Goal: Task Accomplishment & Management: Use online tool/utility

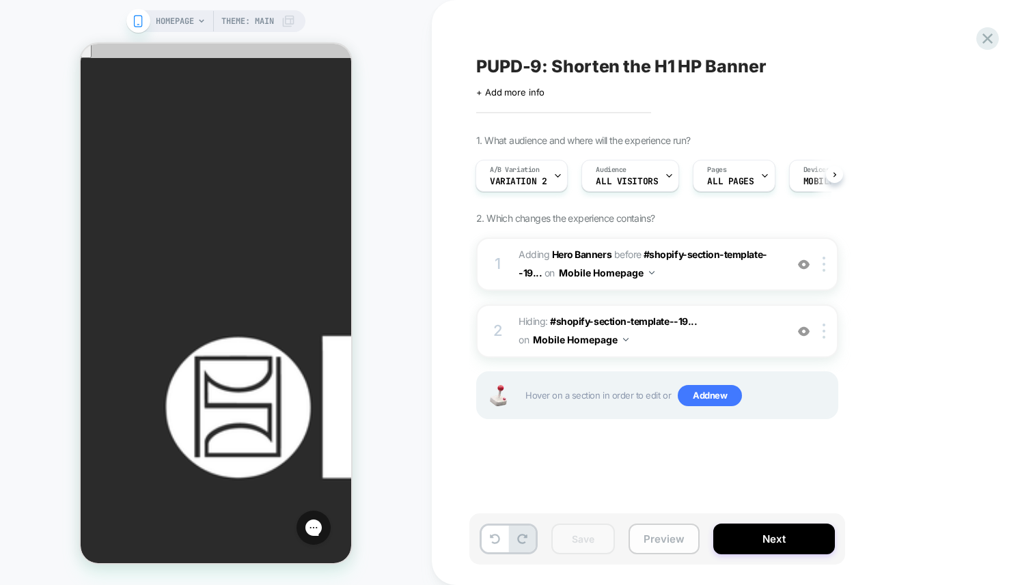
click at [671, 539] on button "Preview" at bounding box center [663, 539] width 71 height 31
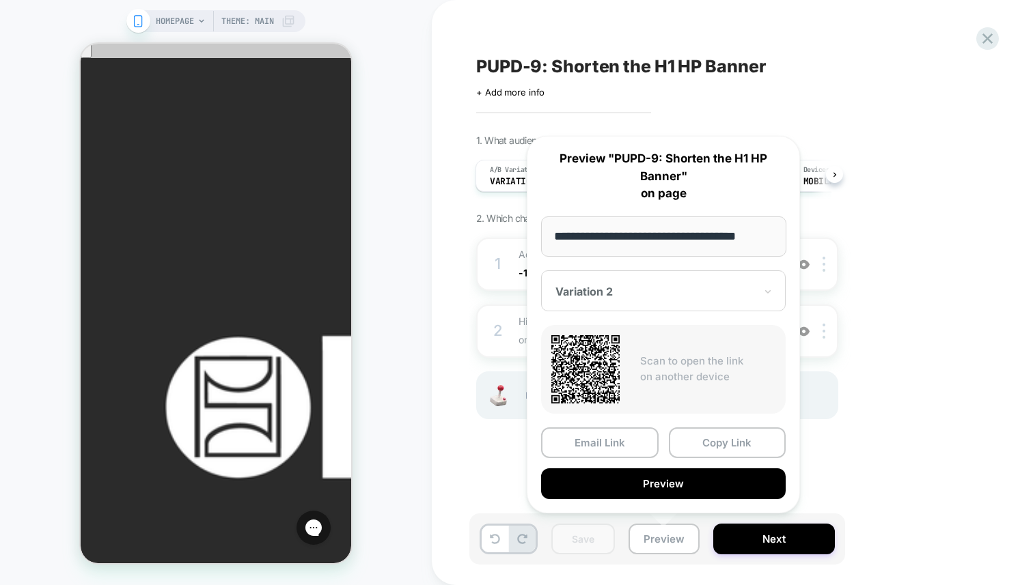
click at [890, 277] on div "1. What audience and where will the experience run? A/B Variation Variation 2 A…" at bounding box center [725, 294] width 499 height 319
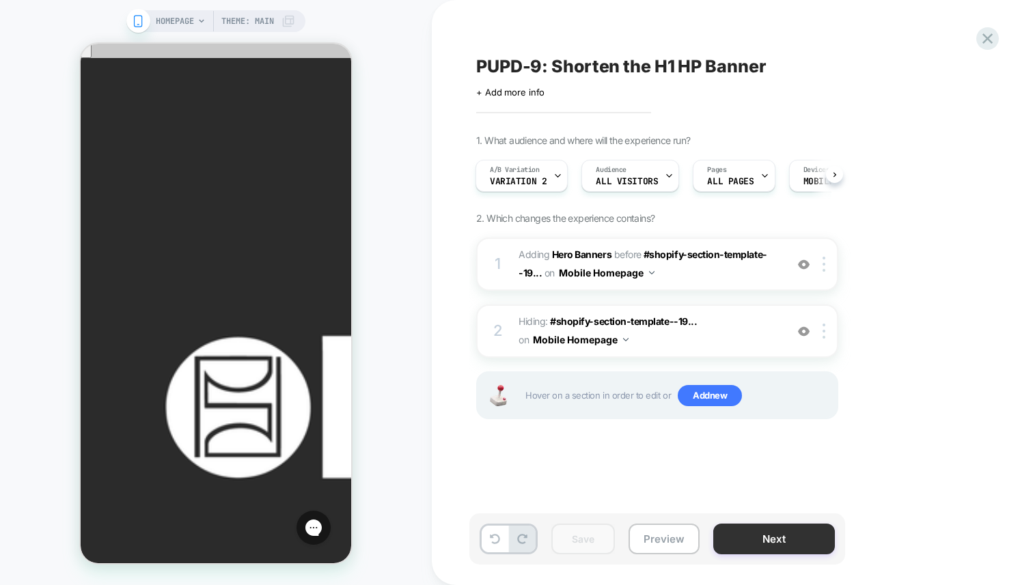
click at [776, 538] on button "Next" at bounding box center [774, 539] width 122 height 31
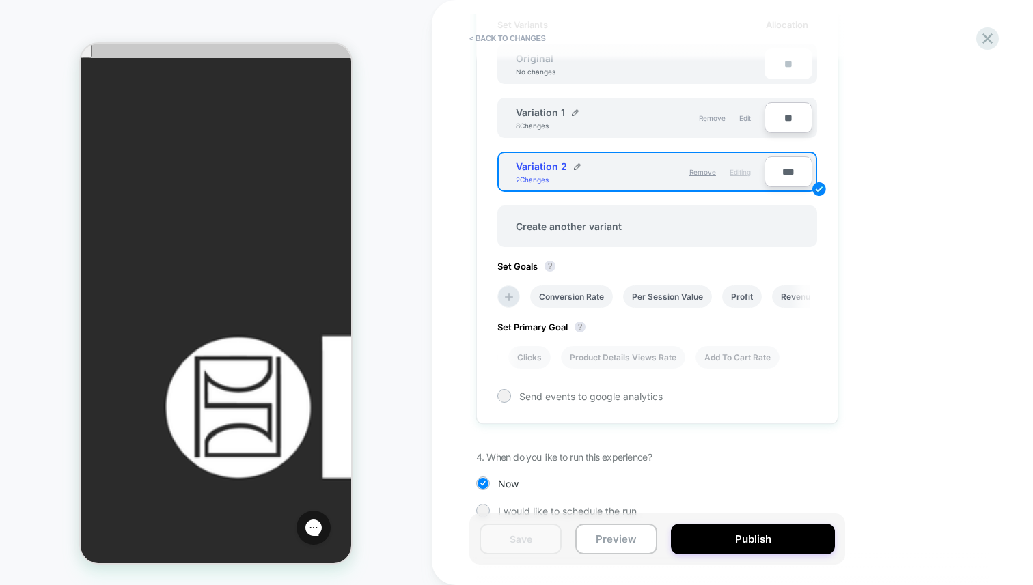
scroll to position [453, 0]
click at [745, 551] on button "Publish" at bounding box center [753, 539] width 164 height 31
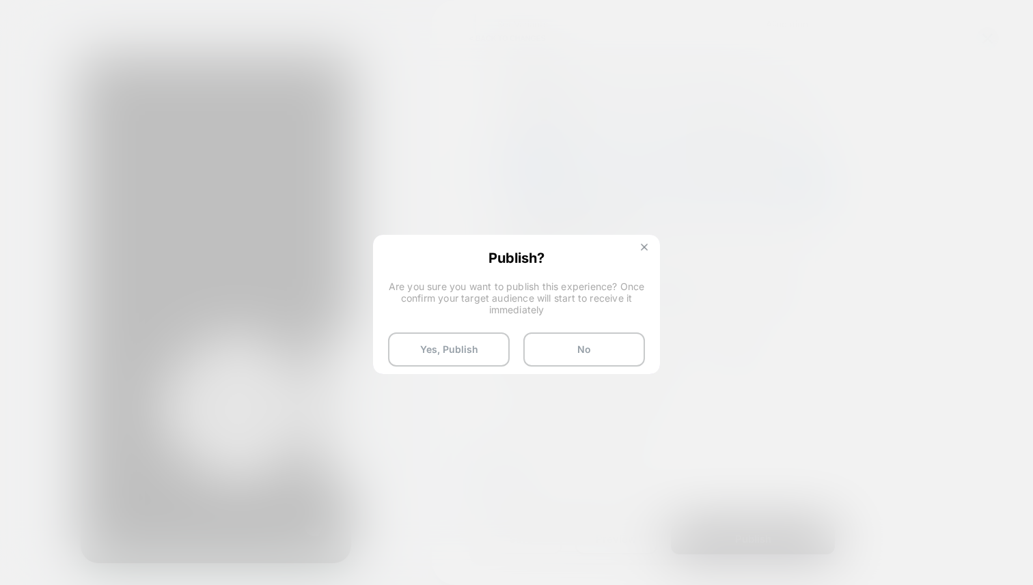
click at [639, 245] on button at bounding box center [643, 249] width 15 height 12
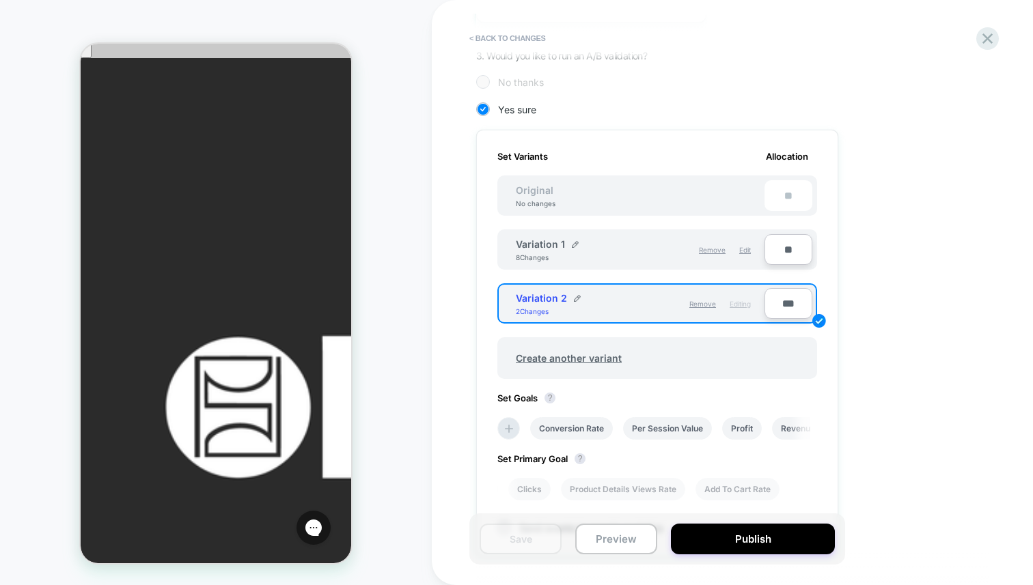
scroll to position [321, 0]
click at [704, 537] on button "Publish" at bounding box center [753, 539] width 164 height 31
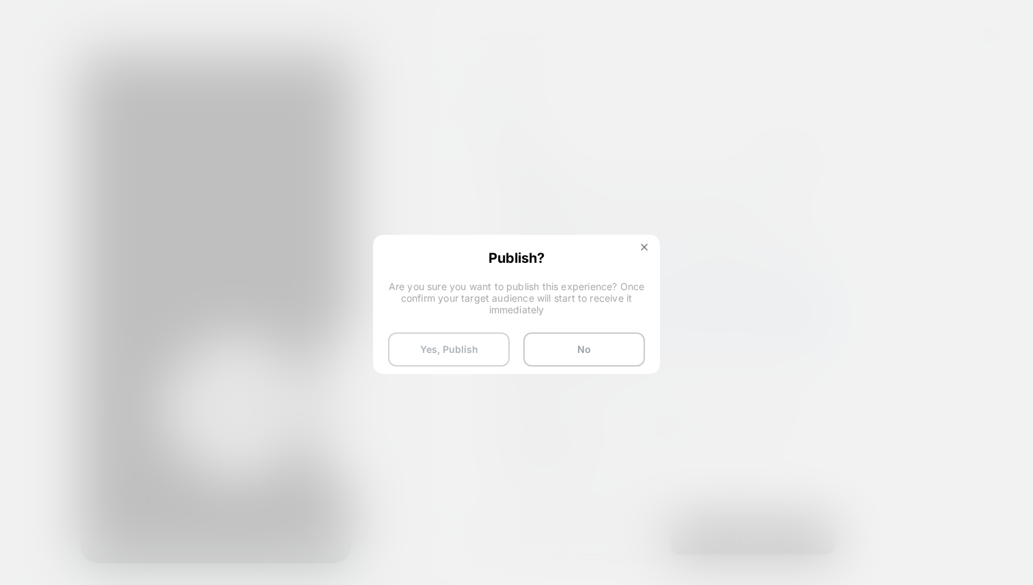
click at [432, 333] on button "Yes, Publish" at bounding box center [449, 350] width 122 height 34
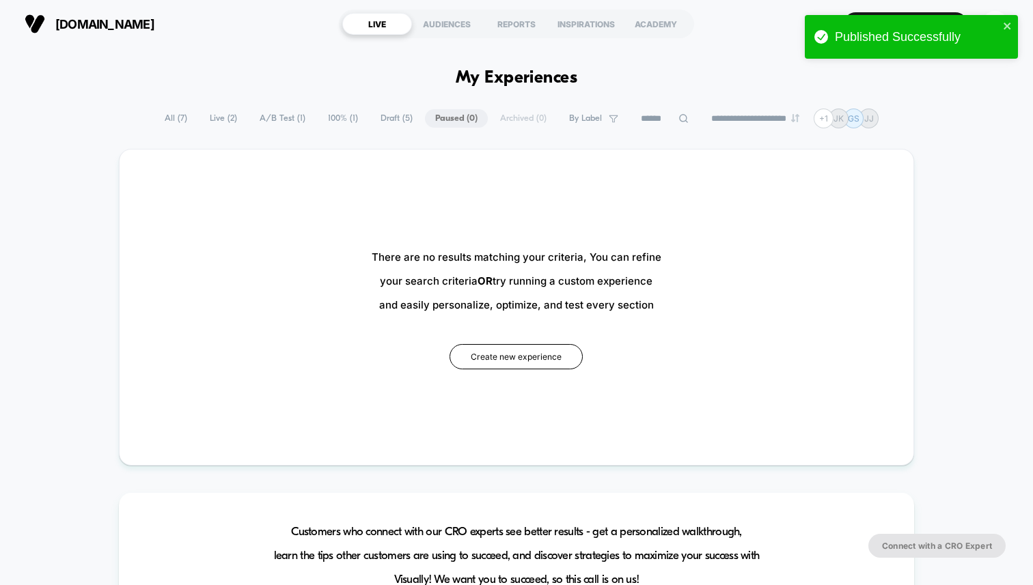
click at [272, 117] on span "A/B Test ( 1 )" at bounding box center [282, 118] width 66 height 18
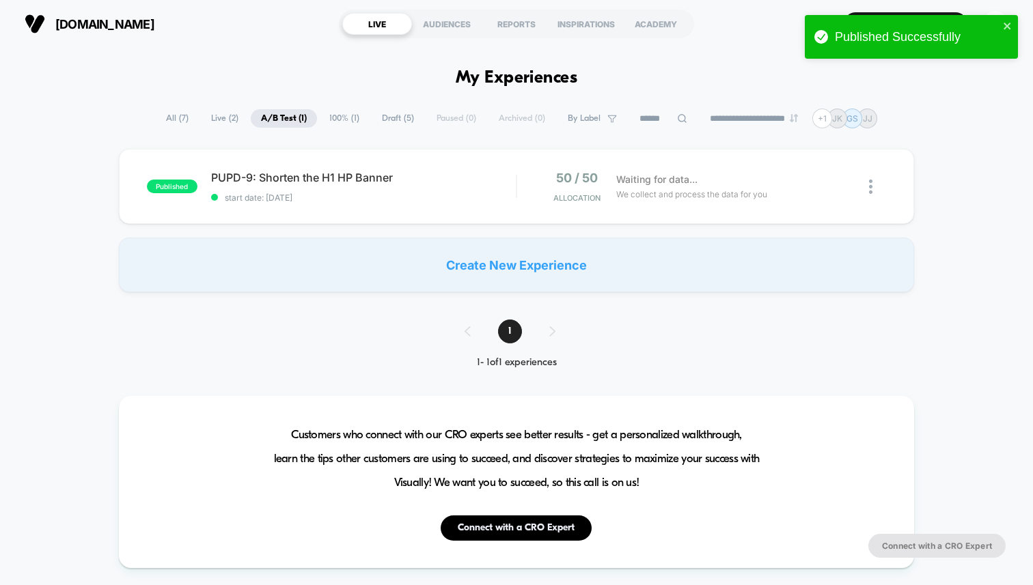
click at [225, 122] on span "Live ( 2 )" at bounding box center [225, 118] width 48 height 18
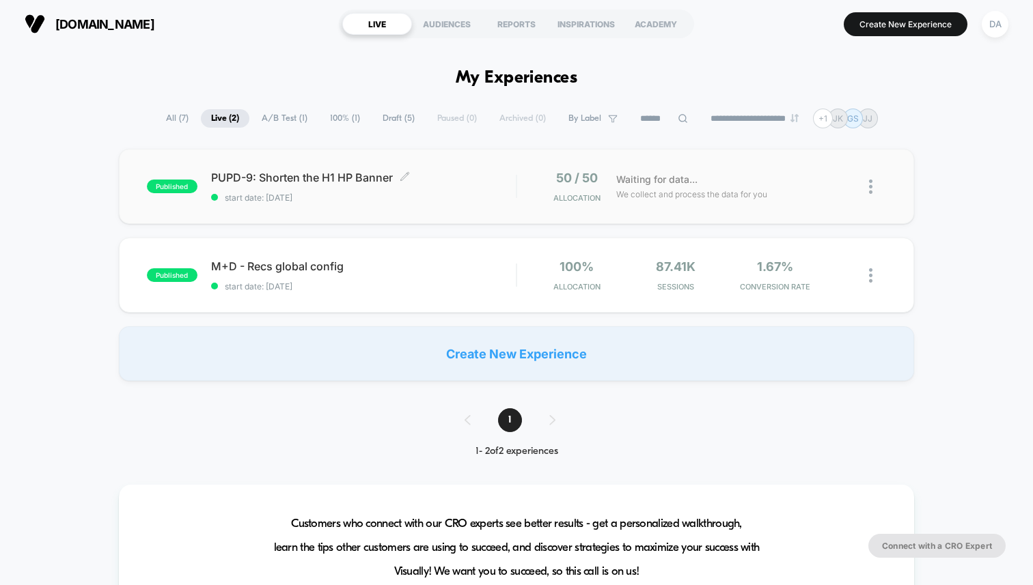
click at [346, 178] on span "PUPD-9: Shorten the H1 HP Banner Click to edit experience details" at bounding box center [363, 178] width 305 height 14
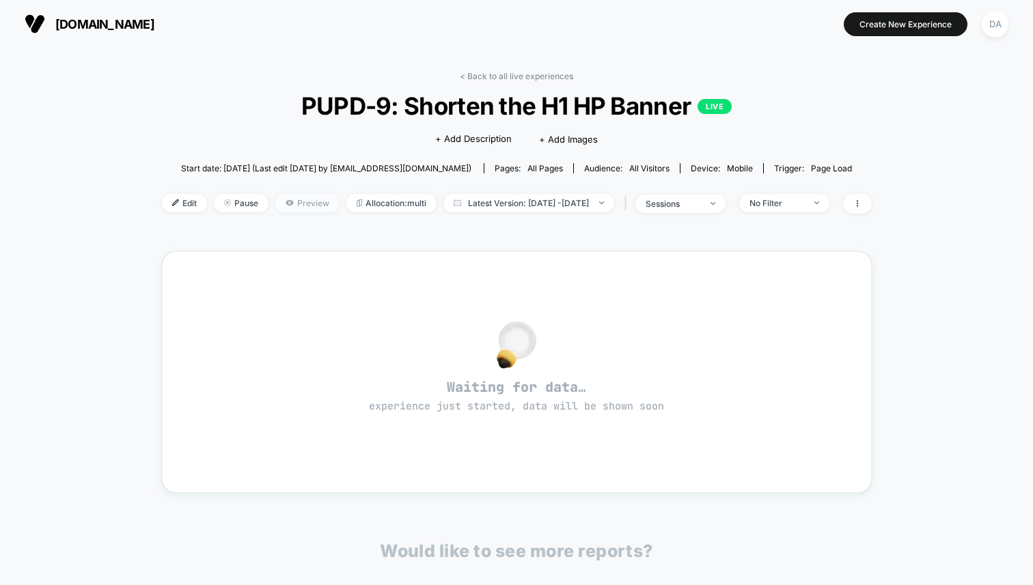
click at [281, 195] on span "Preview" at bounding box center [307, 203] width 64 height 18
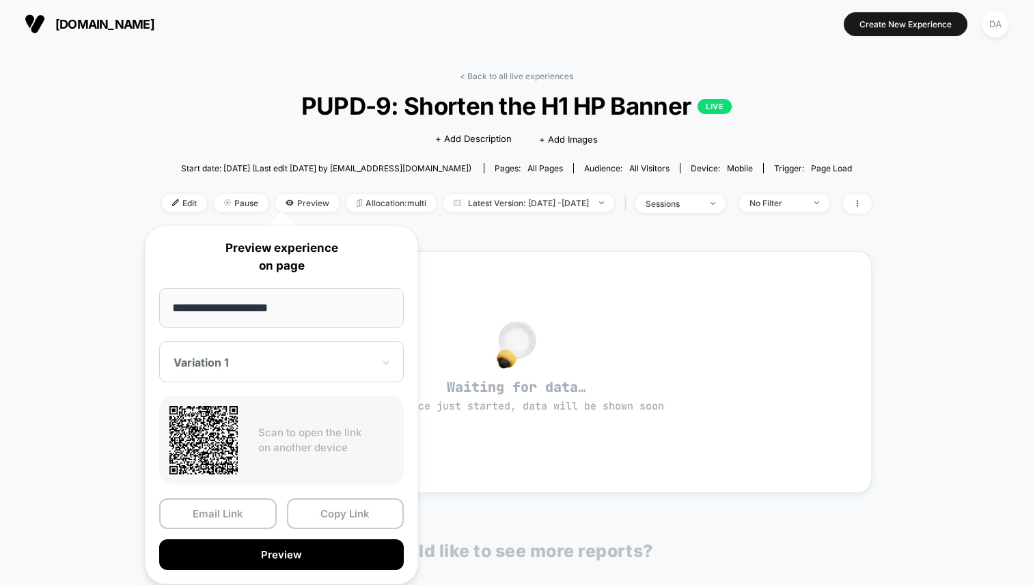
click at [349, 375] on div "Variation 1" at bounding box center [281, 361] width 244 height 41
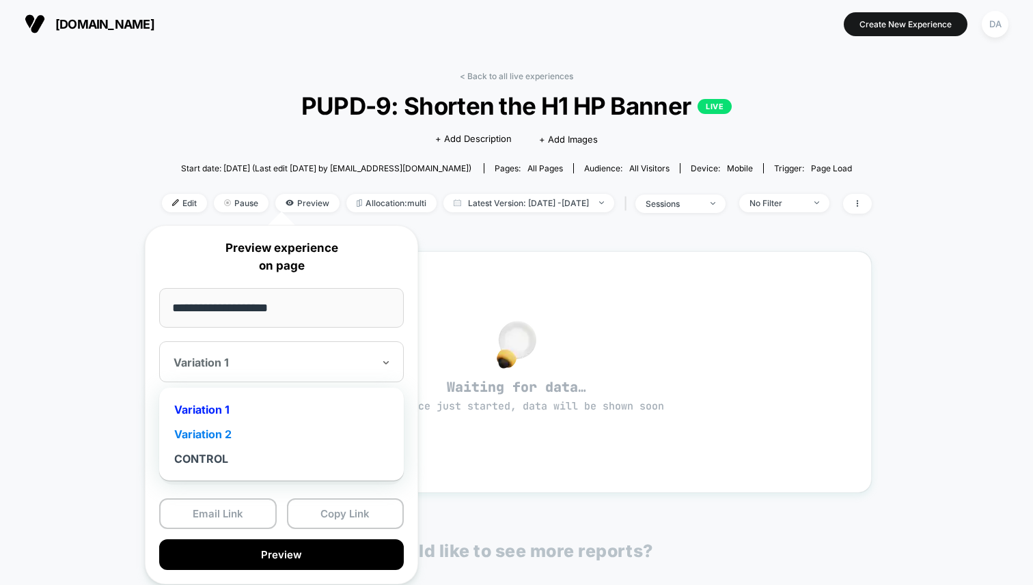
click at [324, 436] on div "Variation 2" at bounding box center [281, 434] width 231 height 25
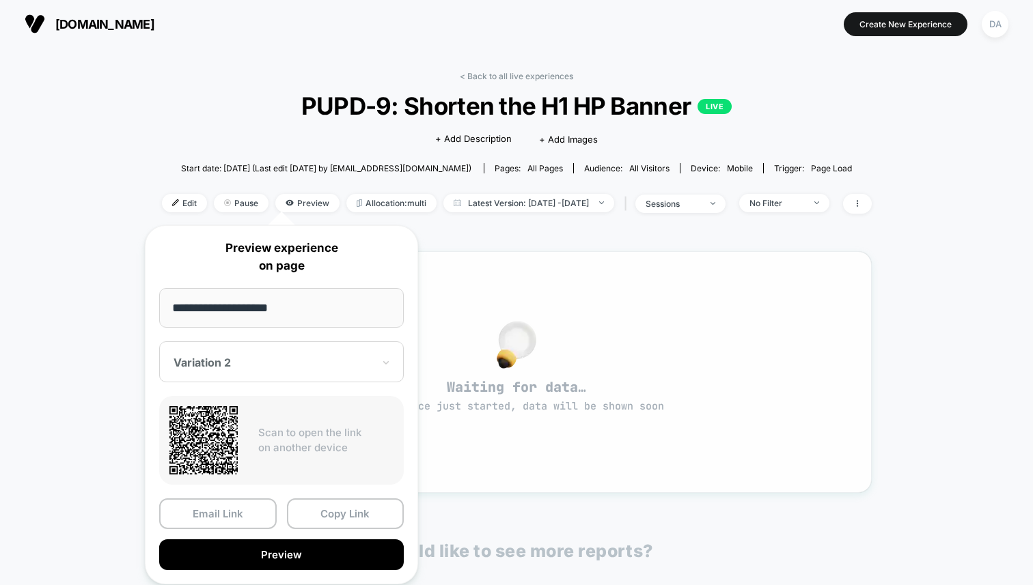
click at [523, 479] on div "Waiting for data… experience just started, data will be shown soon" at bounding box center [517, 372] width 710 height 242
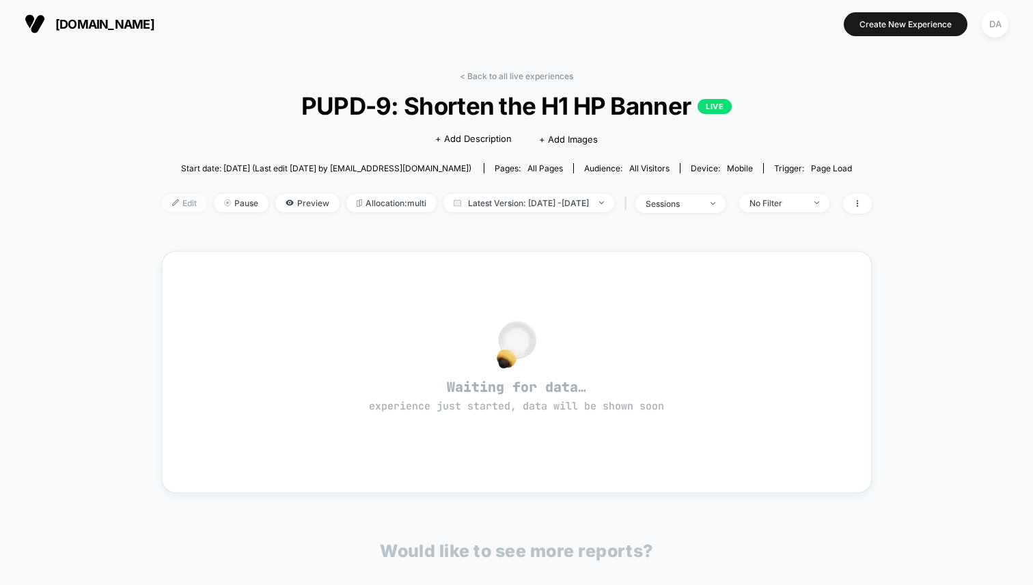
click at [175, 201] on span "Edit" at bounding box center [184, 203] width 45 height 18
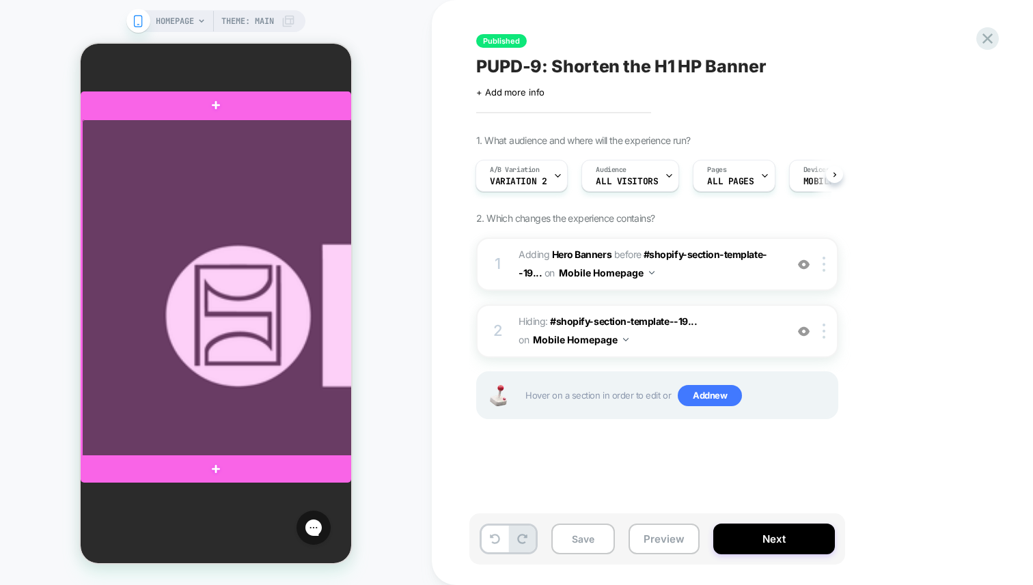
click at [273, 288] on div at bounding box center [217, 289] width 270 height 338
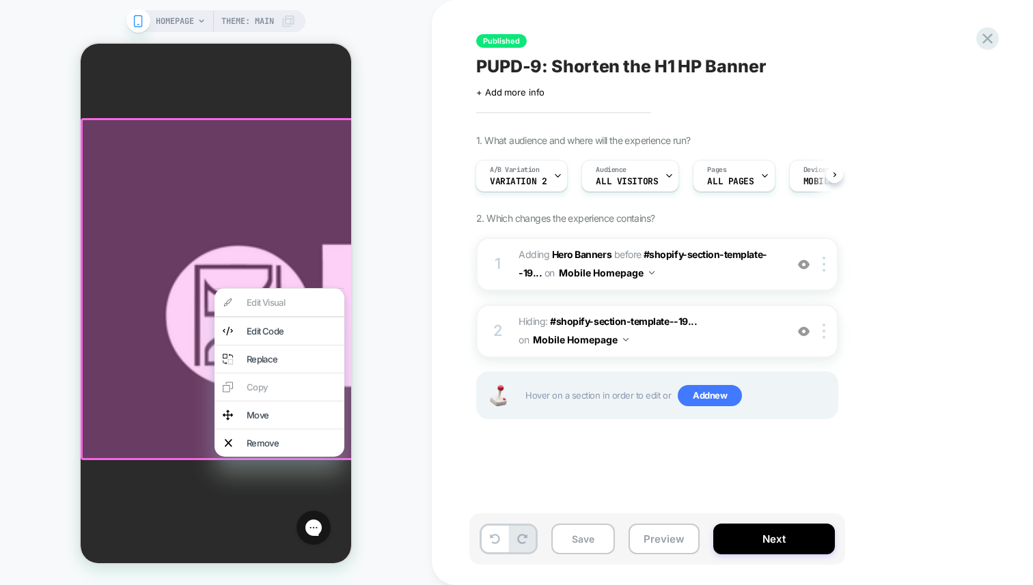
click at [276, 307] on div "Edit Visual Edit Code Replace Copy Move Remove" at bounding box center [279, 372] width 130 height 169
click at [389, 276] on div "HOMEPAGE Theme: MAIN" at bounding box center [216, 293] width 432 height 558
click at [520, 462] on div "Published PUPD-9: Shorten the H1 HP Banner Click to edit experience details + A…" at bounding box center [725, 293] width 512 height 558
click at [757, 262] on span "#_loomi_addon_1755268547713 Adding Hero Banners BEFORE #shopify-section-templat…" at bounding box center [648, 264] width 260 height 37
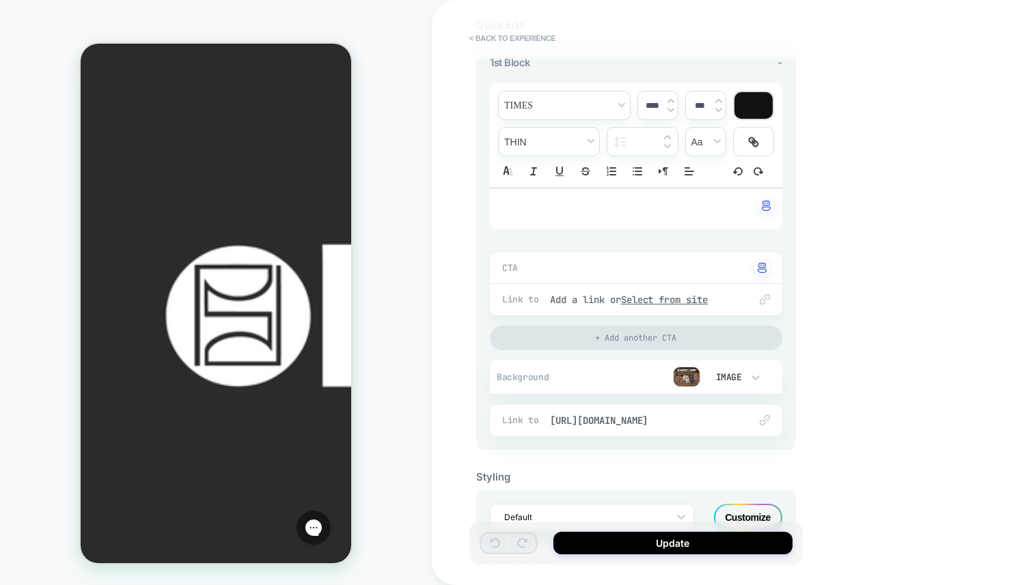
scroll to position [208, 0]
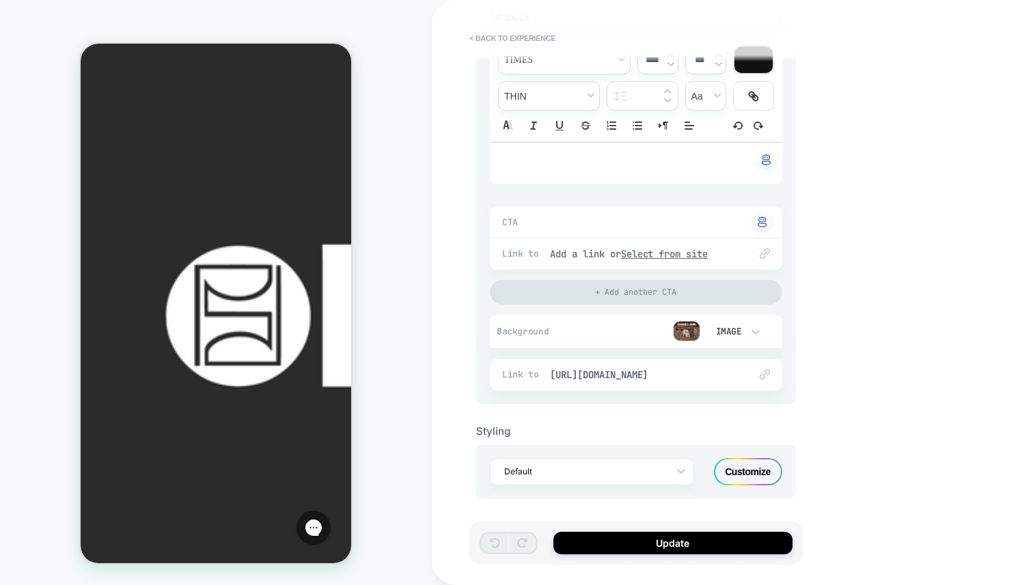
click at [680, 331] on img at bounding box center [686, 331] width 27 height 20
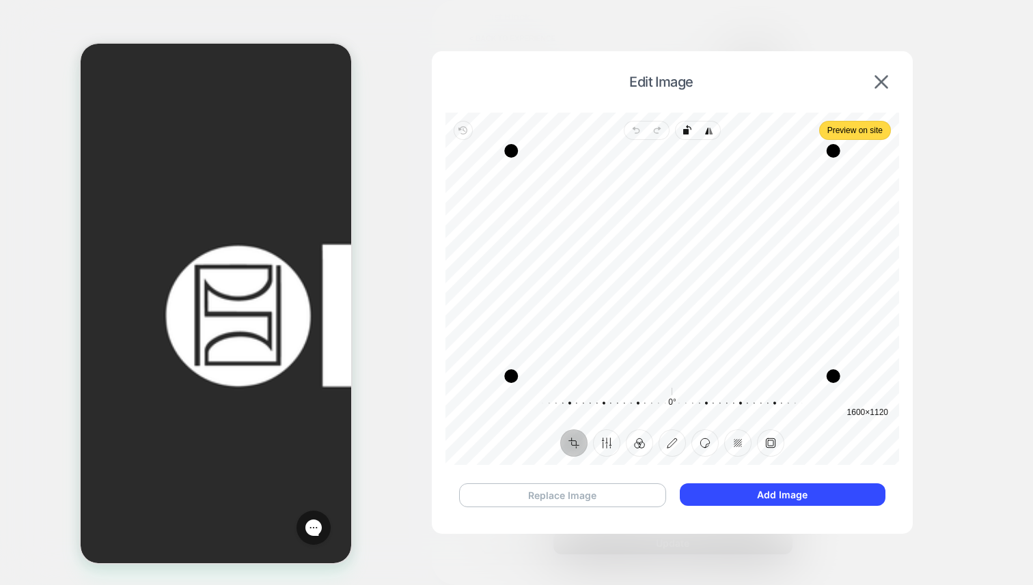
click at [616, 499] on button "Replace Image" at bounding box center [562, 495] width 207 height 24
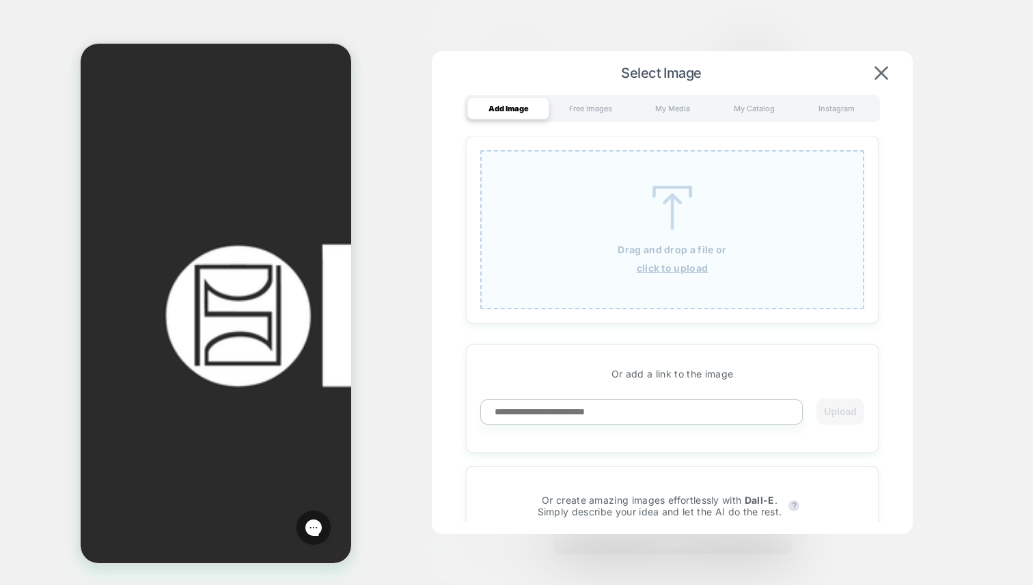
click at [665, 266] on u "click to upload" at bounding box center [672, 268] width 72 height 12
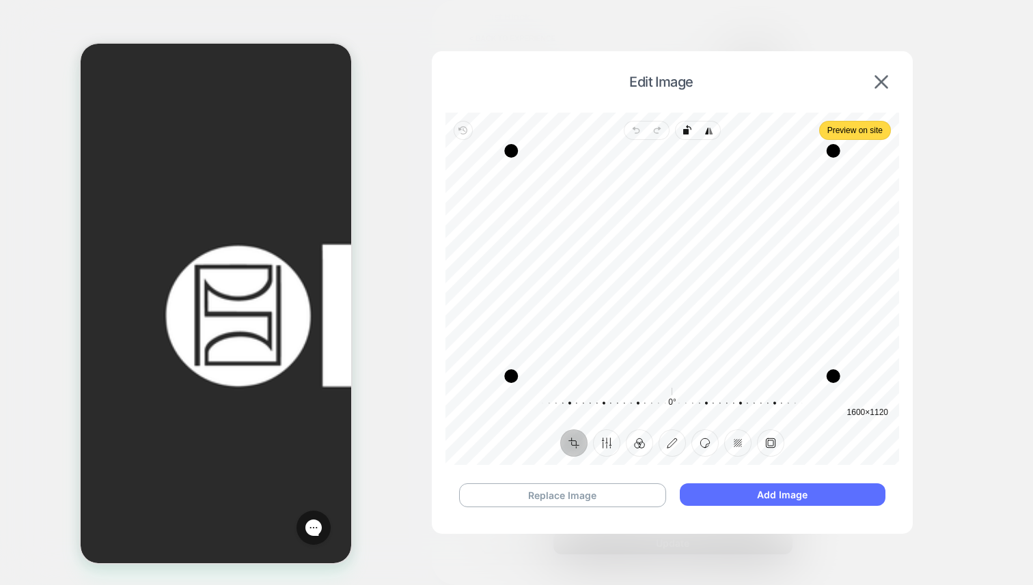
click at [780, 499] on button "Add Image" at bounding box center [782, 494] width 206 height 23
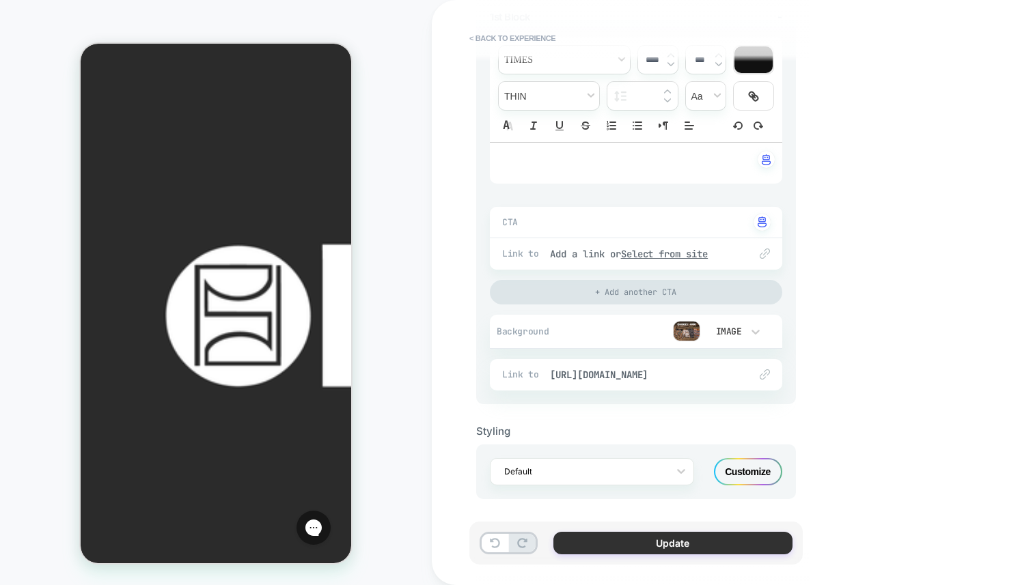
click at [719, 541] on button "Update" at bounding box center [672, 543] width 239 height 23
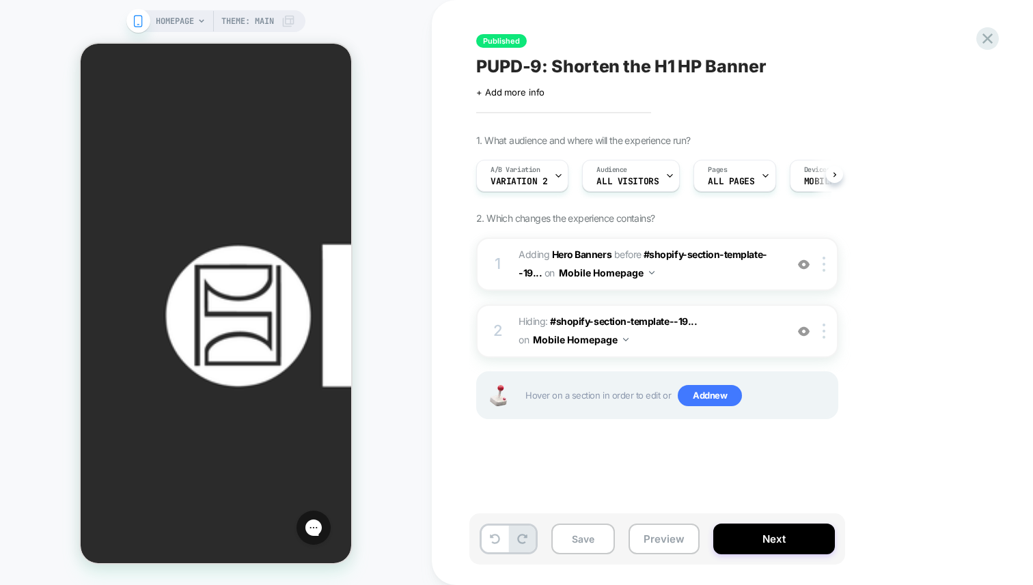
scroll to position [0, 1]
click at [804, 330] on img at bounding box center [804, 332] width 12 height 12
click at [804, 264] on img at bounding box center [804, 265] width 12 height 12
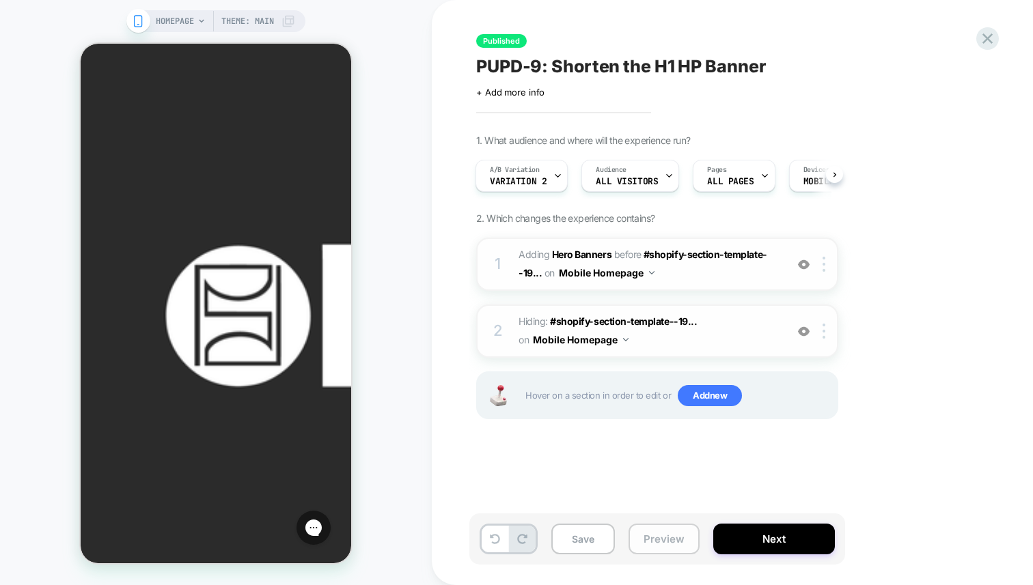
click at [651, 540] on button "Preview" at bounding box center [663, 539] width 71 height 31
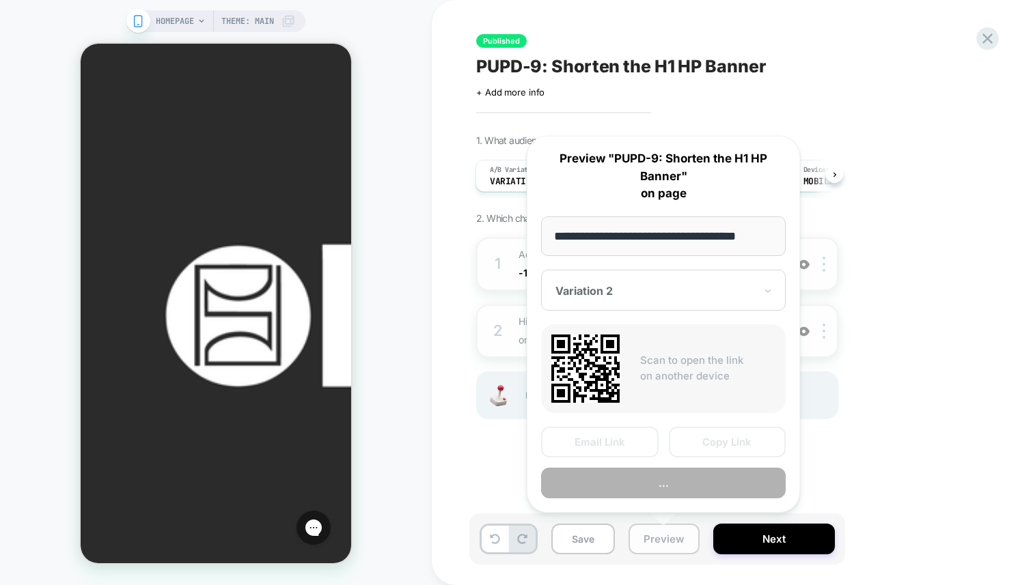
scroll to position [0, 10]
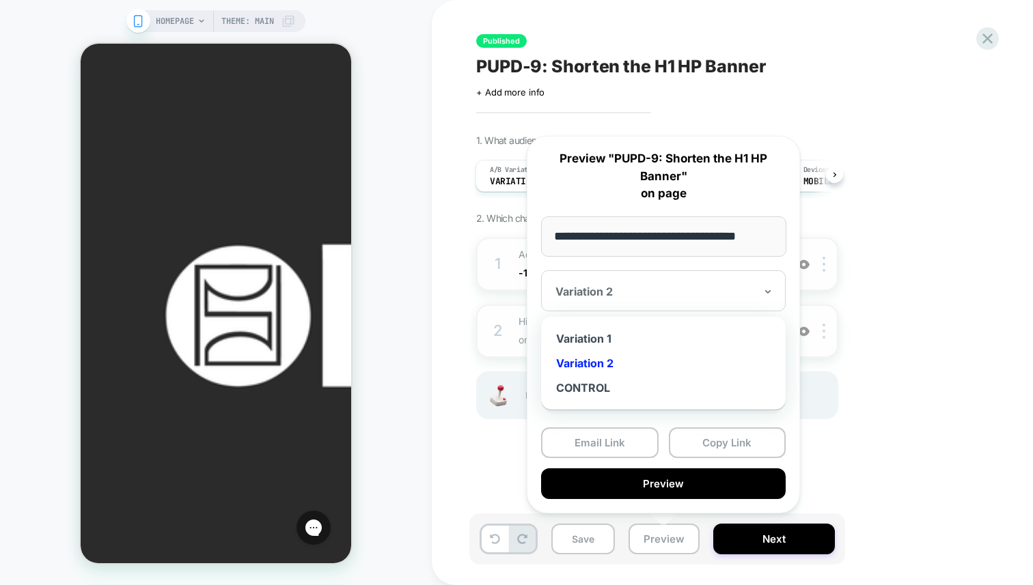
click at [753, 285] on div at bounding box center [654, 292] width 199 height 14
click at [673, 386] on div "CONTROL" at bounding box center [663, 388] width 231 height 25
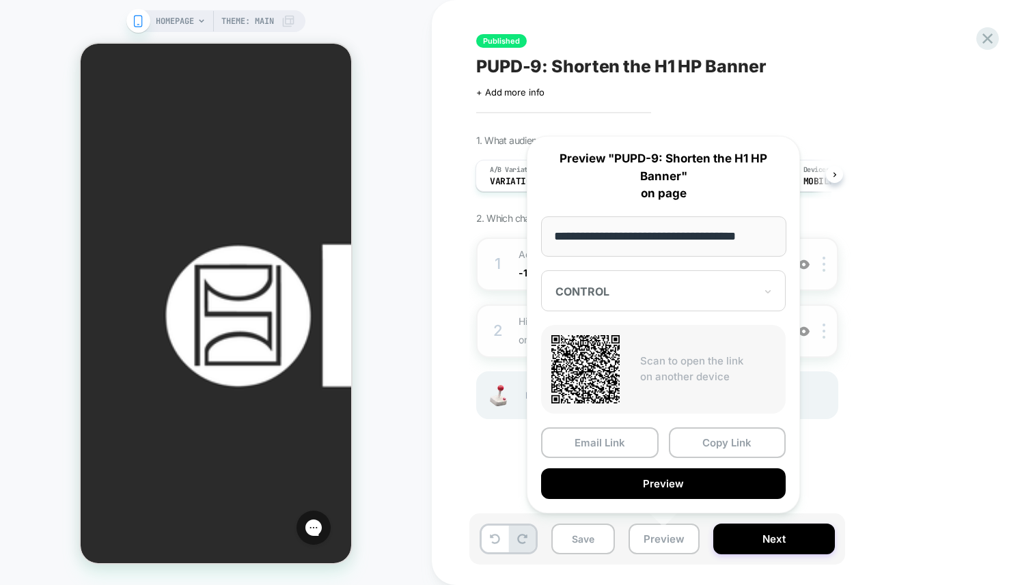
click at [965, 215] on div "1. What audience and where will the experience run? A/B Variation Variation 2 A…" at bounding box center [725, 294] width 499 height 319
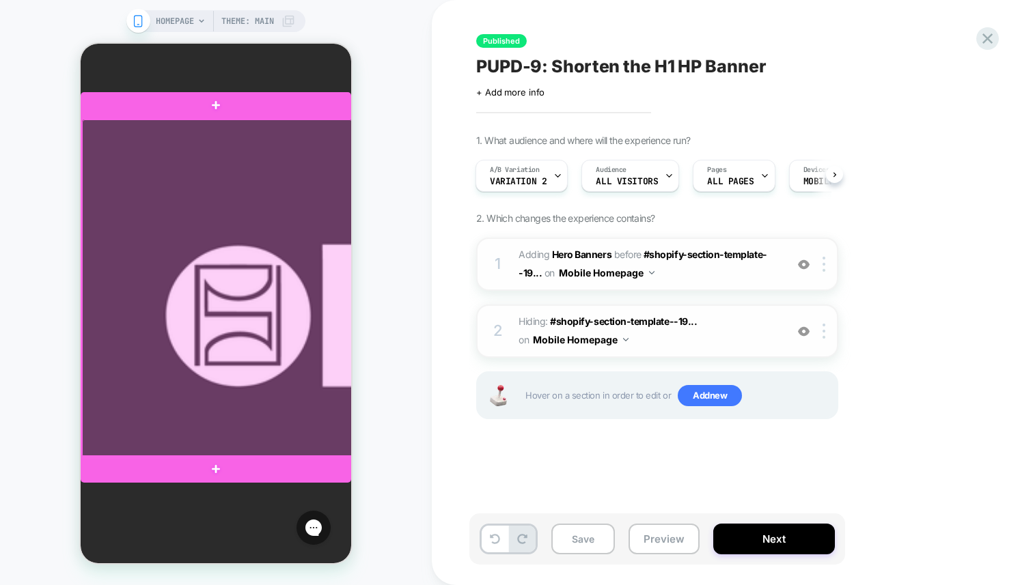
click at [303, 303] on div at bounding box center [217, 289] width 270 height 338
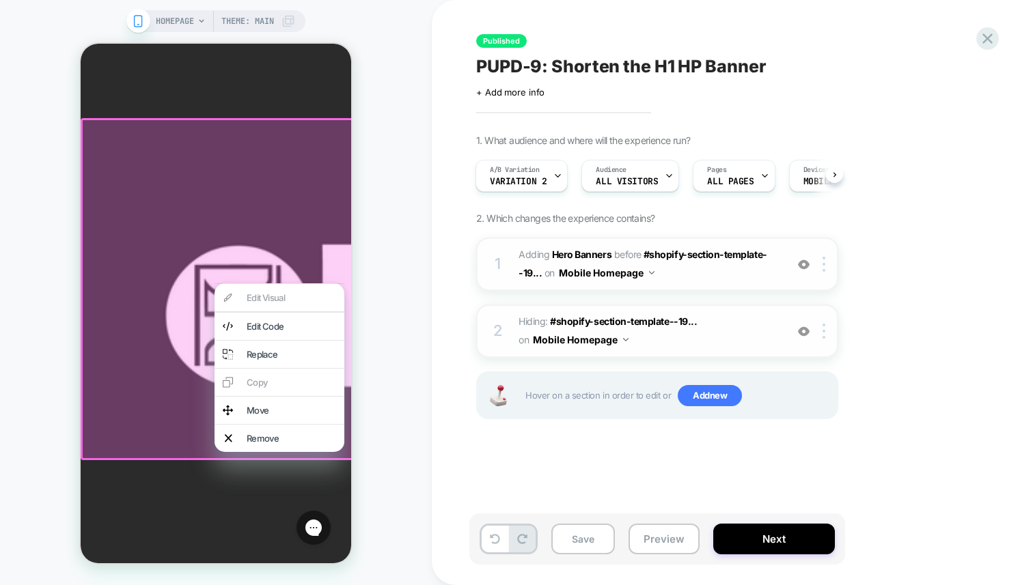
click at [286, 302] on div "Edit Visual Edit Code Replace Copy Move Remove" at bounding box center [279, 367] width 130 height 169
click at [387, 313] on div "HOMEPAGE Theme: MAIN" at bounding box center [216, 293] width 432 height 558
click at [823, 268] on img at bounding box center [823, 264] width 3 height 15
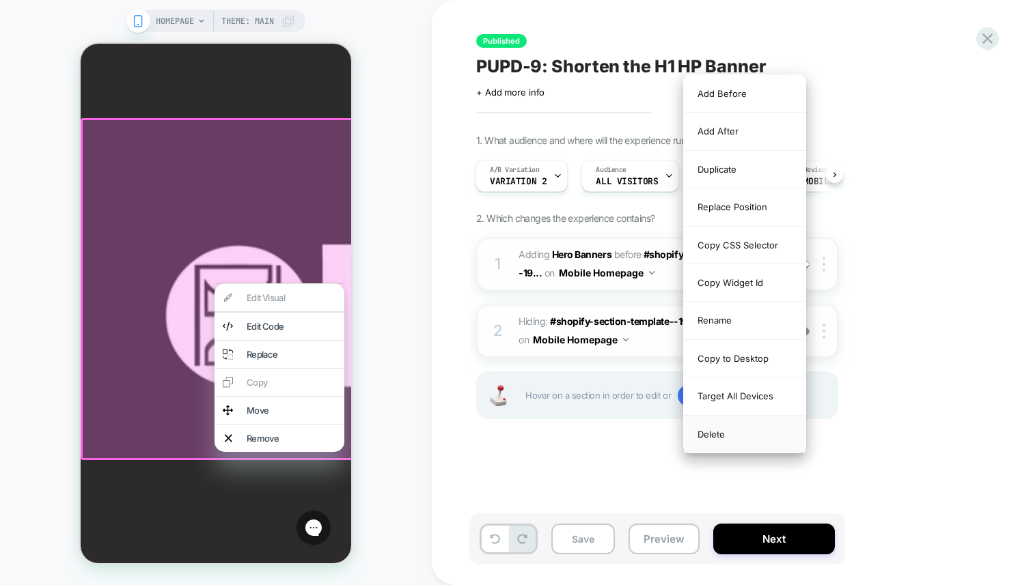
click at [719, 436] on div "Delete" at bounding box center [745, 434] width 122 height 37
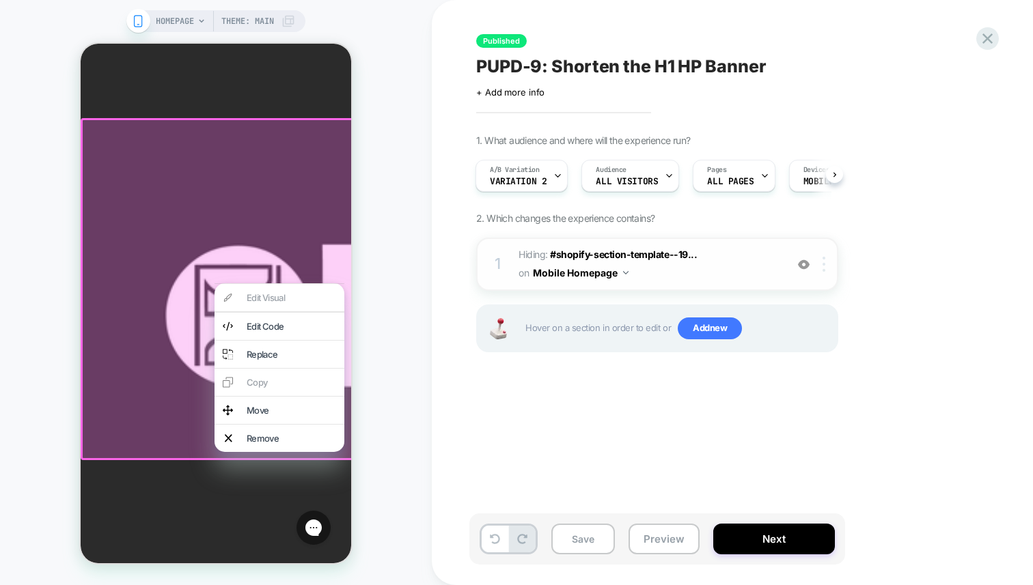
click at [824, 262] on img at bounding box center [823, 264] width 3 height 15
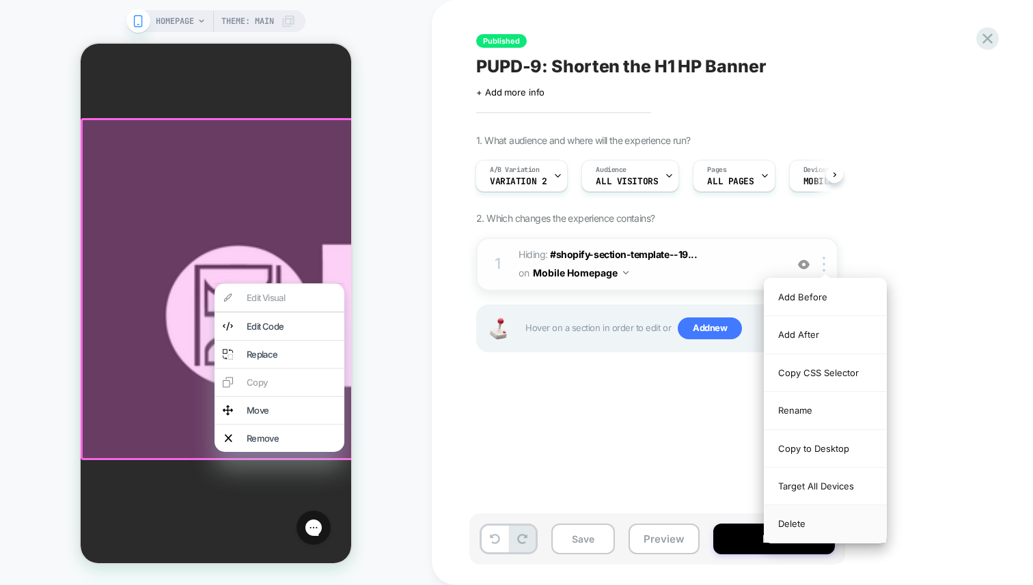
click at [797, 516] on div "Delete" at bounding box center [825, 523] width 122 height 37
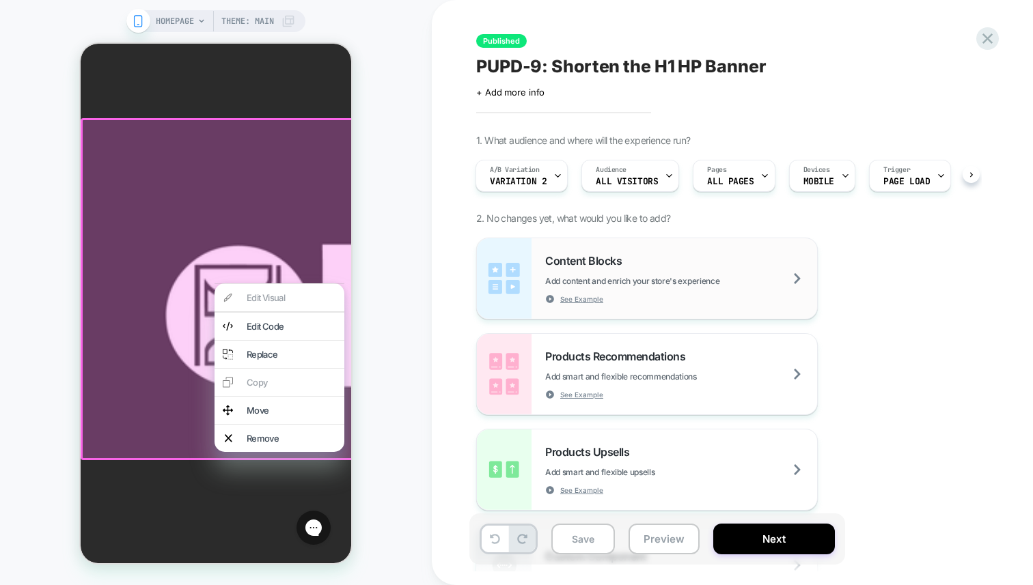
click at [637, 263] on div "Content Blocks Add content and enrich your store's experience See Example" at bounding box center [681, 279] width 272 height 50
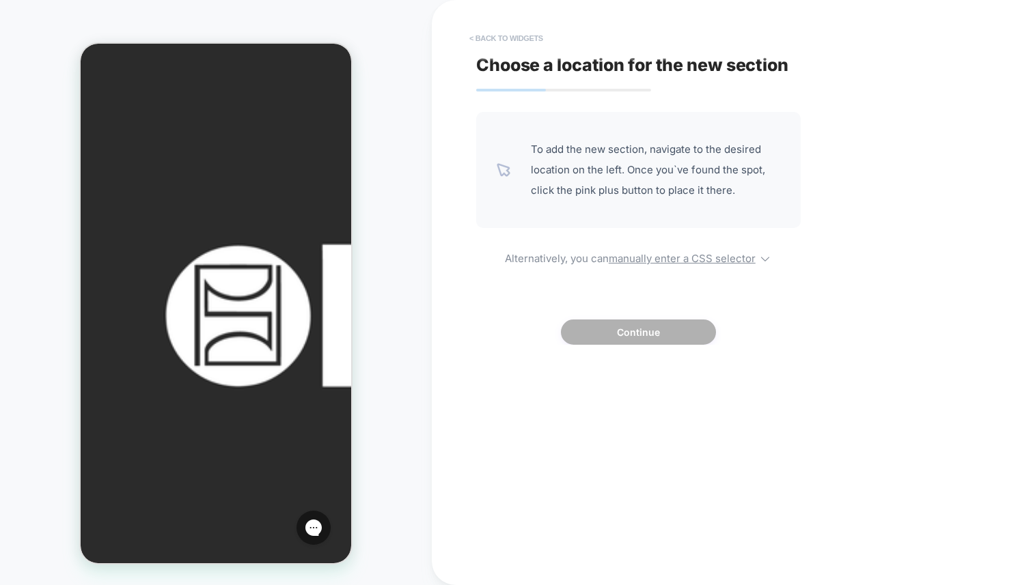
click at [470, 36] on button "< Back to widgets" at bounding box center [505, 38] width 87 height 22
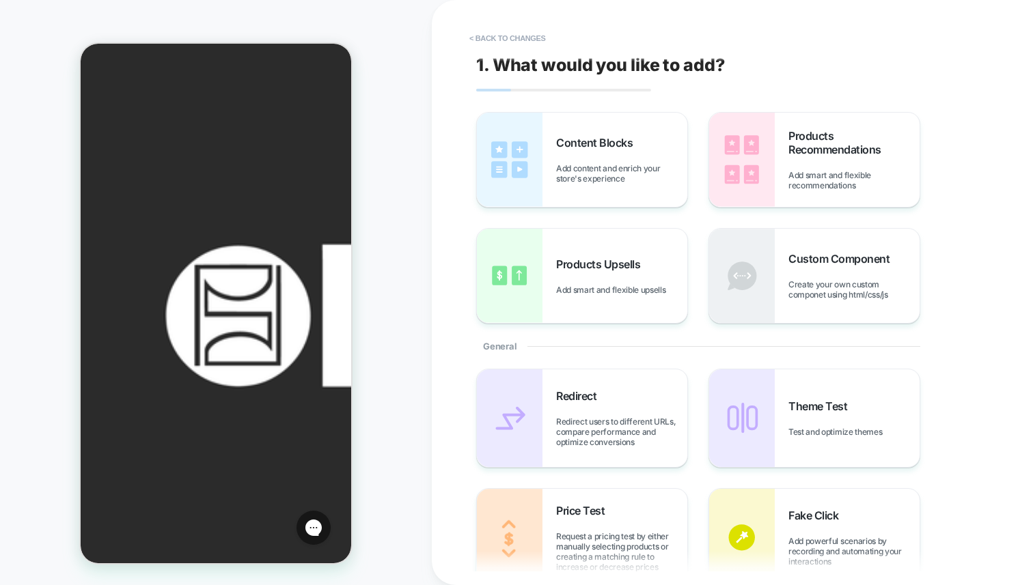
click at [486, 37] on button "< Back to changes" at bounding box center [507, 38] width 90 height 22
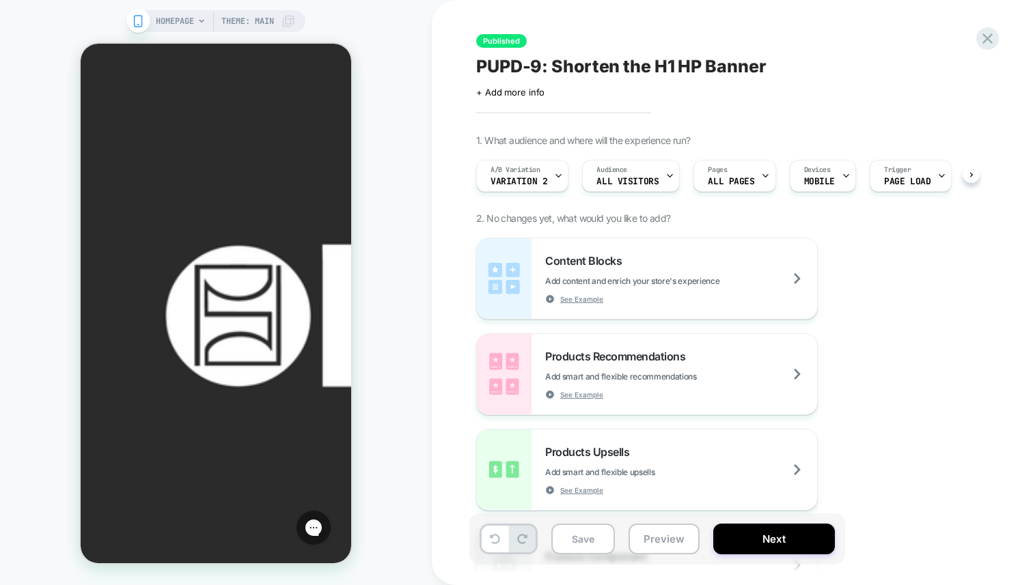
scroll to position [0, 1]
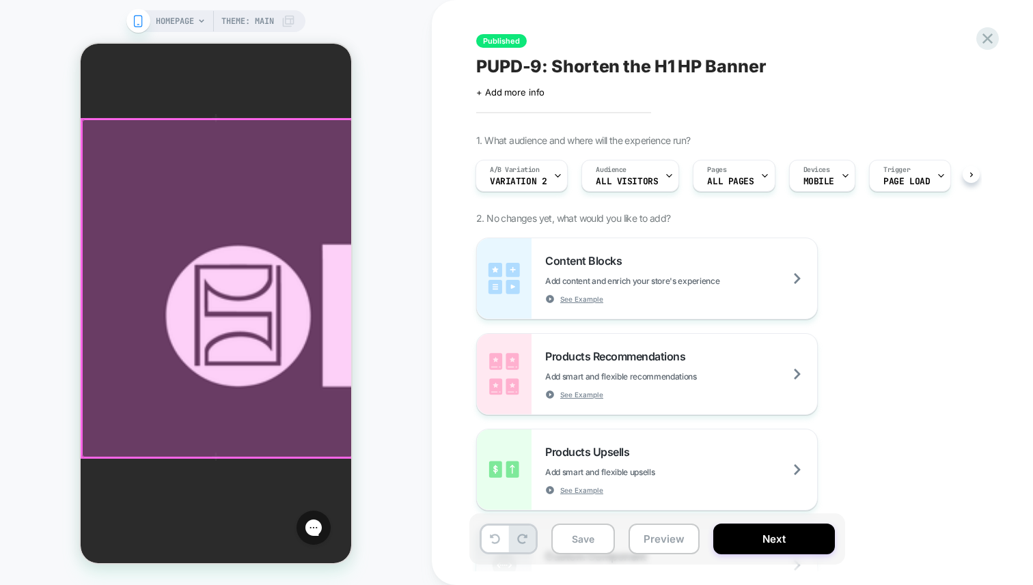
click at [243, 295] on div at bounding box center [217, 289] width 270 height 338
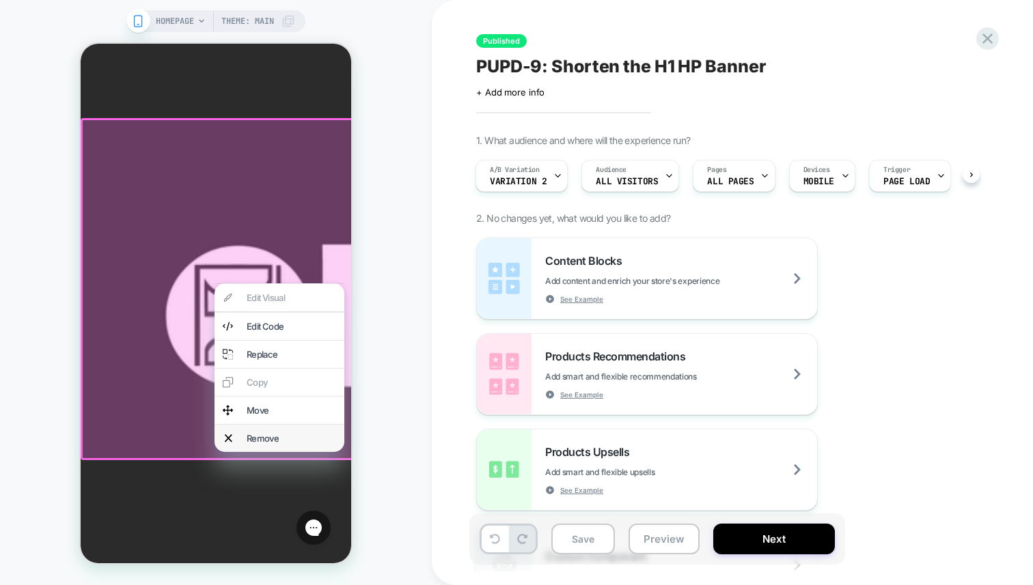
click at [291, 444] on div "Remove" at bounding box center [291, 438] width 89 height 11
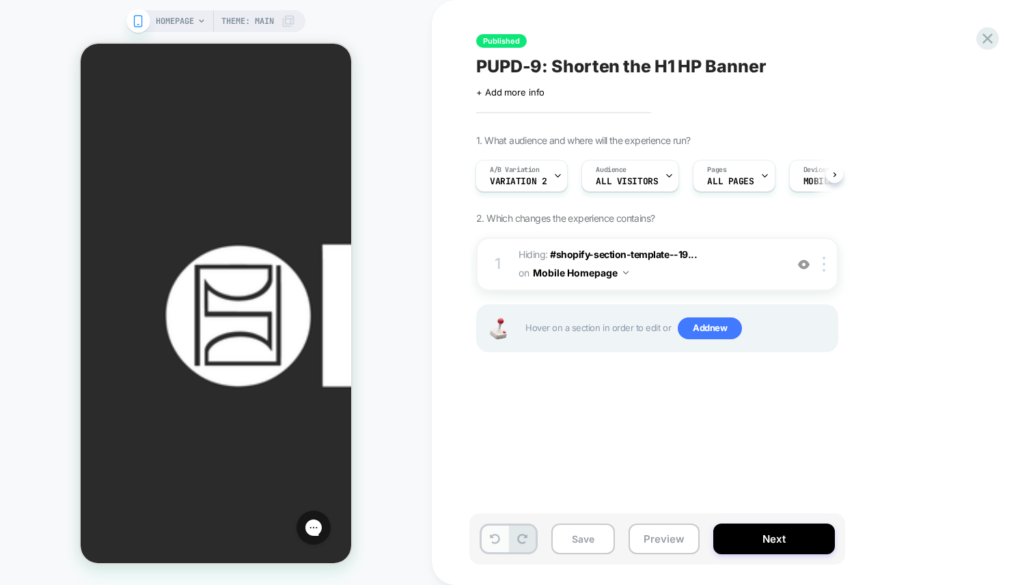
click at [494, 537] on icon at bounding box center [495, 539] width 10 height 10
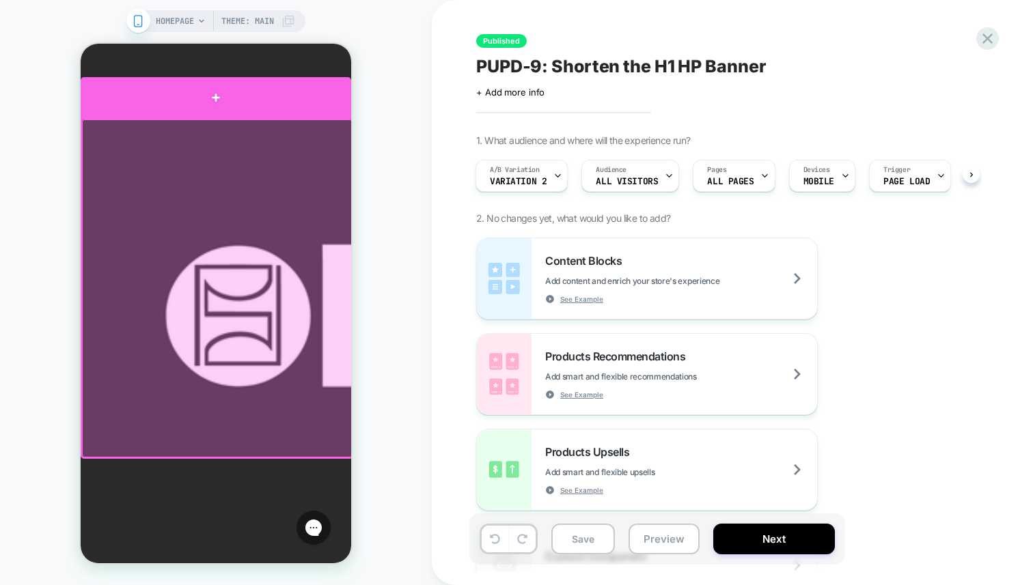
click at [225, 100] on div at bounding box center [216, 97] width 270 height 41
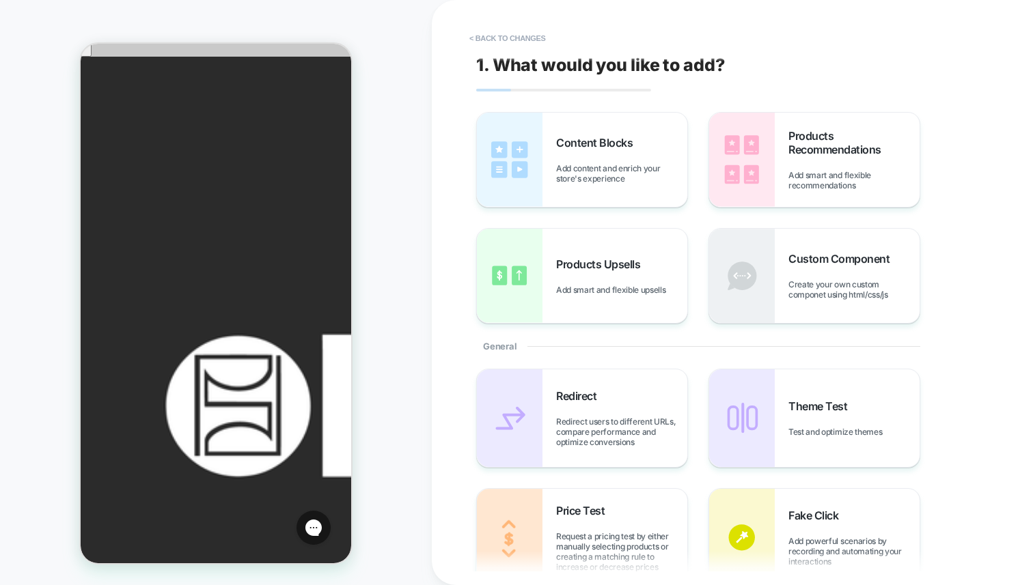
scroll to position [0, 0]
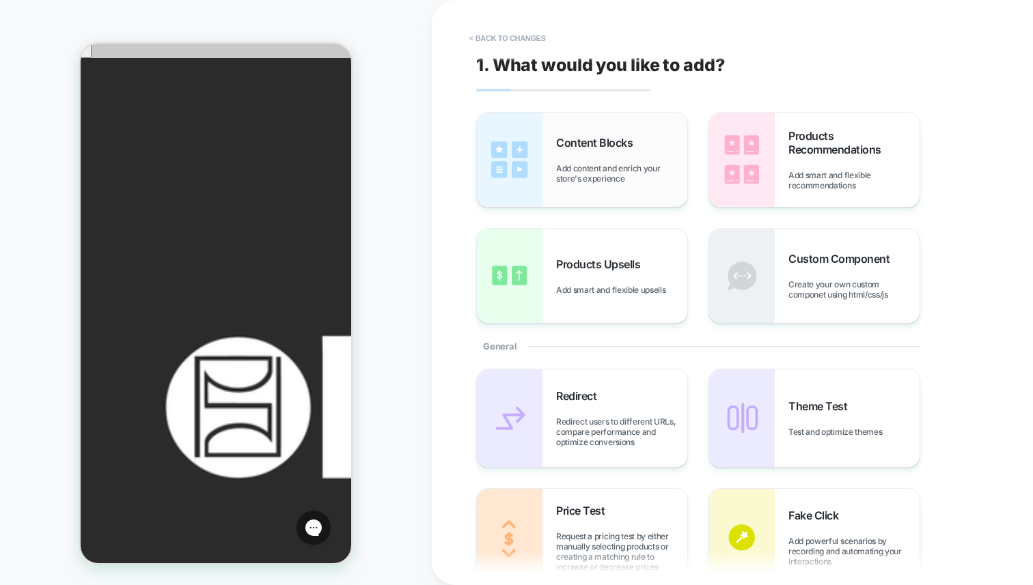
click at [597, 178] on span "Add content and enrich your store's experience" at bounding box center [621, 173] width 131 height 20
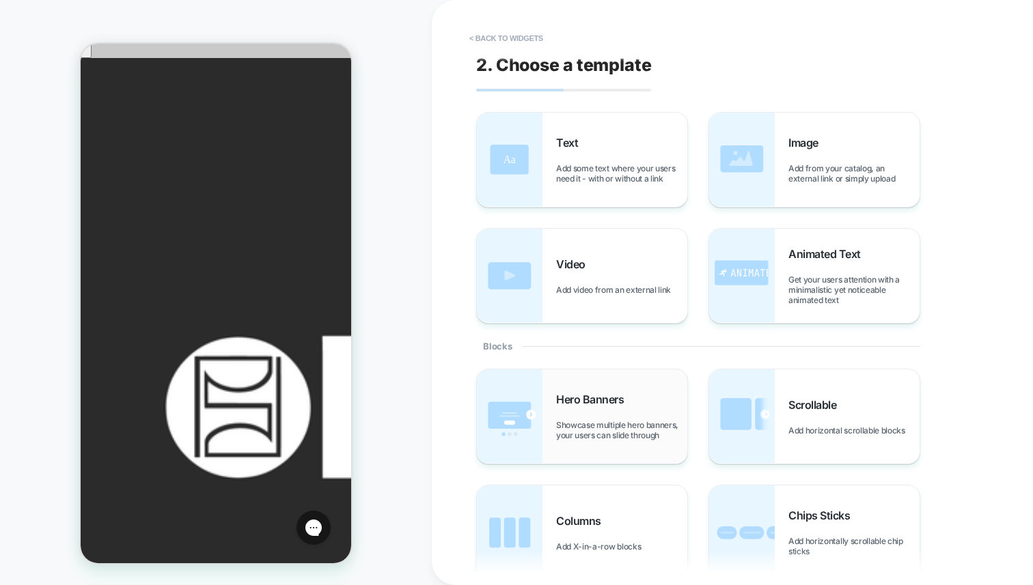
click at [618, 395] on span "Hero Banners" at bounding box center [593, 400] width 74 height 14
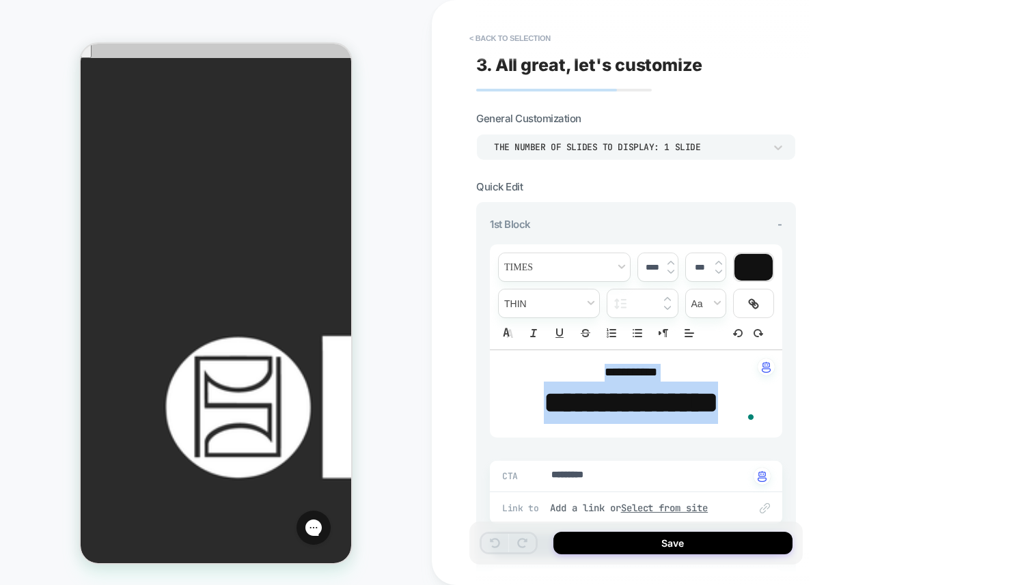
drag, startPoint x: 769, startPoint y: 401, endPoint x: 553, endPoint y: 363, distance: 219.0
click at [553, 363] on div "**********" at bounding box center [636, 393] width 292 height 87
type textarea "*"
type input "****"
type textarea "*"
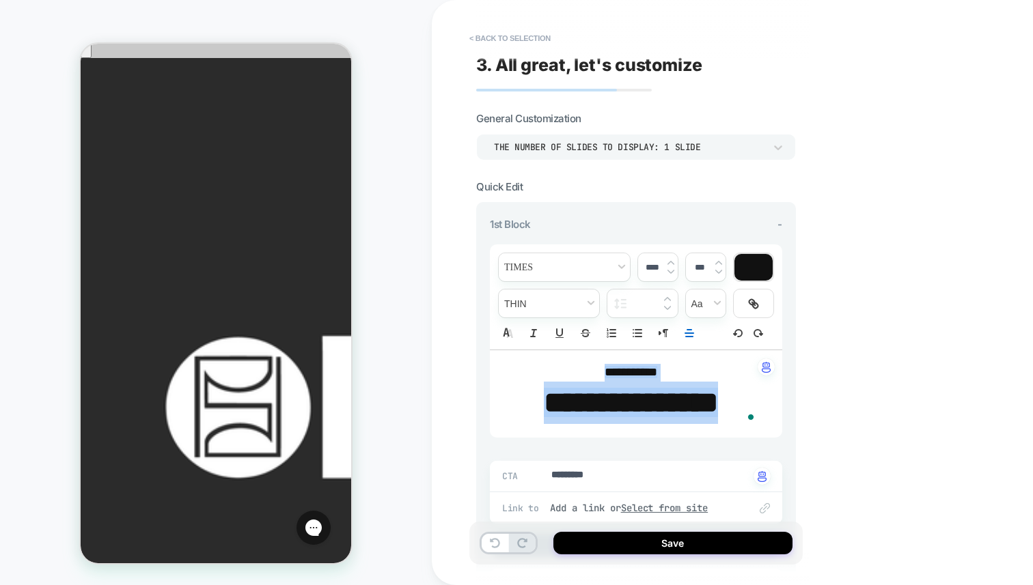
type input "****"
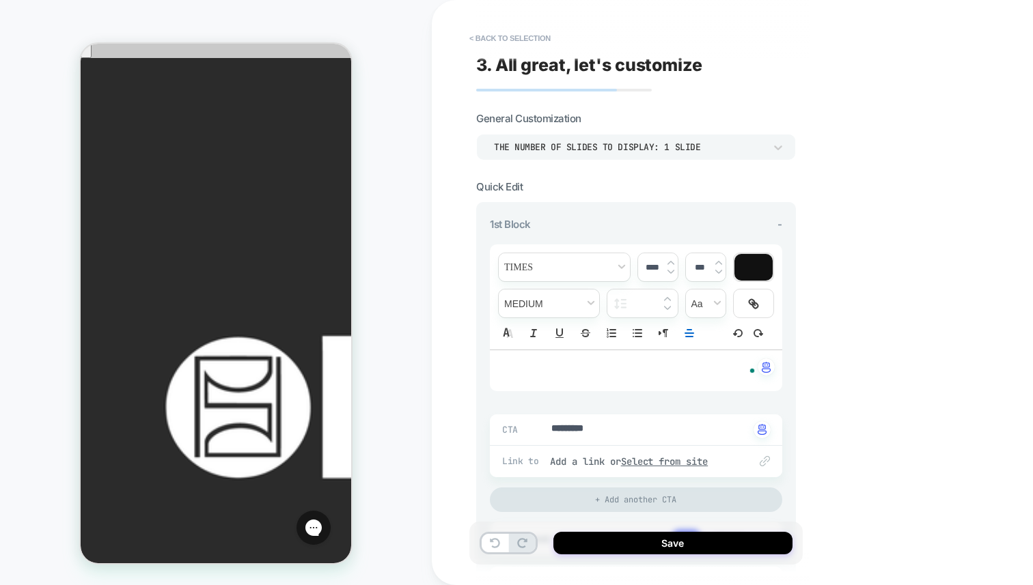
click at [578, 415] on div "CTA ********* Click to change to alternative text" at bounding box center [636, 430] width 292 height 31
type textarea "*"
click at [576, 429] on textarea "*********" at bounding box center [649, 430] width 199 height 16
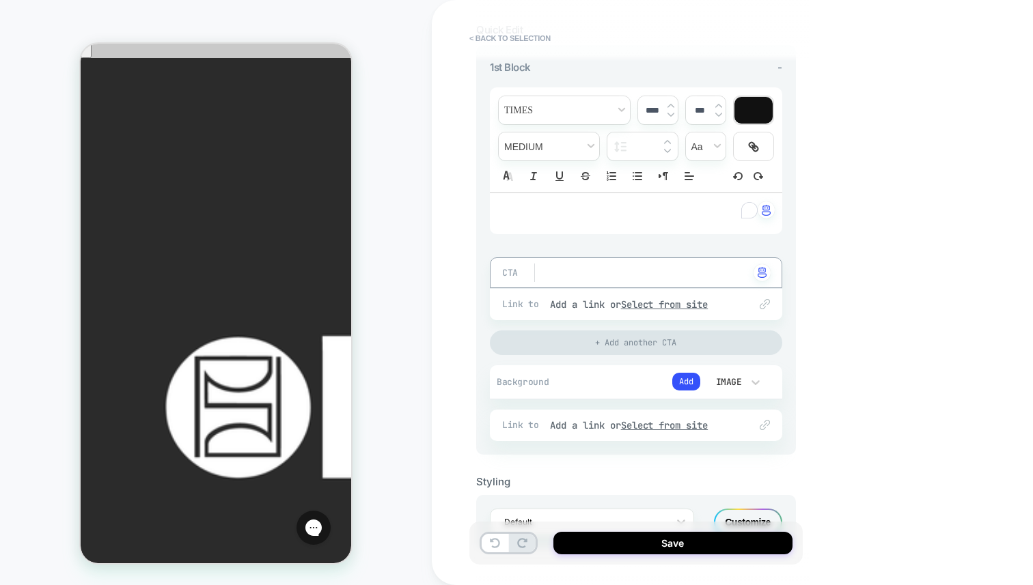
scroll to position [163, 0]
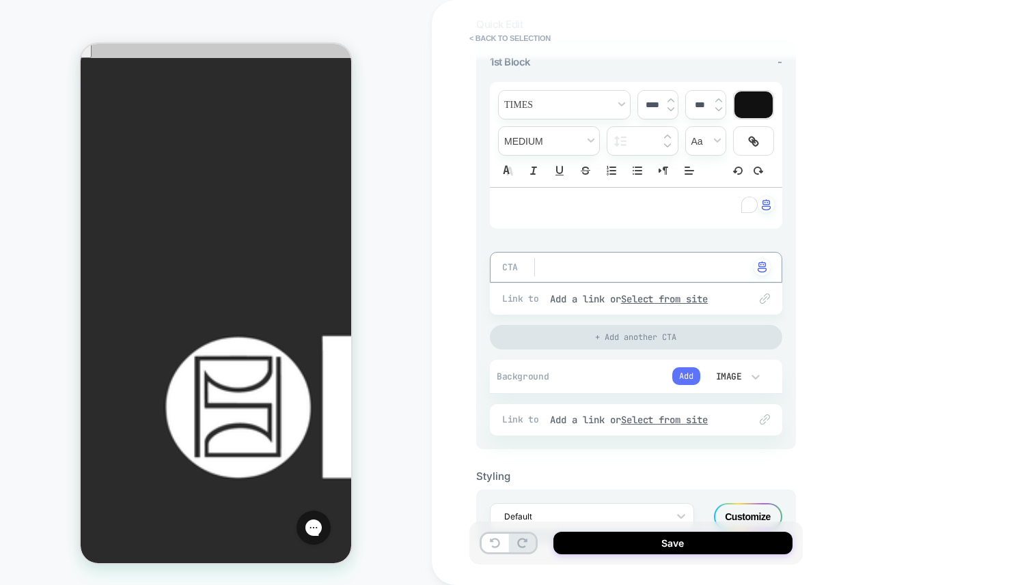
click at [688, 376] on button "Add" at bounding box center [686, 376] width 28 height 18
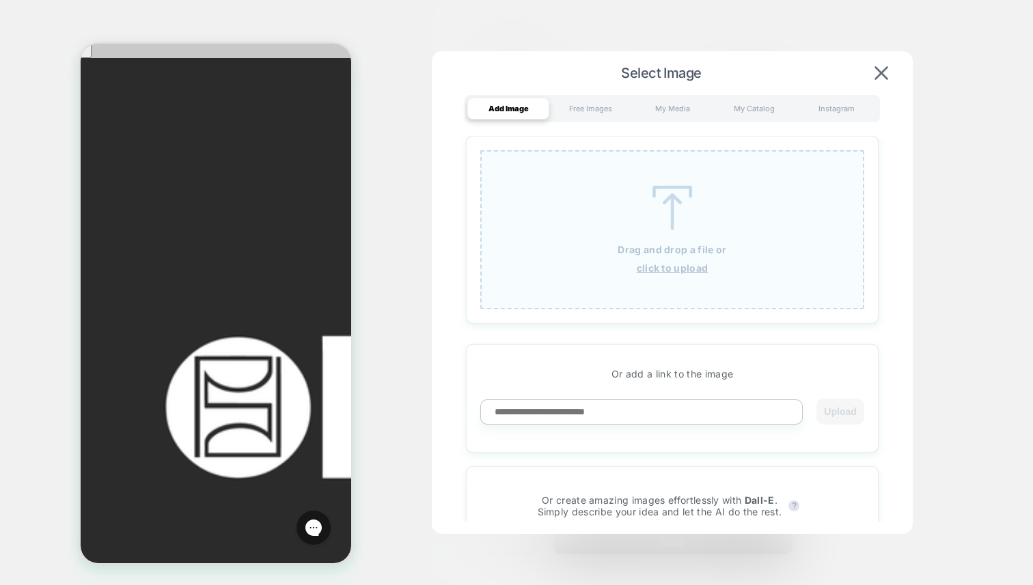
click at [661, 263] on u "click to upload" at bounding box center [672, 268] width 72 height 12
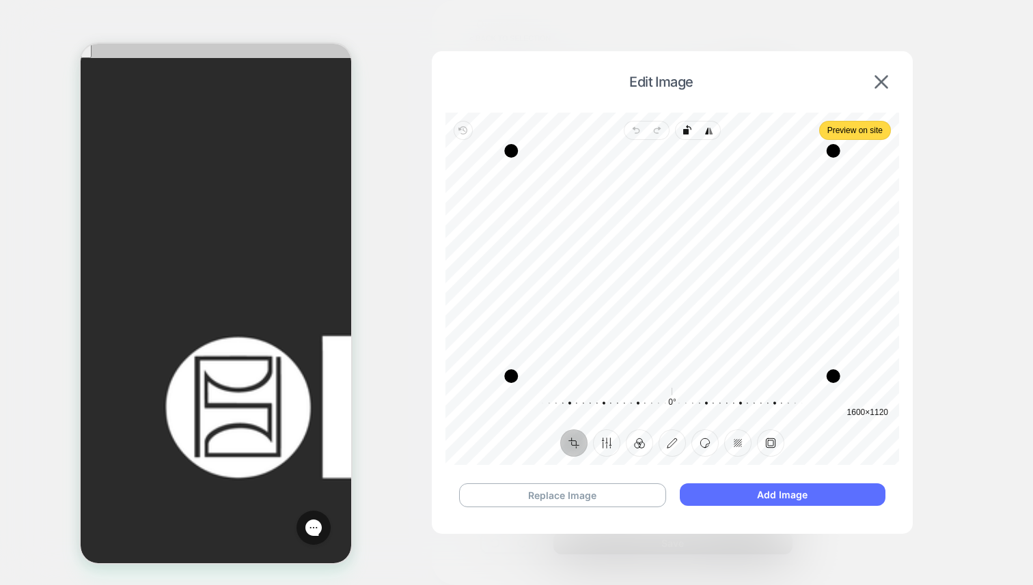
click at [746, 492] on button "Add Image" at bounding box center [782, 494] width 206 height 23
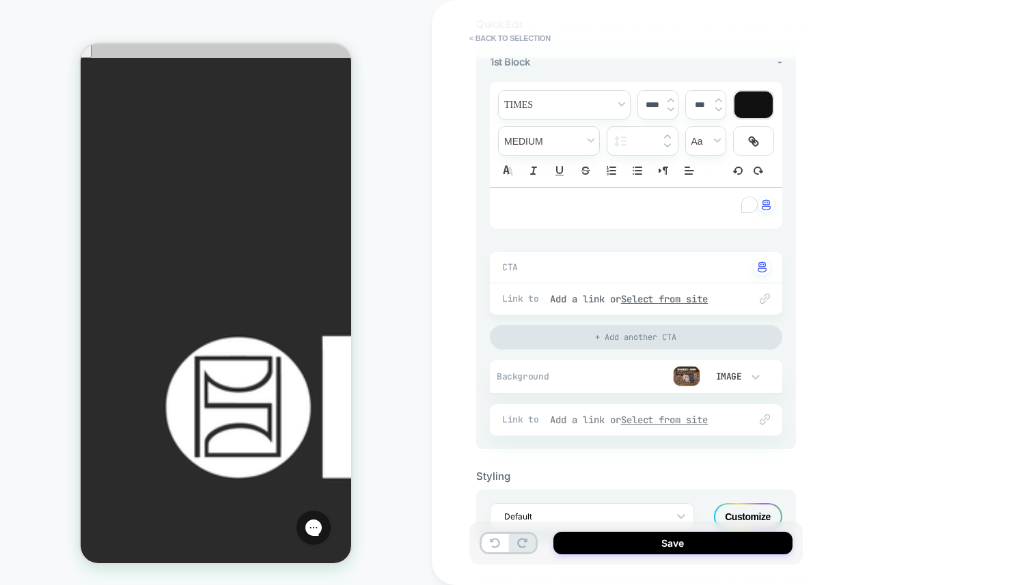
click at [615, 414] on div "Add a link or Select from site" at bounding box center [643, 420] width 186 height 12
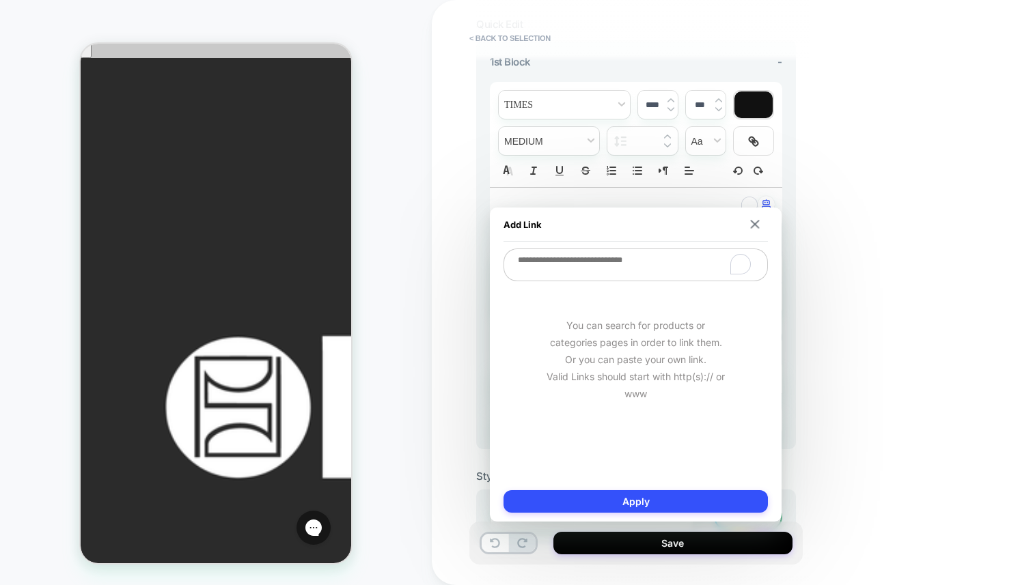
type textarea "*"
type textarea "**"
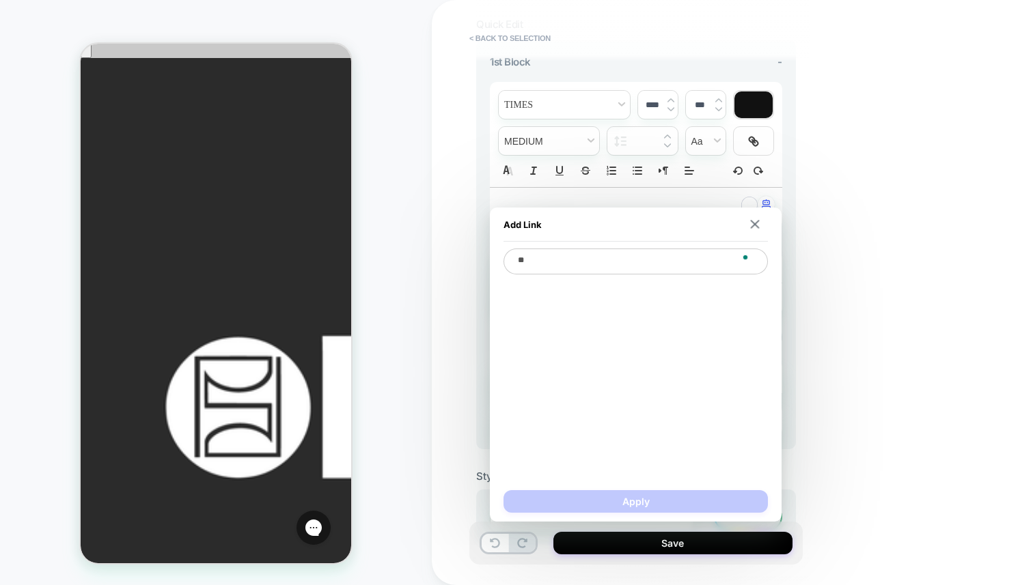
type textarea "*"
type textarea "***"
type textarea "*"
type textarea "****"
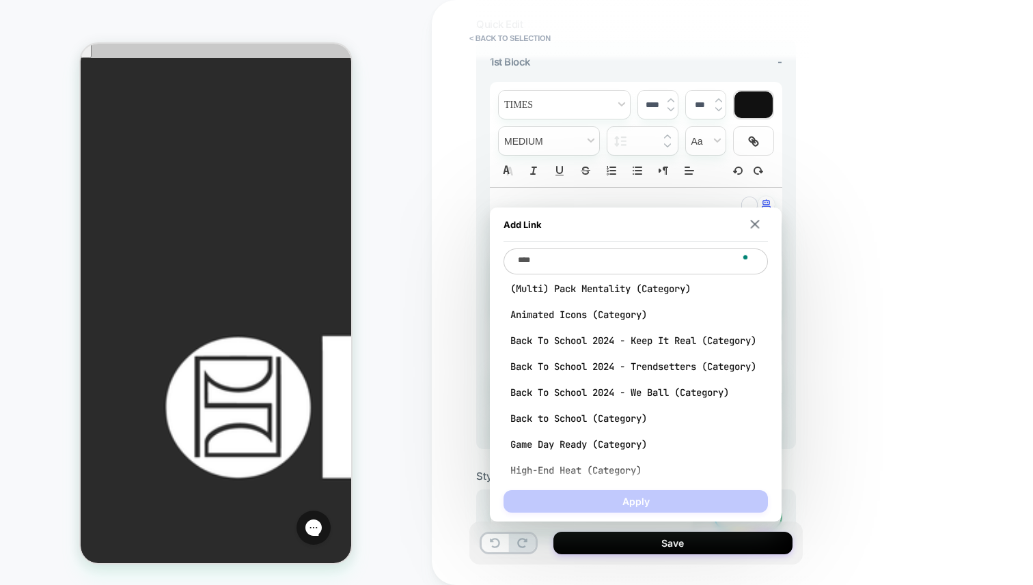
type textarea "*"
type textarea "*****"
type textarea "*"
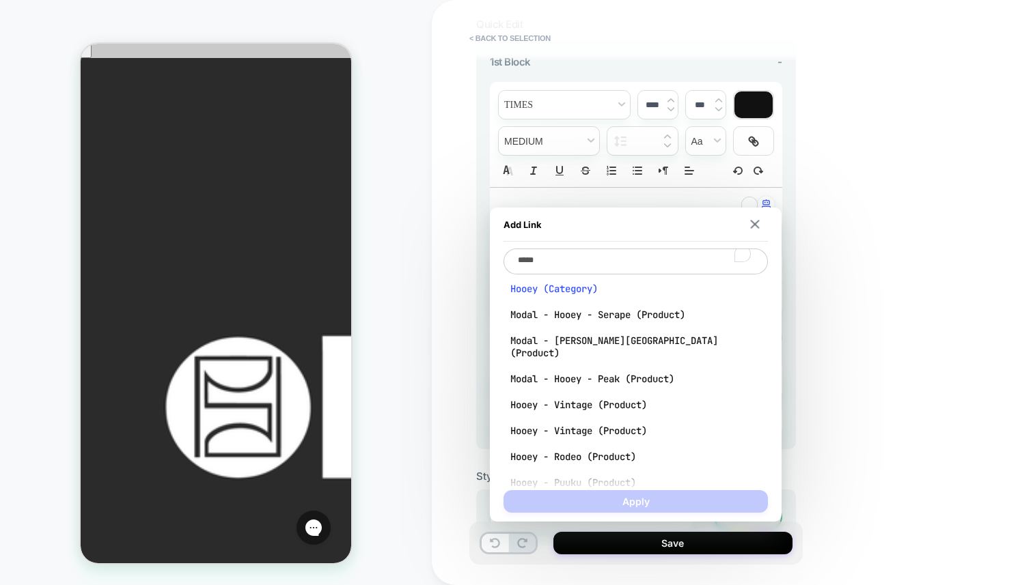
type textarea "*****"
click at [576, 289] on span "Hooey (Category)" at bounding box center [635, 289] width 251 height 12
type textarea "*"
type textarea "**********"
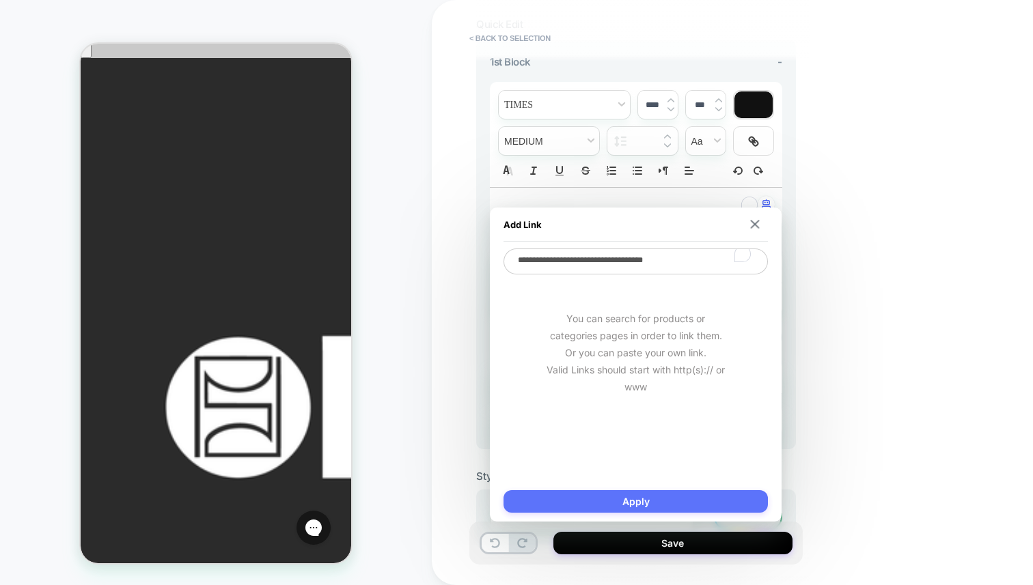
click at [602, 496] on button "Apply" at bounding box center [635, 501] width 264 height 23
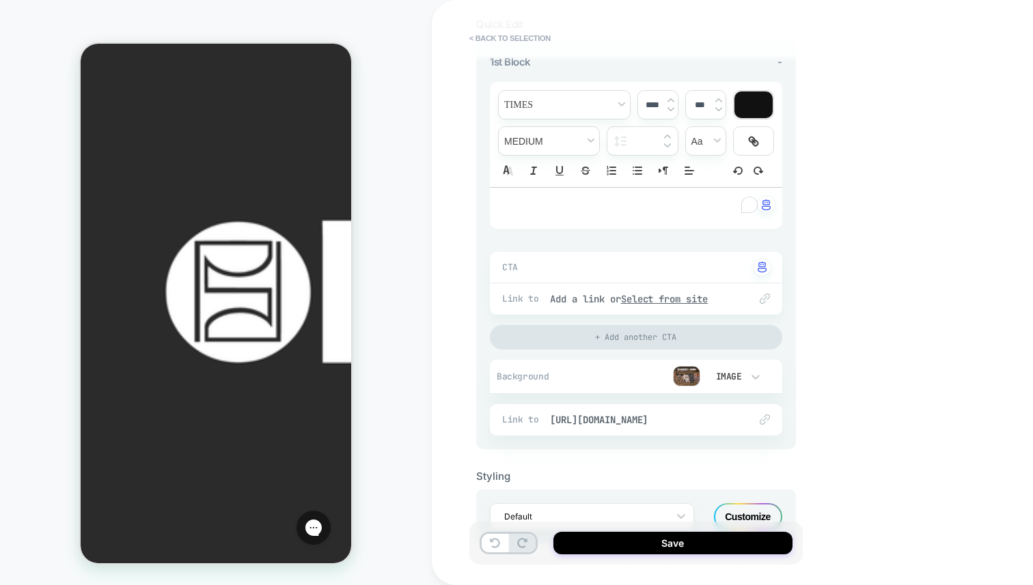
scroll to position [130, 0]
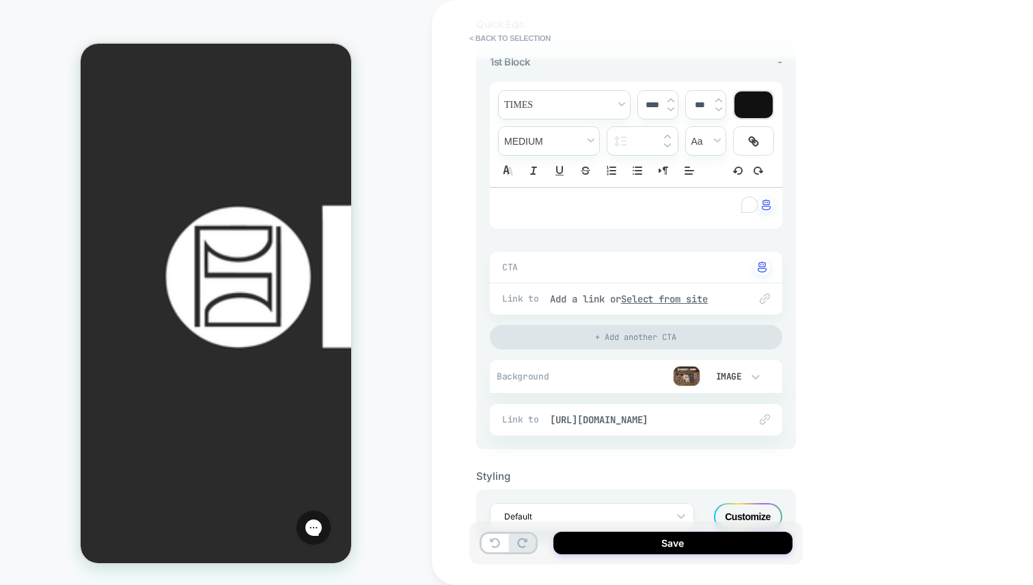
click at [660, 545] on button "Save" at bounding box center [672, 543] width 239 height 23
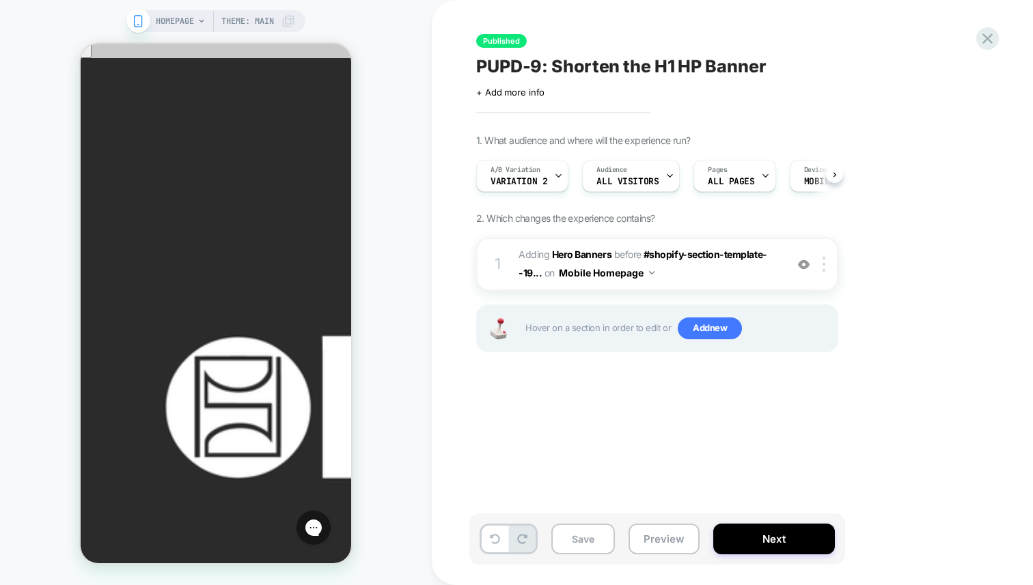
scroll to position [0, 1]
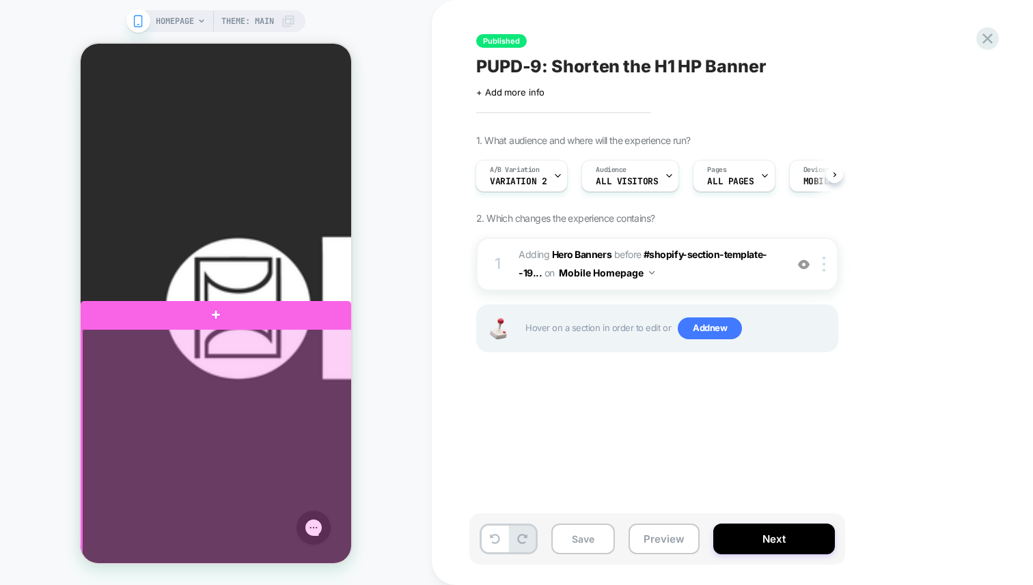
scroll to position [121, 0]
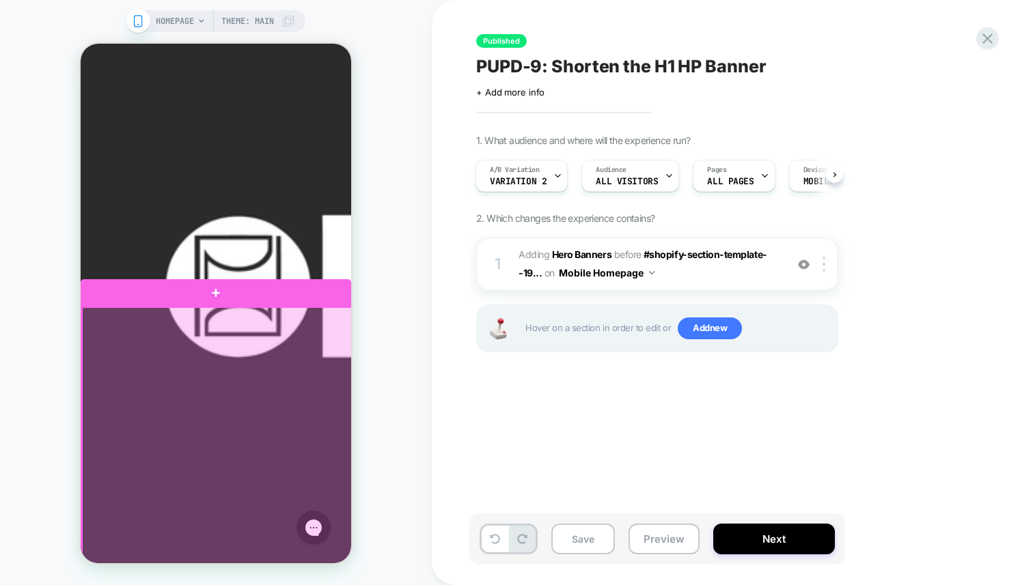
click at [251, 402] on div at bounding box center [217, 476] width 270 height 338
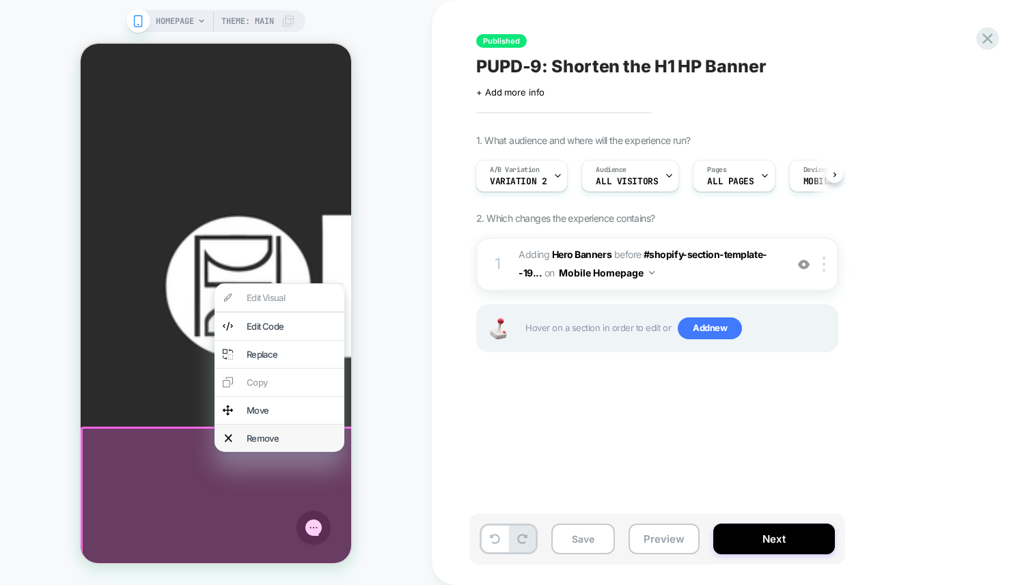
click at [264, 444] on div "Remove" at bounding box center [291, 438] width 89 height 11
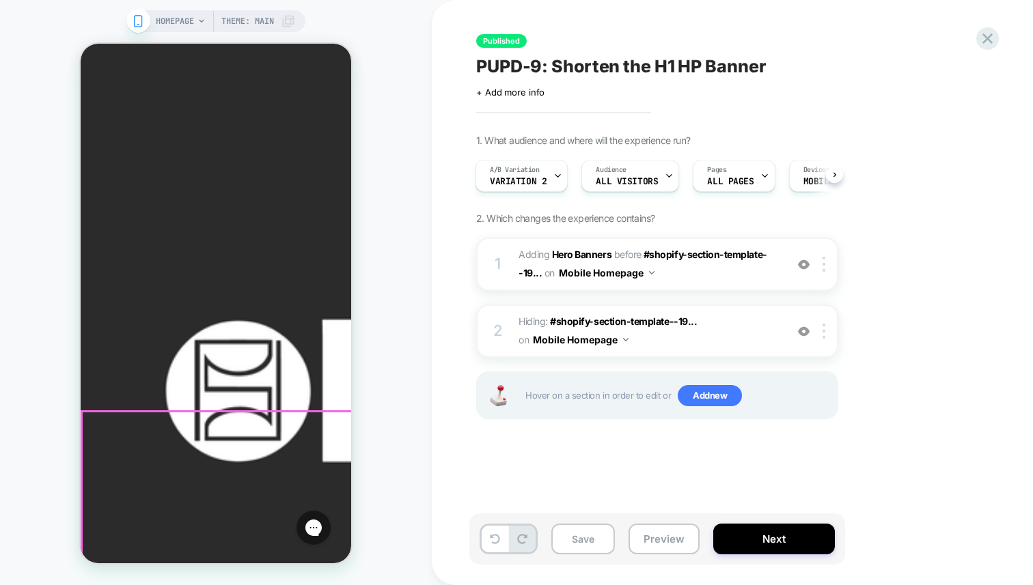
scroll to position [0, 0]
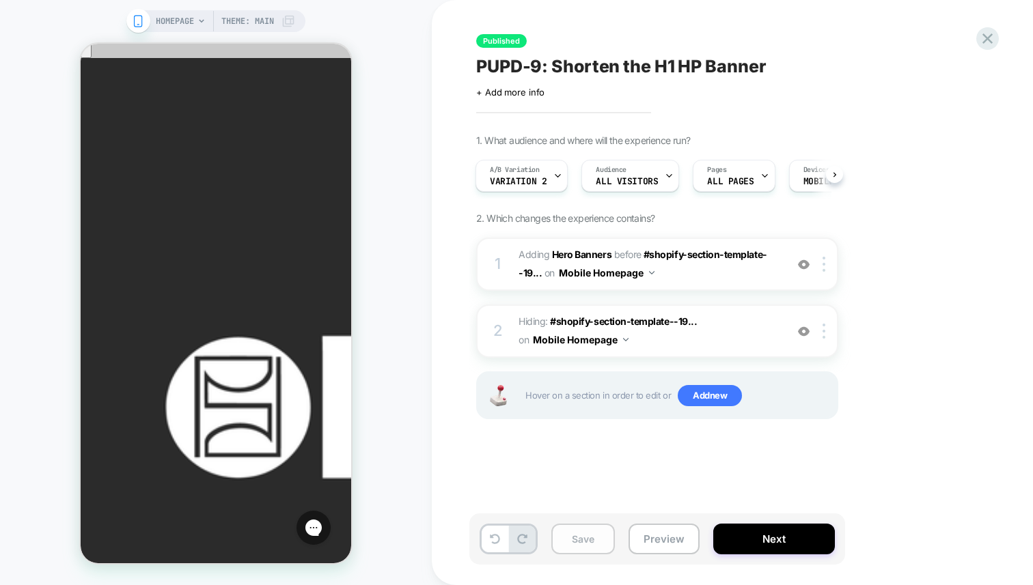
click at [582, 538] on button "Save" at bounding box center [583, 539] width 64 height 31
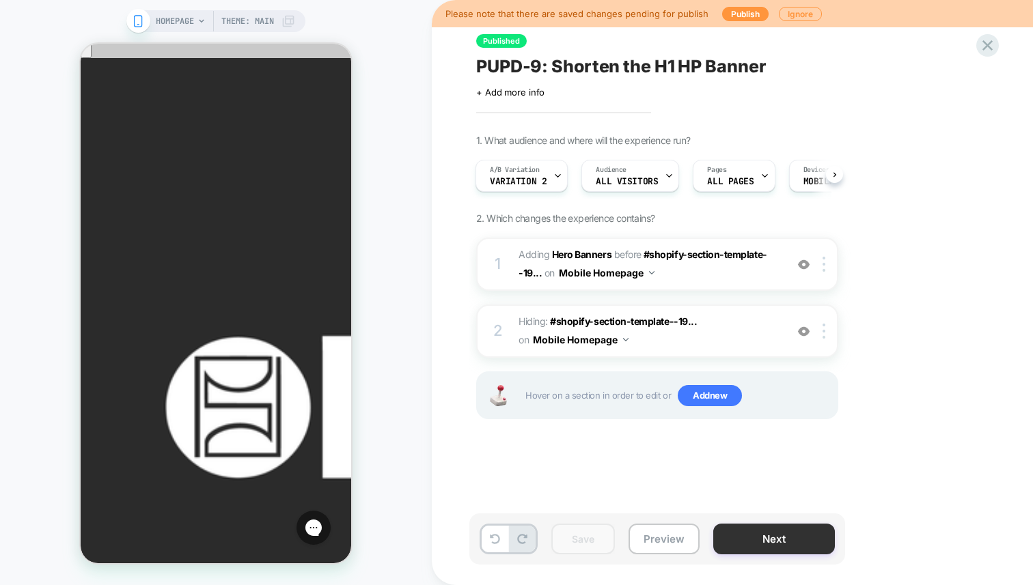
click at [763, 538] on button "Next" at bounding box center [774, 539] width 122 height 31
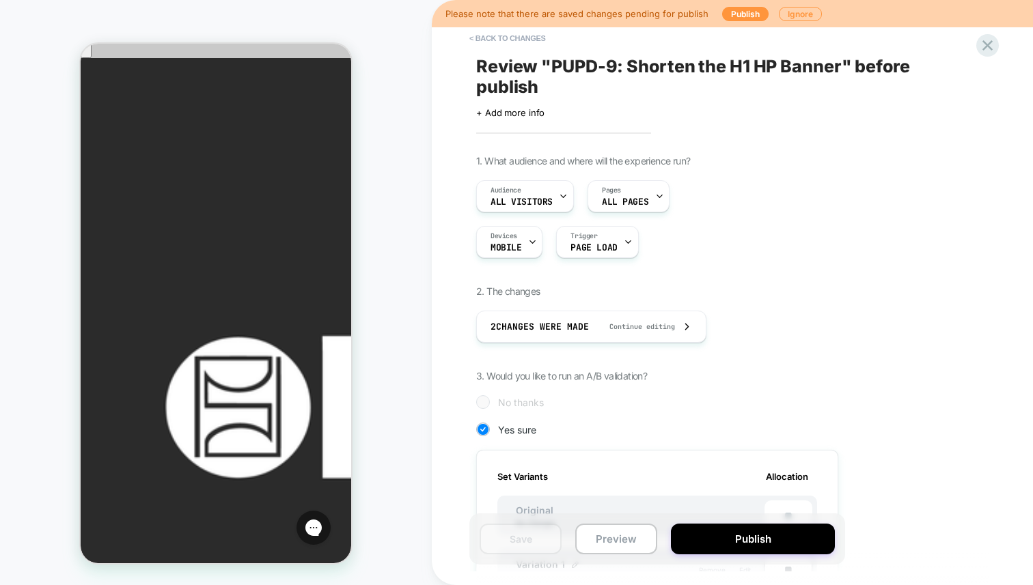
scroll to position [0, 1]
click at [763, 538] on button "Publish" at bounding box center [753, 539] width 164 height 31
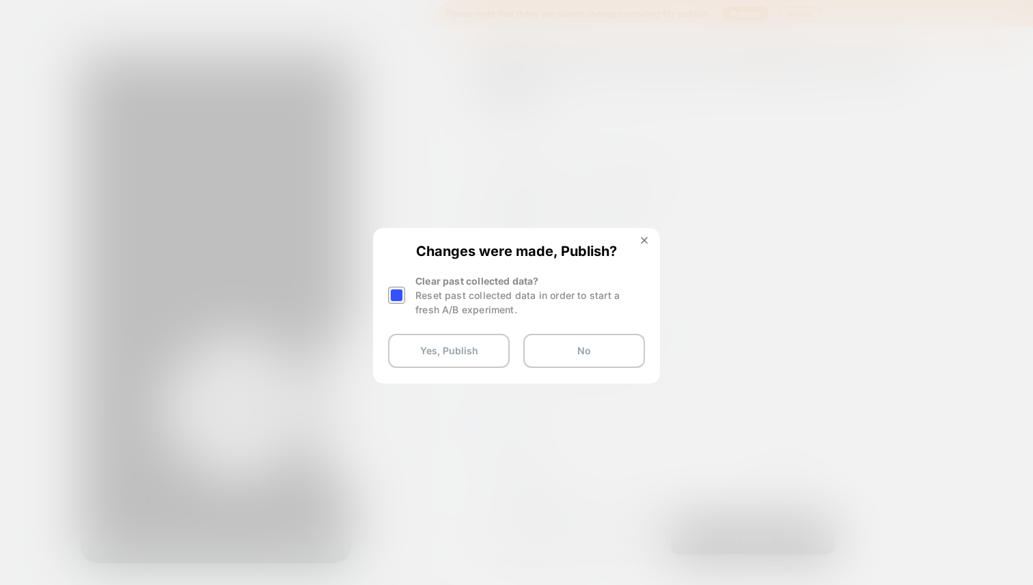
click at [403, 300] on div at bounding box center [396, 295] width 17 height 17
click at [444, 356] on button "Yes, Publish" at bounding box center [449, 351] width 122 height 34
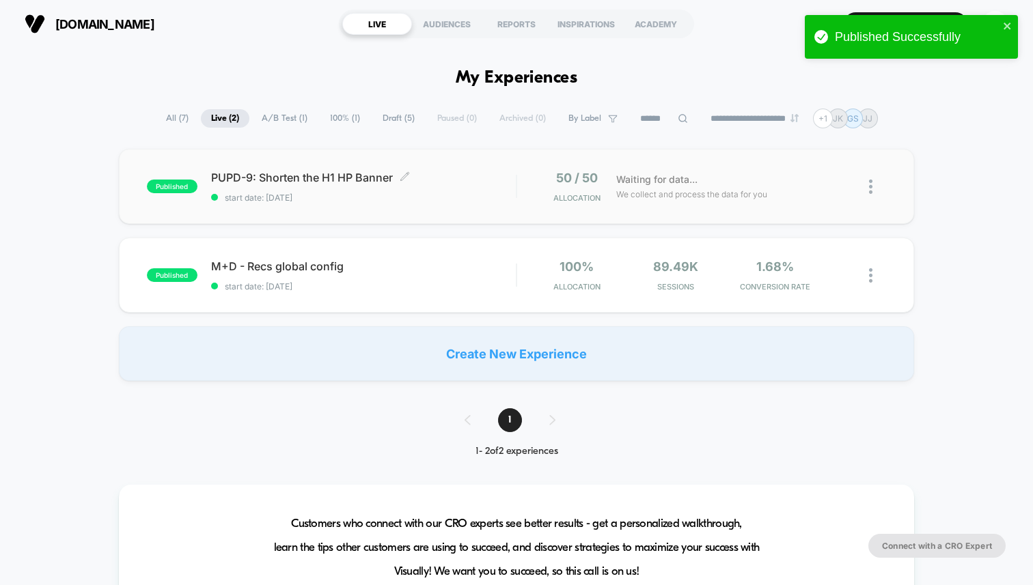
click at [395, 193] on span "start date: [DATE]" at bounding box center [363, 198] width 305 height 10
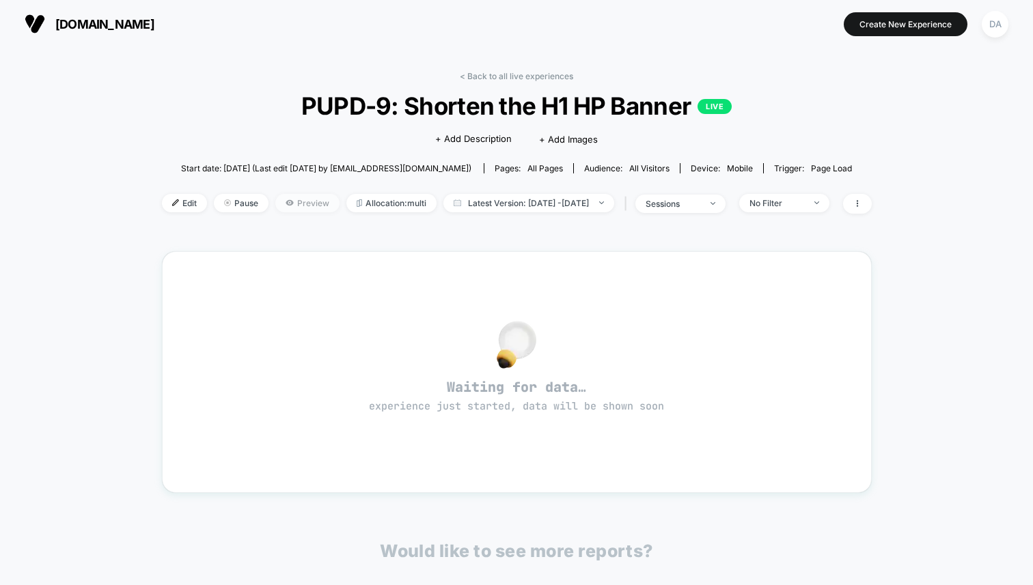
click at [275, 202] on span "Preview" at bounding box center [307, 203] width 64 height 18
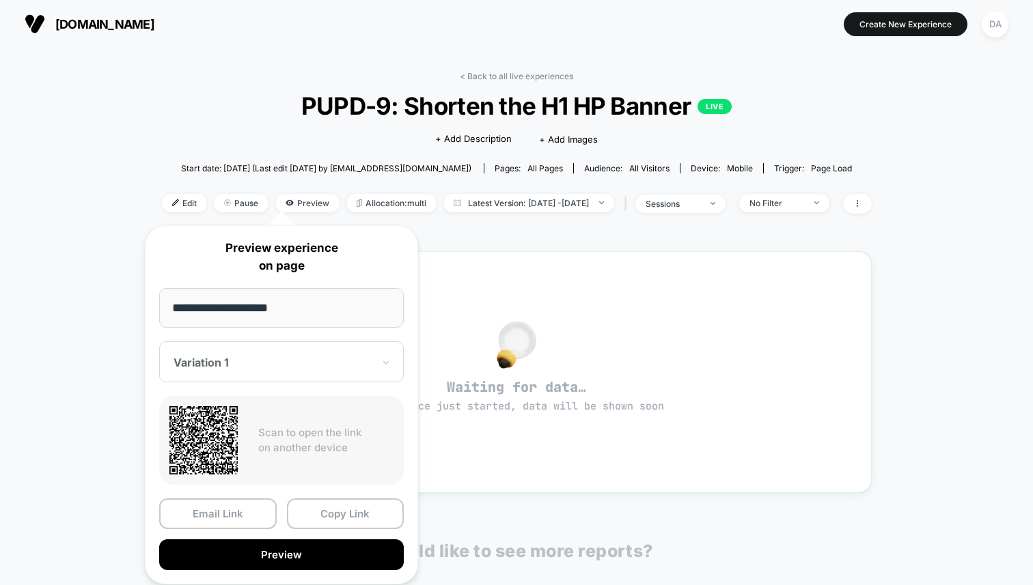
click at [297, 363] on div at bounding box center [272, 363] width 199 height 14
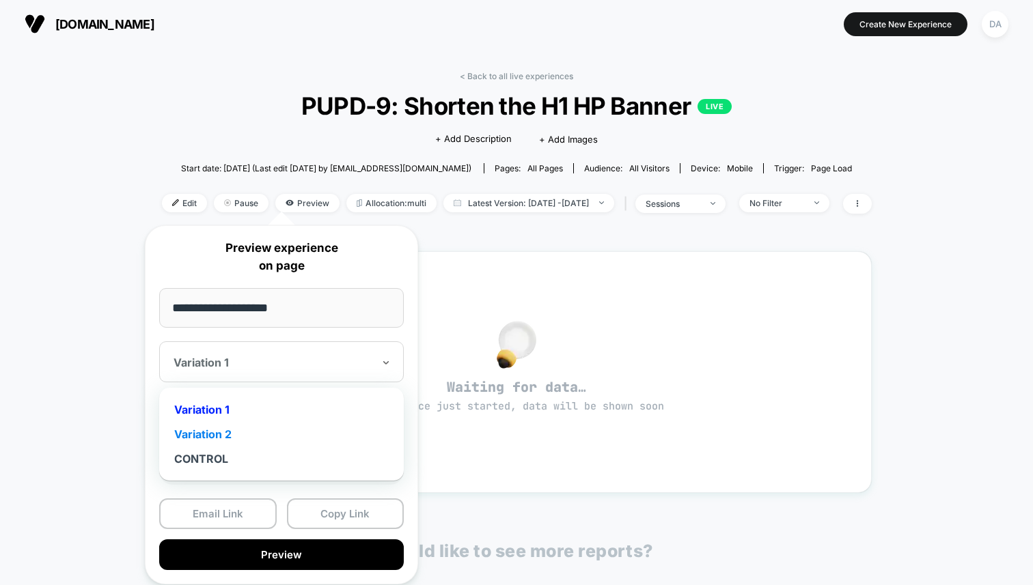
click at [286, 440] on div "Variation 2" at bounding box center [281, 434] width 231 height 25
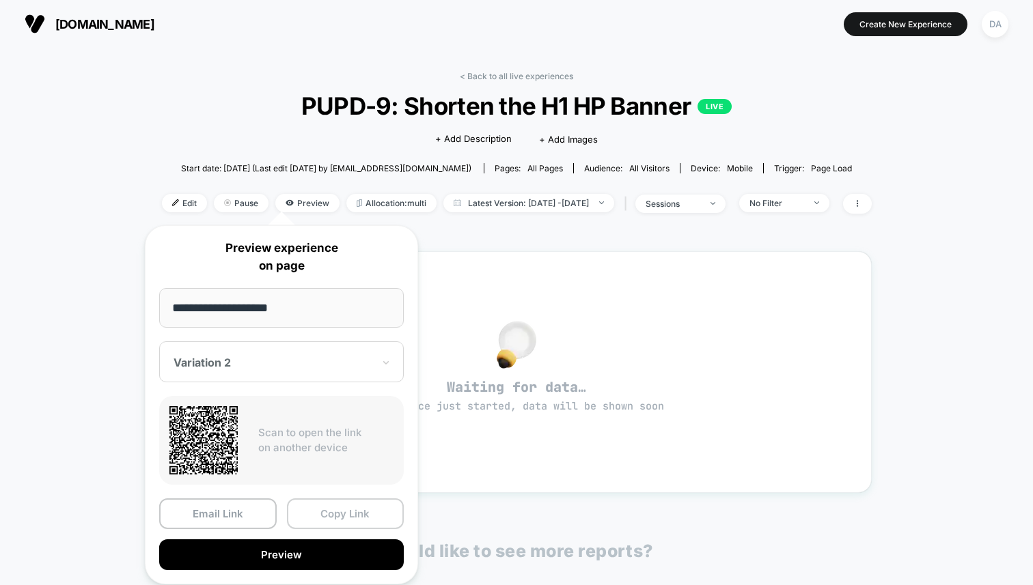
click at [338, 521] on button "Copy Link" at bounding box center [345, 514] width 117 height 31
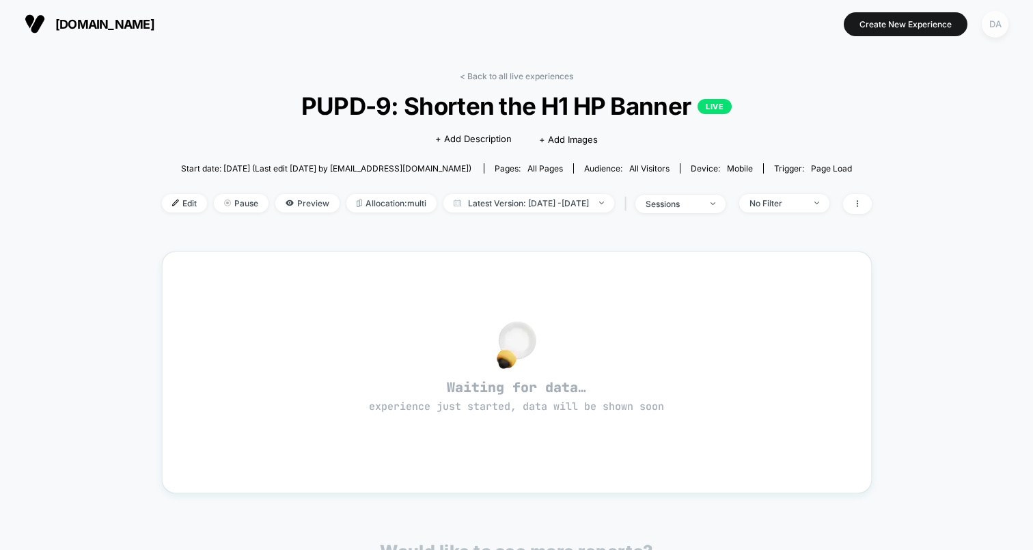
click at [991, 25] on div "DA" at bounding box center [994, 24] width 27 height 27
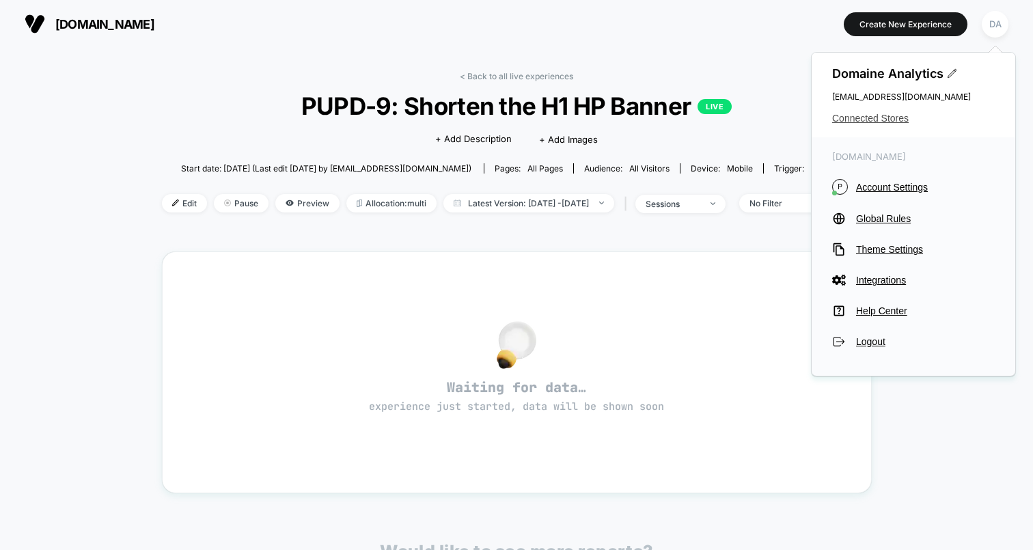
click at [880, 120] on span "Connected Stores" at bounding box center [913, 118] width 163 height 11
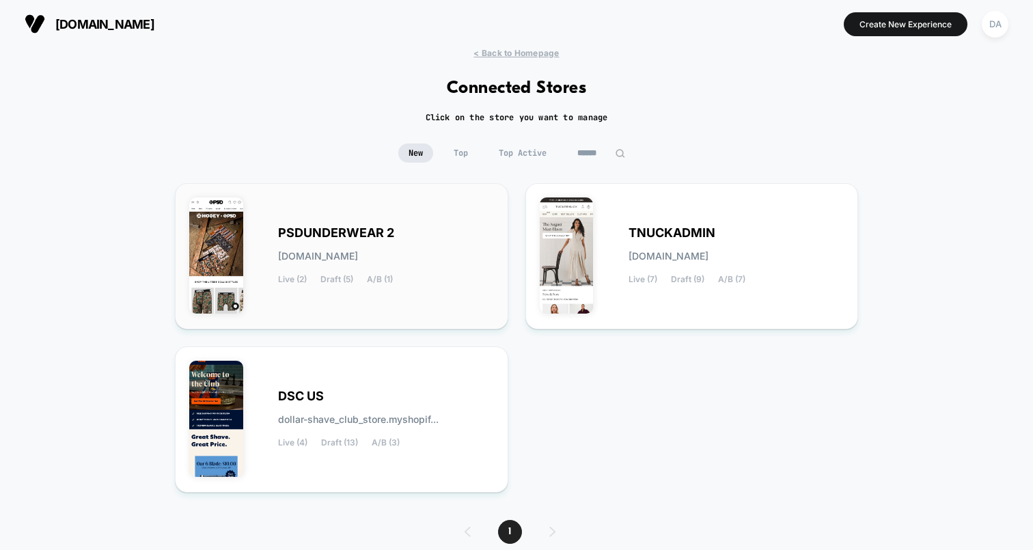
click at [351, 238] on span "PSDUNDERWEAR 2" at bounding box center [336, 233] width 116 height 10
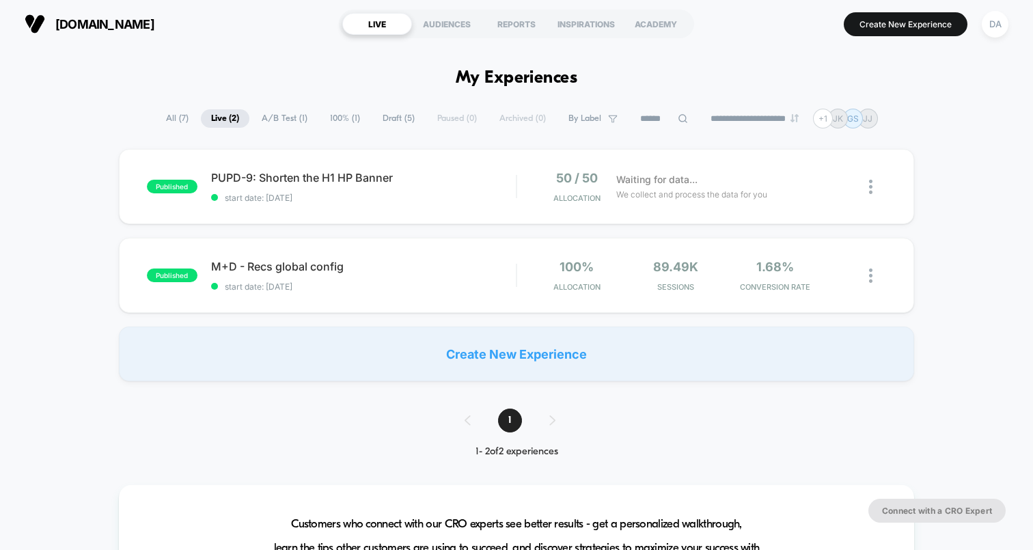
click at [372, 117] on span "Draft ( 5 )" at bounding box center [398, 118] width 53 height 18
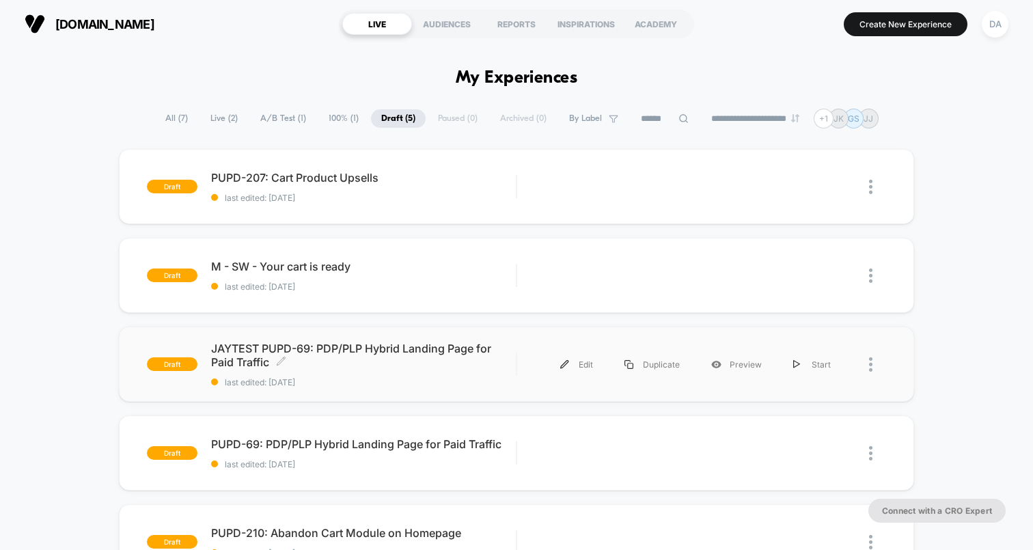
click at [445, 353] on span "JAYTEST PUPD-69: PDP/PLP Hybrid Landing Page for Paid Traffic Click to edit exp…" at bounding box center [363, 354] width 305 height 27
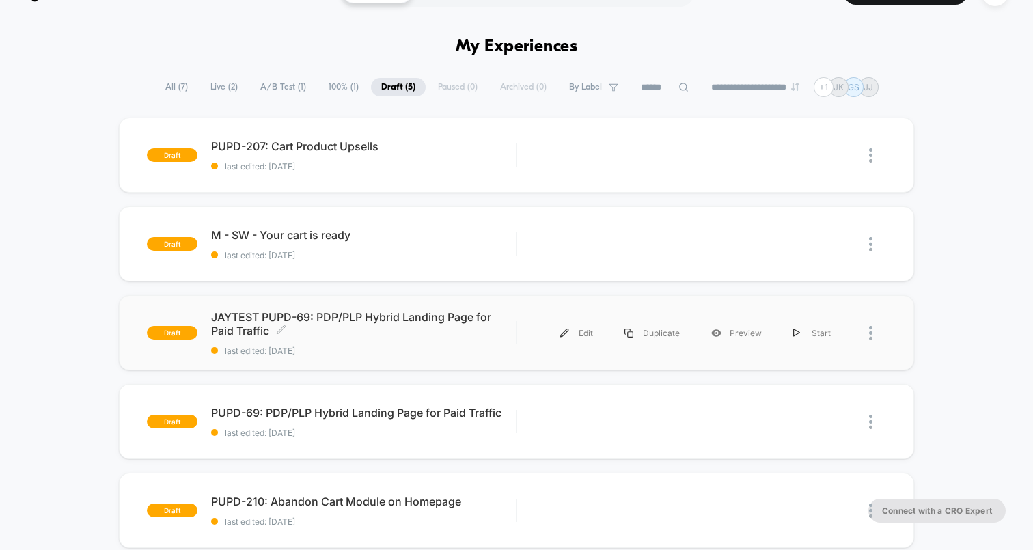
scroll to position [51, 0]
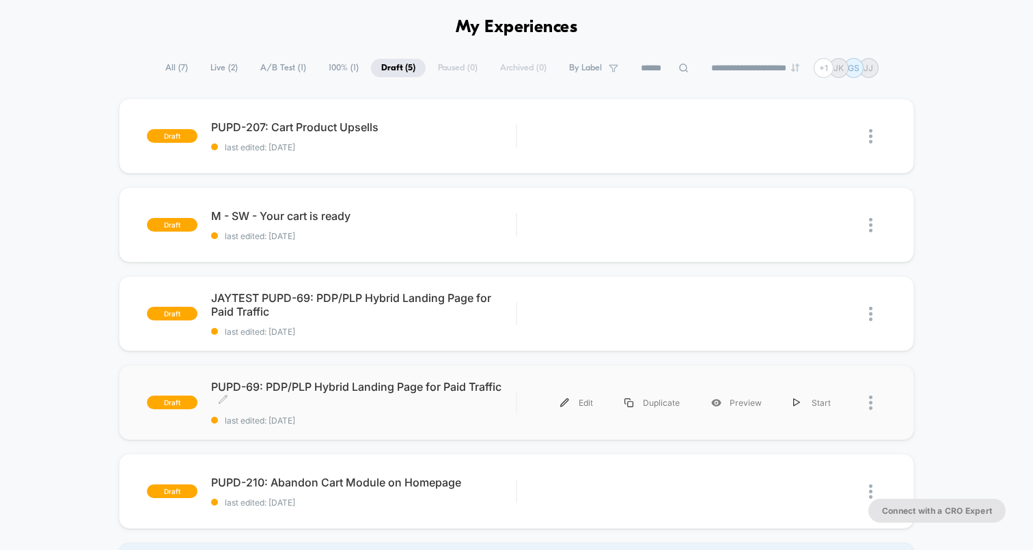
click at [387, 381] on span "PUPD-69: PDP/PLP Hybrid Landing Page for Paid Traffic Click to edit experience …" at bounding box center [363, 393] width 305 height 27
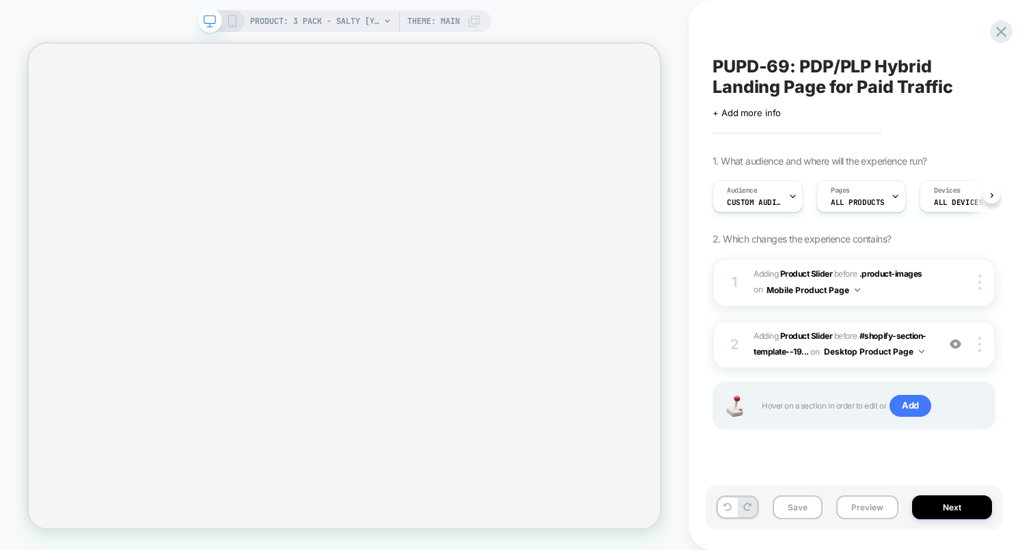
scroll to position [0, 1]
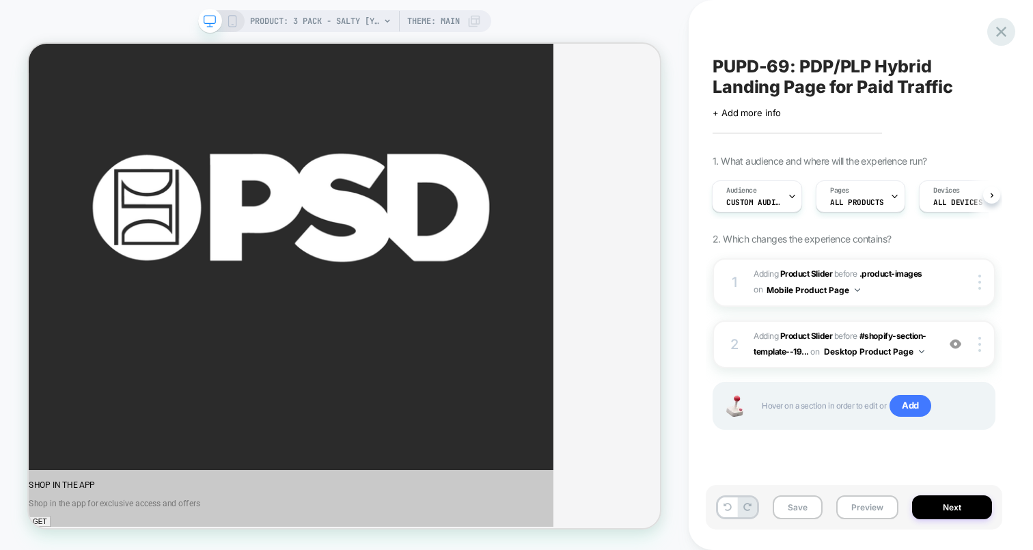
click at [1002, 35] on icon at bounding box center [1001, 32] width 18 height 18
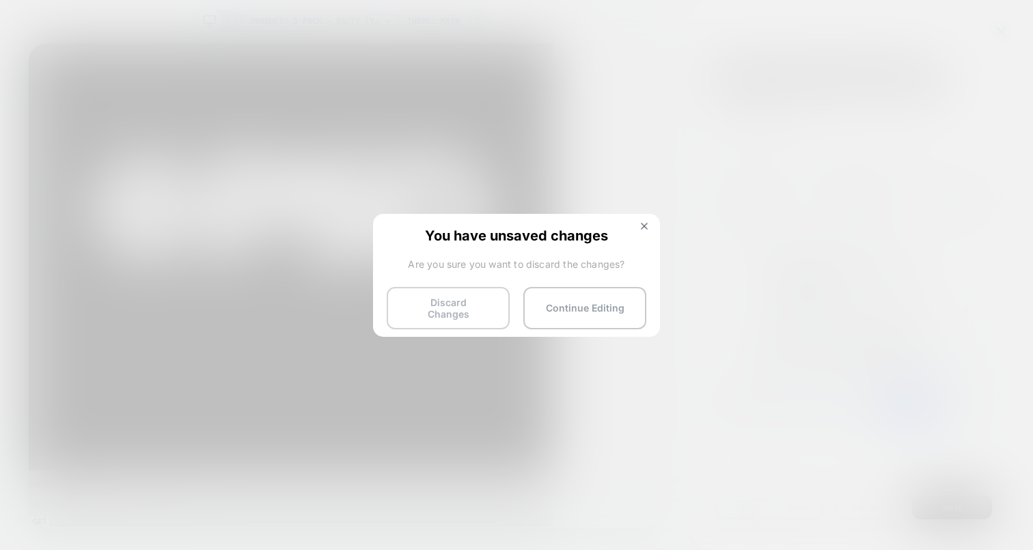
click at [425, 309] on button "Discard Changes" at bounding box center [448, 308] width 123 height 42
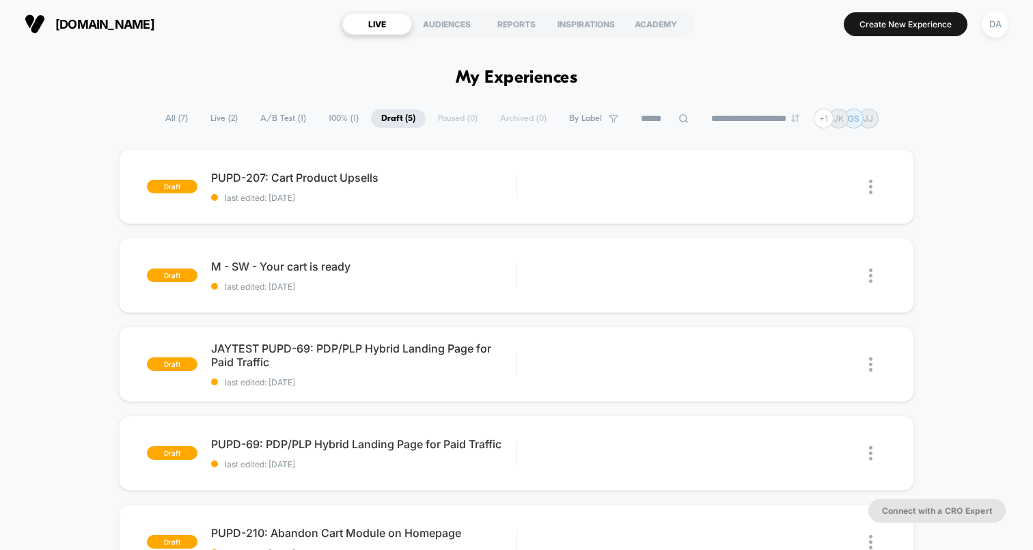
click at [229, 125] on span "Live ( 2 )" at bounding box center [224, 118] width 48 height 18
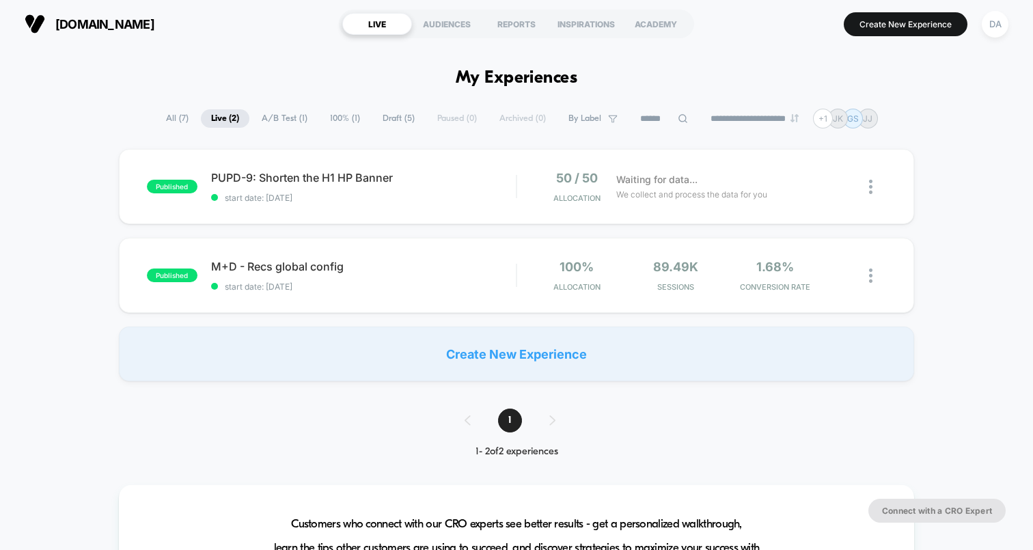
click at [400, 120] on span "Draft ( 5 )" at bounding box center [398, 118] width 53 height 18
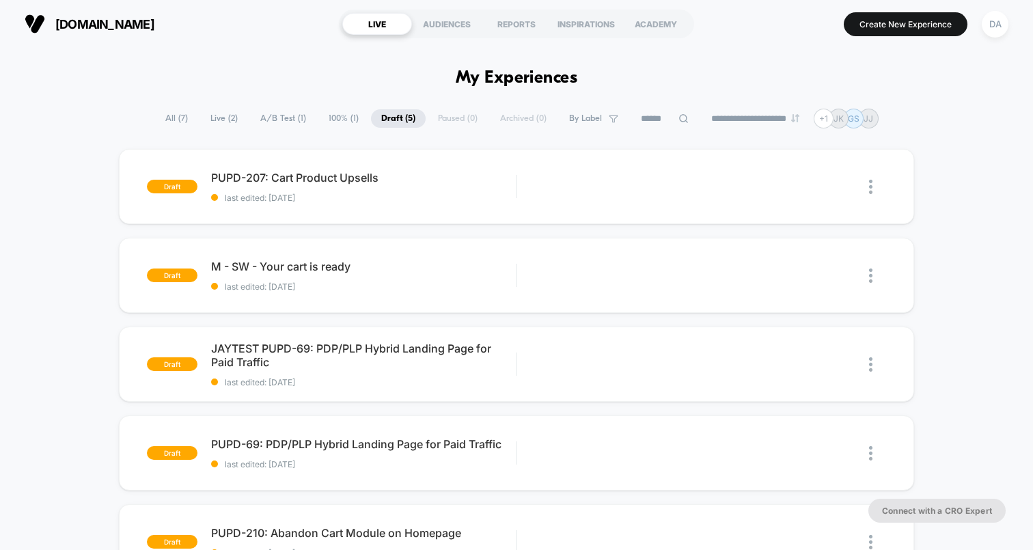
click at [219, 121] on span "Live ( 2 )" at bounding box center [224, 118] width 48 height 18
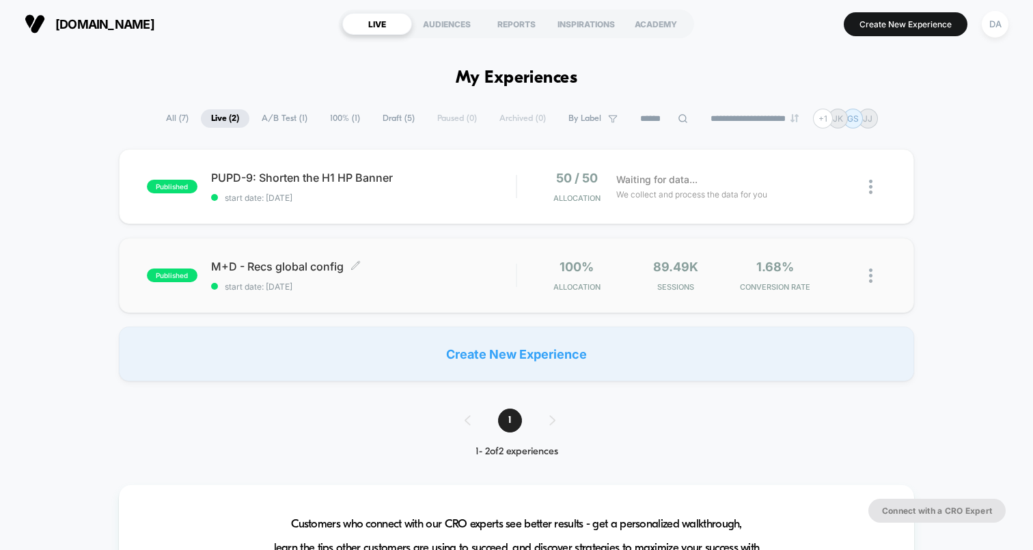
click at [313, 267] on span "M+D - Recs global config Click to edit experience details" at bounding box center [363, 266] width 305 height 14
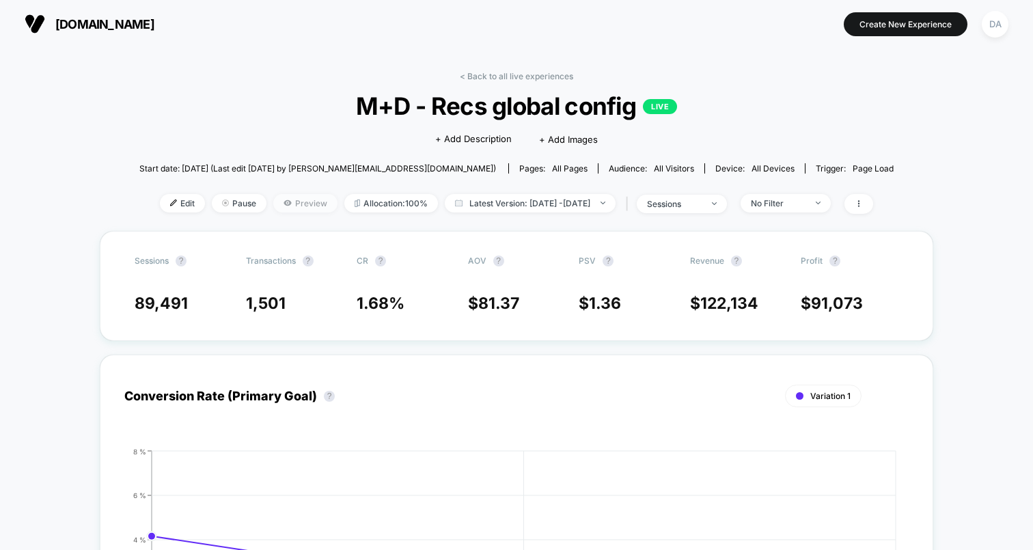
click at [273, 203] on span "Preview" at bounding box center [305, 203] width 64 height 18
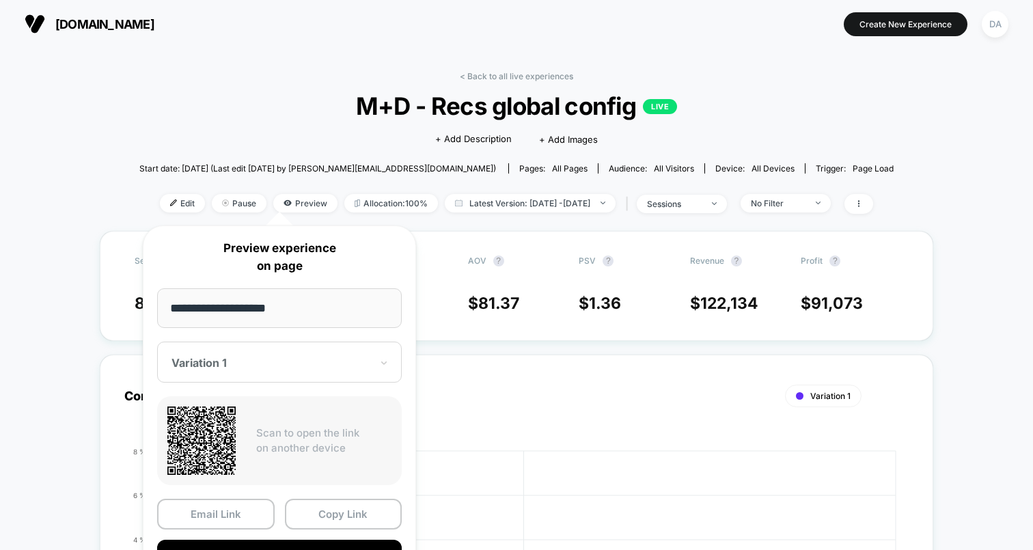
click at [359, 361] on div at bounding box center [270, 363] width 199 height 14
click at [349, 508] on button "Copy Link" at bounding box center [343, 514] width 117 height 31
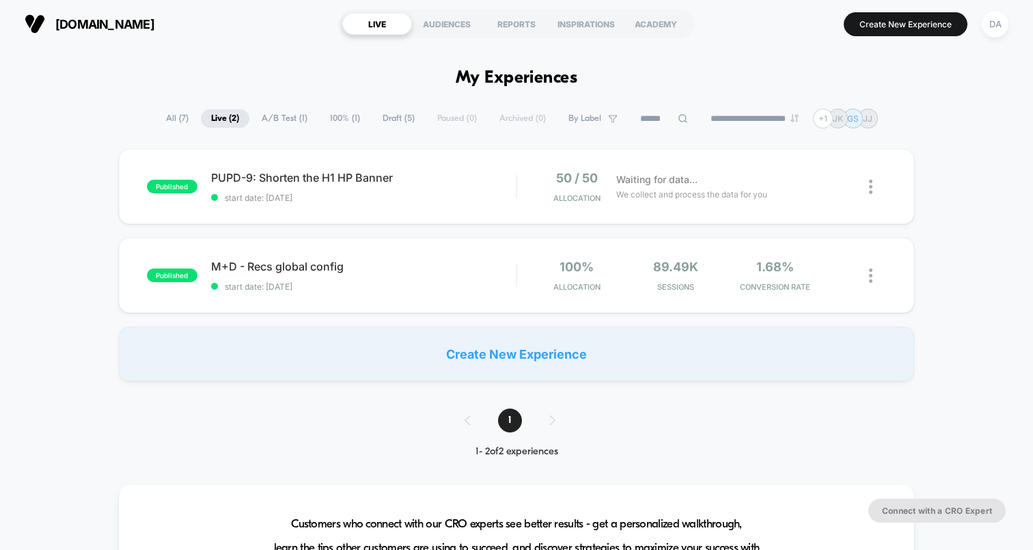
click at [389, 121] on span "Draft ( 5 )" at bounding box center [398, 118] width 53 height 18
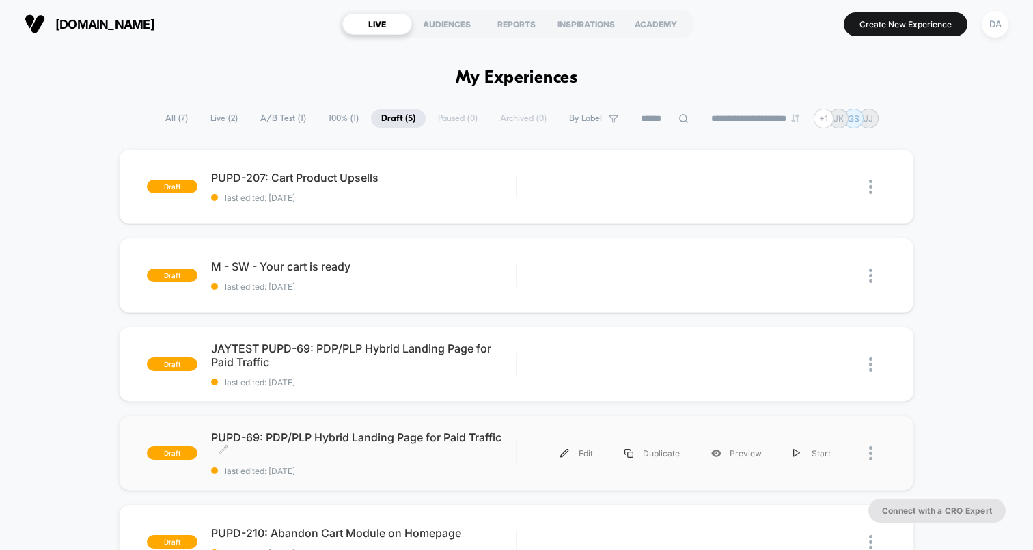
click at [295, 436] on span "PUPD-69: PDP/PLP Hybrid Landing Page for Paid Traffic Click to edit experience …" at bounding box center [363, 443] width 305 height 27
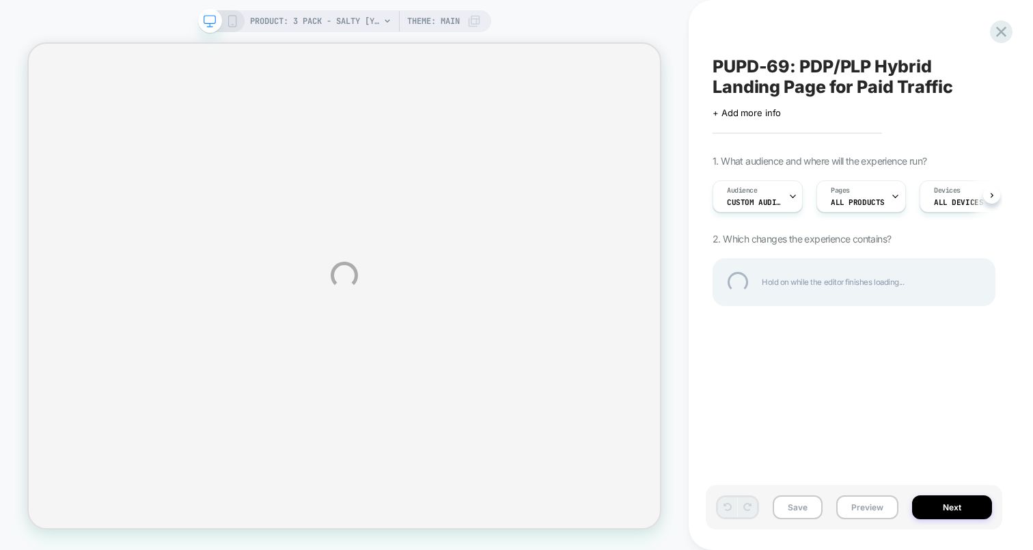
click at [859, 507] on div "PRODUCT: 3 Pack - Salty [yth 3pk multi] PRODUCT: 3 Pack - Salty [yth 3pk multi]…" at bounding box center [516, 275] width 1033 height 550
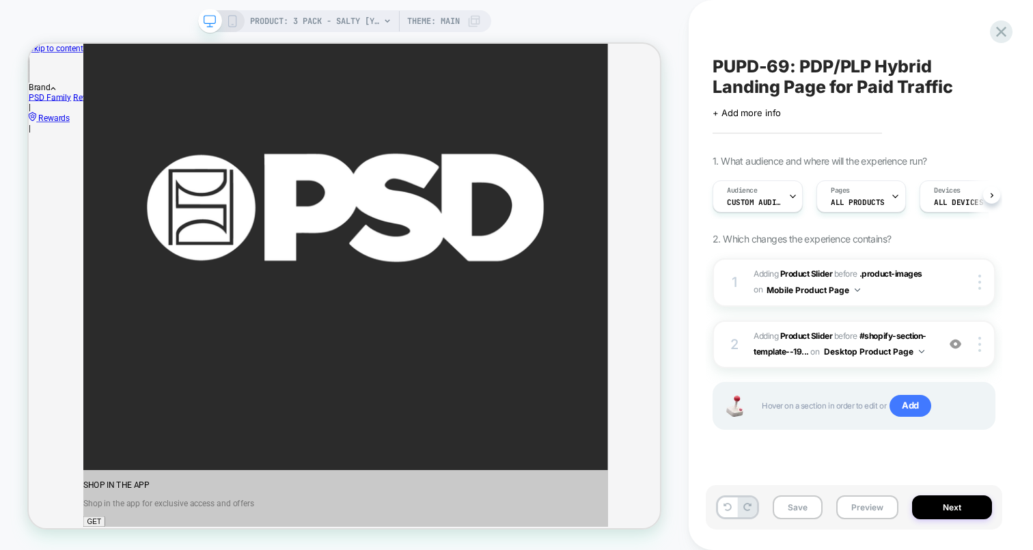
scroll to position [0, 1]
click at [859, 507] on button "Preview" at bounding box center [867, 507] width 62 height 24
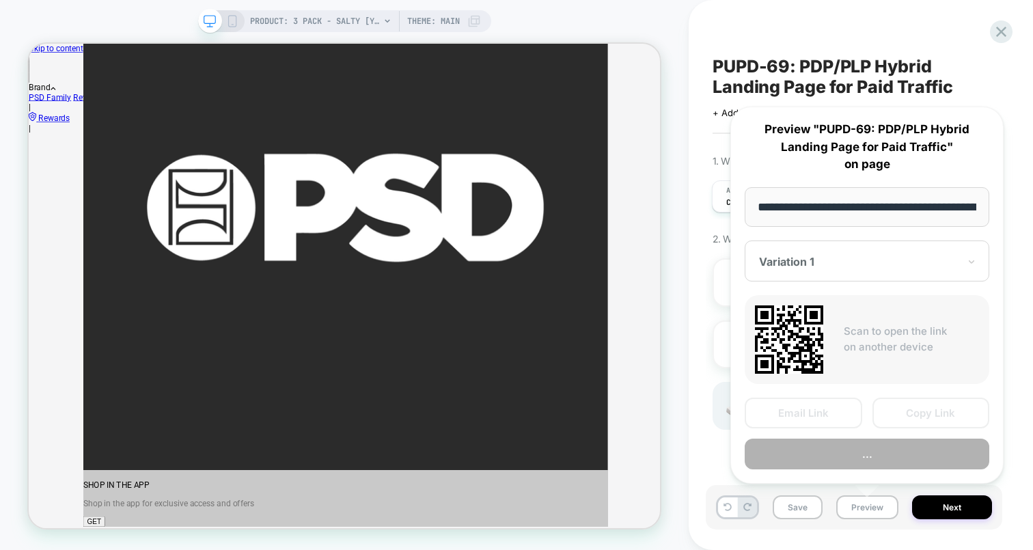
scroll to position [0, 160]
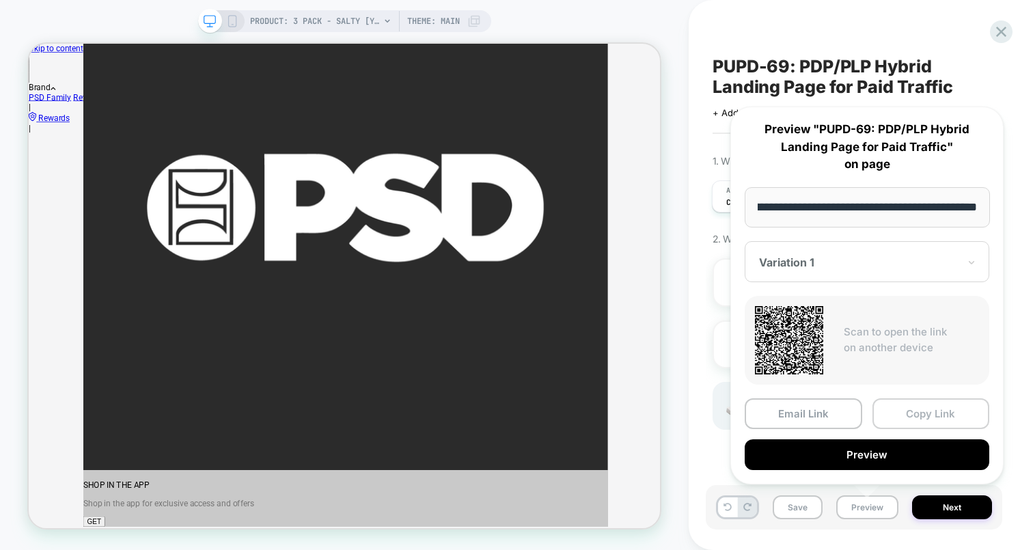
click at [916, 419] on button "Copy Link" at bounding box center [930, 413] width 117 height 31
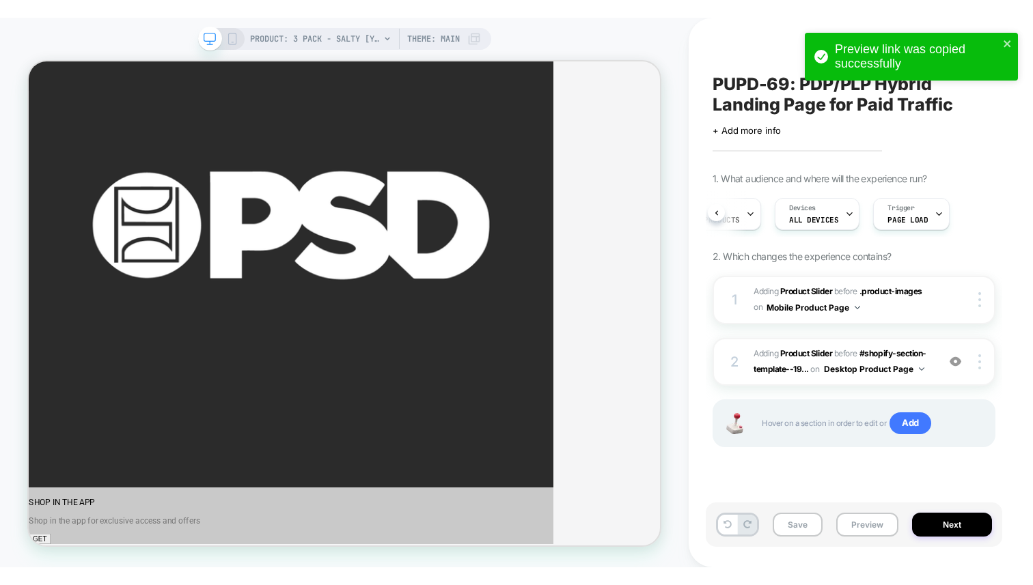
scroll to position [0, 0]
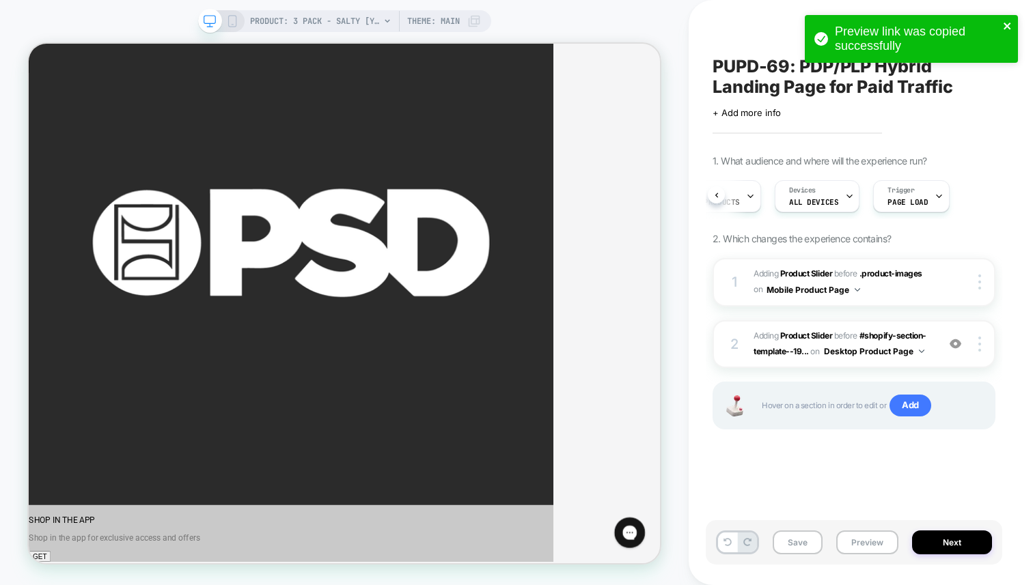
click at [1006, 24] on icon "close" at bounding box center [1006, 26] width 7 height 7
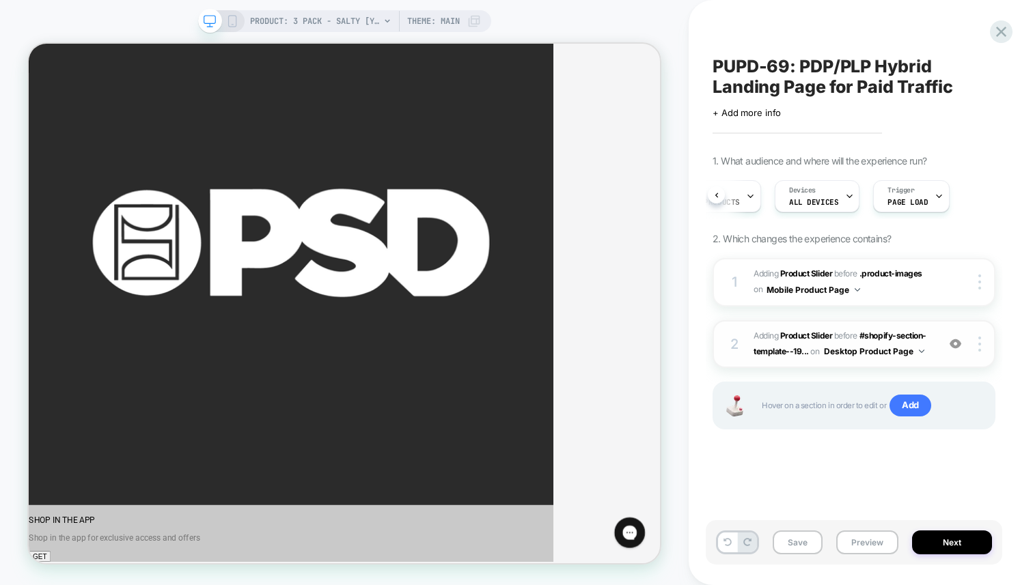
click at [957, 343] on img at bounding box center [955, 344] width 12 height 12
click at [957, 340] on img at bounding box center [955, 344] width 12 height 12
click at [955, 284] on div at bounding box center [967, 282] width 51 height 15
click at [1007, 30] on icon at bounding box center [1001, 32] width 18 height 18
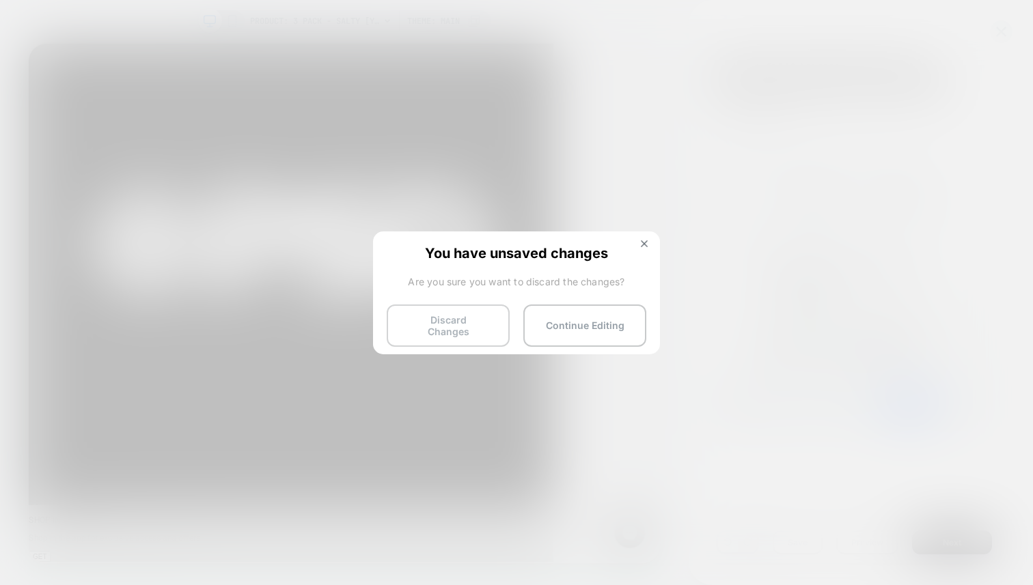
click at [473, 325] on button "Discard Changes" at bounding box center [448, 326] width 123 height 42
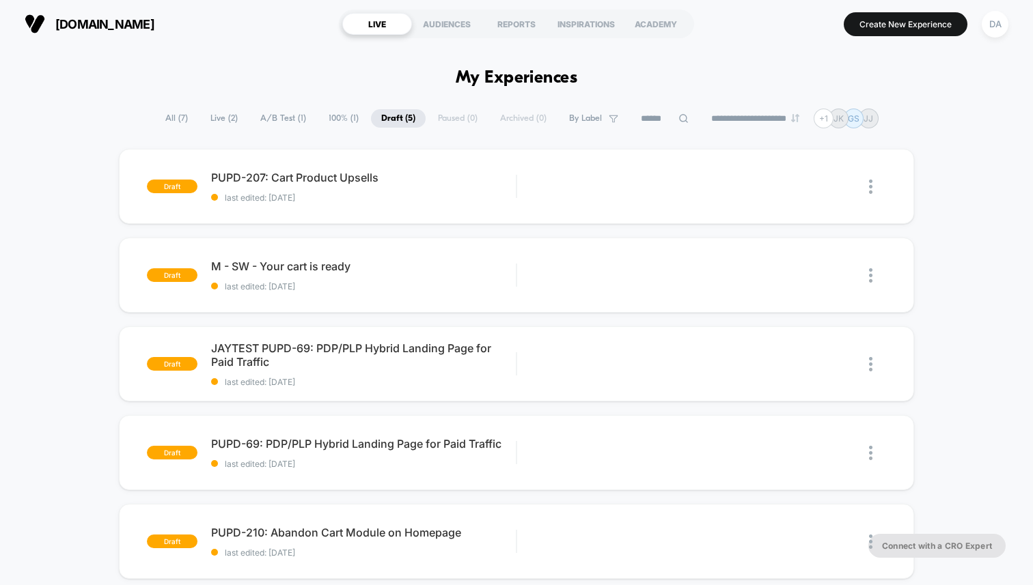
click at [213, 119] on span "Live ( 2 )" at bounding box center [224, 118] width 48 height 18
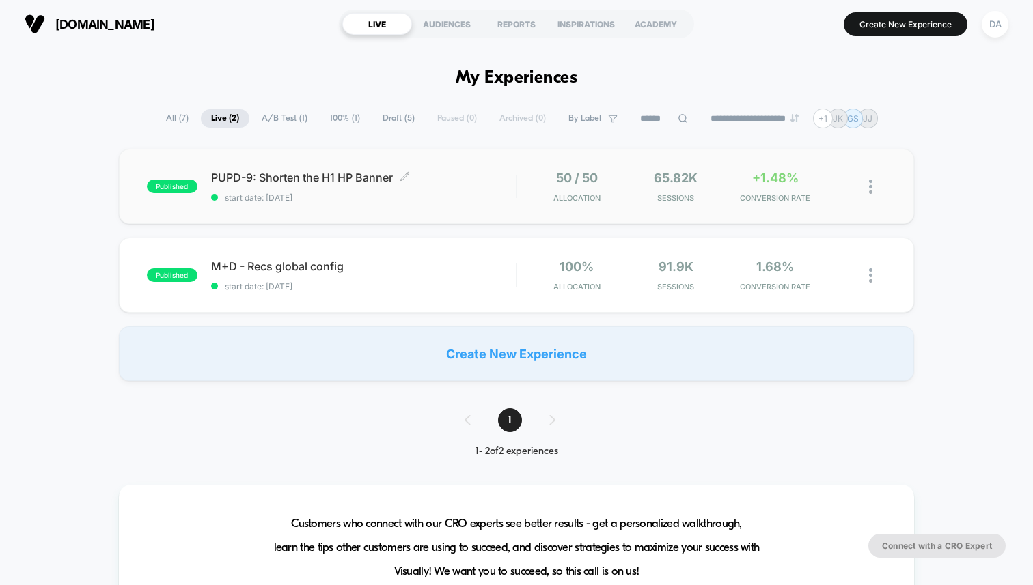
click at [256, 173] on span "PUPD-9: Shorten the H1 HP Banner Click to edit experience details" at bounding box center [363, 178] width 305 height 14
click at [386, 116] on span "Draft ( 5 )" at bounding box center [398, 118] width 53 height 18
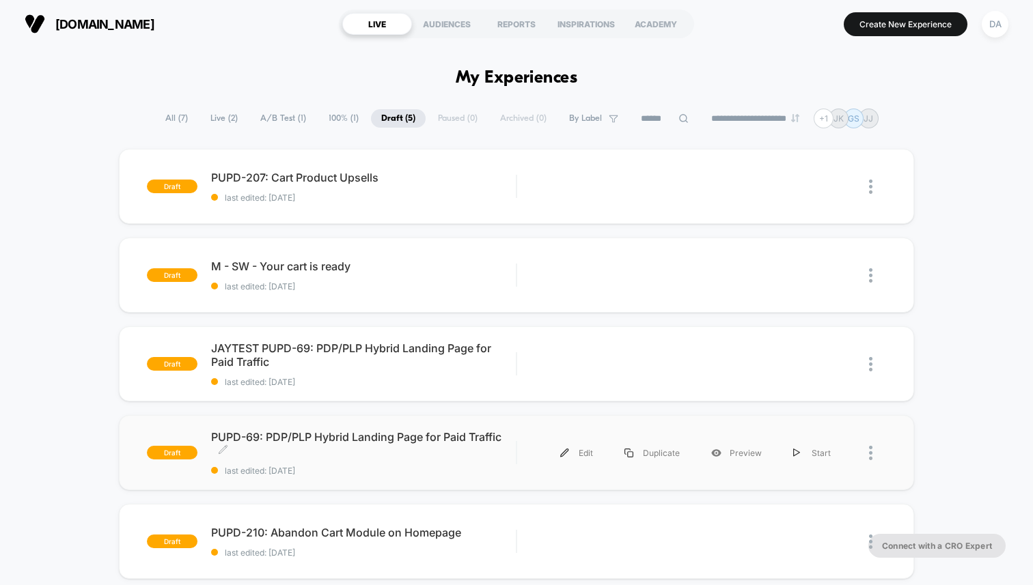
drag, startPoint x: 272, startPoint y: 446, endPoint x: 210, endPoint y: 438, distance: 63.4
click at [210, 438] on div "draft PUPD-69: PDP/PLP Hybrid Landing Page for Paid Traffic Click to edit exper…" at bounding box center [331, 453] width 369 height 46
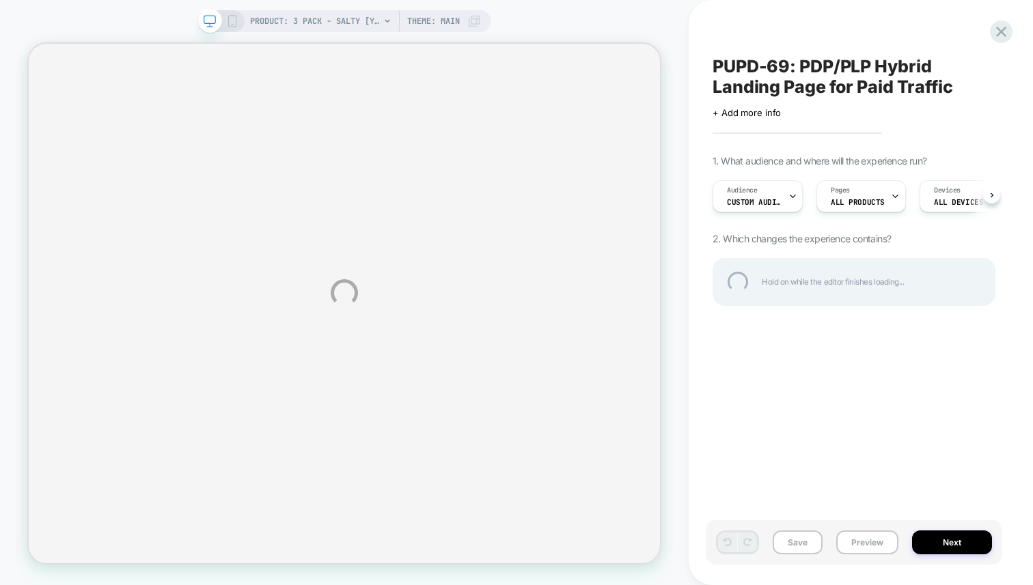
drag, startPoint x: 957, startPoint y: 85, endPoint x: 723, endPoint y: 65, distance: 234.4
click at [723, 65] on div "PUPD-69: PDP/PLP Hybrid Landing Page for Paid Traffic" at bounding box center [853, 76] width 283 height 41
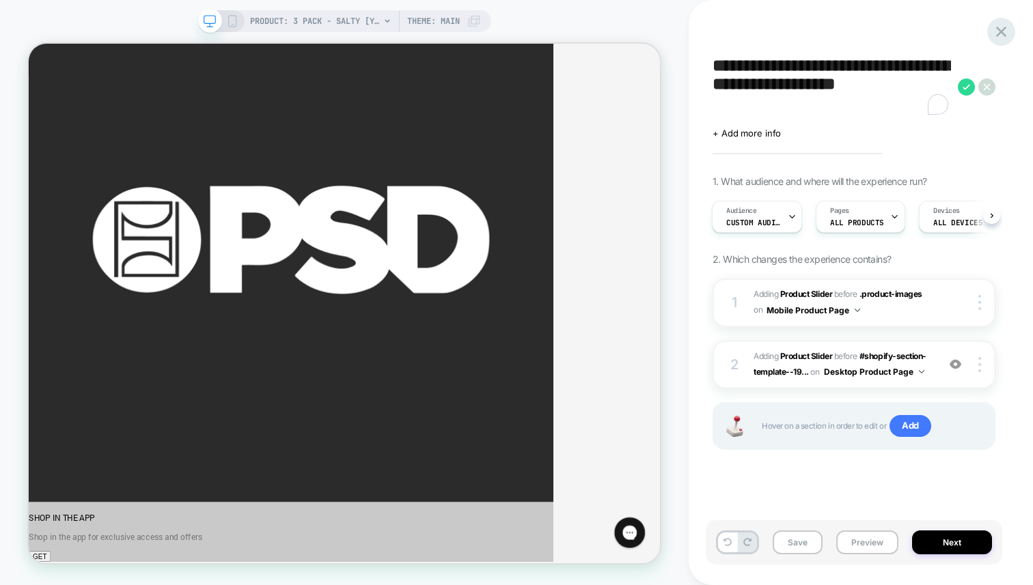
click at [1000, 36] on icon at bounding box center [1001, 32] width 18 height 18
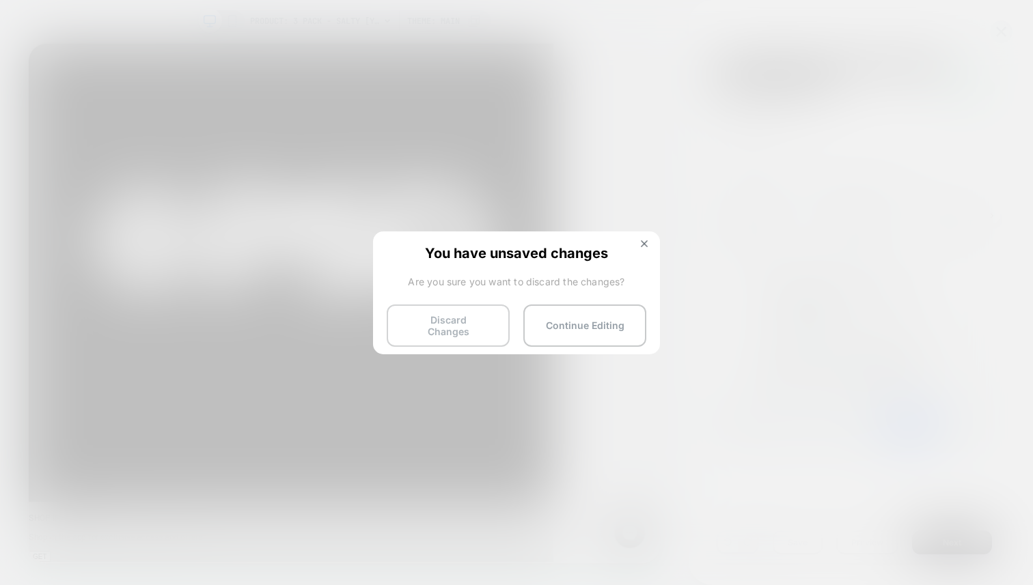
click at [445, 333] on button "Discard Changes" at bounding box center [448, 326] width 123 height 42
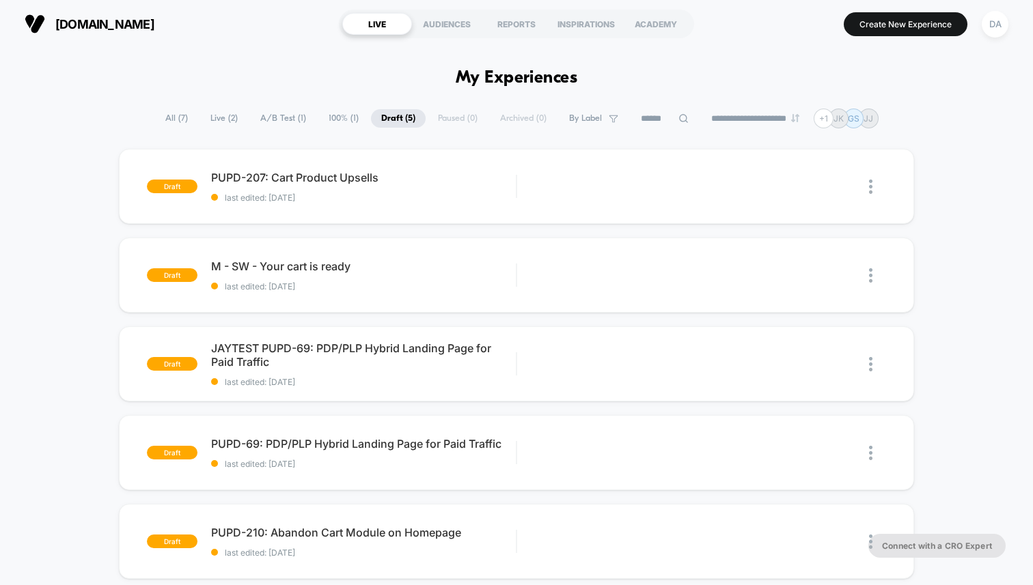
click at [219, 120] on span "Live ( 2 )" at bounding box center [224, 118] width 48 height 18
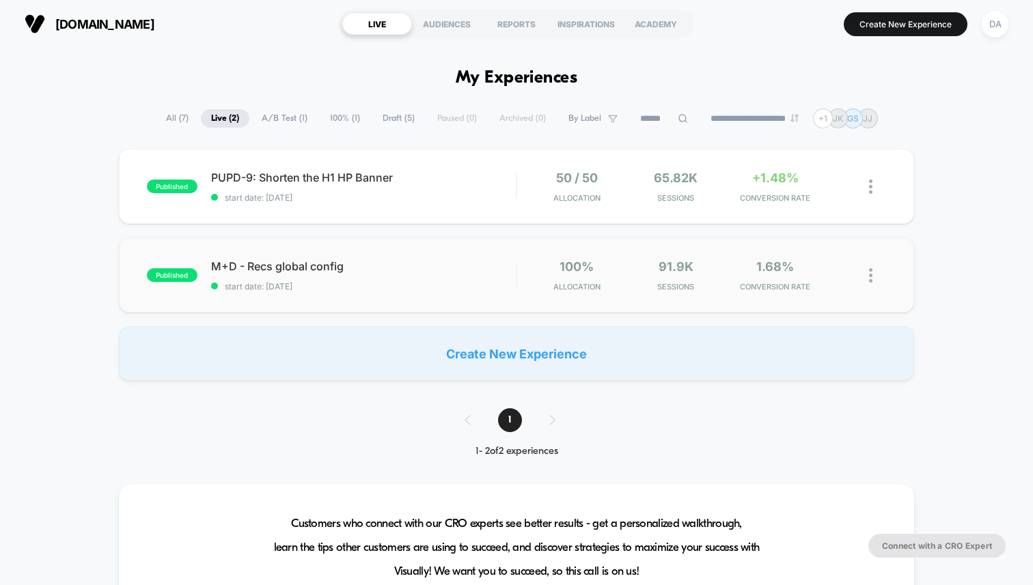
click at [871, 281] on img at bounding box center [870, 275] width 3 height 14
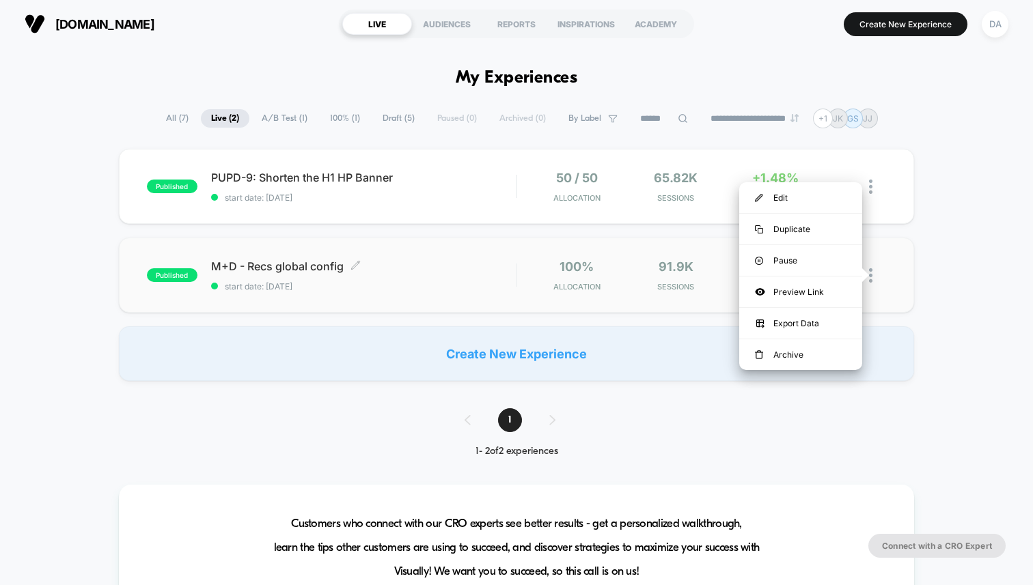
click at [303, 268] on span "M+D - Recs global config Click to edit experience details" at bounding box center [363, 266] width 305 height 14
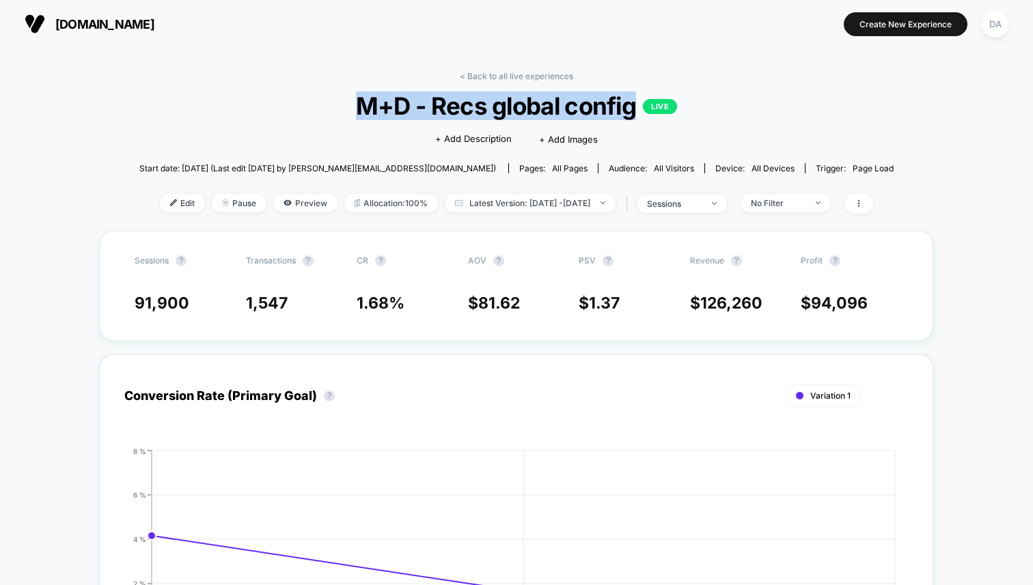
drag, startPoint x: 633, startPoint y: 109, endPoint x: 359, endPoint y: 109, distance: 274.5
click at [359, 109] on span "M+D - Recs global config LIVE" at bounding box center [516, 106] width 678 height 29
copy span "M+D - Recs global config"
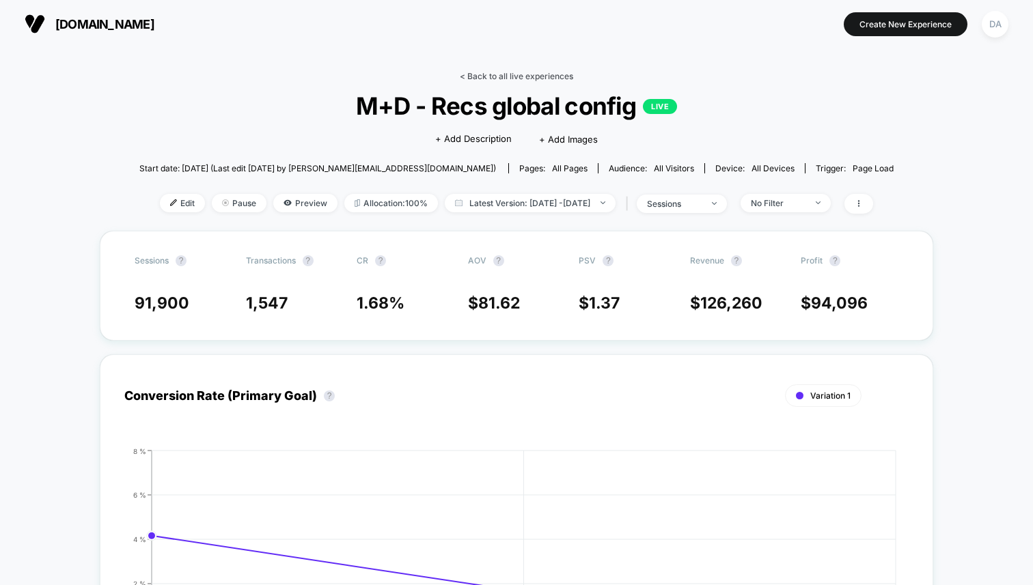
click at [463, 76] on link "< Back to all live experiences" at bounding box center [516, 76] width 113 height 10
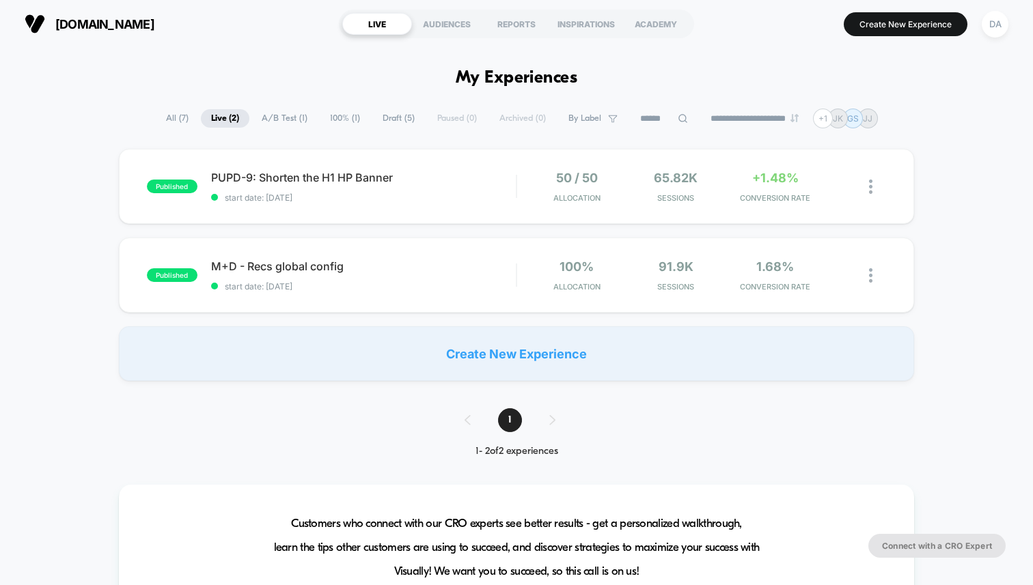
click at [375, 120] on span "Draft ( 5 )" at bounding box center [398, 118] width 53 height 18
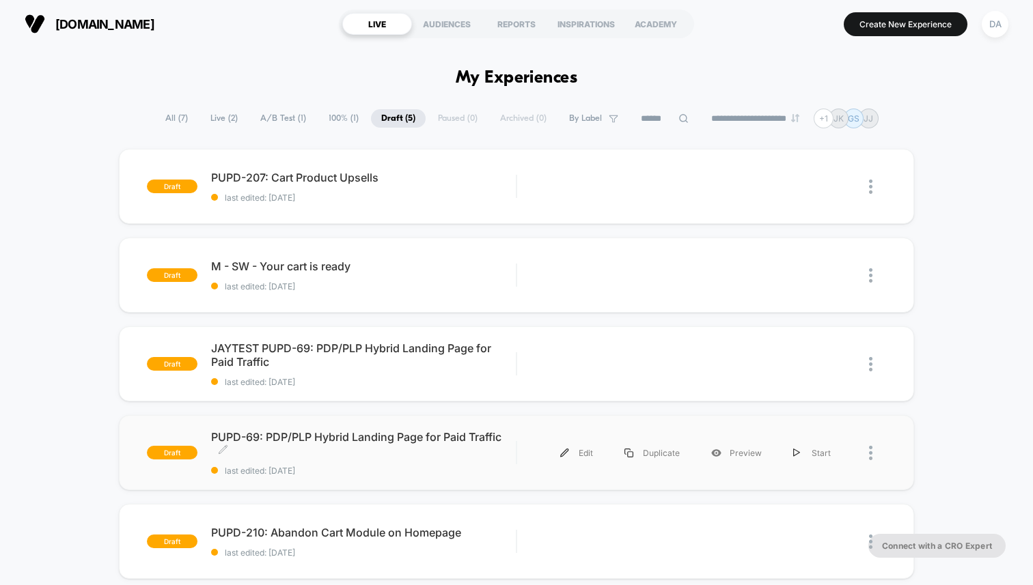
click at [324, 430] on span "PUPD-69: PDP/PLP Hybrid Landing Page for Paid Traffic Click to edit experience …" at bounding box center [363, 443] width 305 height 27
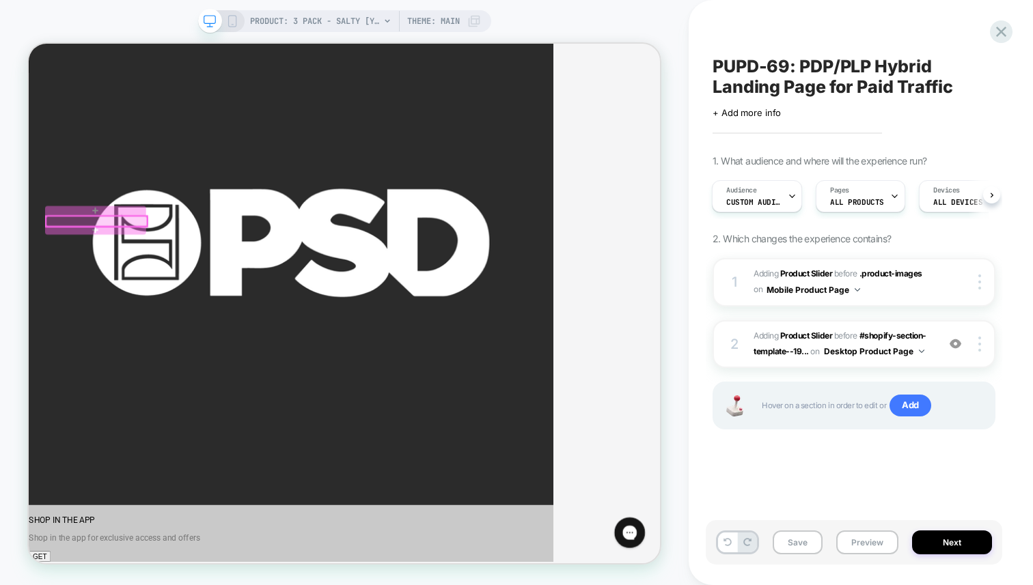
click at [95, 275] on div at bounding box center [119, 281] width 135 height 14
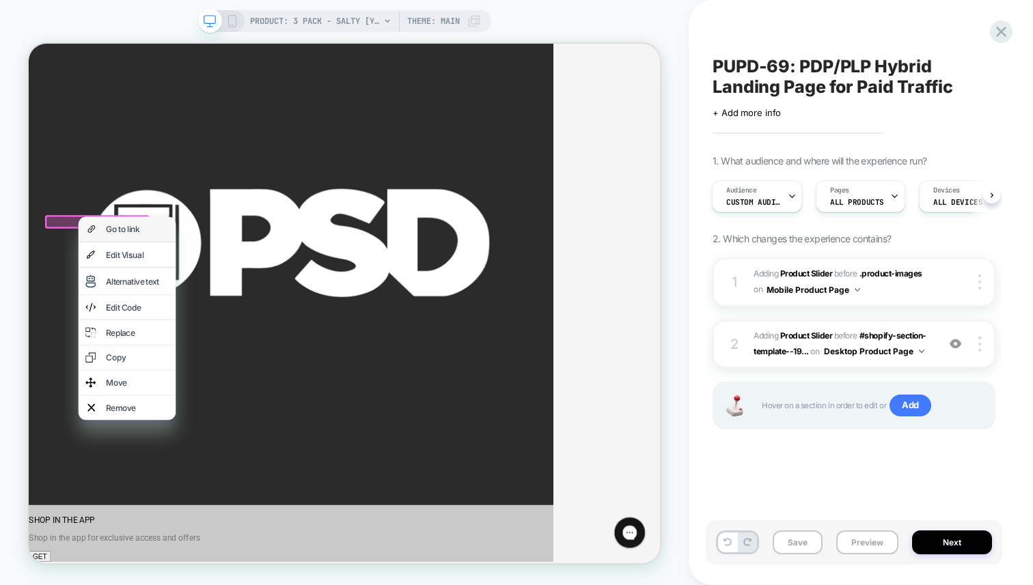
click at [139, 289] on div "Go to link" at bounding box center [173, 291] width 83 height 14
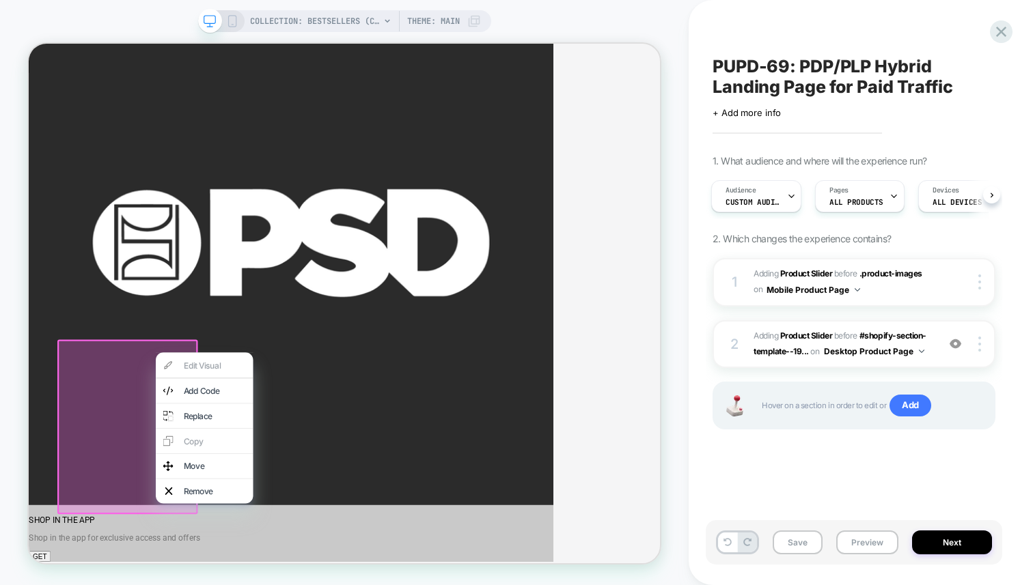
click at [176, 513] on div at bounding box center [160, 554] width 187 height 233
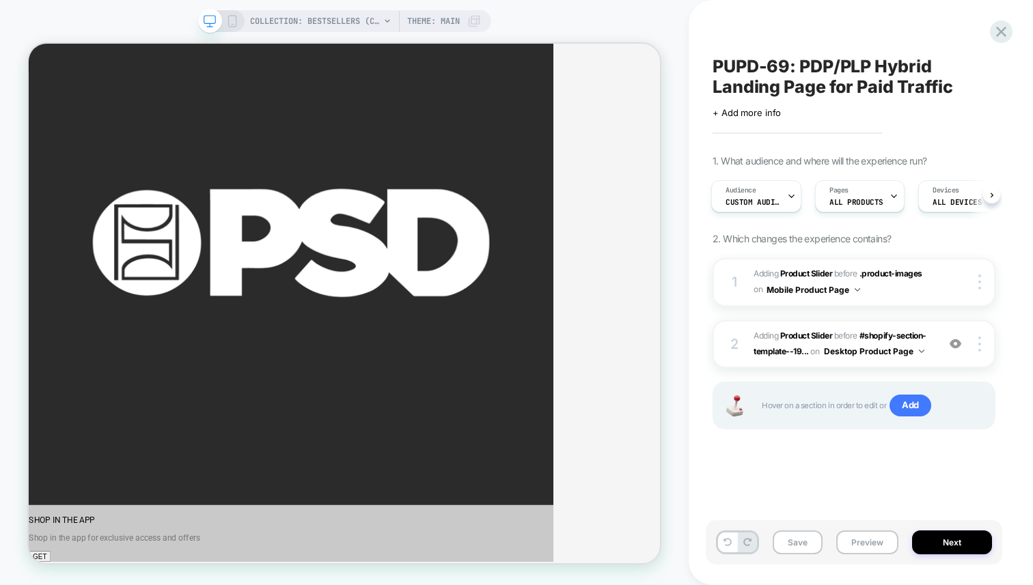
click at [232, 18] on icon at bounding box center [232, 21] width 12 height 12
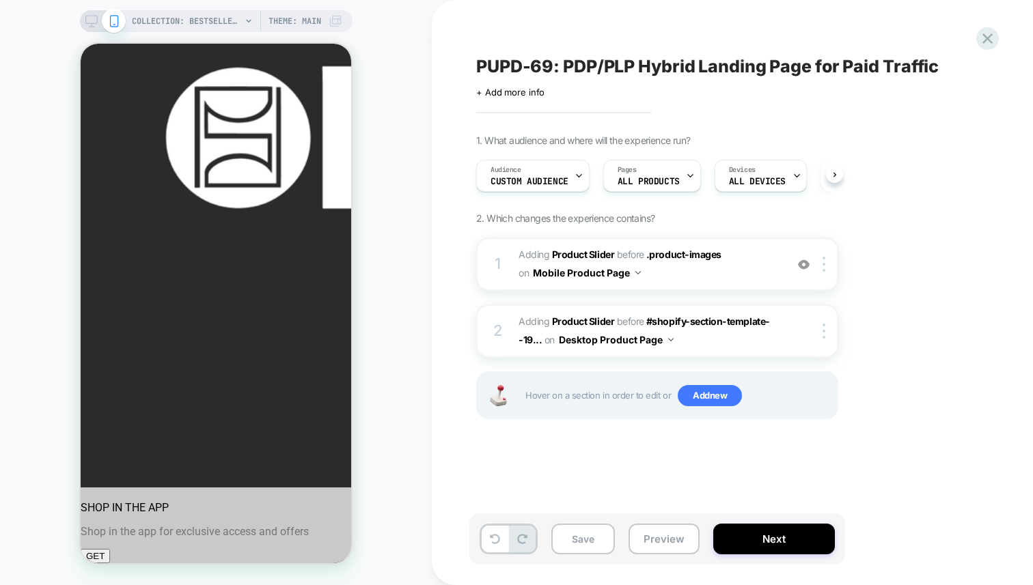
scroll to position [0, 1]
click at [542, 177] on span "Custom Audience" at bounding box center [529, 182] width 78 height 10
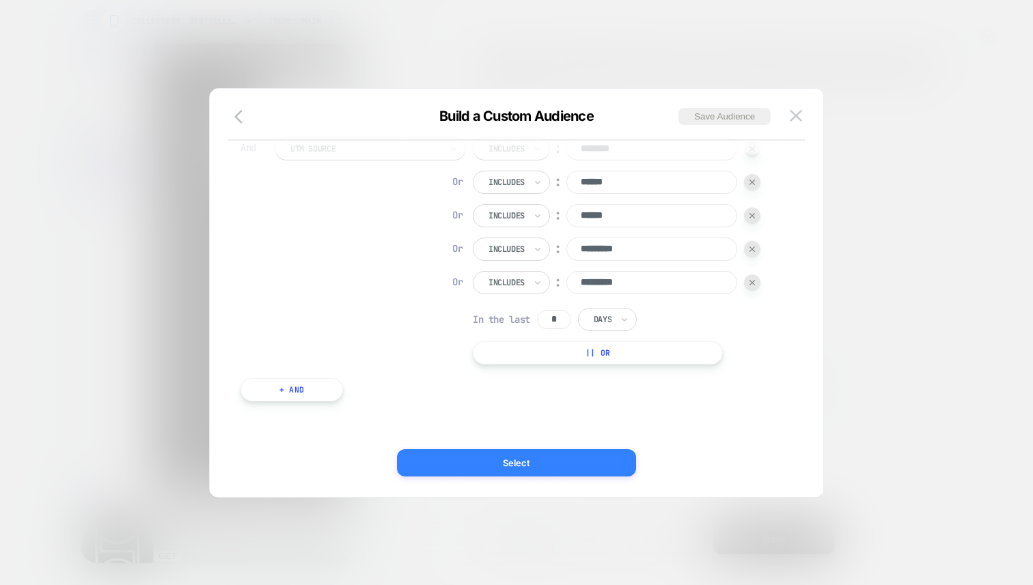
scroll to position [0, 0]
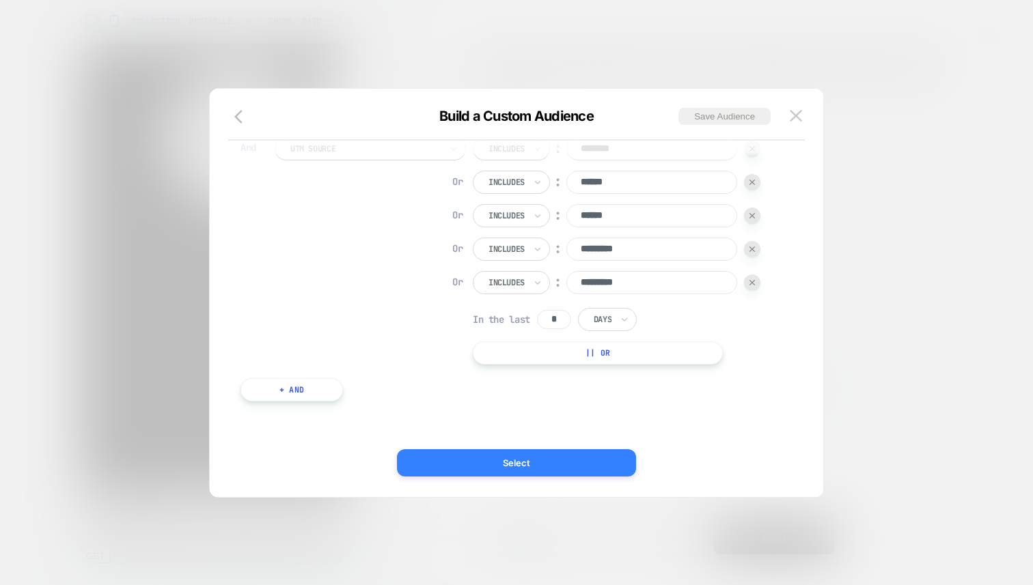
click at [572, 462] on button "Select" at bounding box center [516, 462] width 239 height 27
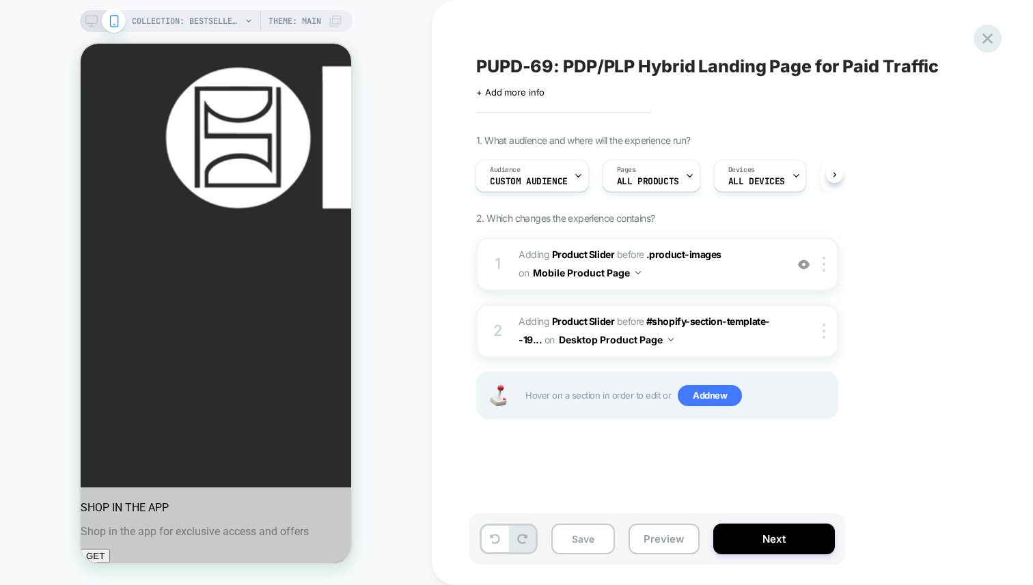
click at [982, 45] on icon at bounding box center [987, 38] width 18 height 18
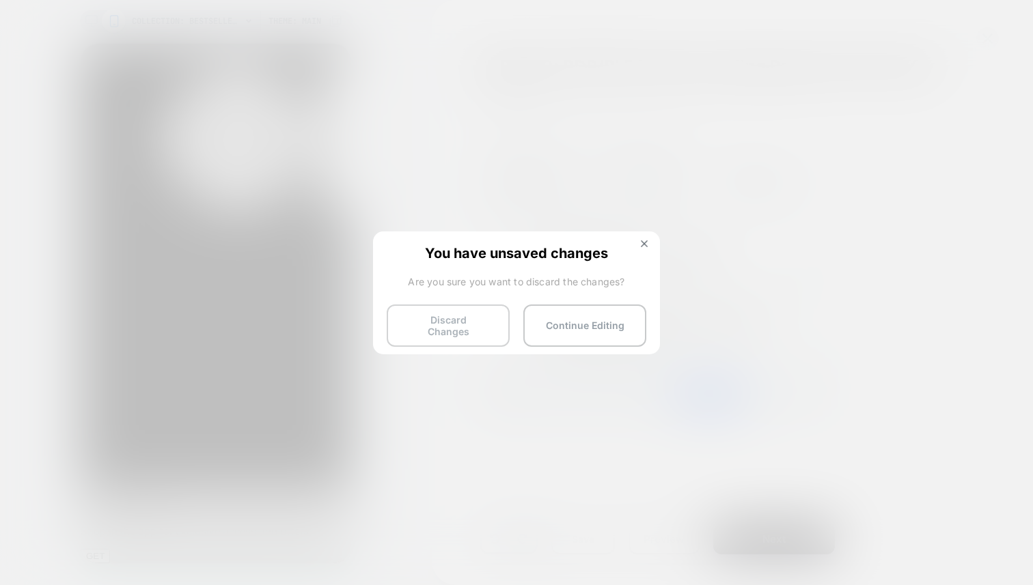
click at [483, 324] on button "Discard Changes" at bounding box center [448, 326] width 123 height 42
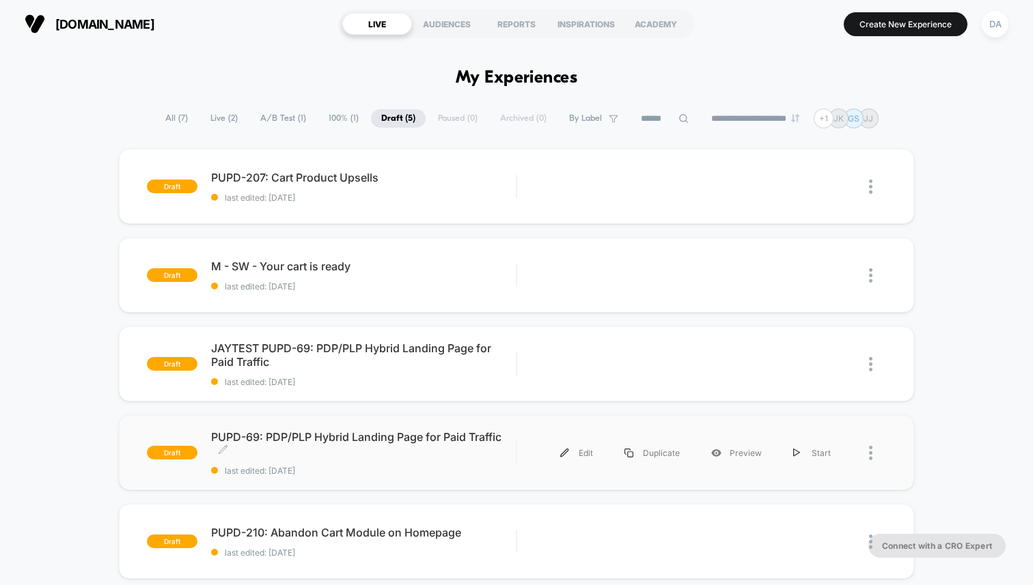
click at [308, 437] on span "PUPD-69: PDP/PLP Hybrid Landing Page for Paid Traffic Click to edit experience …" at bounding box center [363, 443] width 305 height 27
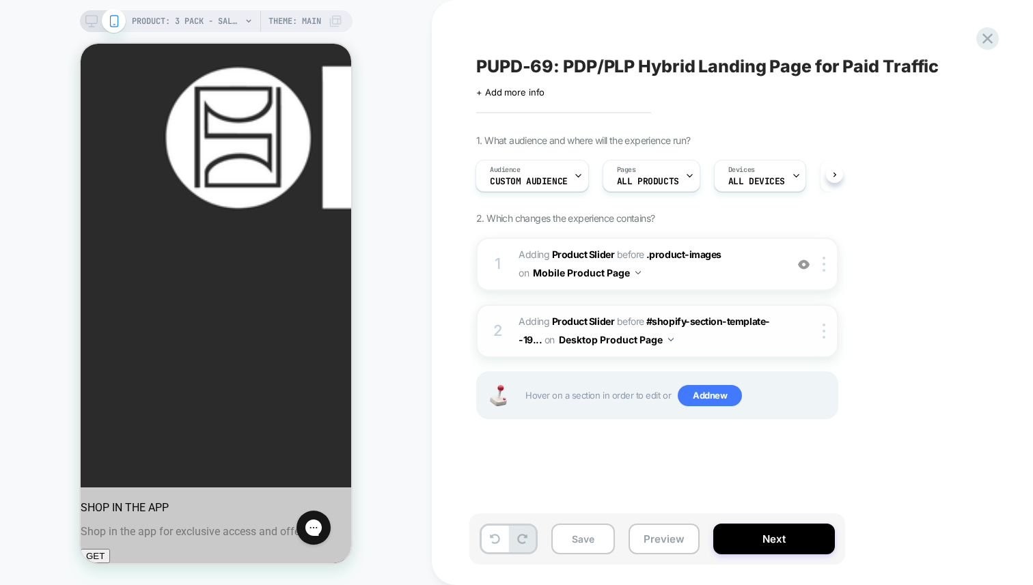
click at [796, 337] on div at bounding box center [814, 331] width 44 height 15
click at [757, 341] on span "#_loomi_addon_1754426791618 Adding Product Slider BEFORE #shopify-section-templ…" at bounding box center [648, 331] width 260 height 37
click at [94, 20] on icon at bounding box center [91, 21] width 12 height 12
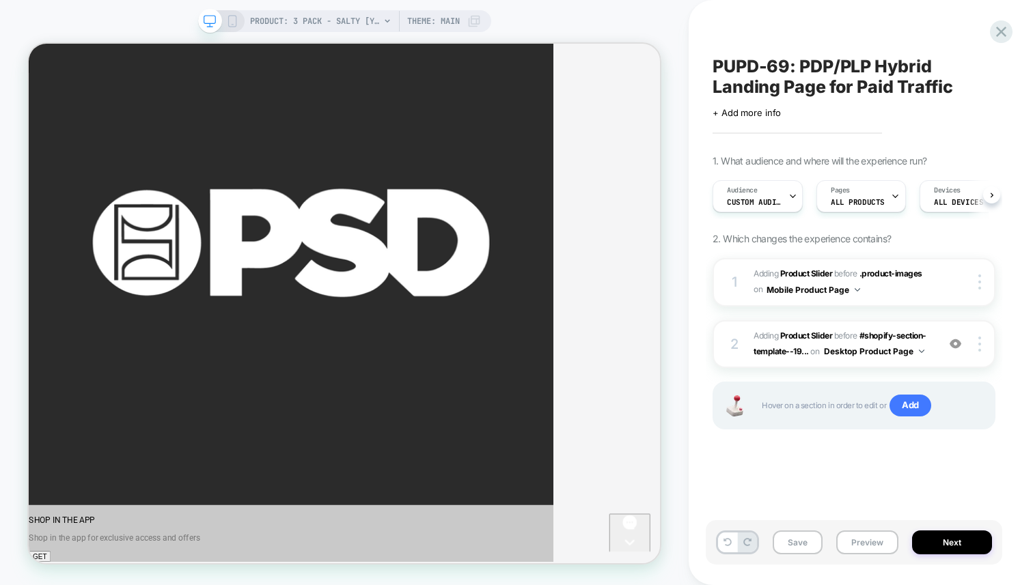
scroll to position [0, 1]
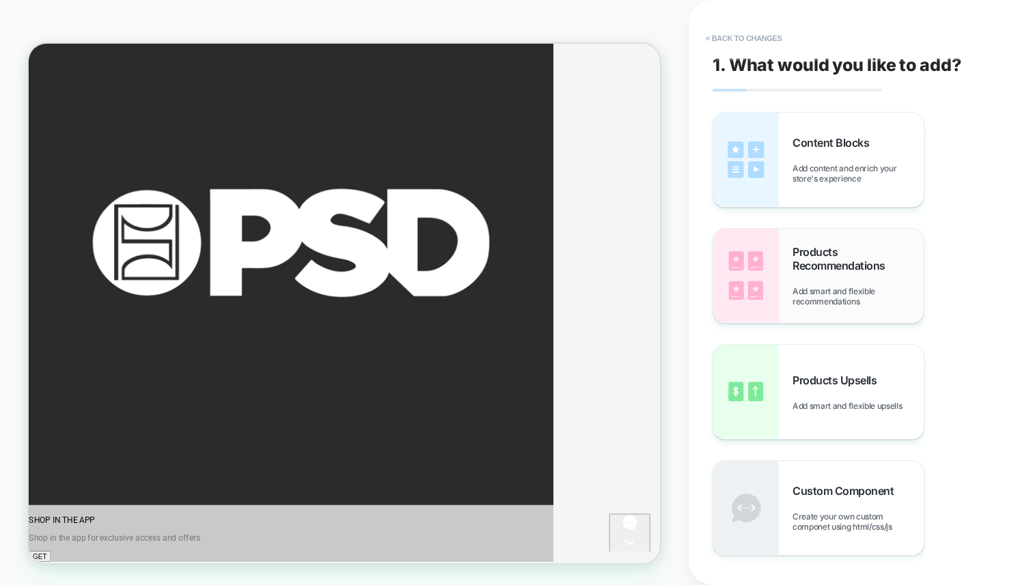
click at [761, 304] on img at bounding box center [746, 276] width 66 height 94
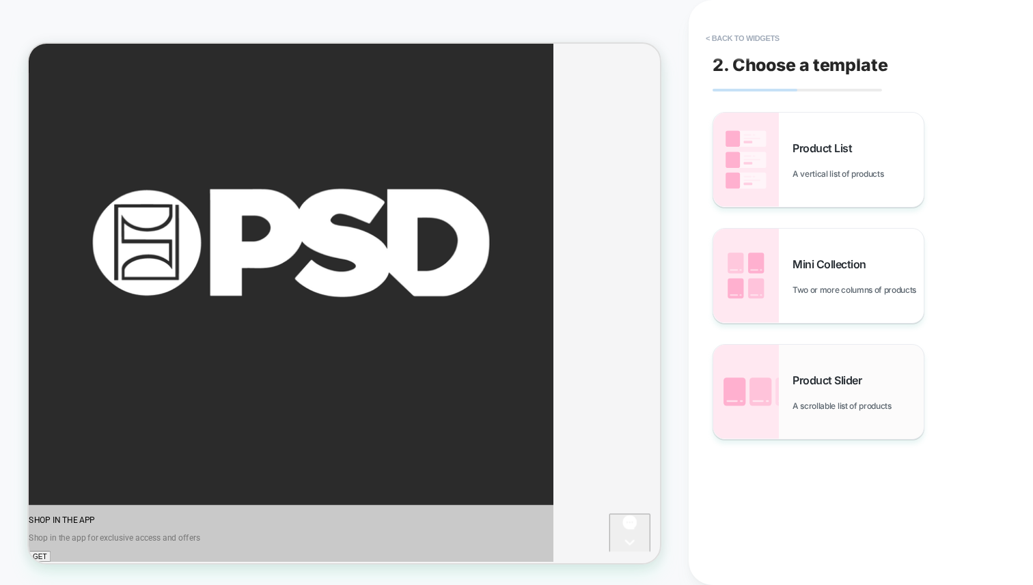
click at [755, 376] on img at bounding box center [746, 392] width 66 height 94
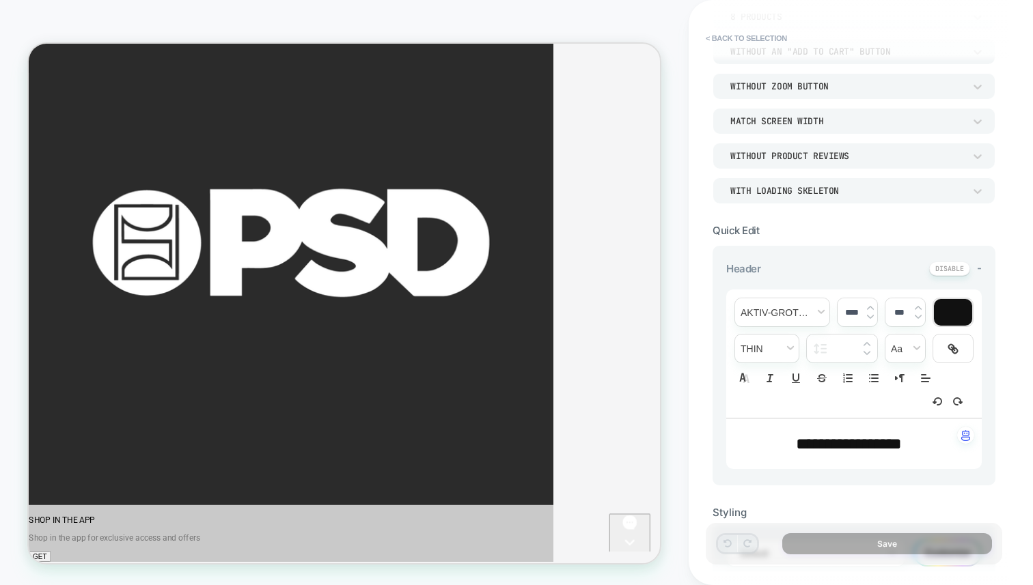
scroll to position [132, 0]
click at [710, 40] on button "< Back to selection" at bounding box center [746, 38] width 95 height 22
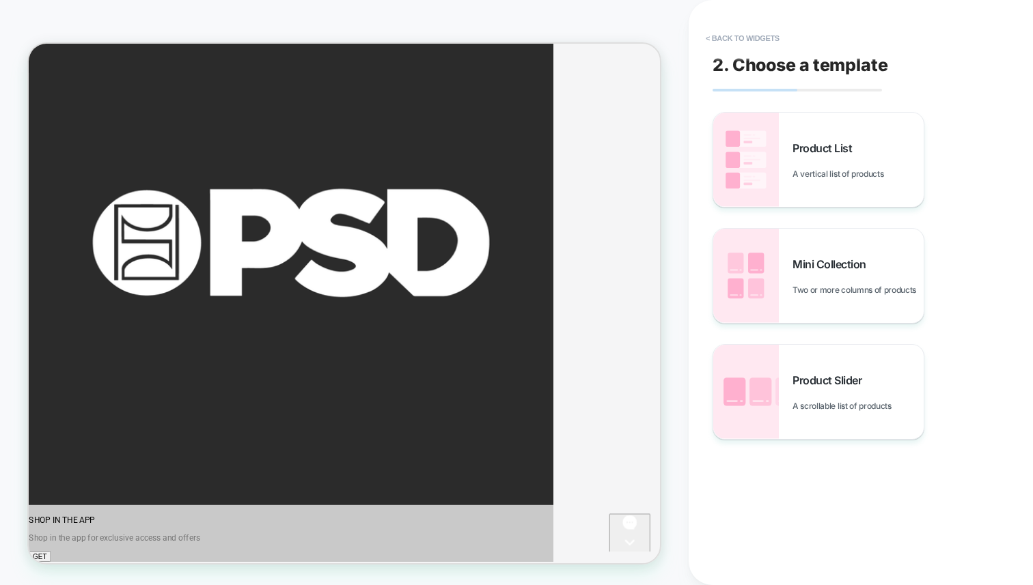
click at [710, 40] on button "< Back to widgets" at bounding box center [742, 38] width 87 height 22
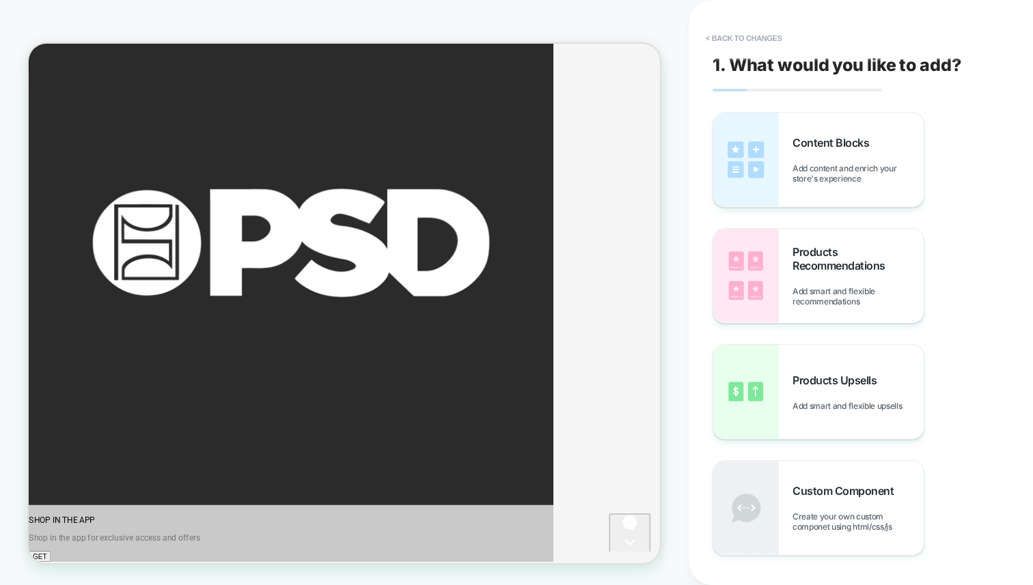
click at [710, 40] on button "< Back to changes" at bounding box center [744, 38] width 90 height 22
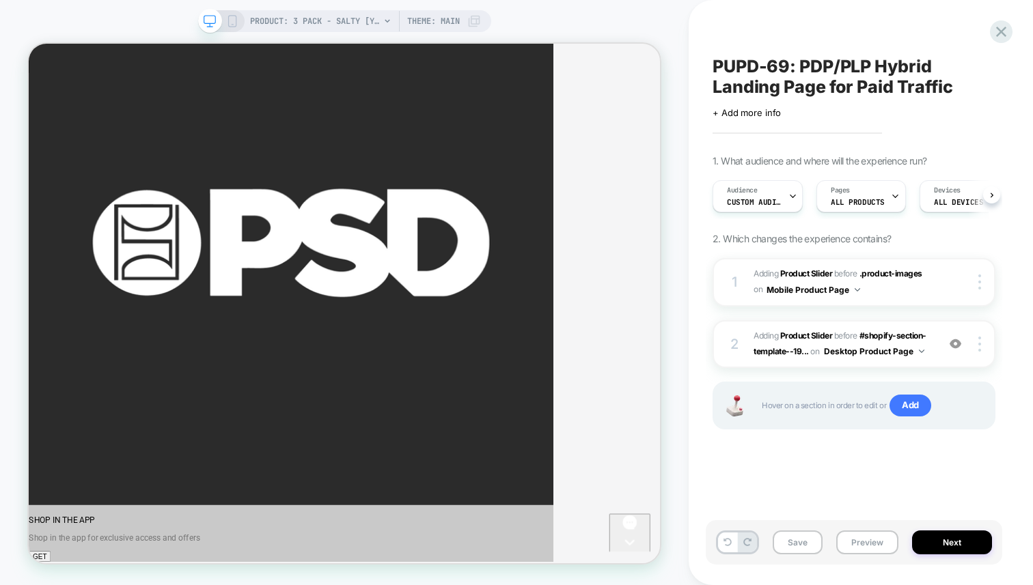
scroll to position [0, 1]
click at [224, 20] on div at bounding box center [221, 21] width 35 height 12
click at [232, 23] on icon at bounding box center [232, 21] width 12 height 12
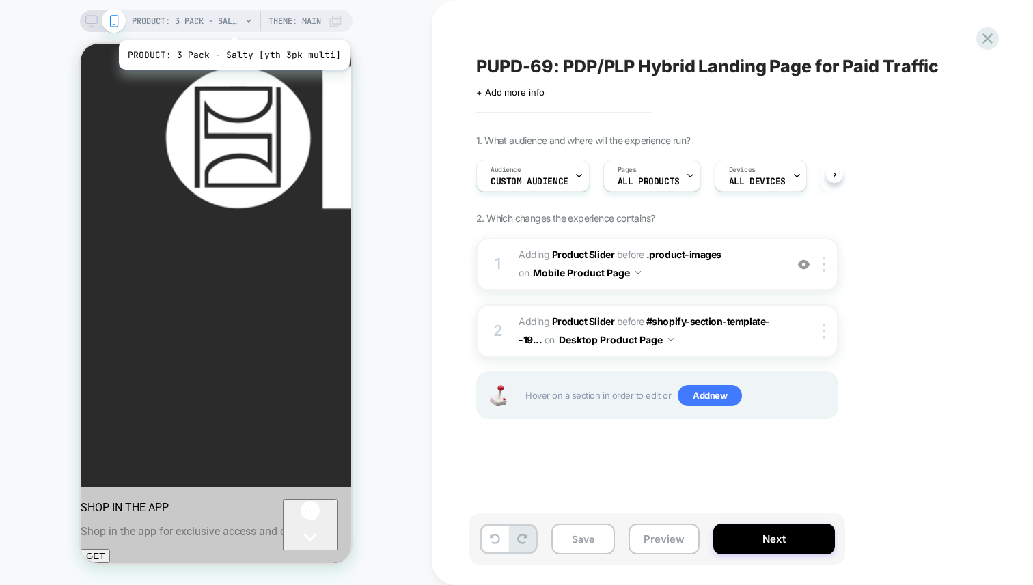
scroll to position [0, 1]
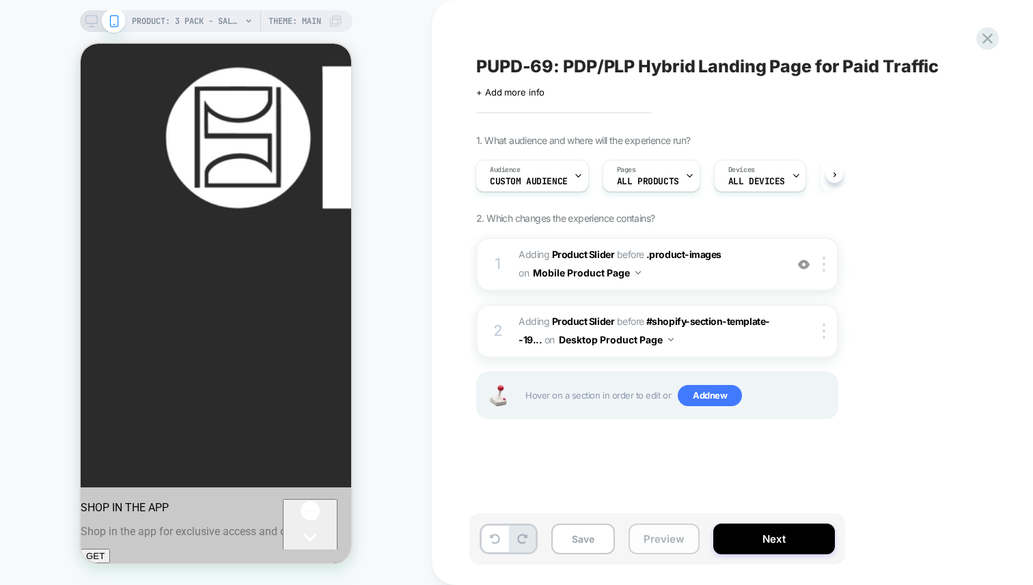
click at [691, 537] on button "Preview" at bounding box center [663, 539] width 71 height 31
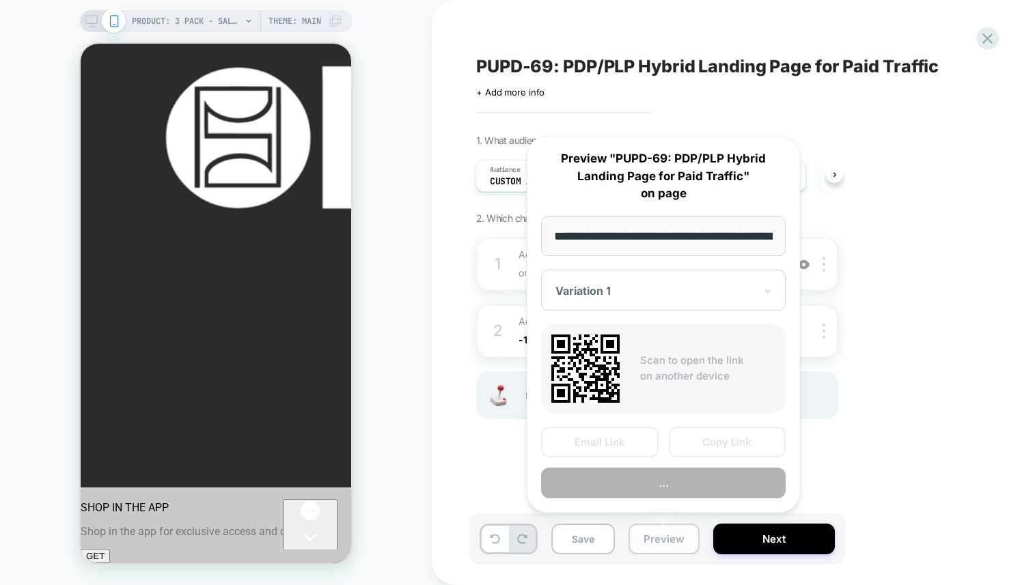
scroll to position [0, 160]
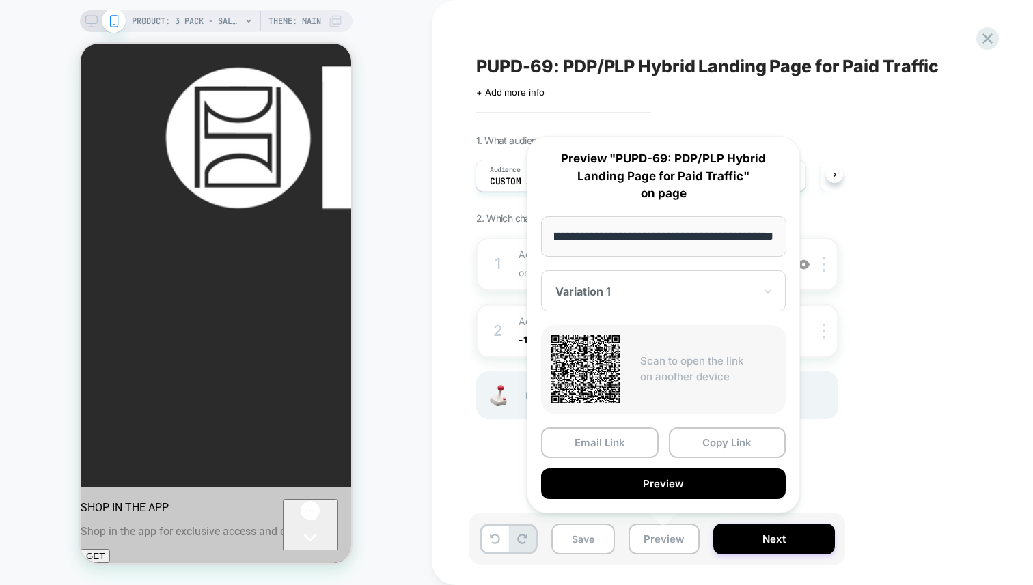
click at [714, 309] on div "Variation 1" at bounding box center [663, 290] width 244 height 41
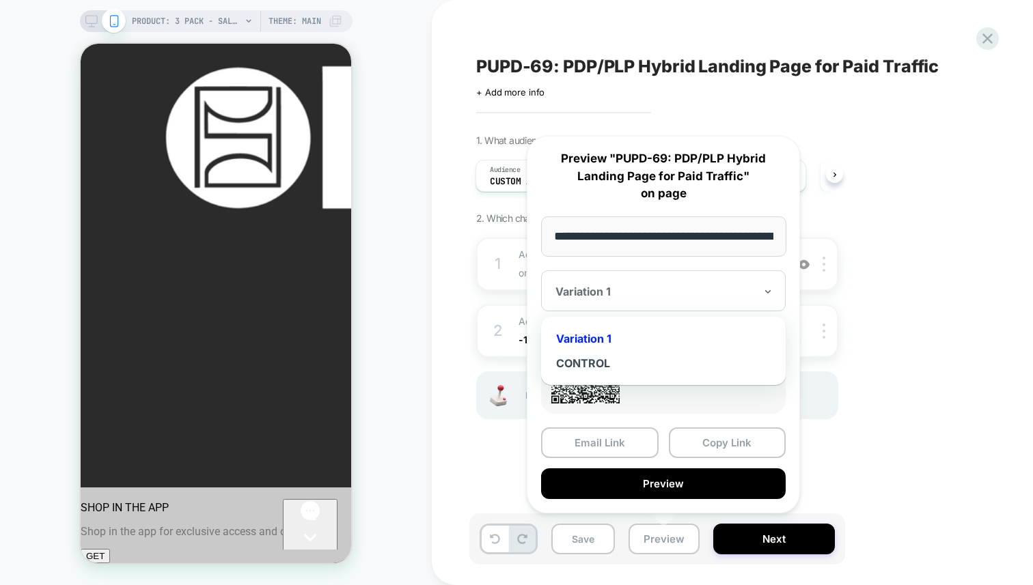
click at [682, 335] on div "Variation 1" at bounding box center [663, 338] width 231 height 25
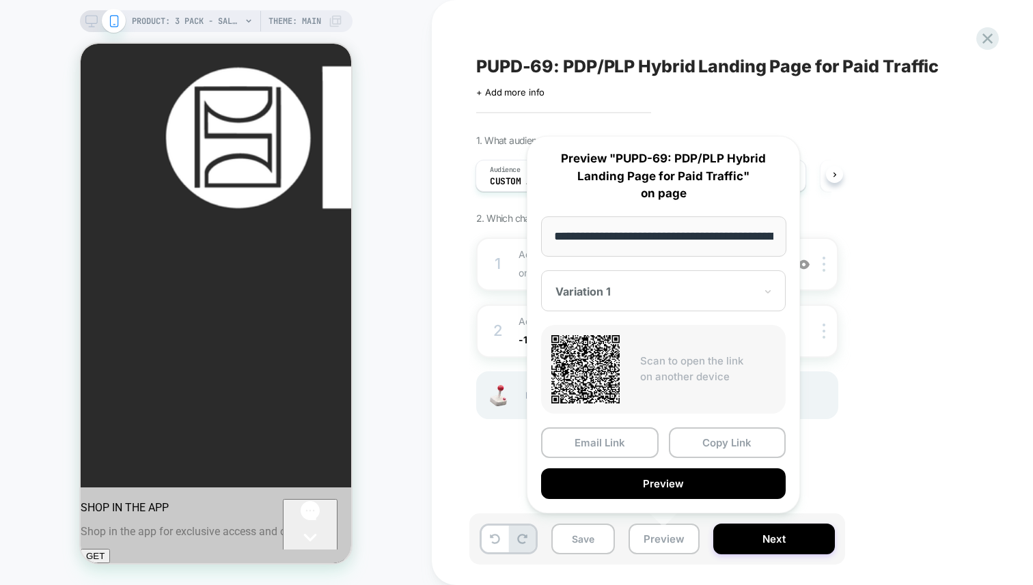
click at [899, 128] on div "PUPD-69: PDP/PLP Hybrid Landing Page for Paid Traffic Click to edit experience …" at bounding box center [725, 293] width 512 height 558
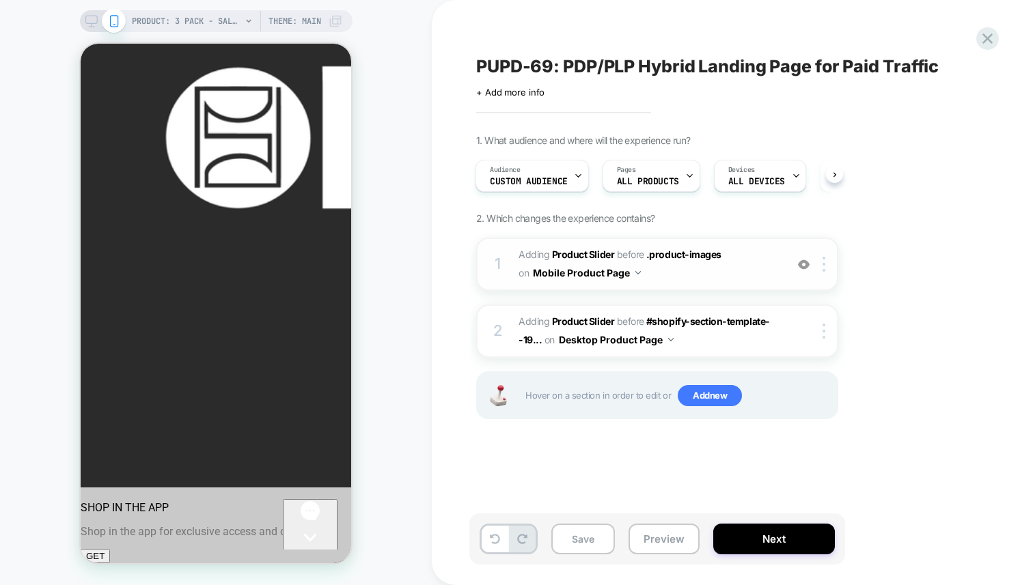
click at [748, 263] on span "#_loomi_addon_1754324178202 Adding Product Slider BEFORE .product-images .produ…" at bounding box center [648, 264] width 260 height 37
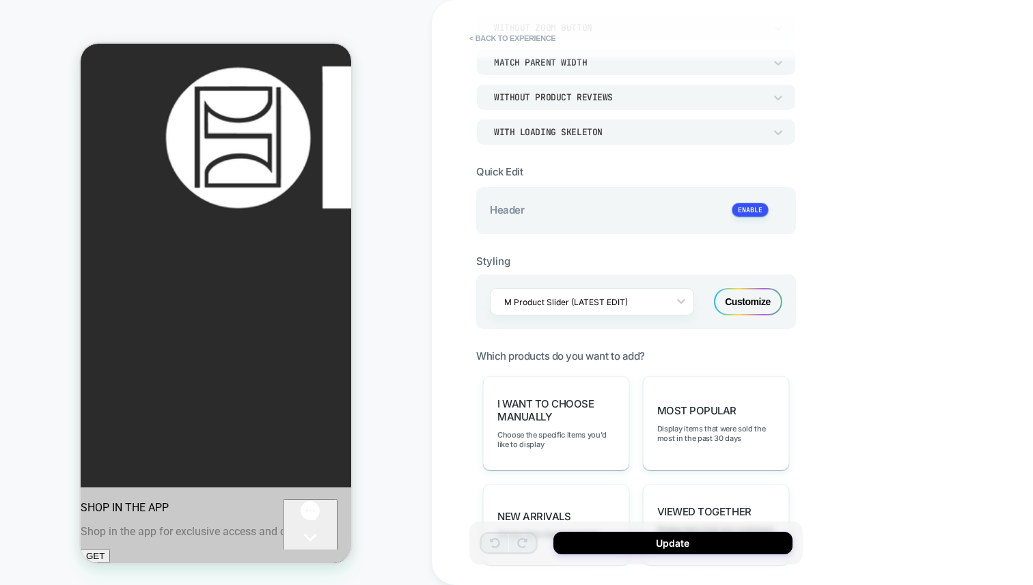
scroll to position [197, 0]
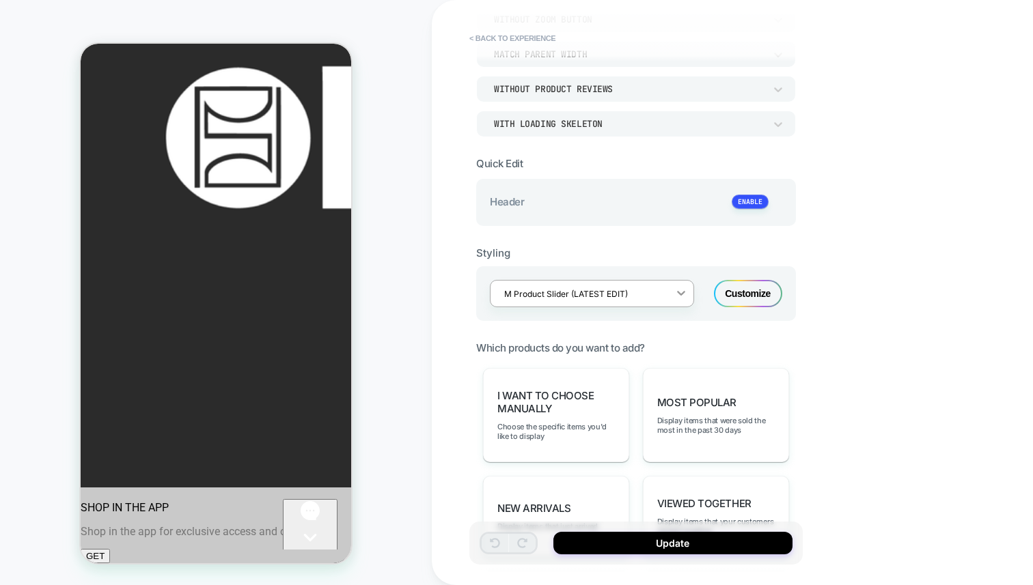
click at [684, 288] on icon at bounding box center [681, 293] width 14 height 14
click at [674, 294] on icon at bounding box center [681, 293] width 14 height 14
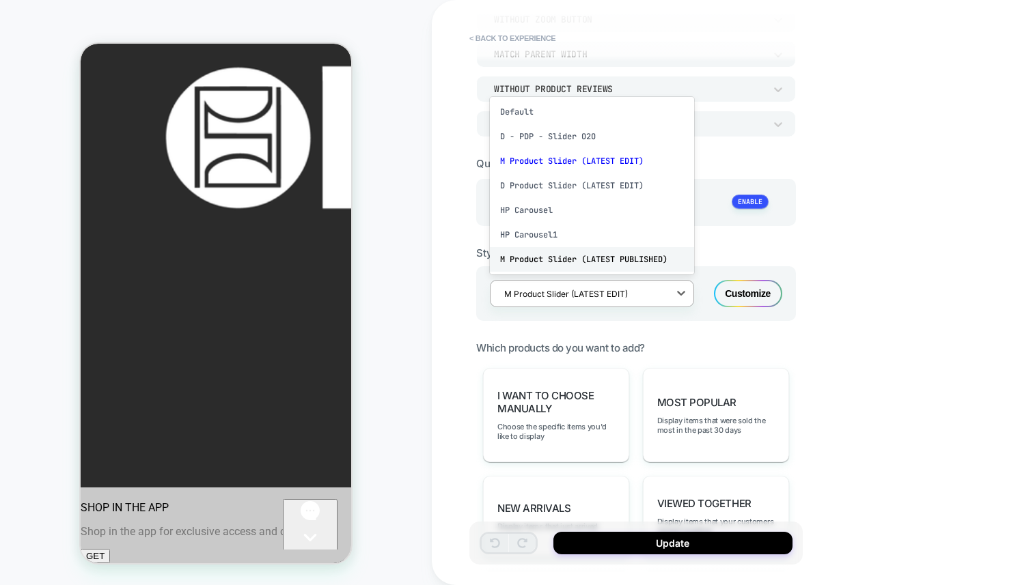
click at [625, 252] on div "M Product Slider (LATEST PUBLISHED)" at bounding box center [592, 259] width 204 height 25
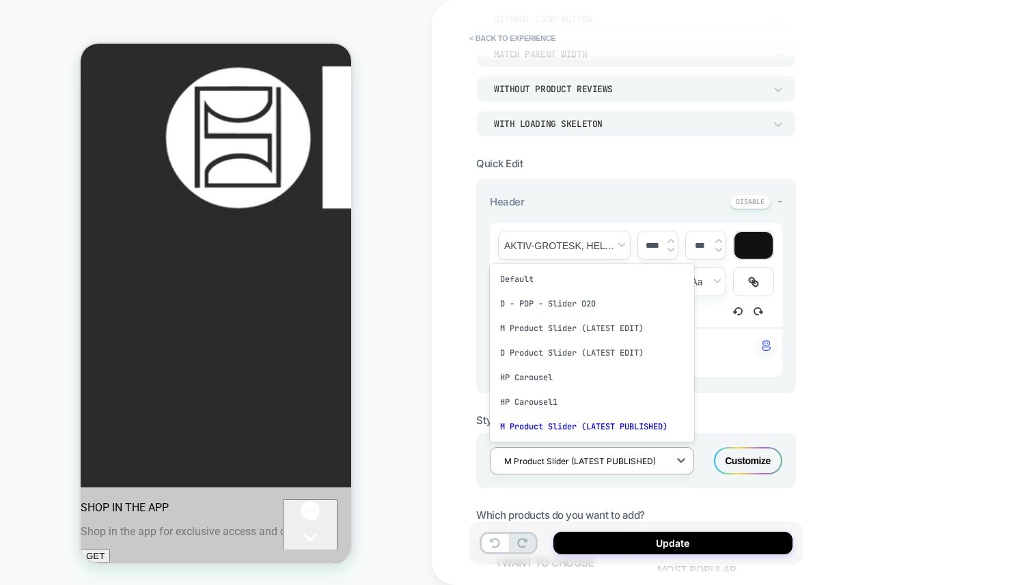
click at [668, 461] on div "M Product Slider (LATEST PUBLISHED)" at bounding box center [582, 461] width 171 height 18
click at [814, 406] on div "**********" at bounding box center [732, 292] width 601 height 585
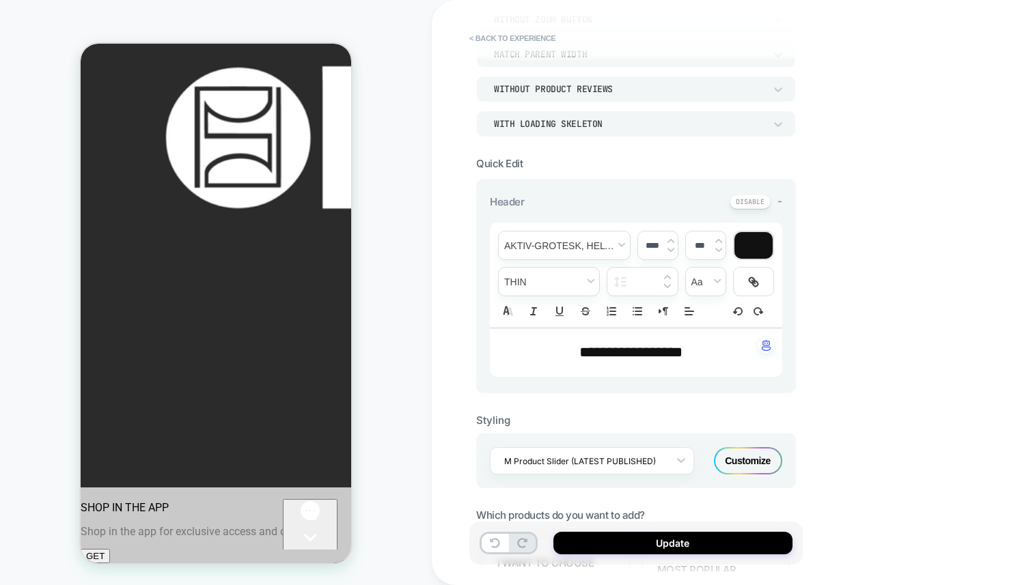
click at [1003, 31] on div "**********" at bounding box center [732, 292] width 601 height 585
click at [990, 46] on div "**********" at bounding box center [732, 292] width 601 height 585
click at [490, 38] on button "< Back to experience" at bounding box center [512, 38] width 100 height 22
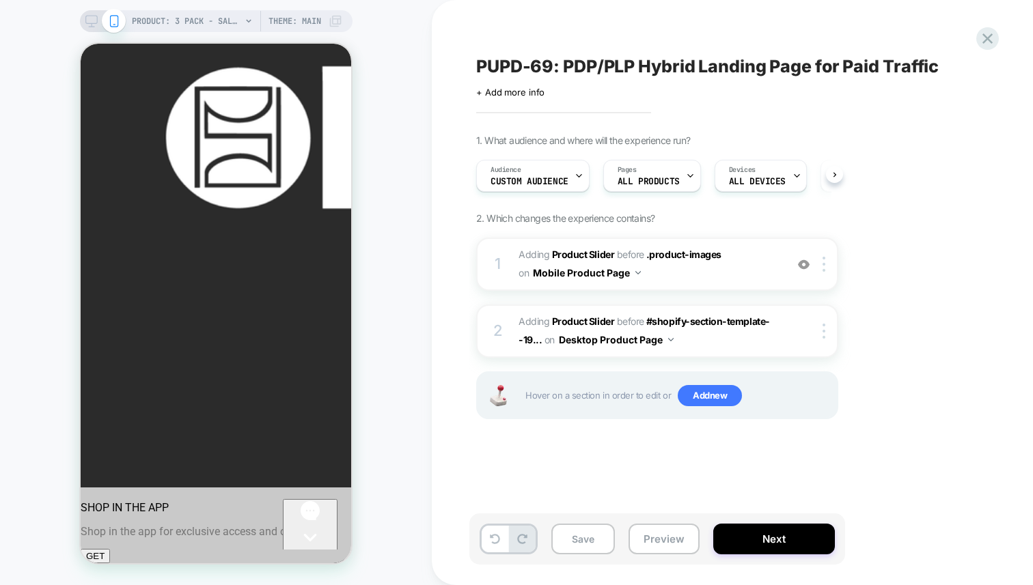
scroll to position [0, 1]
click at [90, 21] on icon at bounding box center [91, 21] width 12 height 12
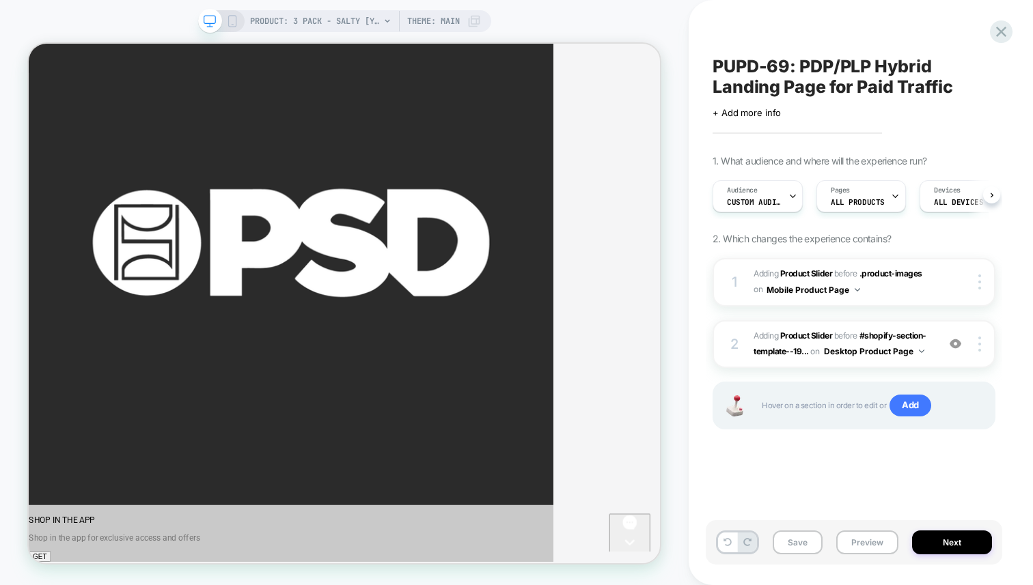
scroll to position [0, 1]
click at [934, 346] on div "2 #_loomi_addon_1754426791618 Adding Product Slider BEFORE #shopify-section-tem…" at bounding box center [853, 344] width 283 height 48
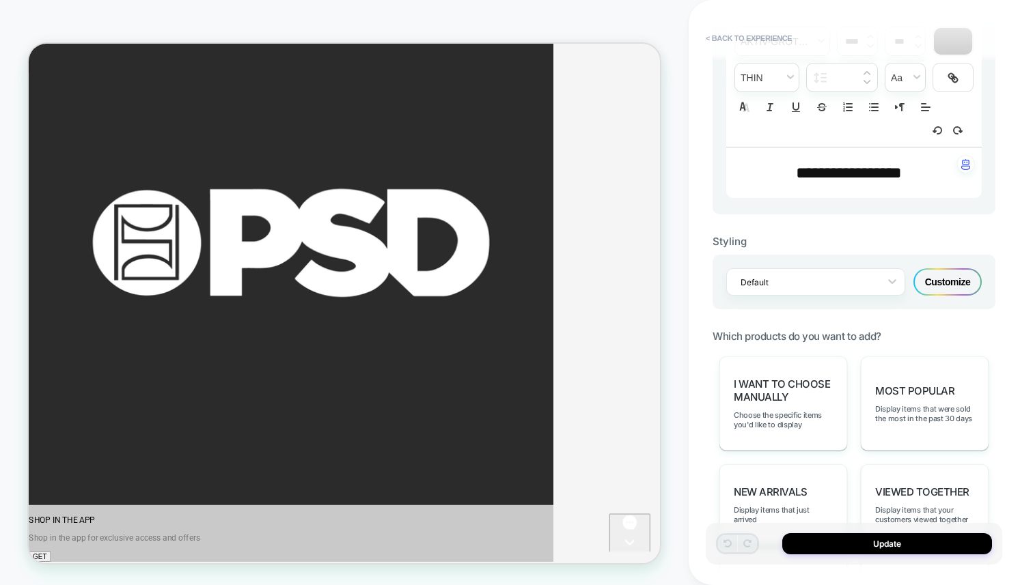
scroll to position [406, 0]
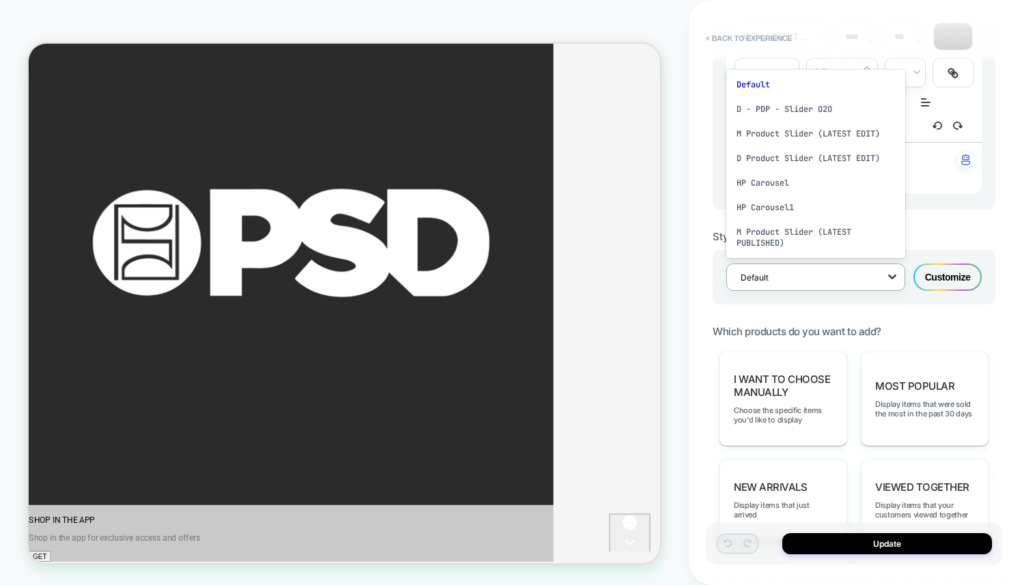
click at [890, 277] on icon at bounding box center [892, 277] width 14 height 14
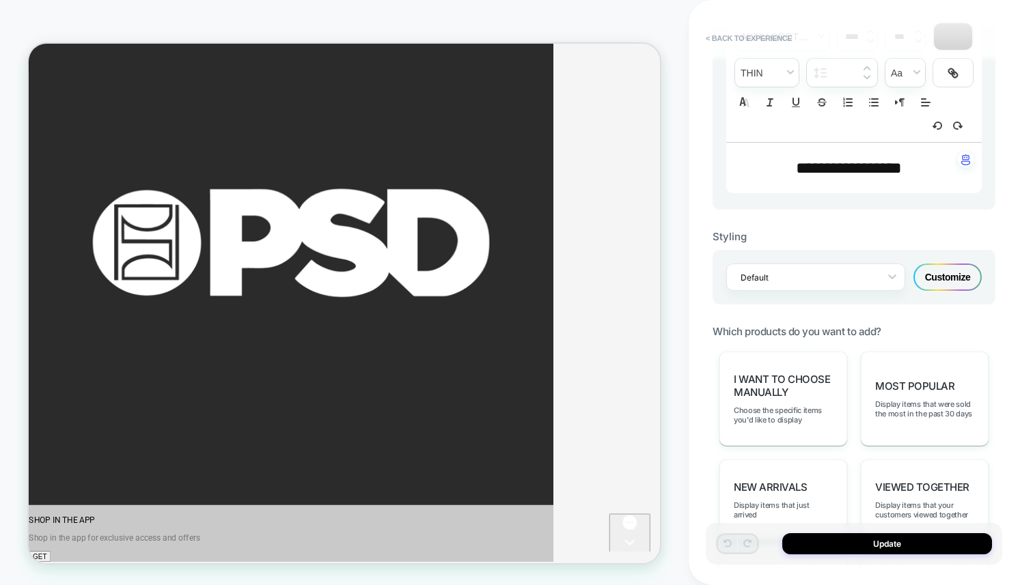
click at [834, 111] on div "**********" at bounding box center [853, 78] width 255 height 128
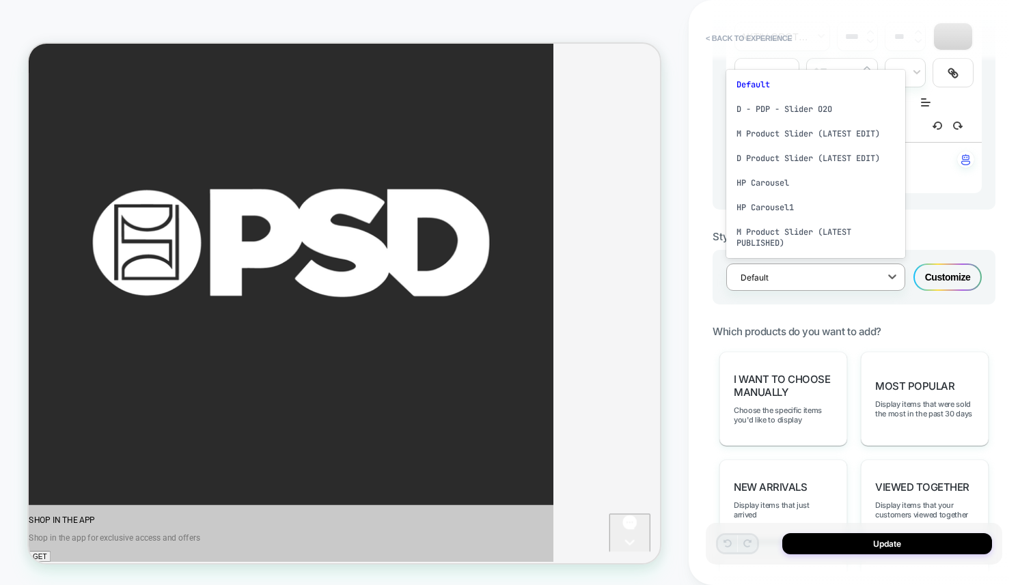
click at [798, 285] on div "Default" at bounding box center [815, 277] width 179 height 27
click at [784, 116] on div "D - PDP - Slider O2O" at bounding box center [815, 109] width 179 height 25
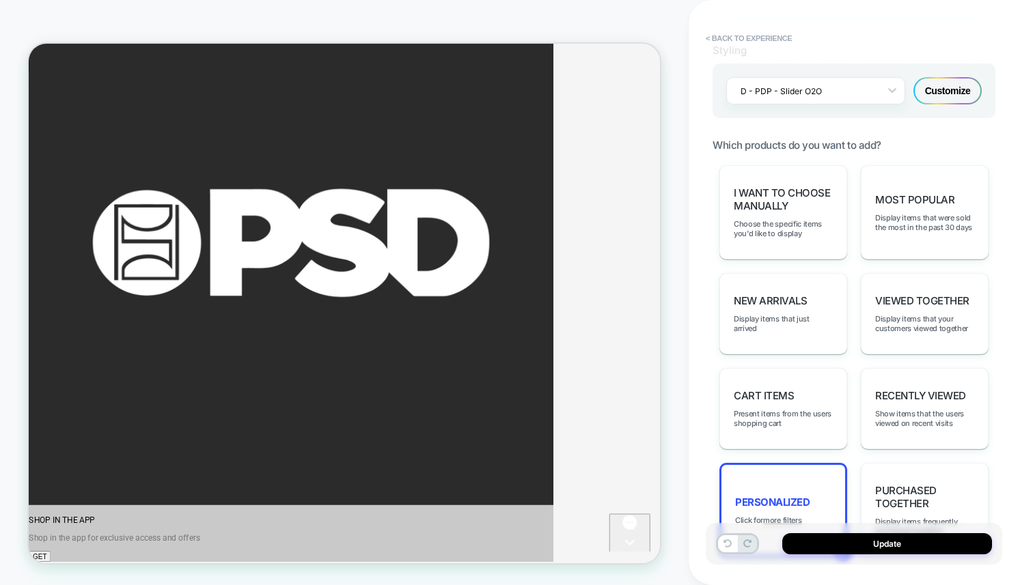
scroll to position [371, 0]
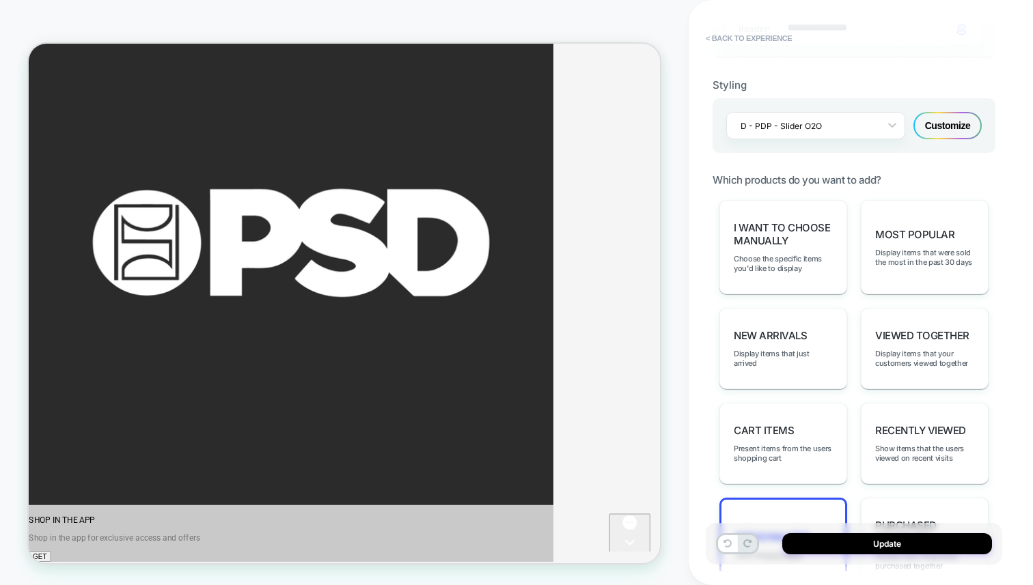
type textarea "*"
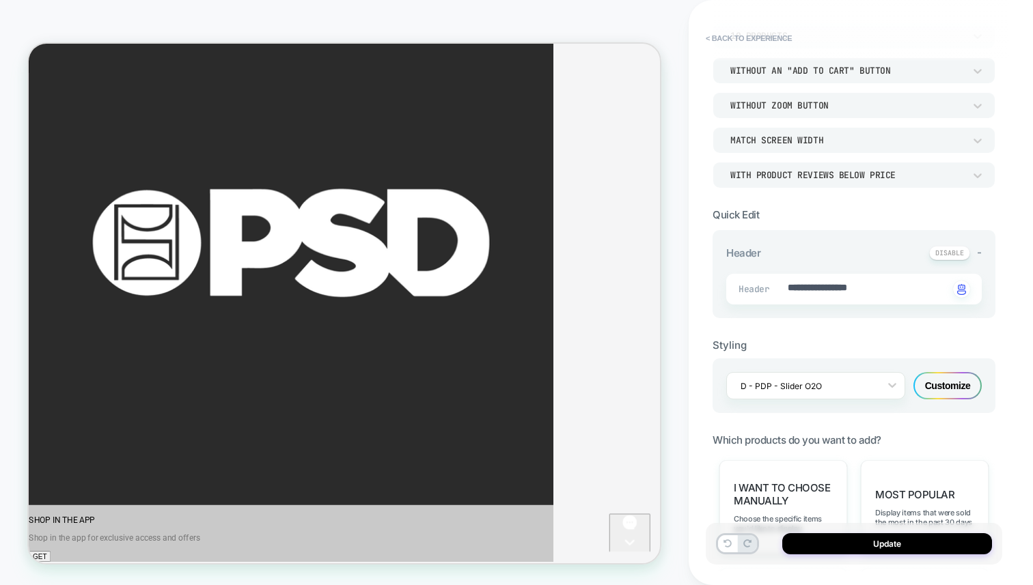
scroll to position [0, 0]
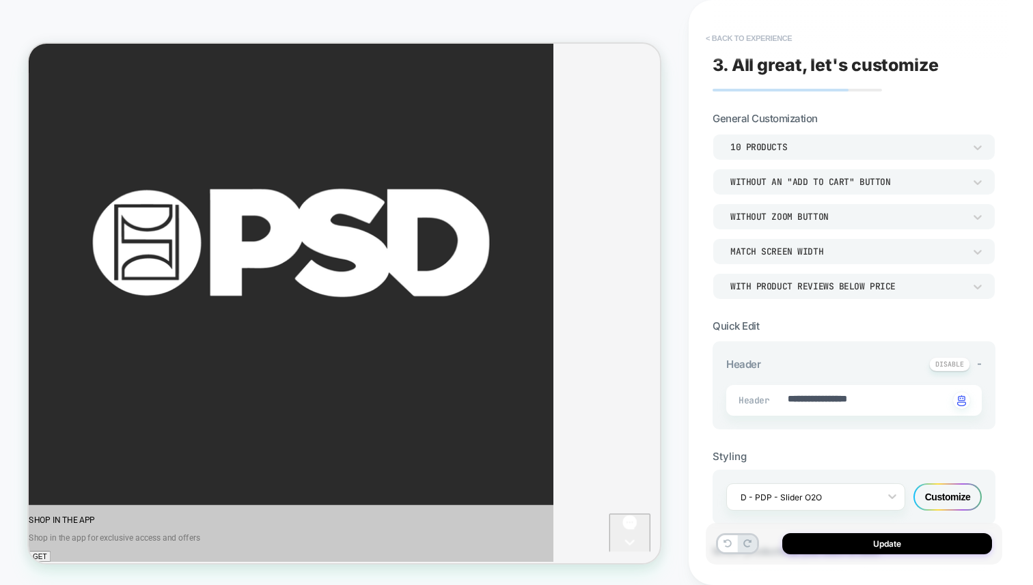
click at [748, 38] on button "< Back to experience" at bounding box center [749, 38] width 100 height 22
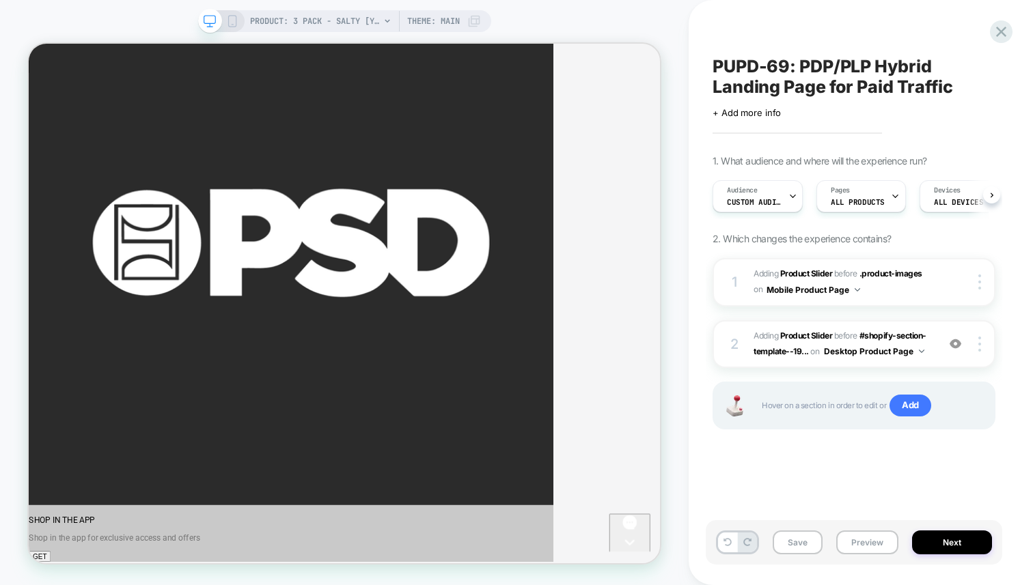
scroll to position [0, 1]
click at [975, 350] on div at bounding box center [981, 344] width 26 height 15
click at [976, 350] on div at bounding box center [981, 344] width 26 height 15
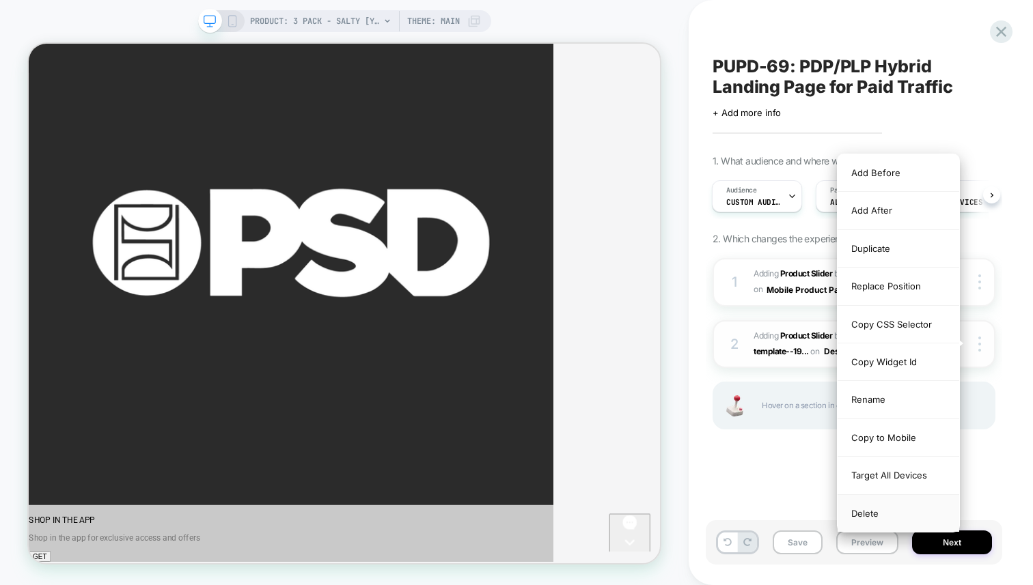
click at [867, 506] on div "Delete" at bounding box center [898, 513] width 122 height 37
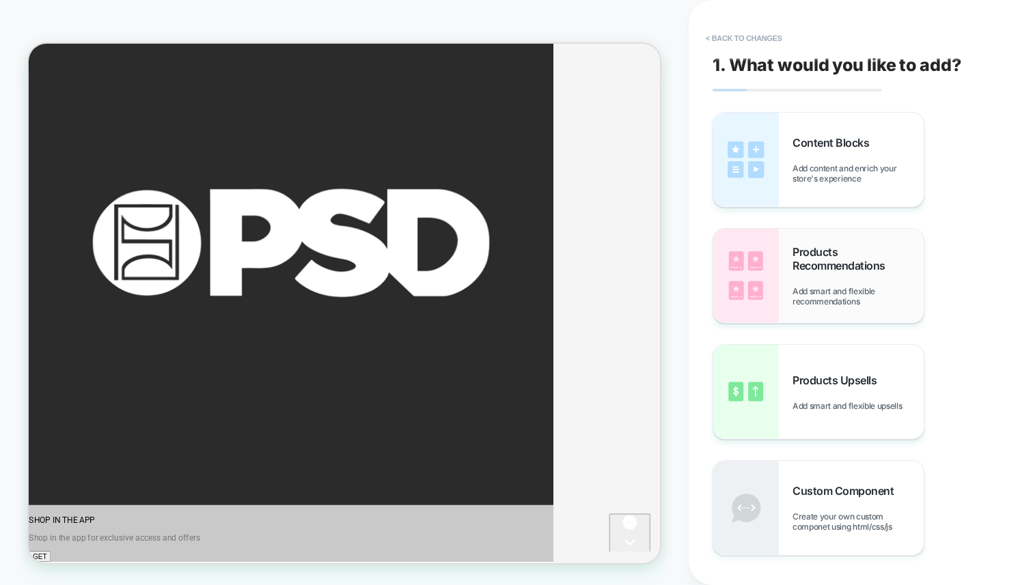
click at [767, 272] on img at bounding box center [746, 276] width 66 height 94
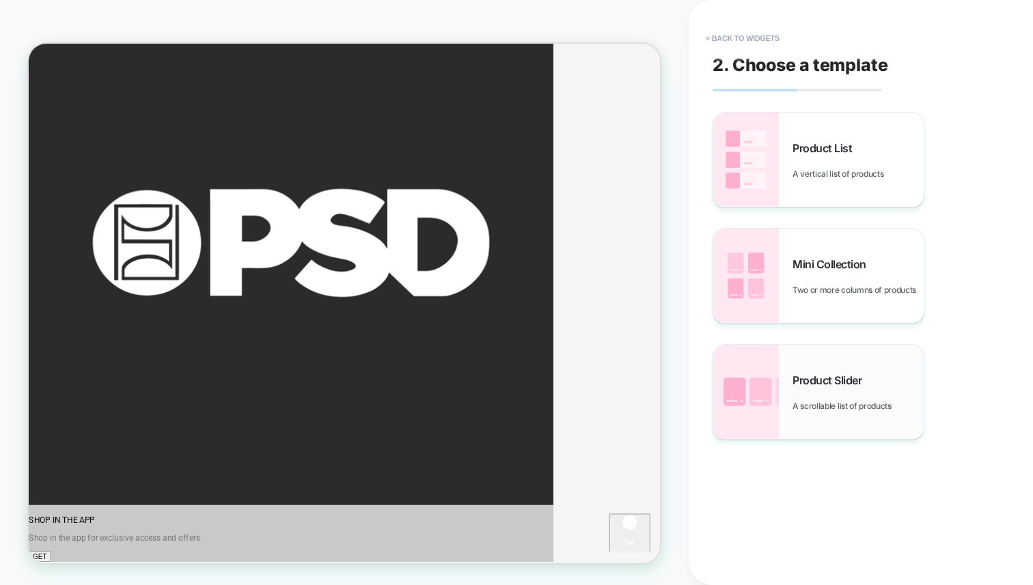
click at [806, 375] on span "Product Slider" at bounding box center [830, 381] width 76 height 14
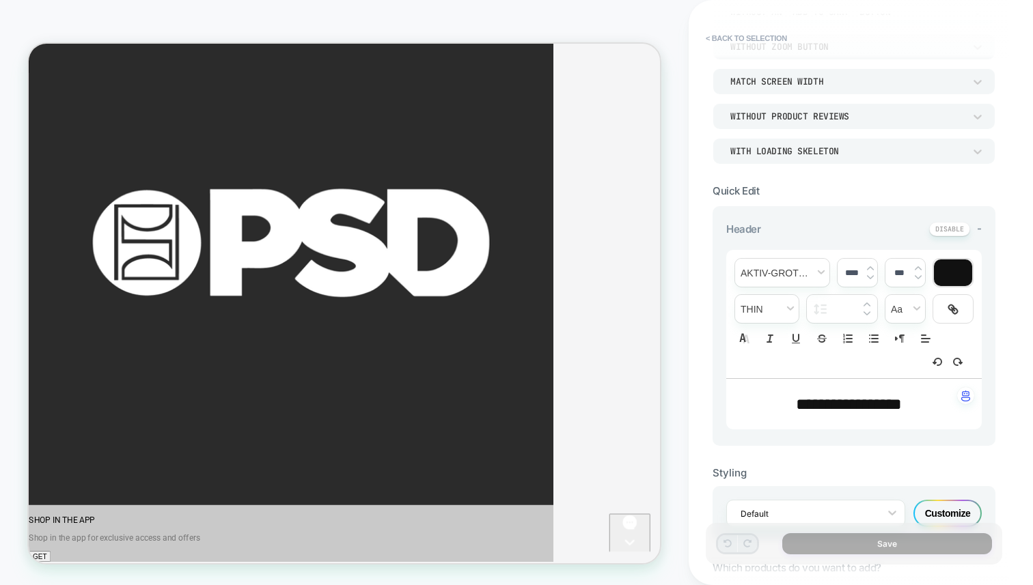
scroll to position [212, 0]
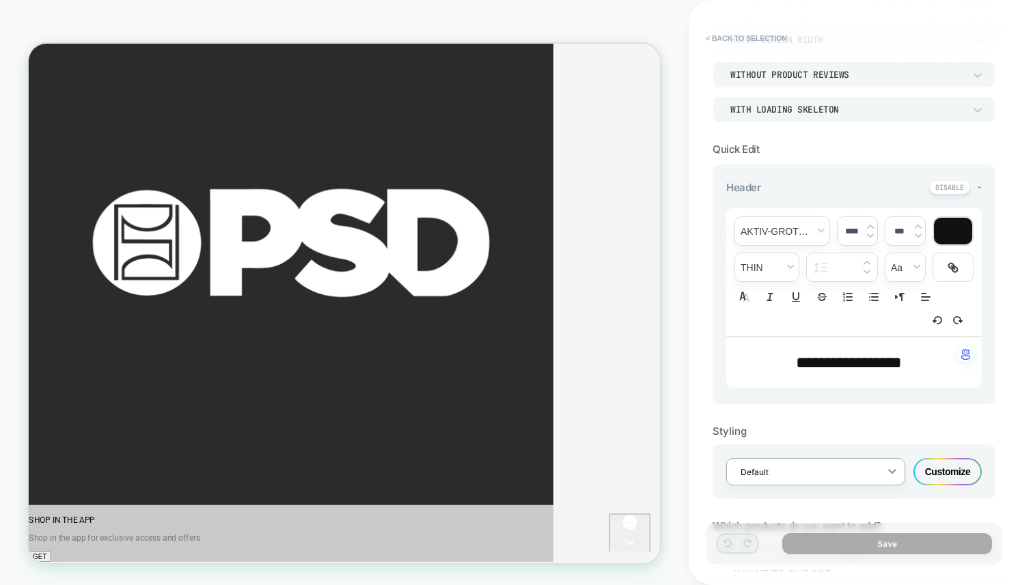
click at [888, 473] on icon at bounding box center [892, 471] width 14 height 14
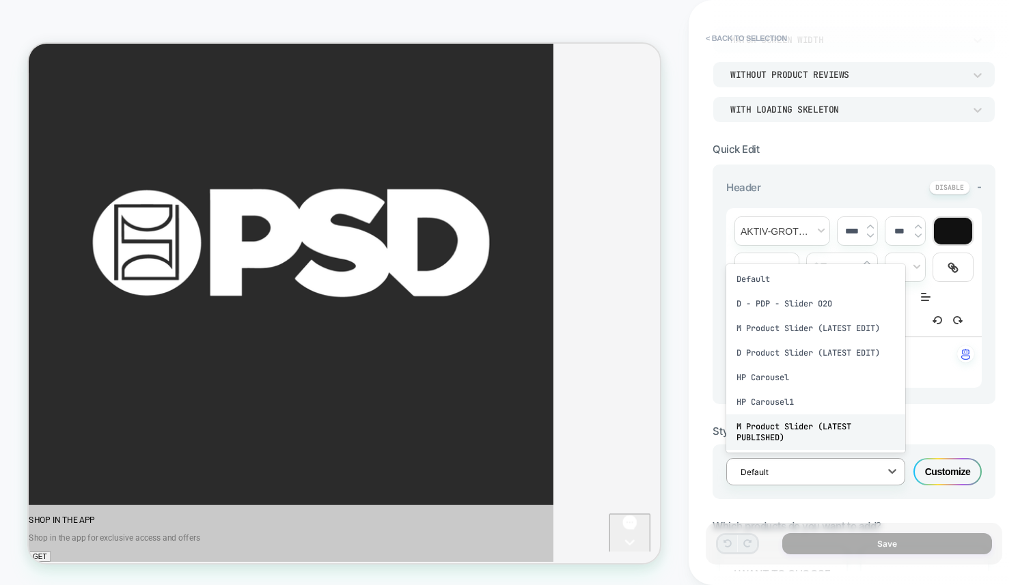
click at [832, 432] on div "M Product Slider (LATEST PUBLISHED)" at bounding box center [815, 433] width 179 height 36
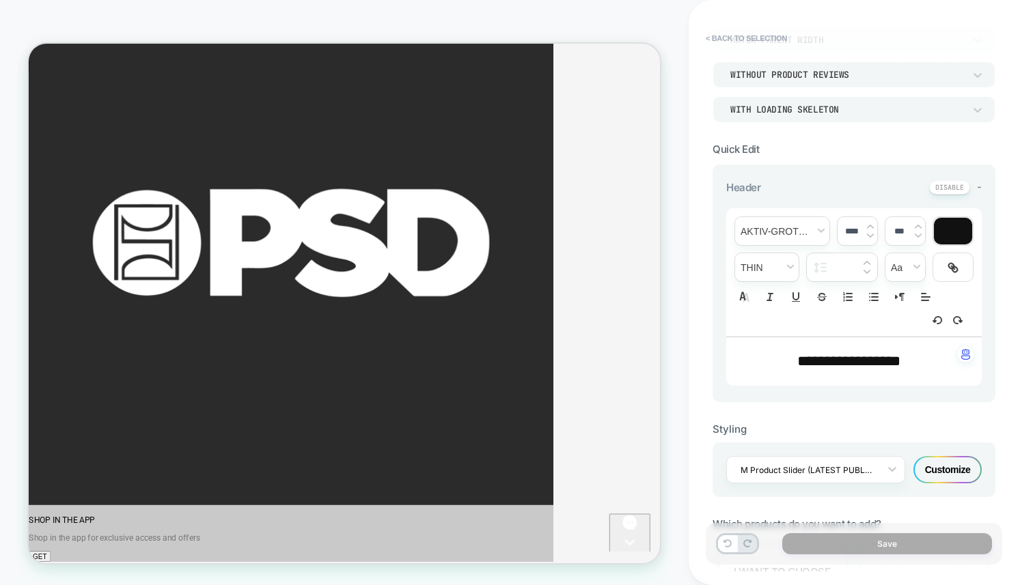
click at [822, 359] on span "**********" at bounding box center [848, 361] width 103 height 15
type input "****"
click at [822, 359] on span "**********" at bounding box center [848, 361] width 103 height 15
click at [997, 349] on div "**********" at bounding box center [853, 293] width 296 height 558
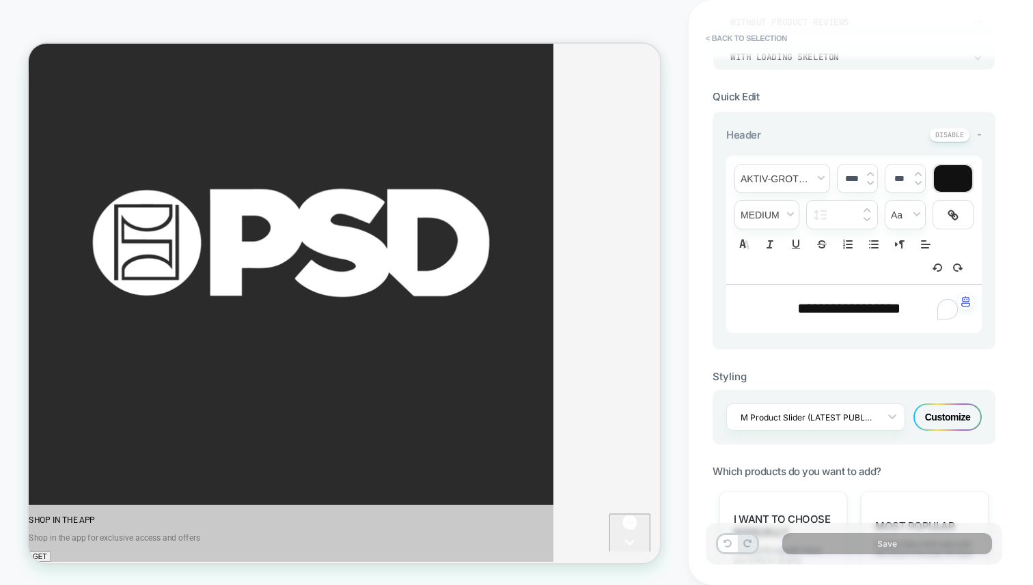
scroll to position [278, 0]
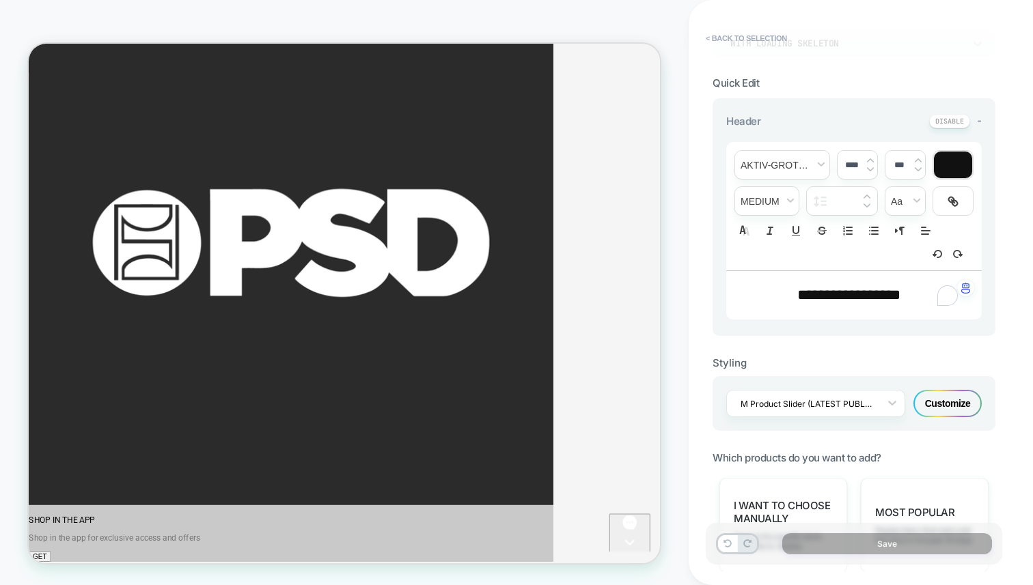
click at [924, 399] on div "Customize" at bounding box center [947, 403] width 68 height 27
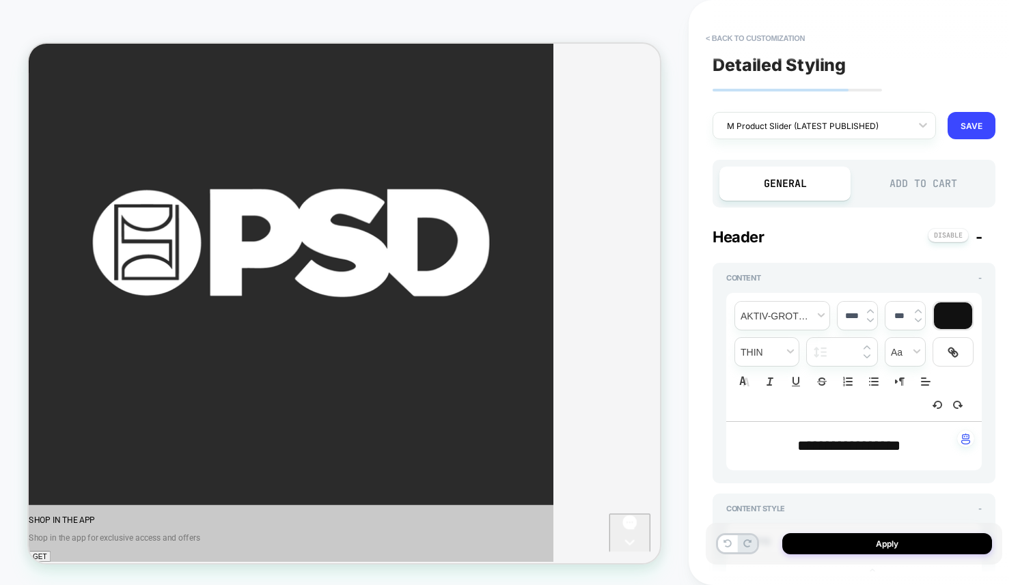
click at [890, 193] on div "Add to Cart" at bounding box center [922, 184] width 131 height 34
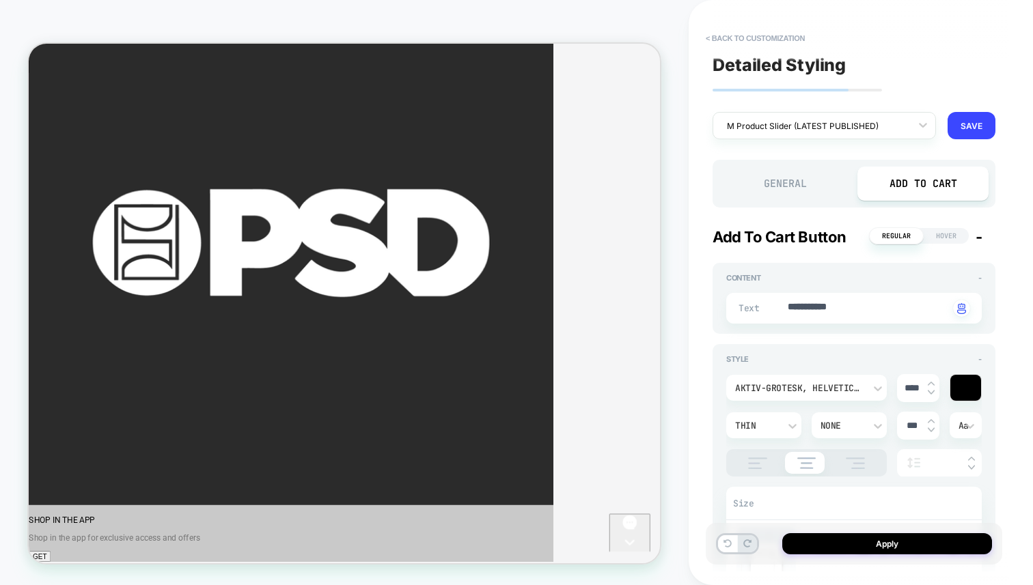
type textarea "*"
click at [742, 35] on button "< Back to customization" at bounding box center [755, 38] width 113 height 22
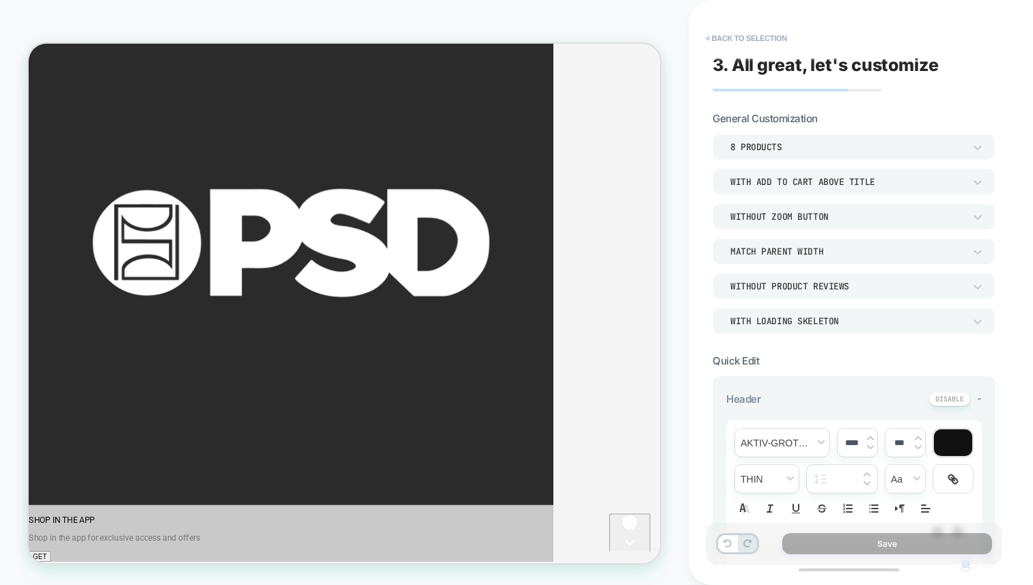
click at [742, 35] on button "< Back to selection" at bounding box center [746, 38] width 95 height 22
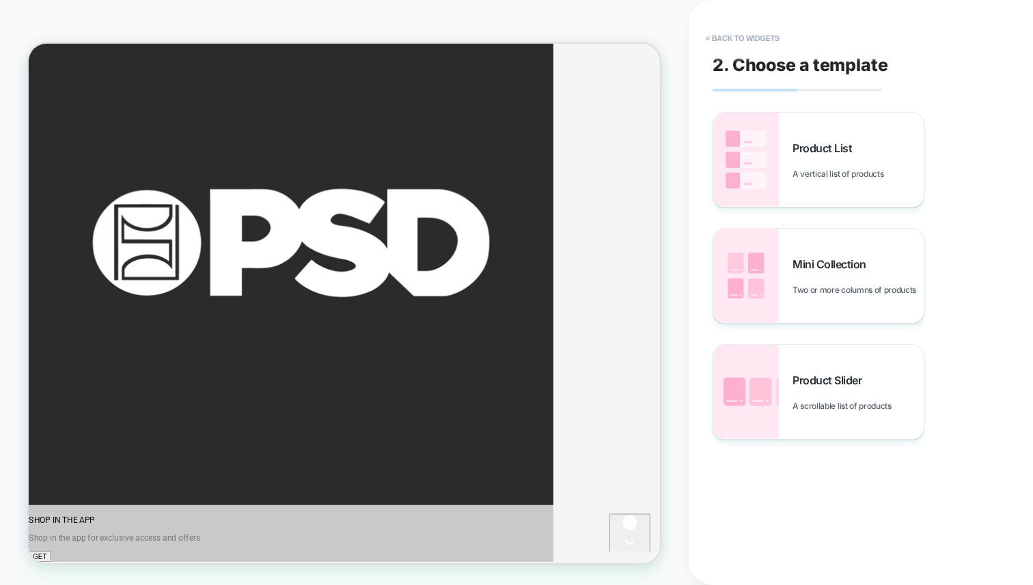
click at [742, 35] on button "< Back to widgets" at bounding box center [742, 38] width 87 height 22
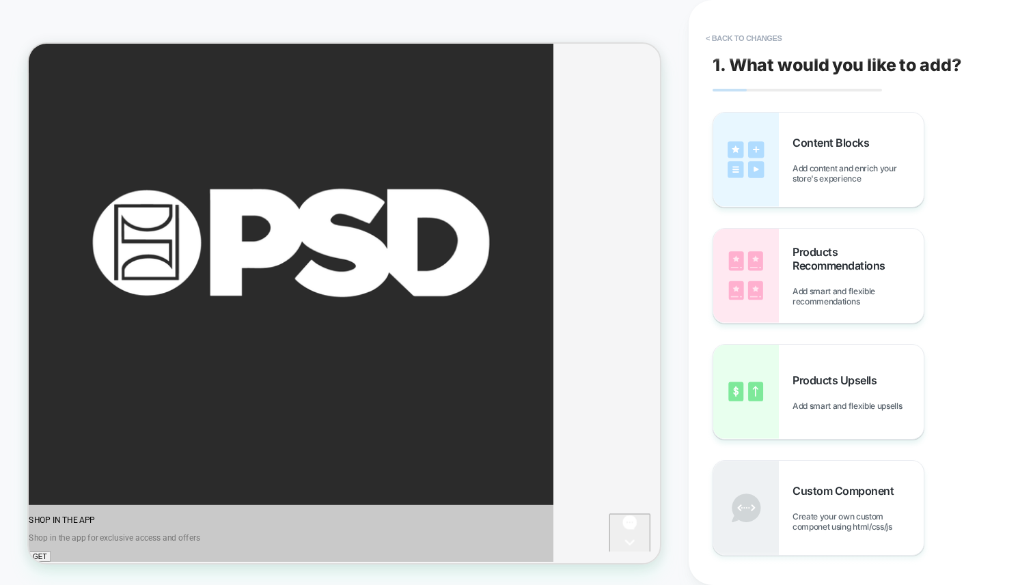
click at [742, 35] on button "< Back to changes" at bounding box center [744, 38] width 90 height 22
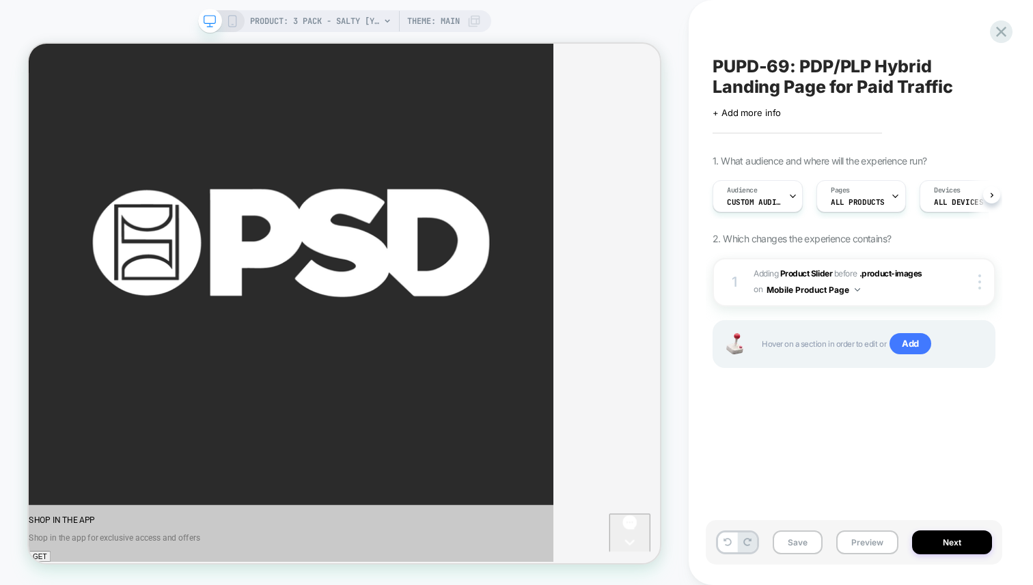
scroll to position [0, 1]
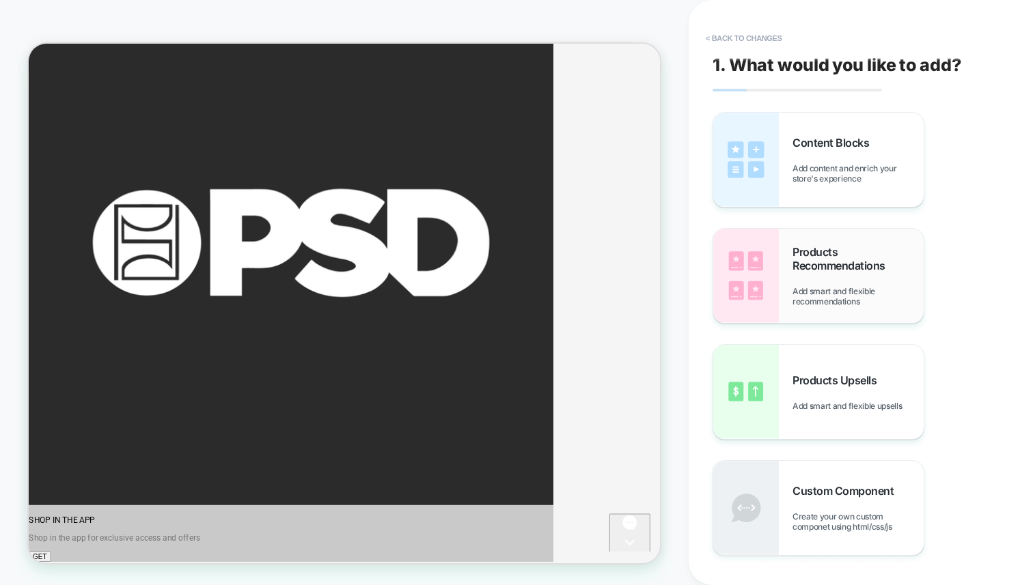
click at [772, 268] on img at bounding box center [746, 276] width 66 height 94
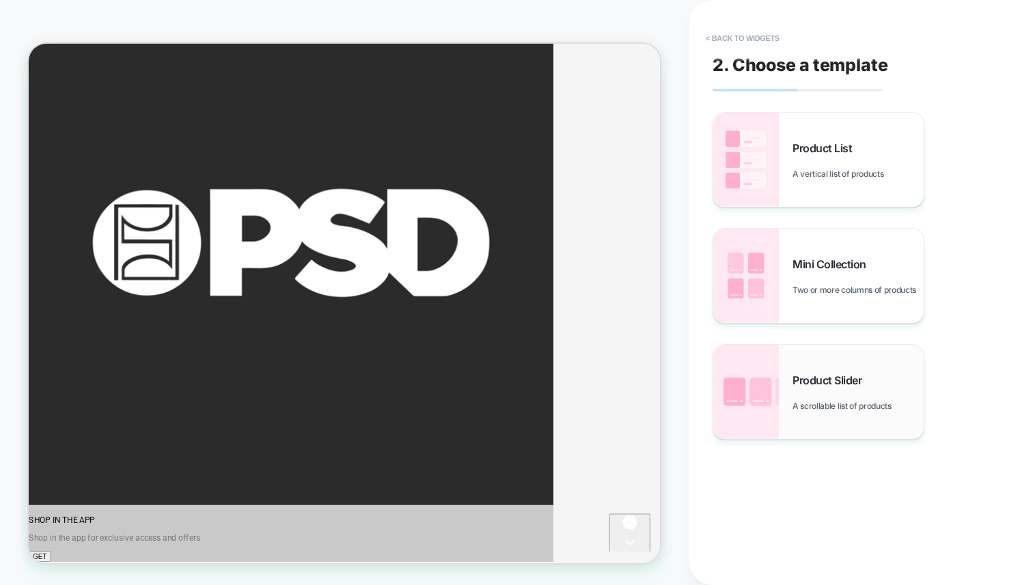
click at [764, 380] on img at bounding box center [746, 392] width 66 height 94
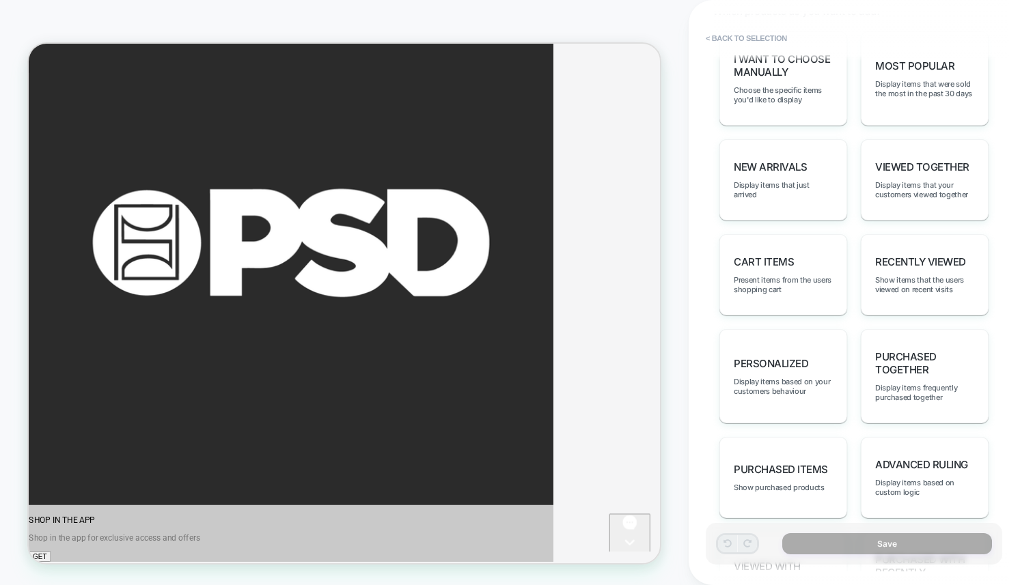
scroll to position [741, 0]
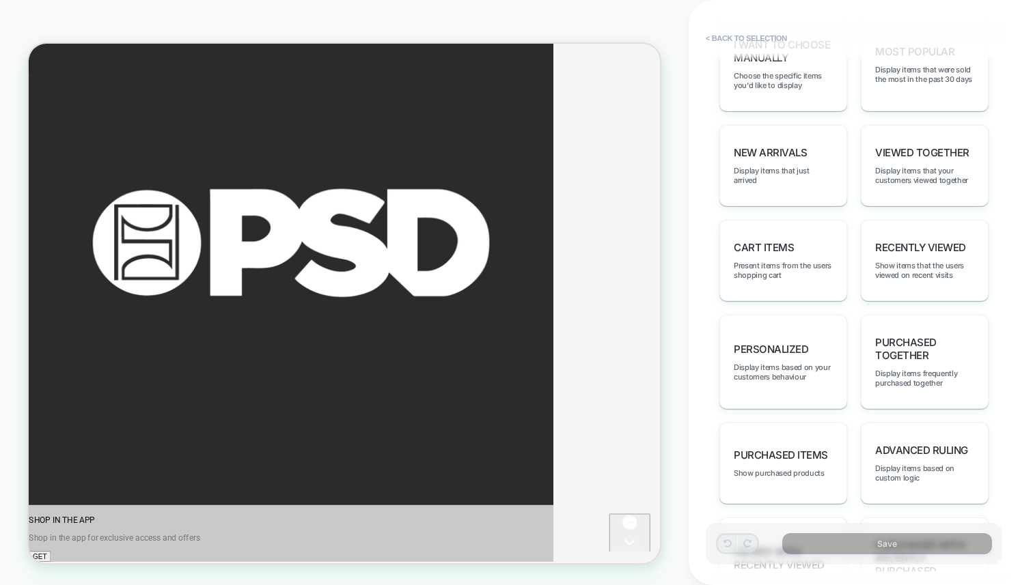
click at [775, 321] on div "personalized Display items based on your customers behaviour" at bounding box center [783, 362] width 128 height 94
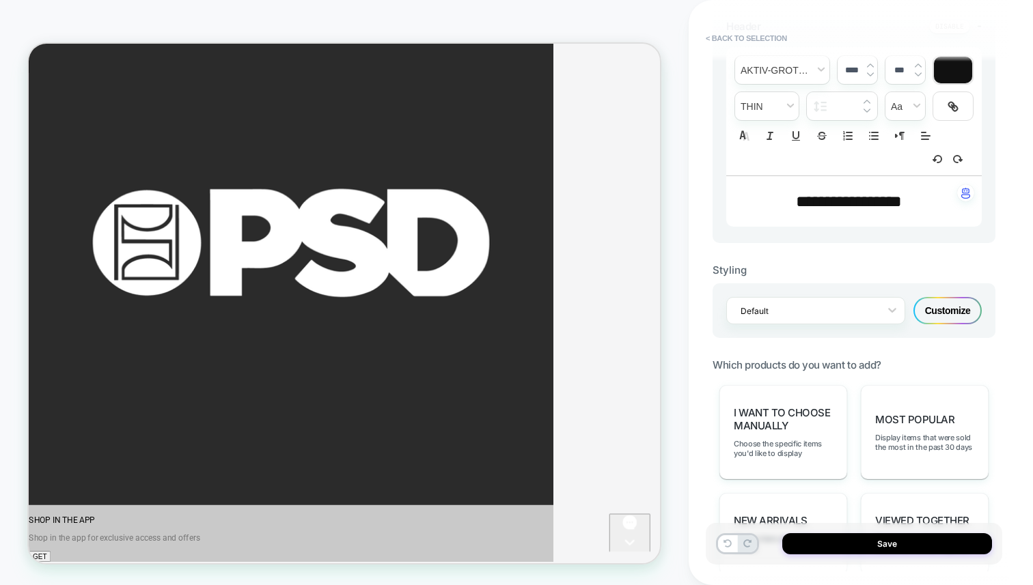
scroll to position [294, 0]
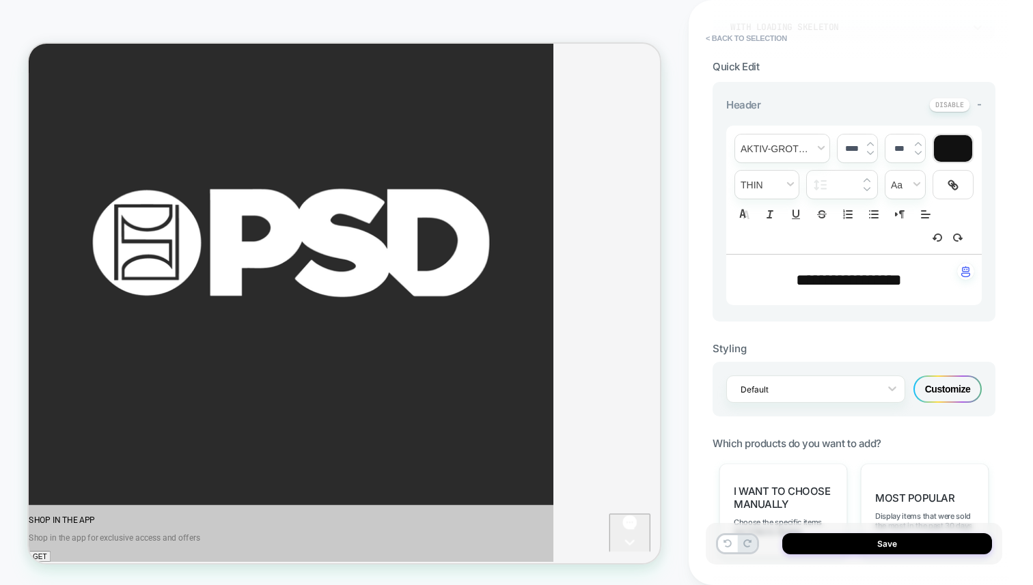
click at [822, 287] on span "**********" at bounding box center [849, 280] width 106 height 16
type input "****"
click at [822, 287] on span "**********" at bounding box center [849, 280] width 106 height 16
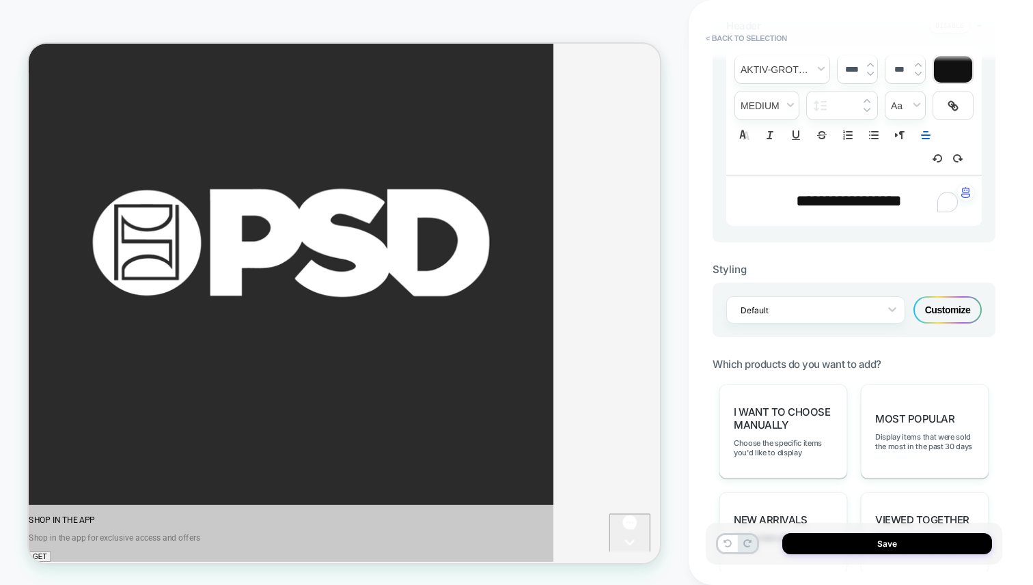
scroll to position [375, 0]
click at [832, 255] on div "Styling Default Customize" at bounding box center [853, 288] width 283 height 95
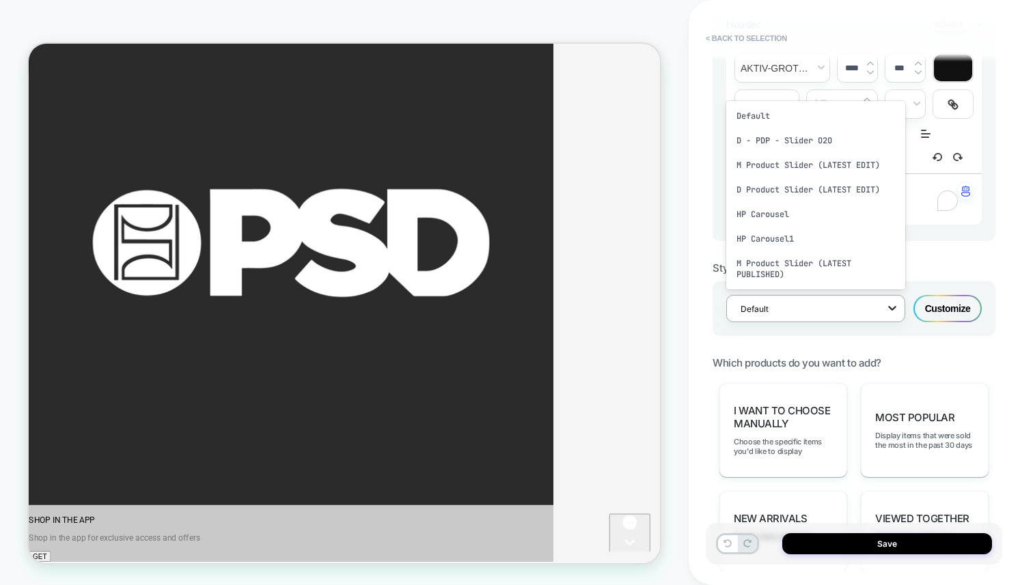
click at [892, 309] on icon at bounding box center [892, 308] width 14 height 14
click at [886, 301] on icon at bounding box center [892, 308] width 14 height 14
click at [823, 124] on div "Default" at bounding box center [815, 116] width 179 height 25
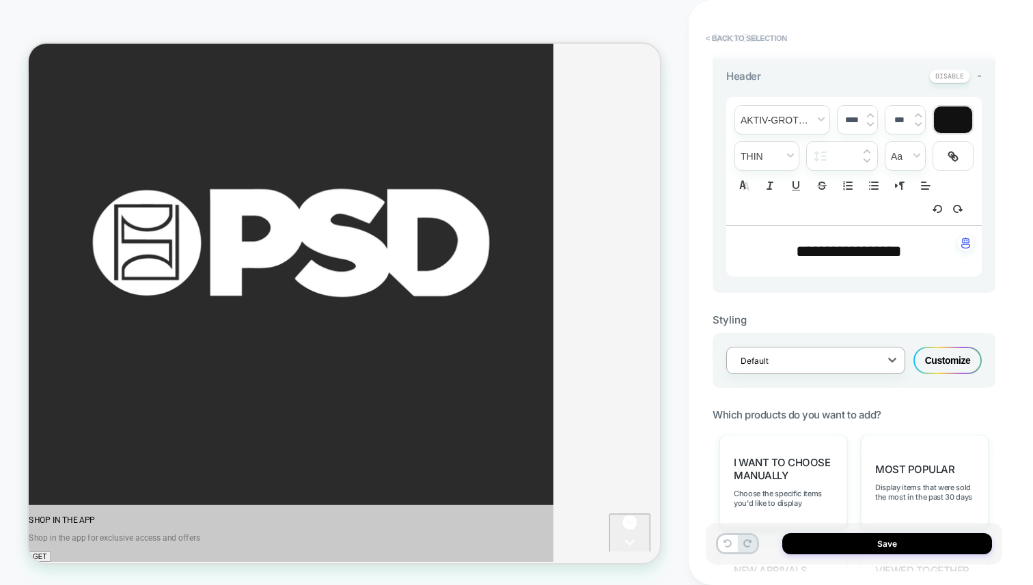
scroll to position [329, 0]
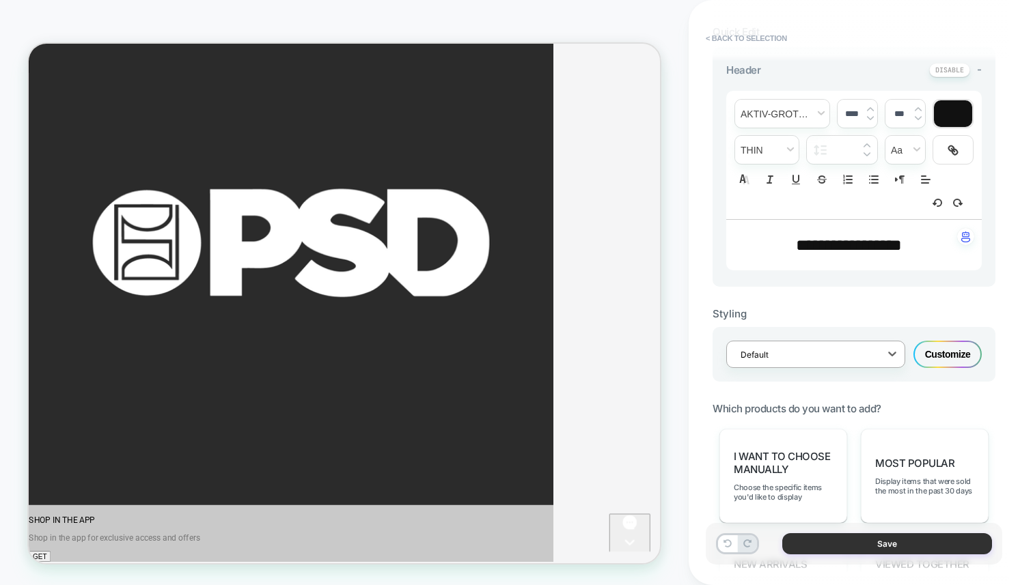
click at [845, 537] on button "Save" at bounding box center [887, 543] width 210 height 21
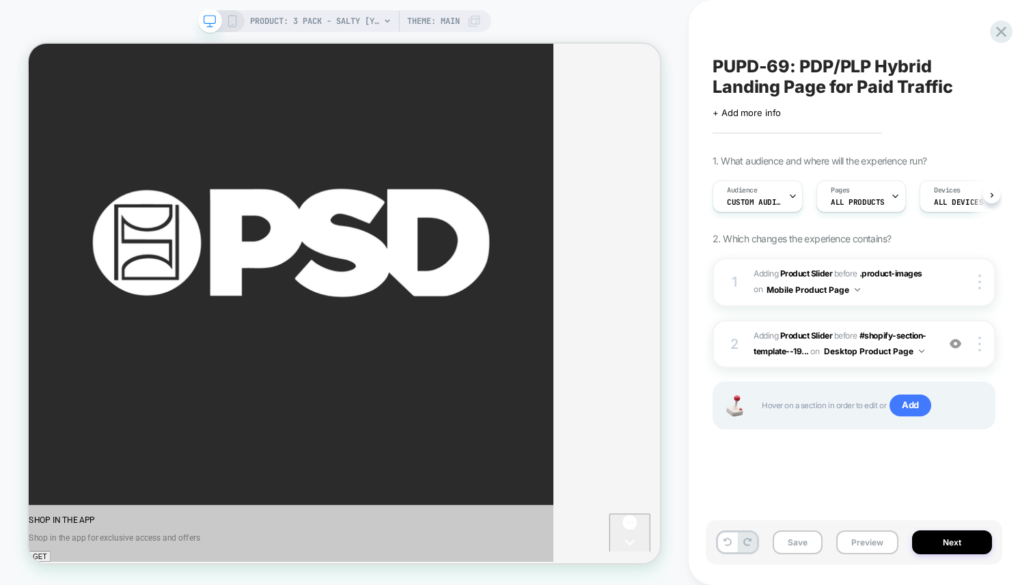
scroll to position [0, 1]
click at [845, 537] on button "Preview" at bounding box center [867, 543] width 62 height 24
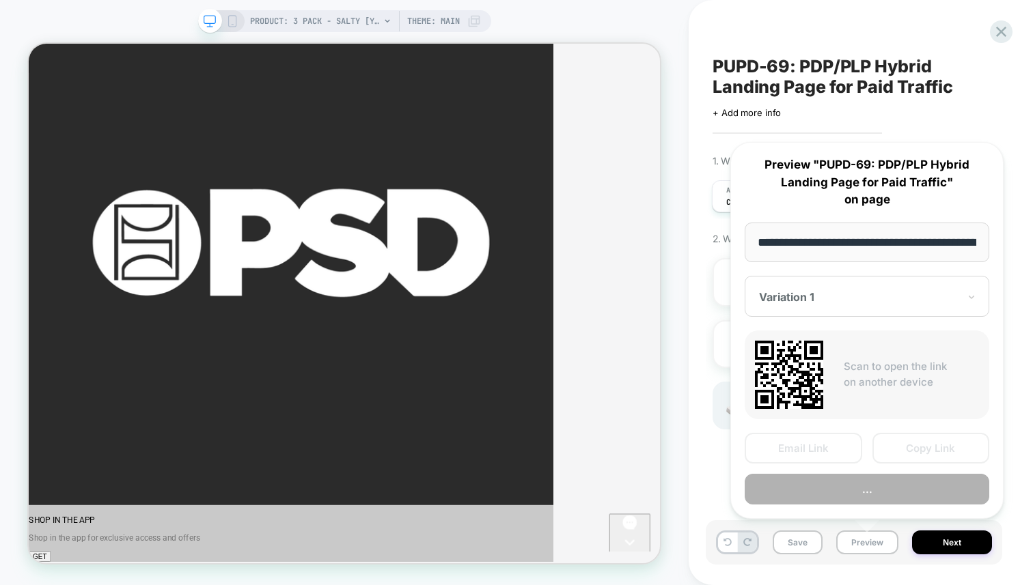
scroll to position [0, 160]
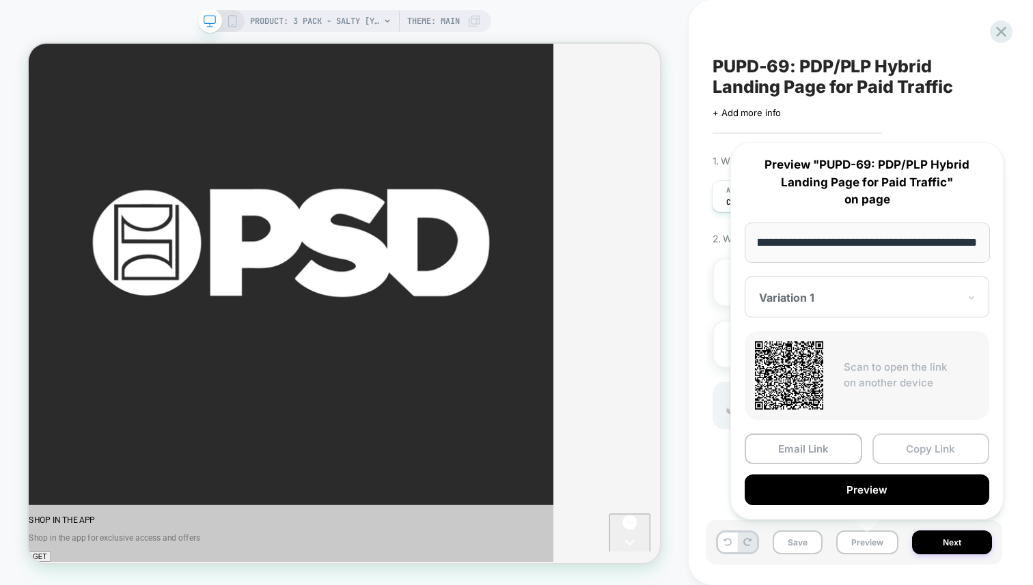
click at [901, 445] on button "Copy Link" at bounding box center [930, 449] width 117 height 31
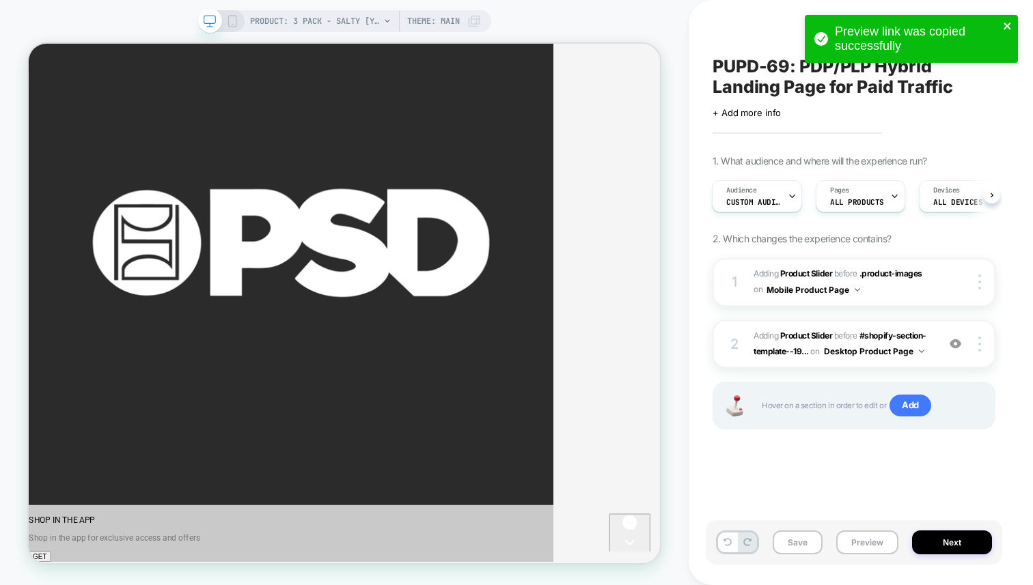
click at [1005, 25] on icon "close" at bounding box center [1006, 26] width 7 height 7
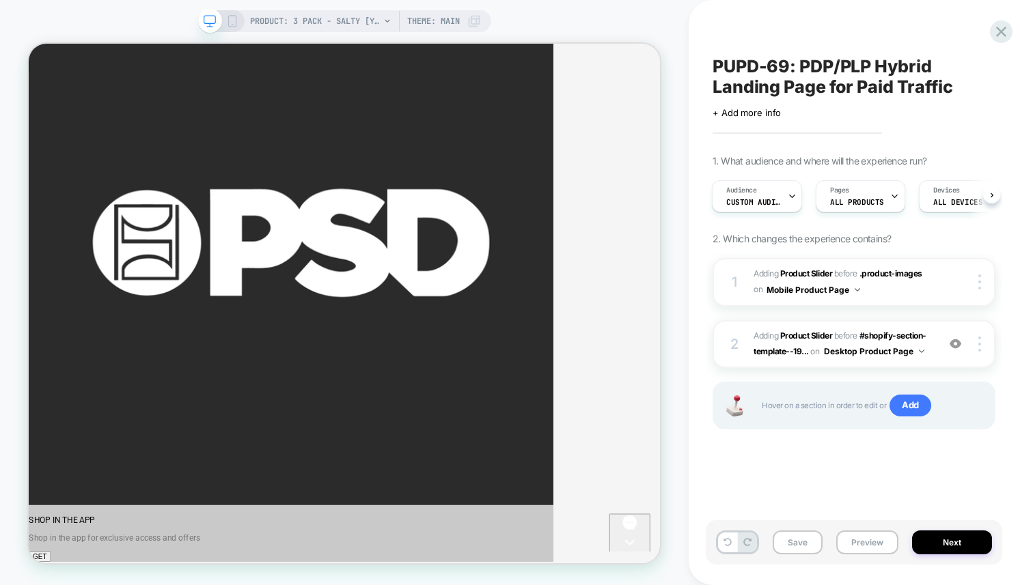
click at [999, 34] on icon at bounding box center [1001, 32] width 18 height 18
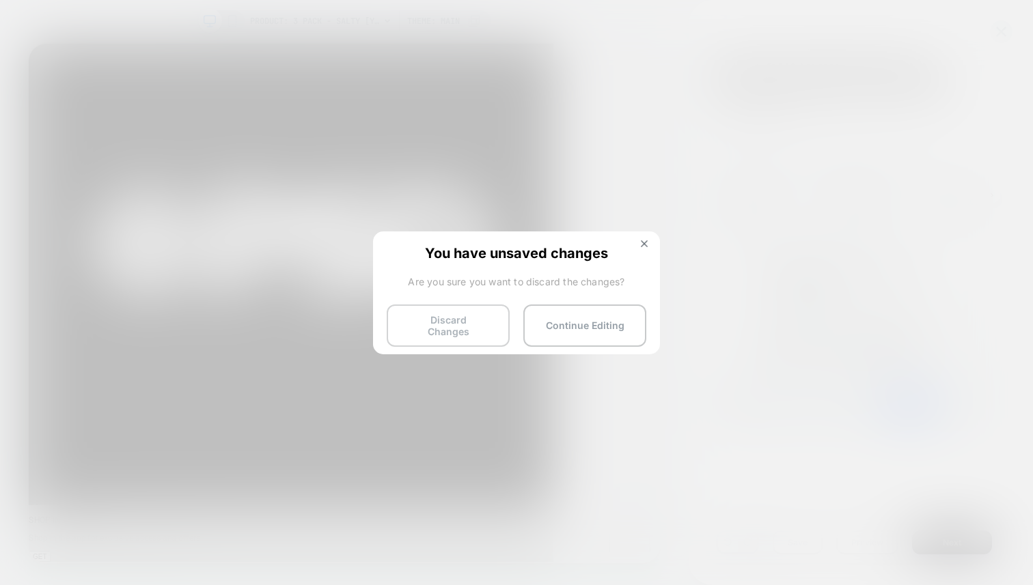
click at [438, 308] on button "Discard Changes" at bounding box center [448, 326] width 123 height 42
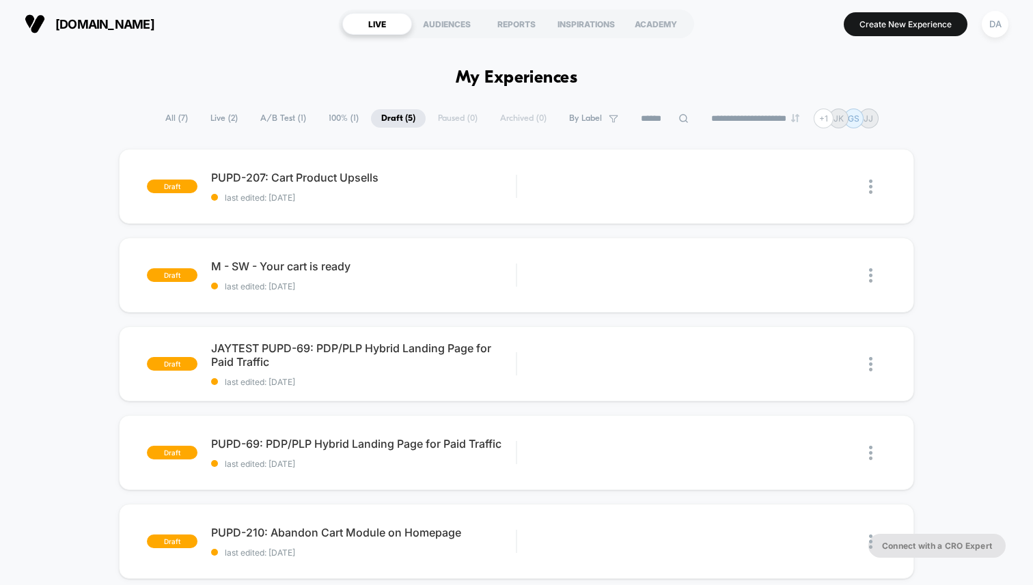
click at [221, 118] on span "Live ( 2 )" at bounding box center [224, 118] width 48 height 18
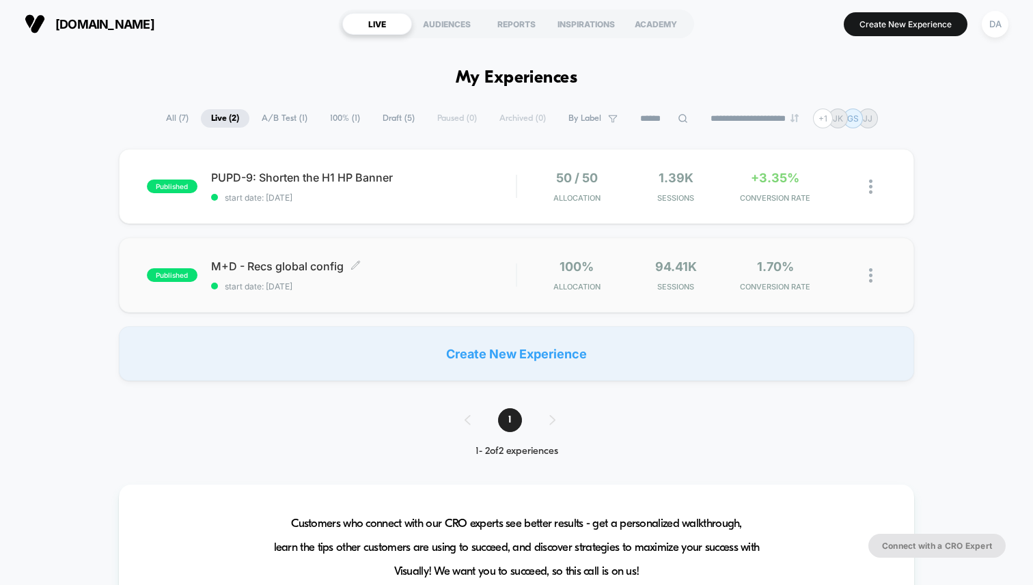
click at [307, 261] on span "M+D - Recs global config Click to edit experience details" at bounding box center [363, 266] width 305 height 14
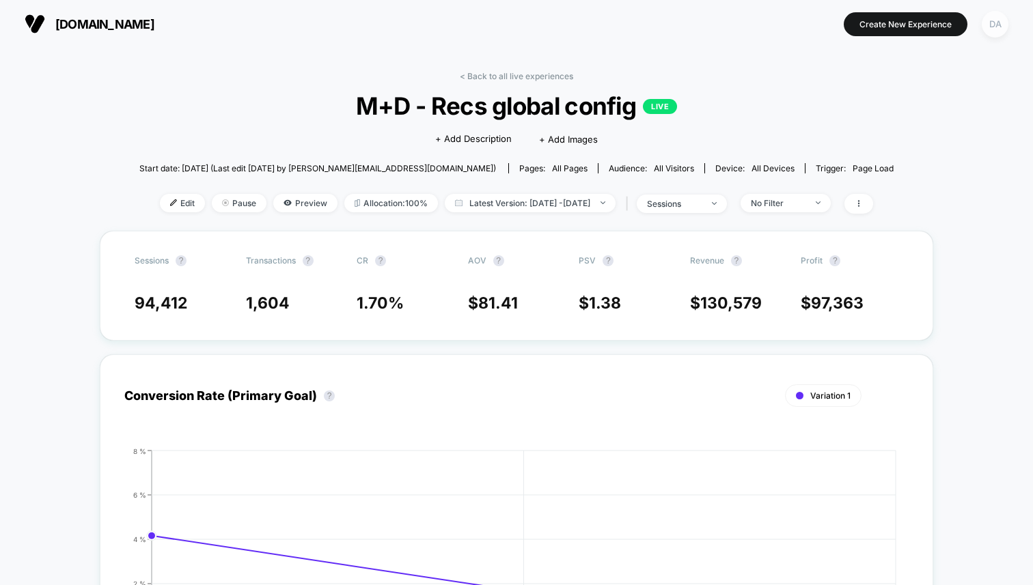
click at [994, 20] on div "DA" at bounding box center [994, 24] width 27 height 27
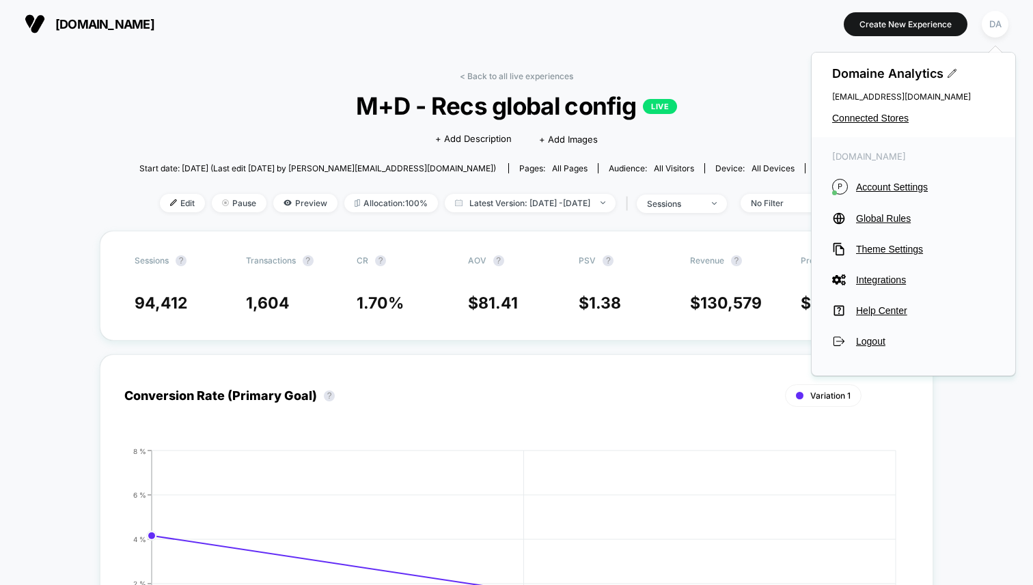
click at [883, 111] on div "Domaine Analytics analytics@meetdomaine.com Connected Stores" at bounding box center [913, 95] width 204 height 85
click at [883, 120] on span "Connected Stores" at bounding box center [913, 118] width 163 height 11
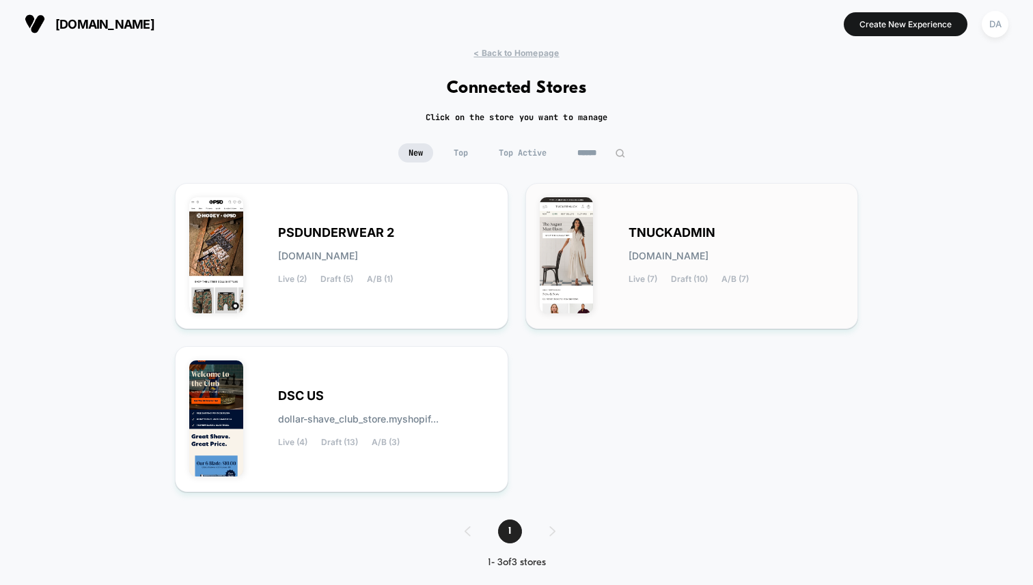
click at [654, 230] on span "TNUCKADMIN" at bounding box center [671, 233] width 87 height 10
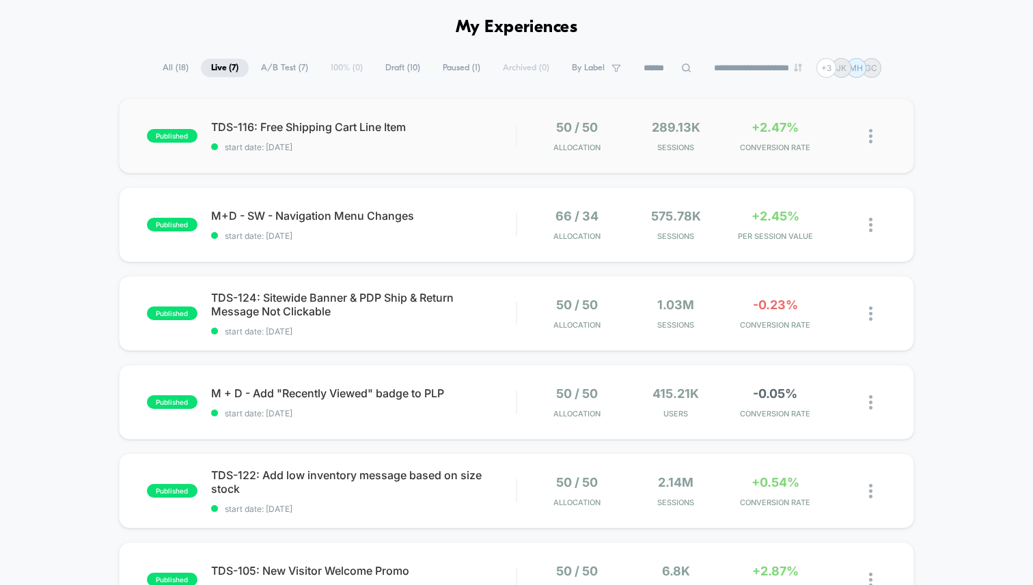
scroll to position [63, 0]
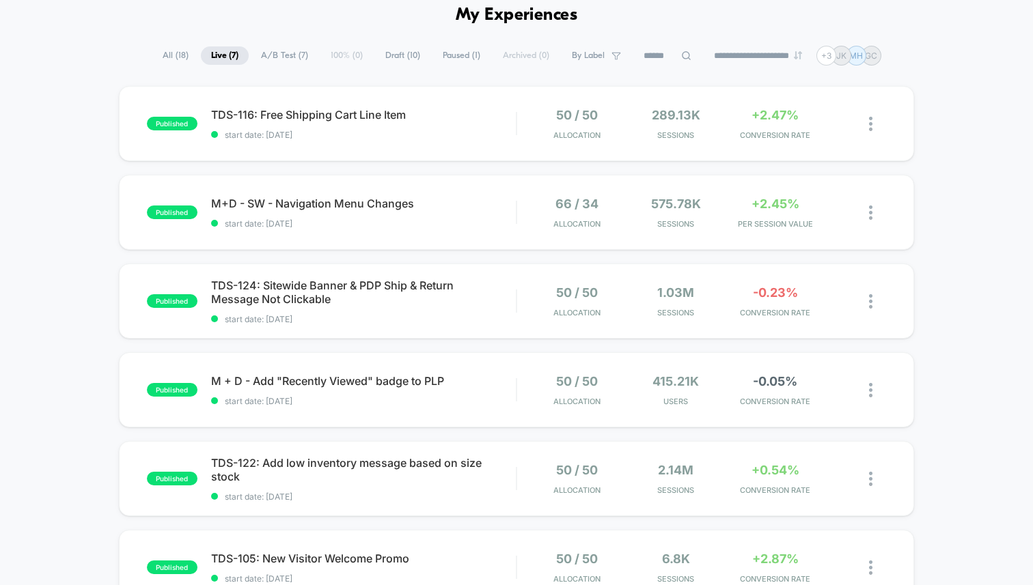
click at [292, 53] on span "A/B Test ( 7 )" at bounding box center [285, 55] width 68 height 18
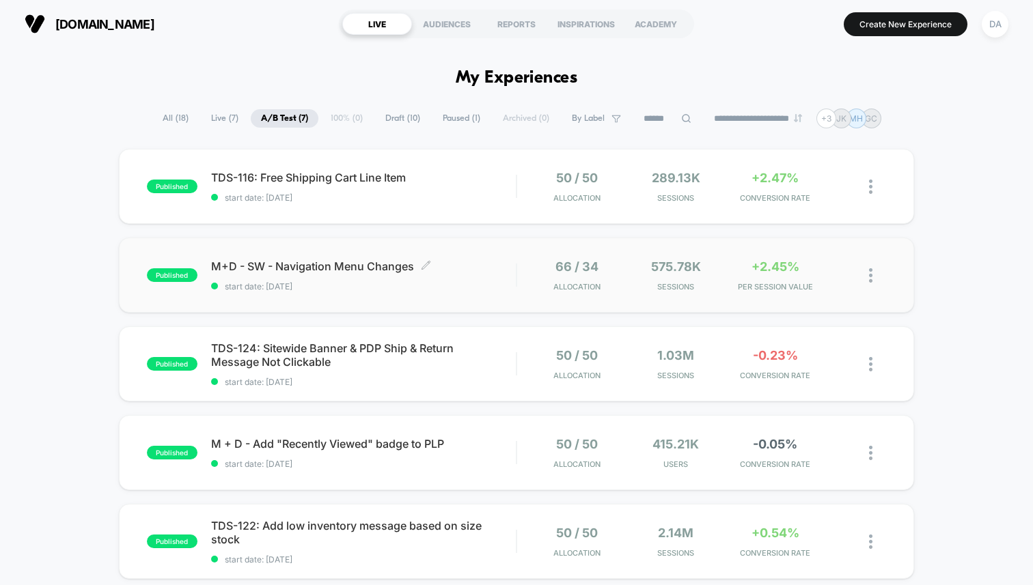
click at [327, 262] on span "M+D - SW - Navigation Menu Changes Click to edit experience details" at bounding box center [363, 266] width 305 height 14
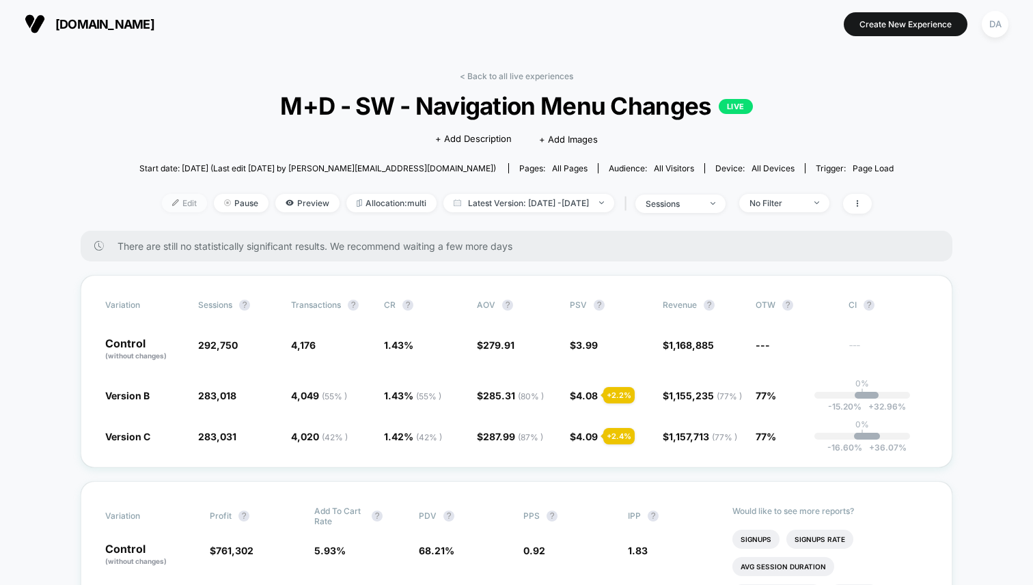
click at [162, 203] on span "Edit" at bounding box center [184, 203] width 45 height 18
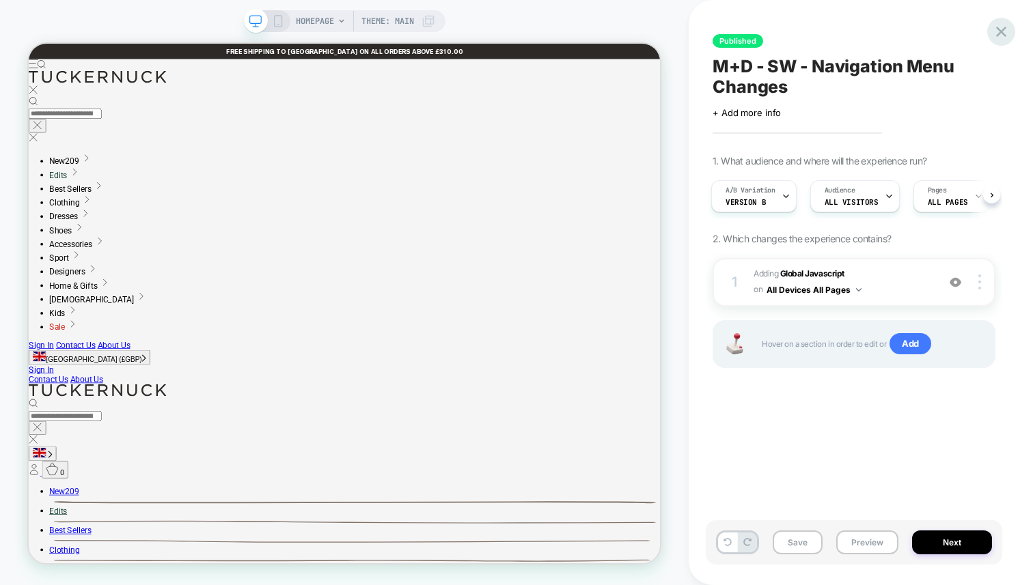
click at [1000, 36] on icon at bounding box center [1001, 32] width 18 height 18
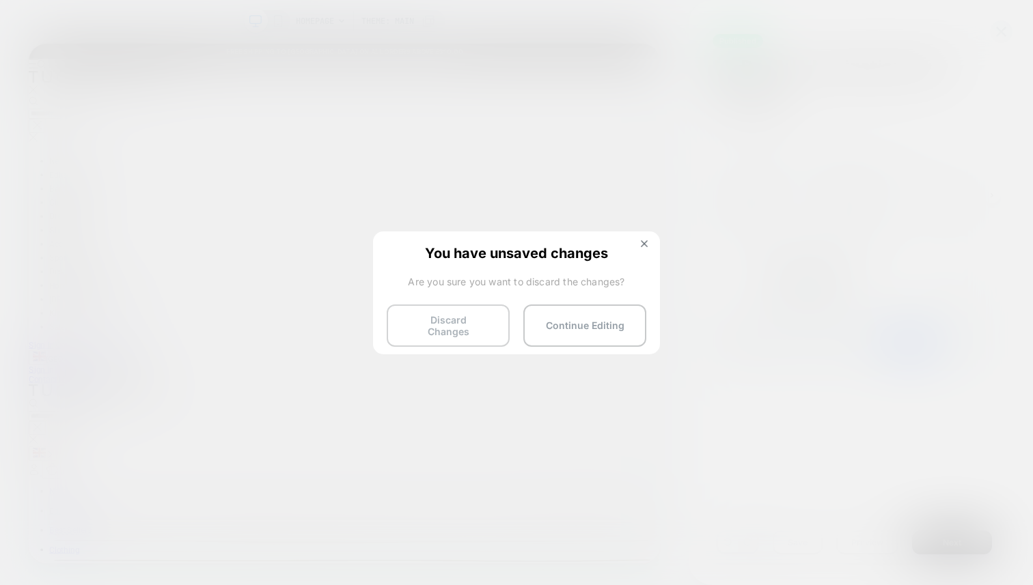
click at [465, 322] on button "Discard Changes" at bounding box center [448, 326] width 123 height 42
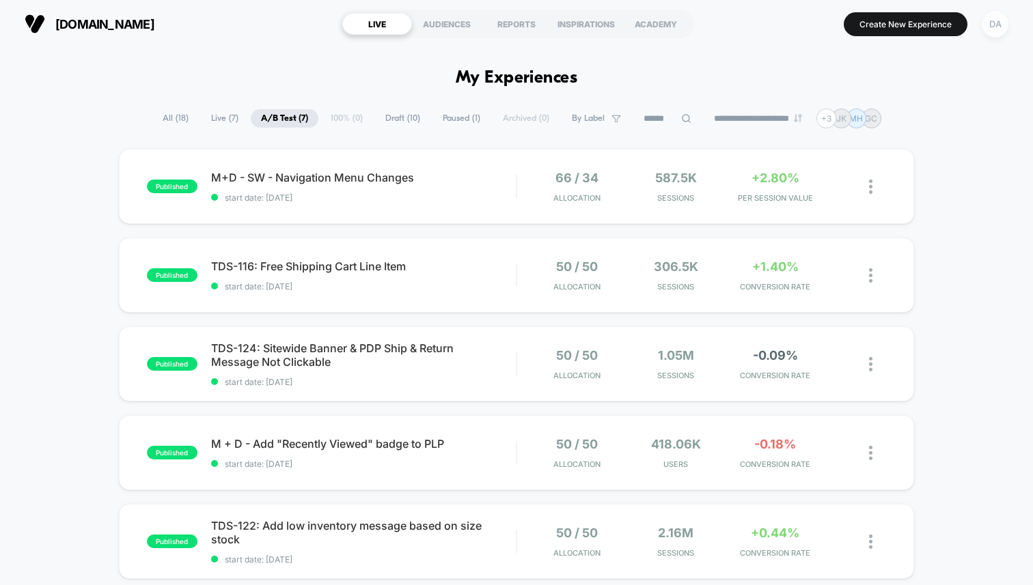
click at [1002, 25] on div "DA" at bounding box center [994, 24] width 27 height 27
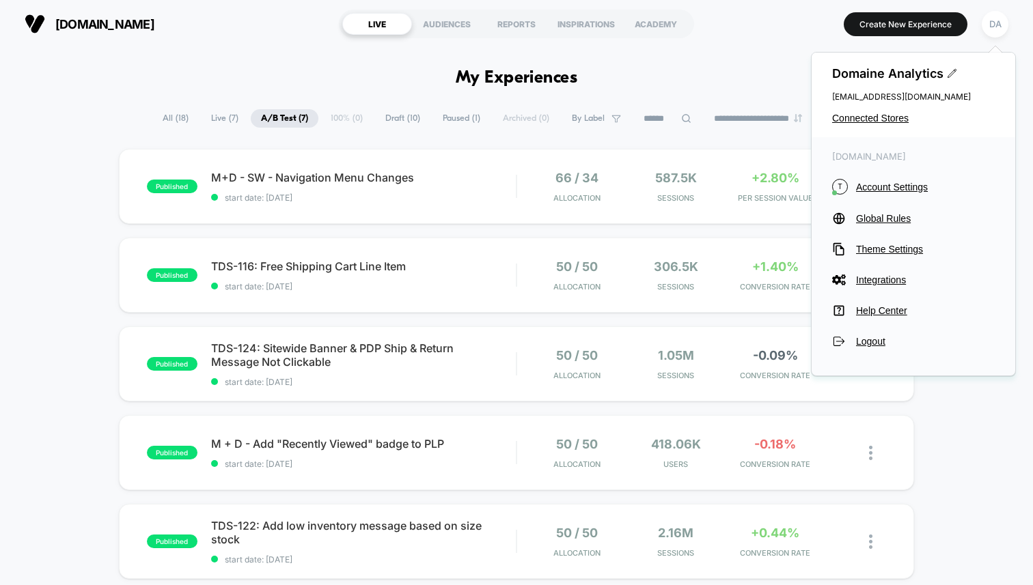
click at [412, 117] on span "Draft ( 10 )" at bounding box center [402, 118] width 55 height 18
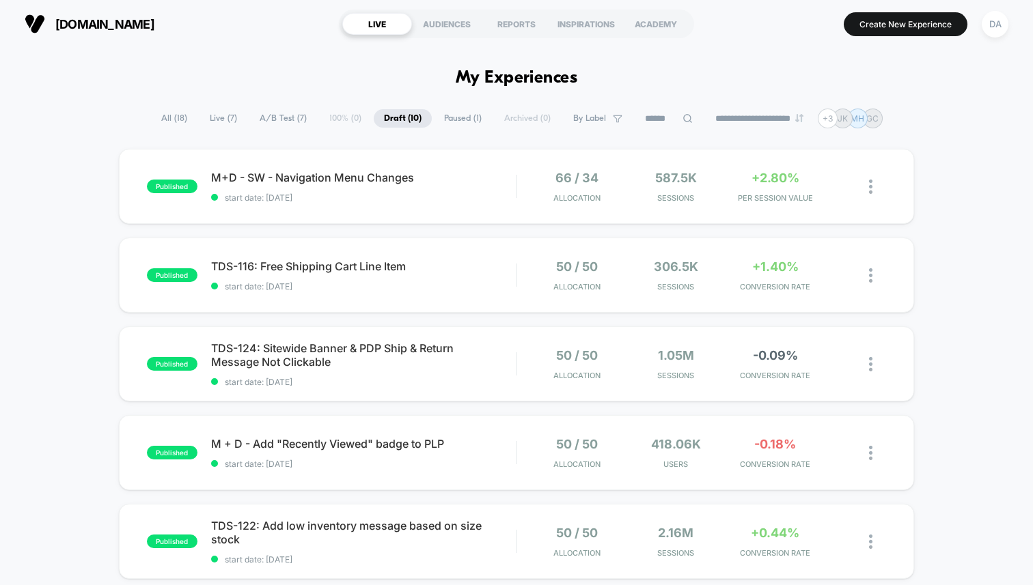
click at [980, 38] on div "DA" at bounding box center [994, 24] width 35 height 34
click at [989, 25] on div "DA" at bounding box center [994, 24] width 27 height 27
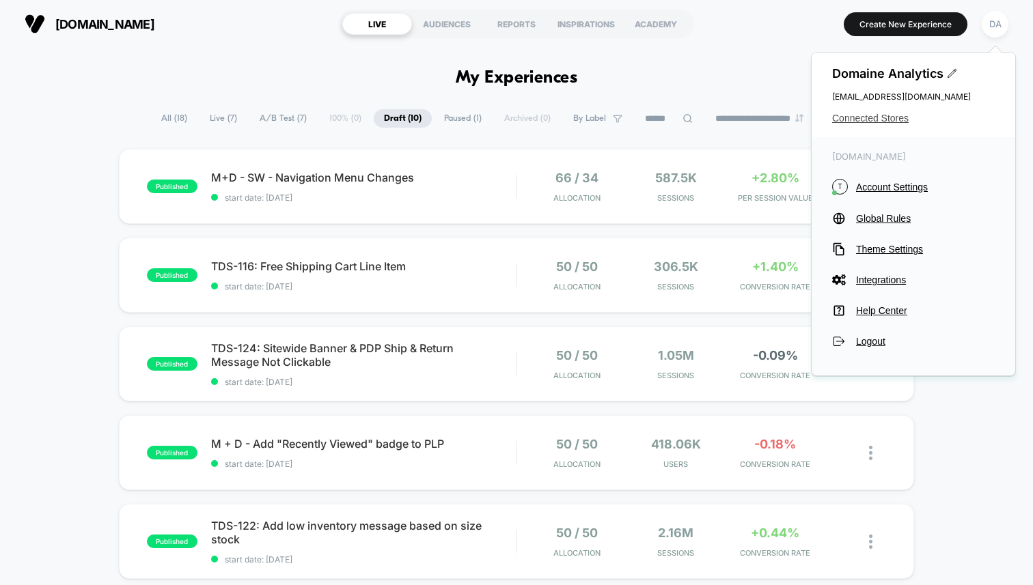
click at [878, 115] on span "Connected Stores" at bounding box center [913, 118] width 163 height 11
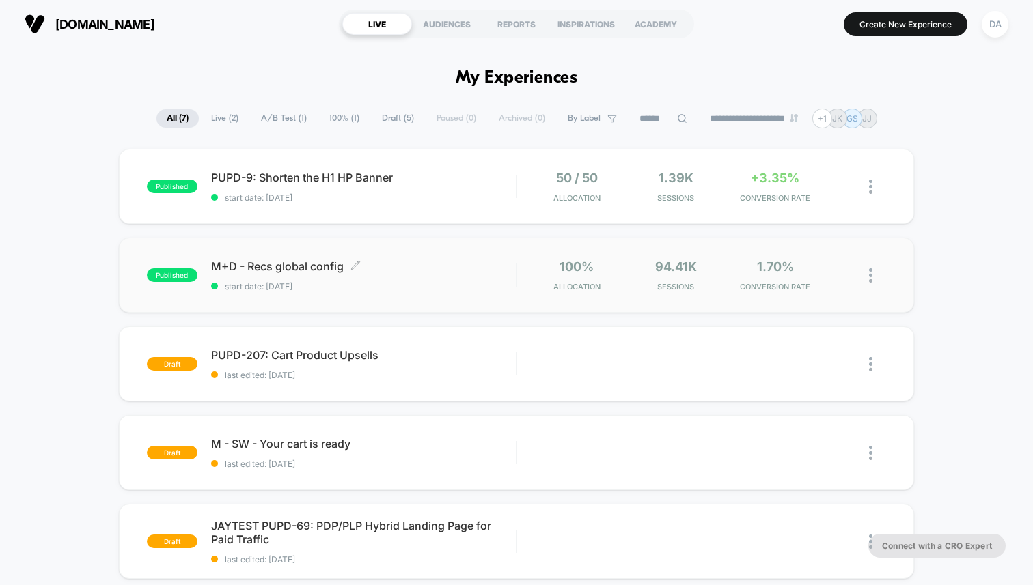
click at [296, 267] on span "M+D - Recs global config Click to edit experience details" at bounding box center [363, 266] width 305 height 14
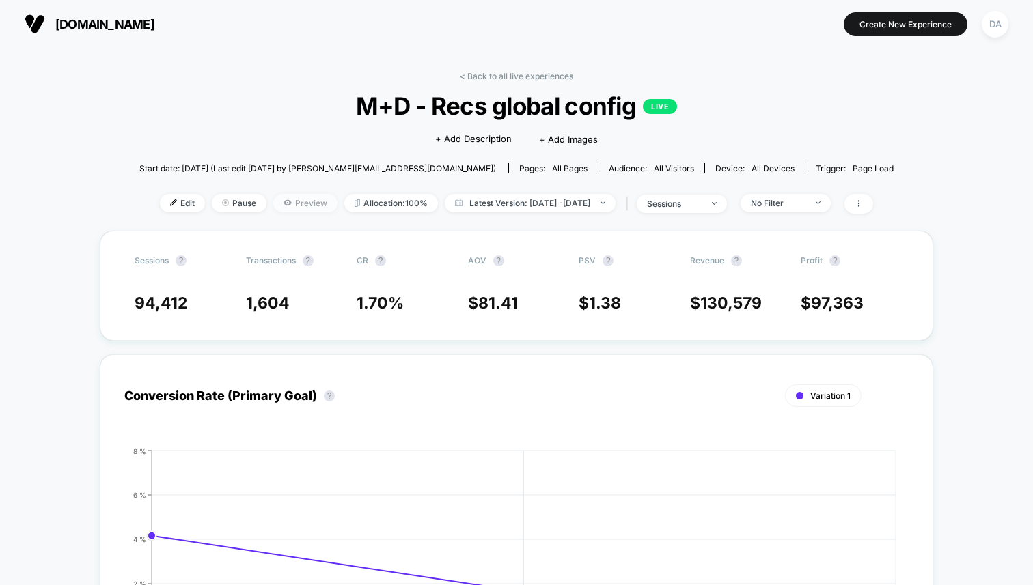
click at [273, 208] on span "Preview" at bounding box center [305, 203] width 64 height 18
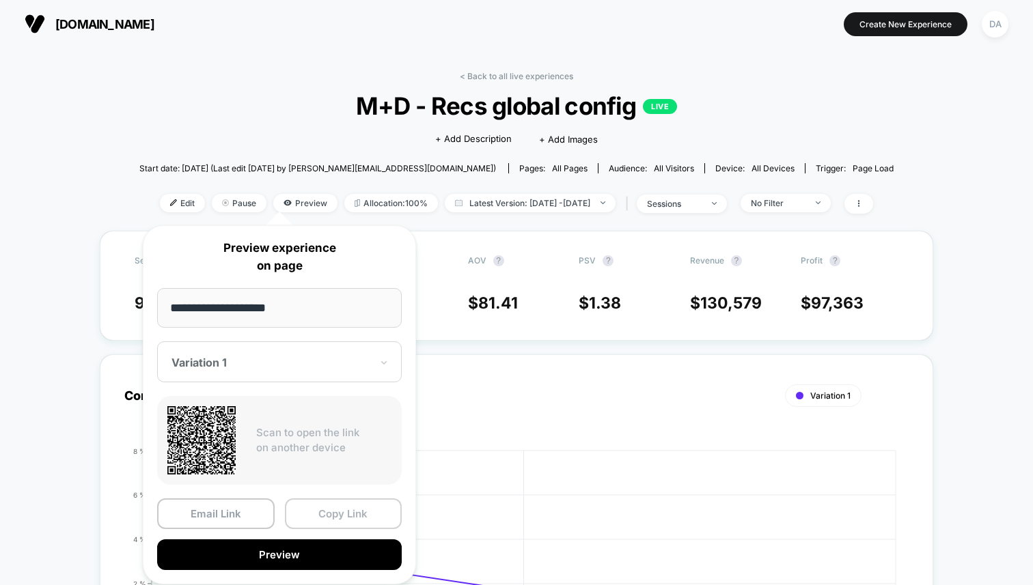
click at [346, 516] on button "Copy Link" at bounding box center [343, 514] width 117 height 31
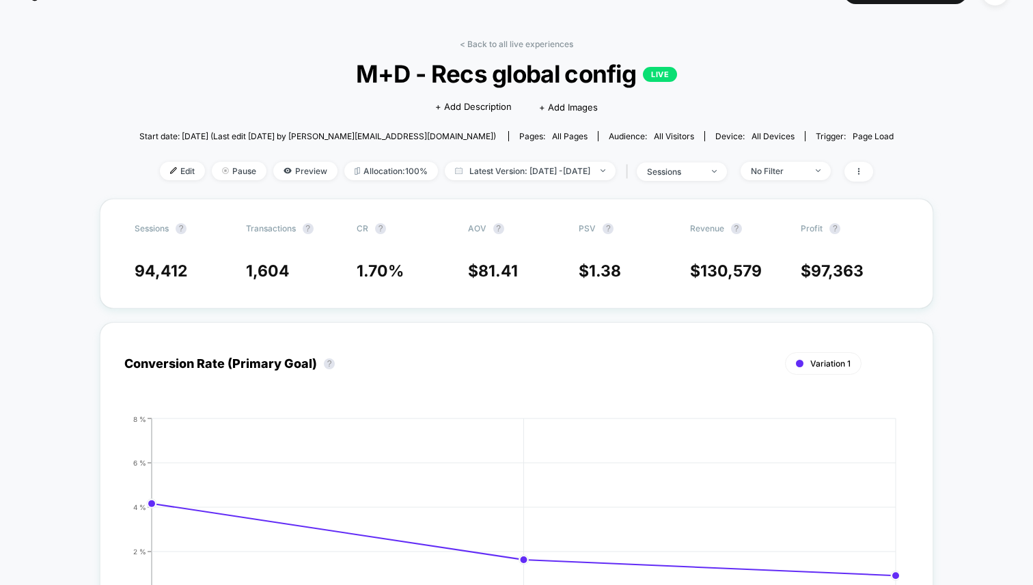
scroll to position [31, 0]
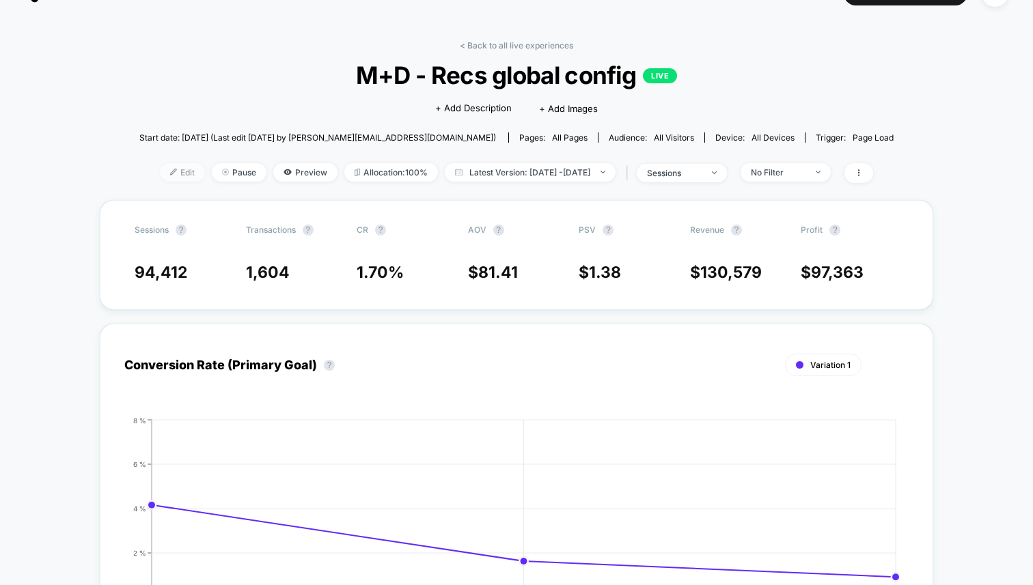
click at [160, 179] on span "Edit" at bounding box center [182, 172] width 45 height 18
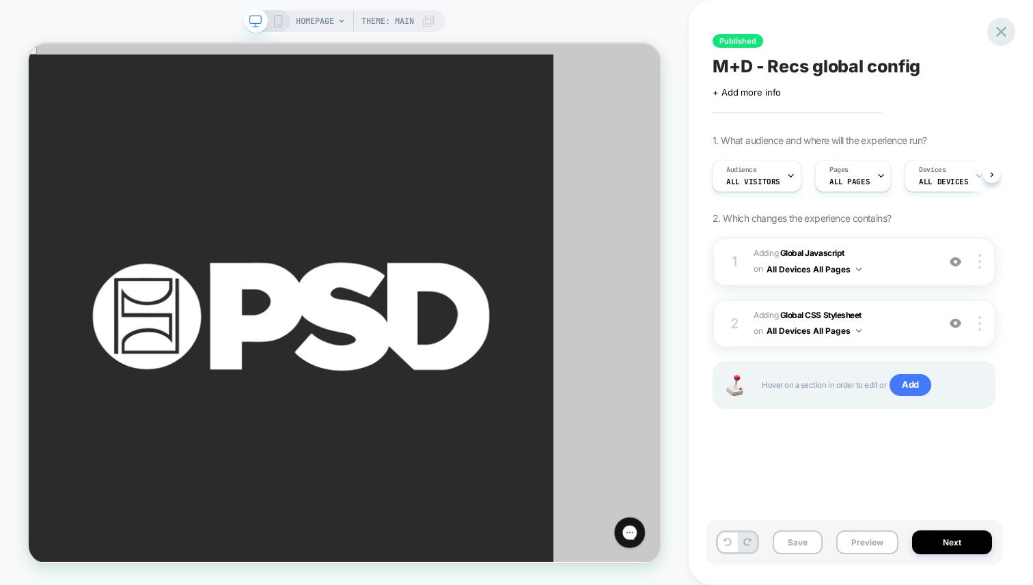
click at [1000, 29] on icon at bounding box center [1001, 32] width 18 height 18
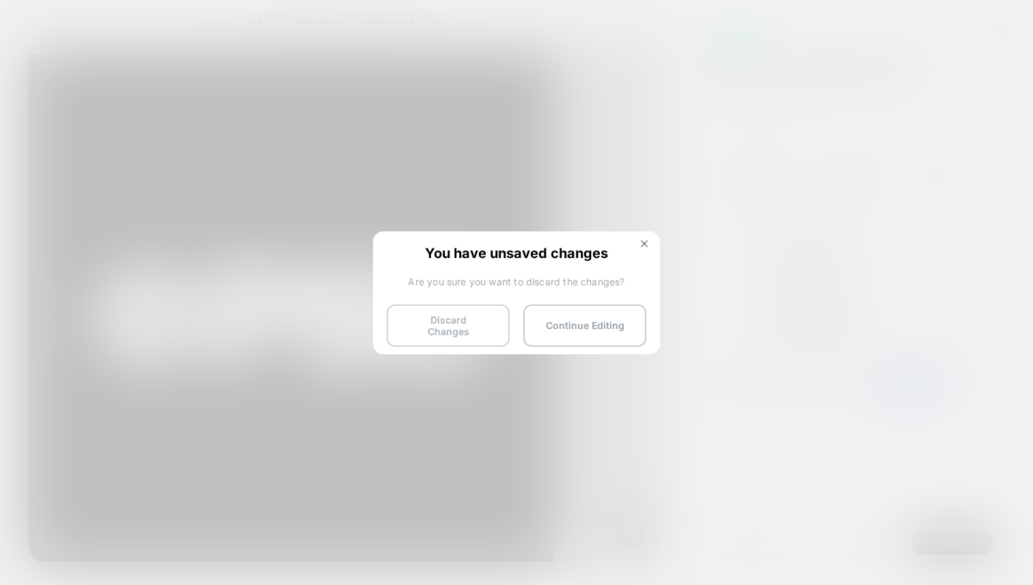
click at [447, 313] on button "Discard Changes" at bounding box center [448, 326] width 123 height 42
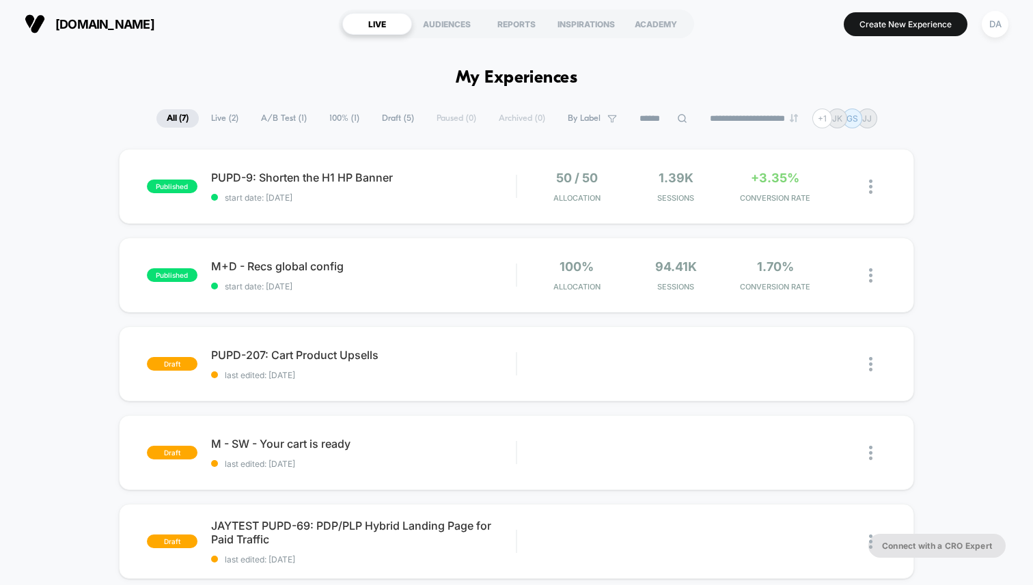
click at [383, 119] on span "Draft ( 5 )" at bounding box center [397, 118] width 53 height 18
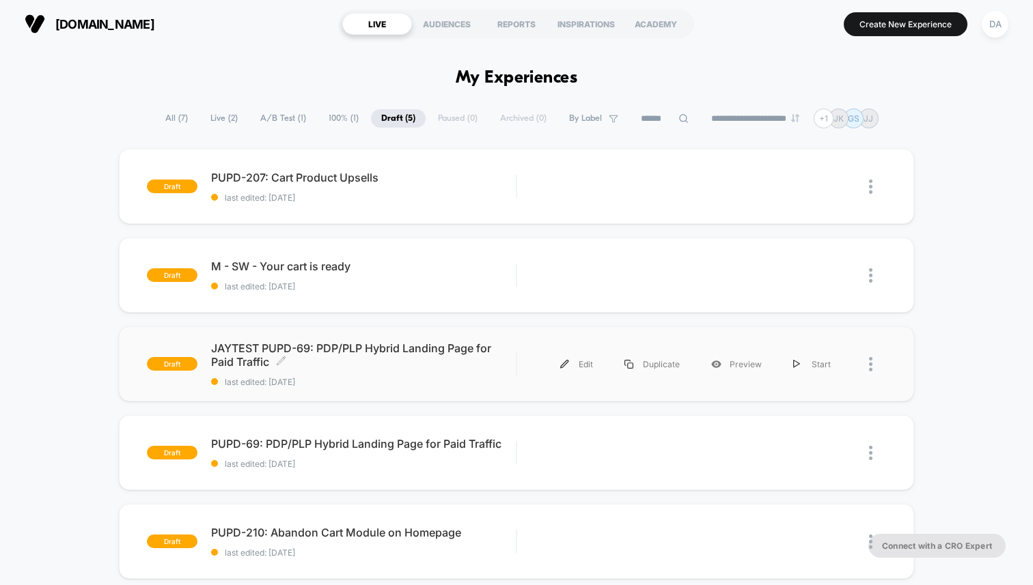
click at [322, 354] on span "JAYTEST PUPD-69: PDP/PLP Hybrid Landing Page for Paid Traffic Click to edit exp…" at bounding box center [363, 354] width 305 height 27
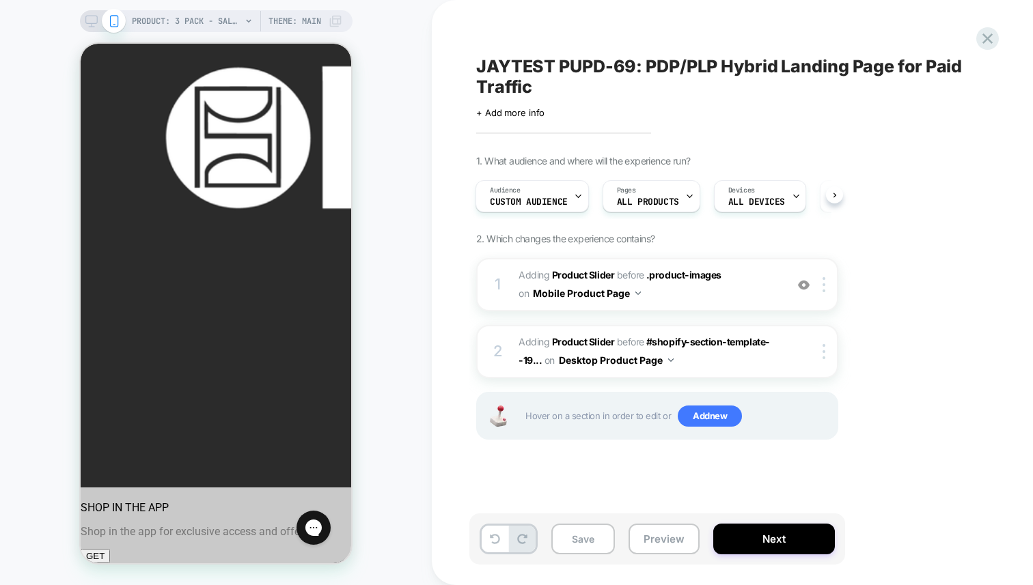
click at [93, 22] on icon at bounding box center [91, 21] width 12 height 12
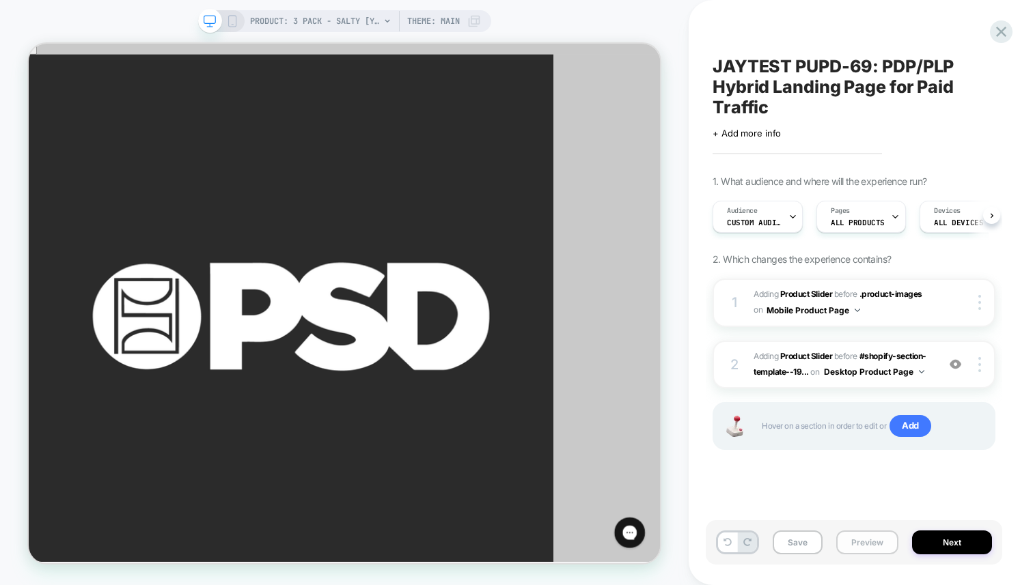
click at [876, 544] on button "Preview" at bounding box center [867, 543] width 62 height 24
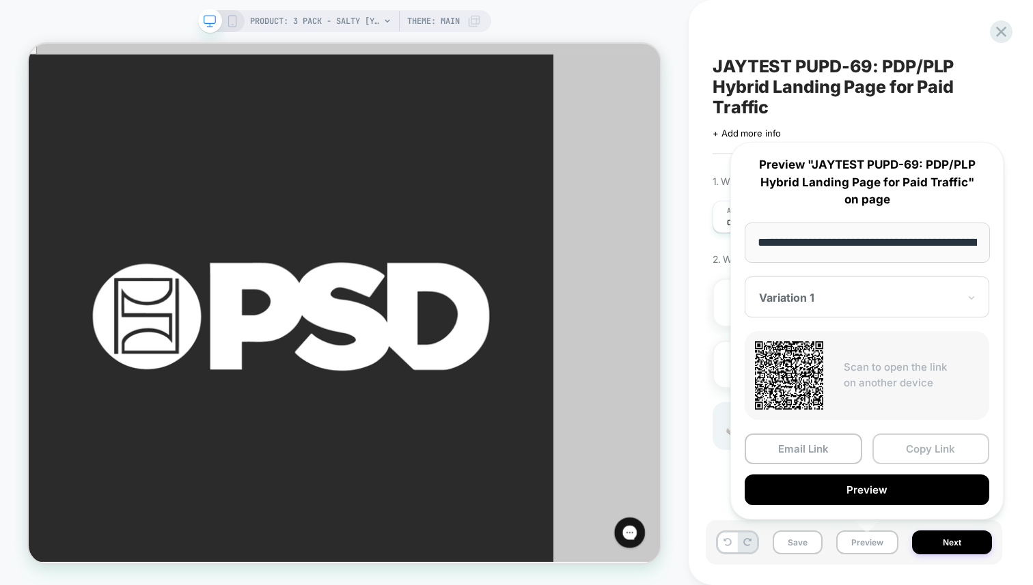
click at [895, 453] on button "Copy Link" at bounding box center [930, 449] width 117 height 31
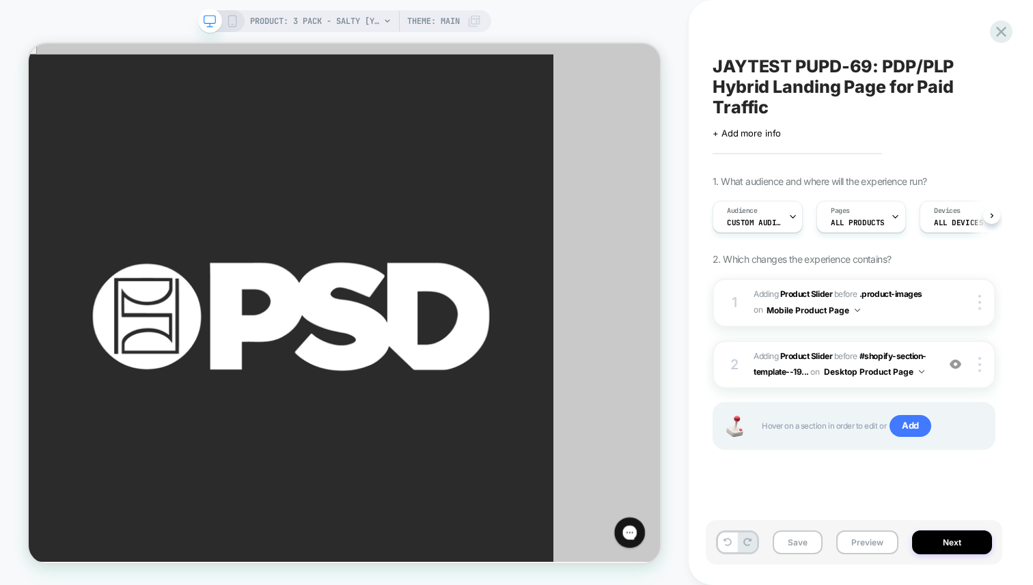
click at [231, 12] on div "PRODUCT: 3 Pack - Salty [yth 3pk multi] Theme: MAIN" at bounding box center [344, 21] width 293 height 22
click at [233, 21] on icon at bounding box center [232, 21] width 12 height 12
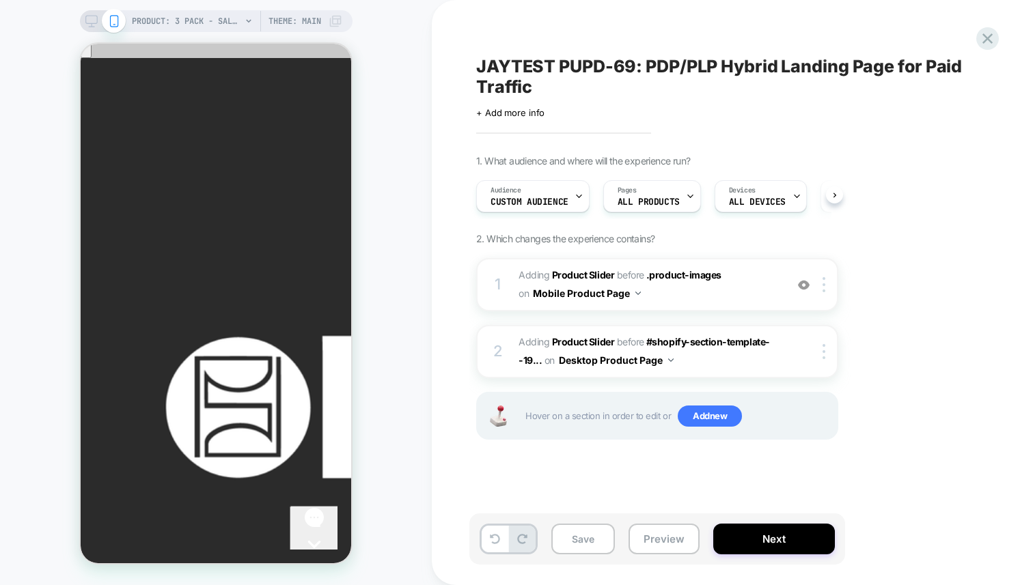
scroll to position [0, 1]
click at [985, 30] on icon at bounding box center [987, 38] width 18 height 18
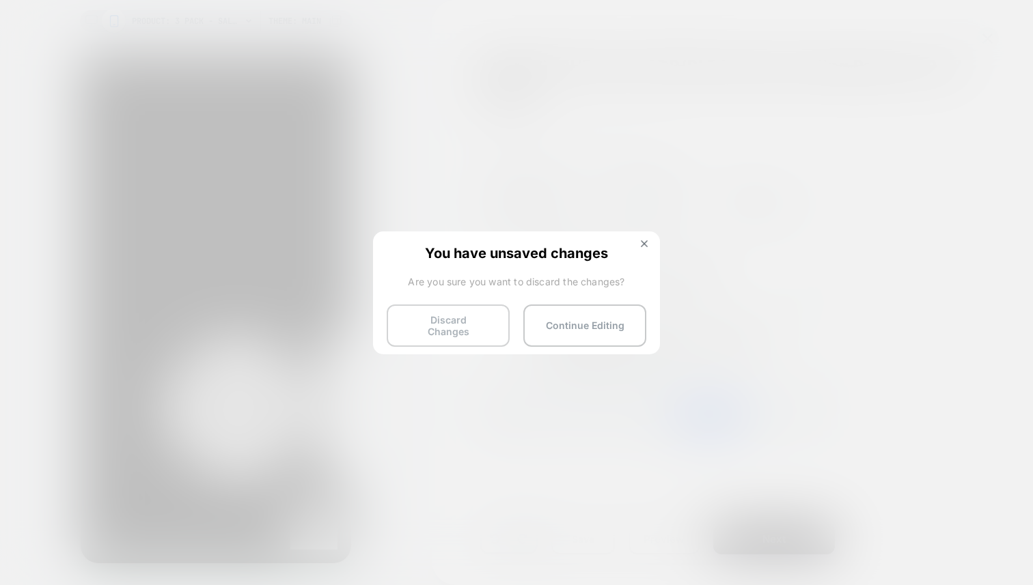
click at [464, 309] on button "Discard Changes" at bounding box center [448, 326] width 123 height 42
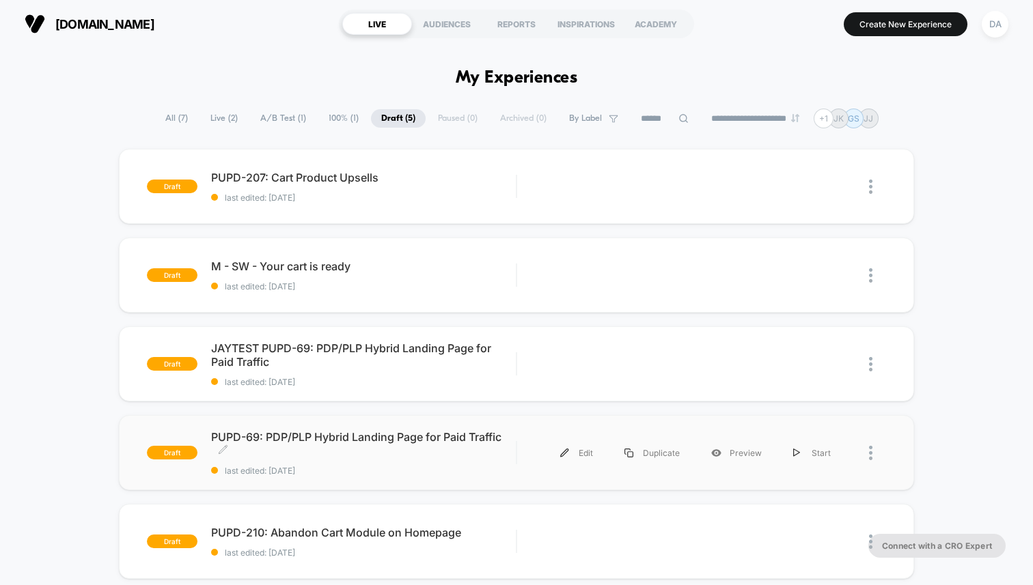
click at [372, 433] on span "PUPD-69: PDP/PLP Hybrid Landing Page for Paid Traffic Click to edit experience …" at bounding box center [363, 443] width 305 height 27
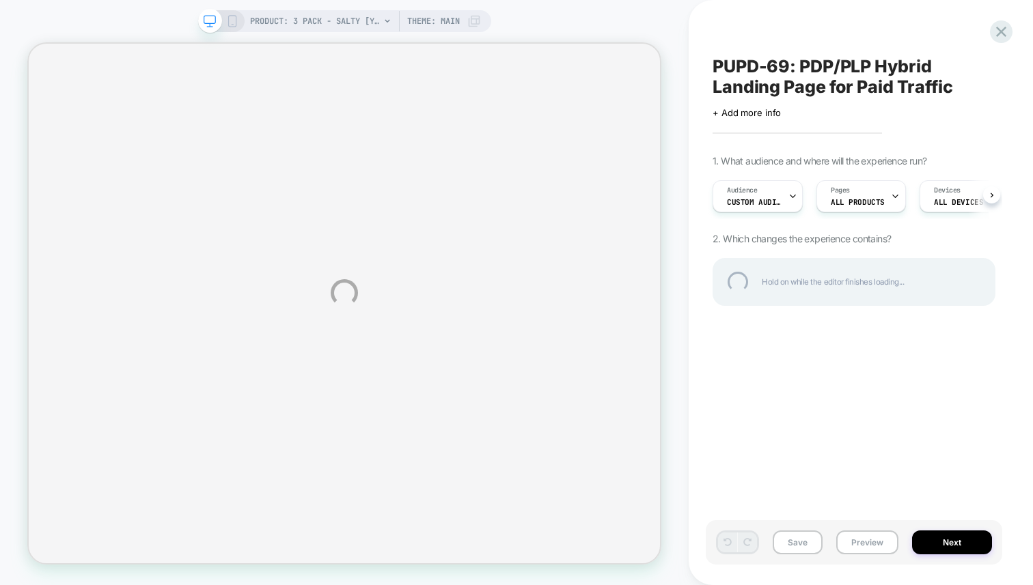
click at [233, 20] on div "PRODUCT: 3 Pack - Salty [yth 3pk multi] PRODUCT: 3 Pack - Salty [yth 3pk multi]…" at bounding box center [516, 292] width 1033 height 585
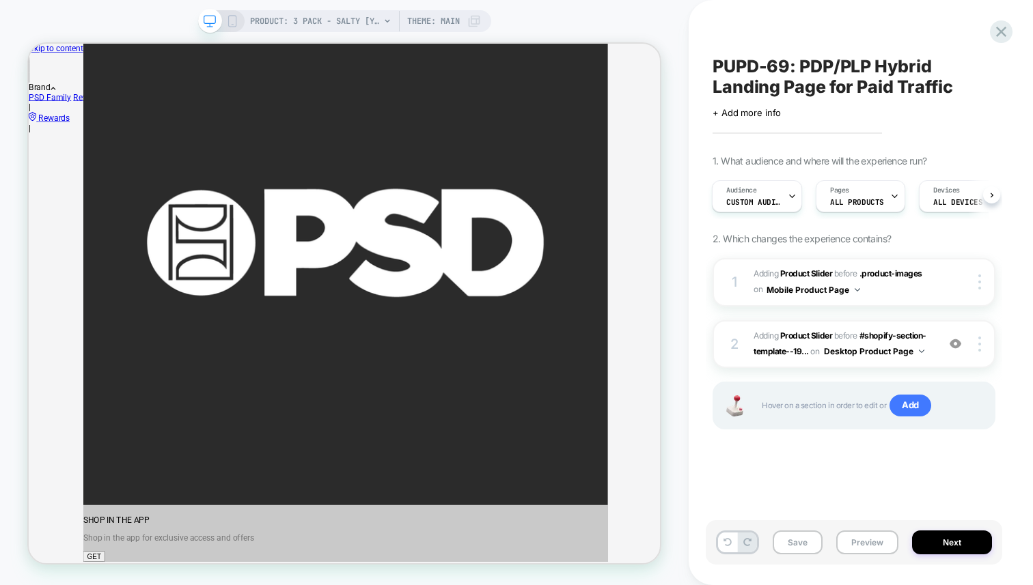
click at [233, 20] on icon at bounding box center [232, 21] width 12 height 12
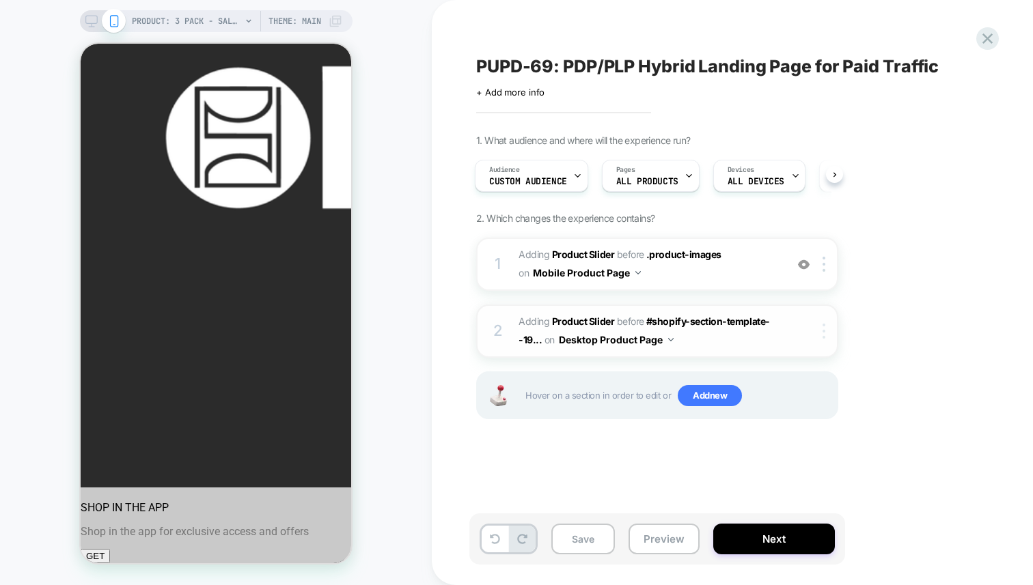
click at [824, 327] on img at bounding box center [823, 331] width 3 height 15
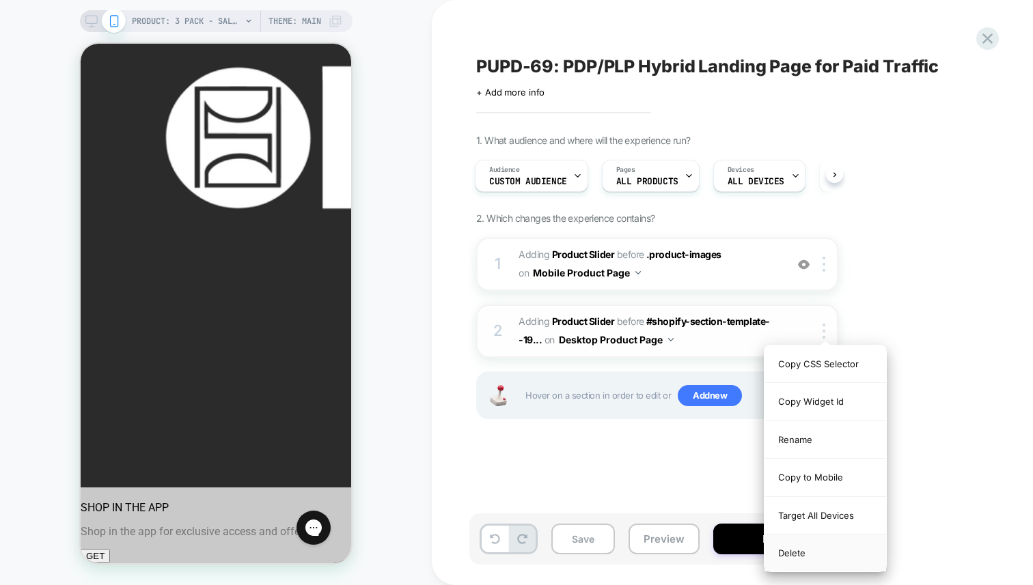
click at [804, 556] on div "Delete" at bounding box center [825, 553] width 122 height 37
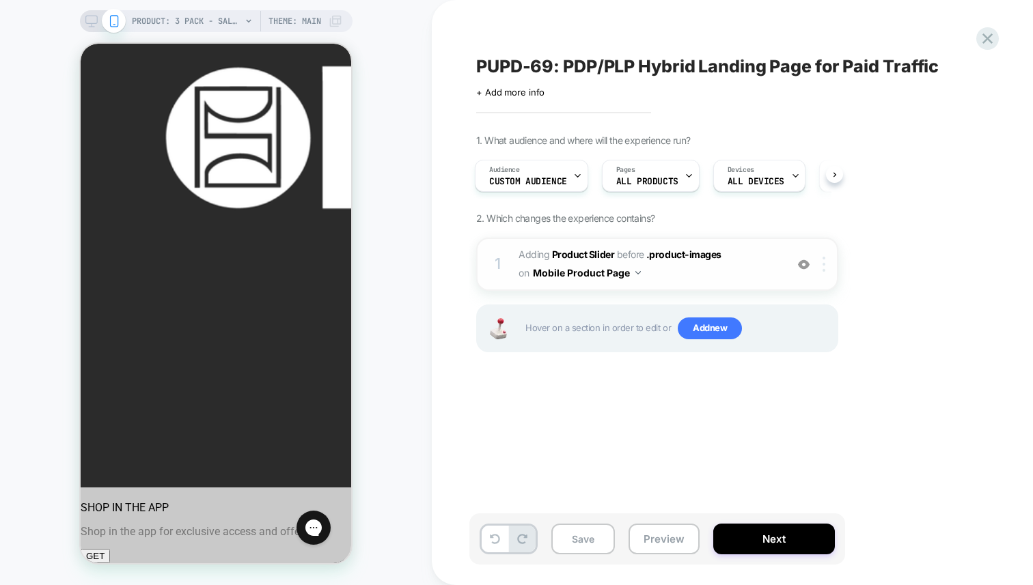
click at [828, 266] on div at bounding box center [826, 264] width 23 height 15
click at [823, 264] on img at bounding box center [823, 264] width 3 height 15
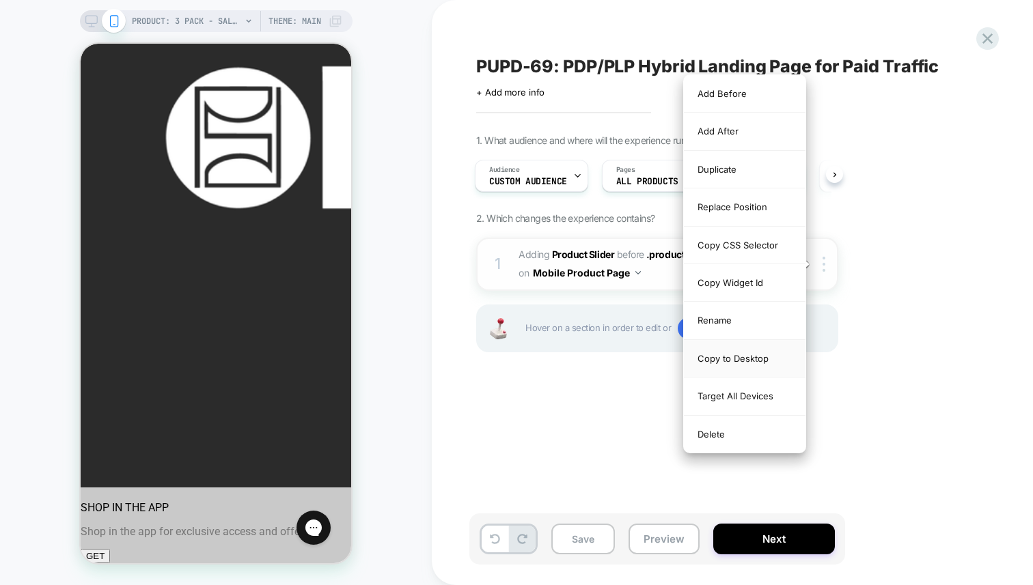
click at [742, 360] on div "Copy to Desktop" at bounding box center [745, 359] width 122 height 38
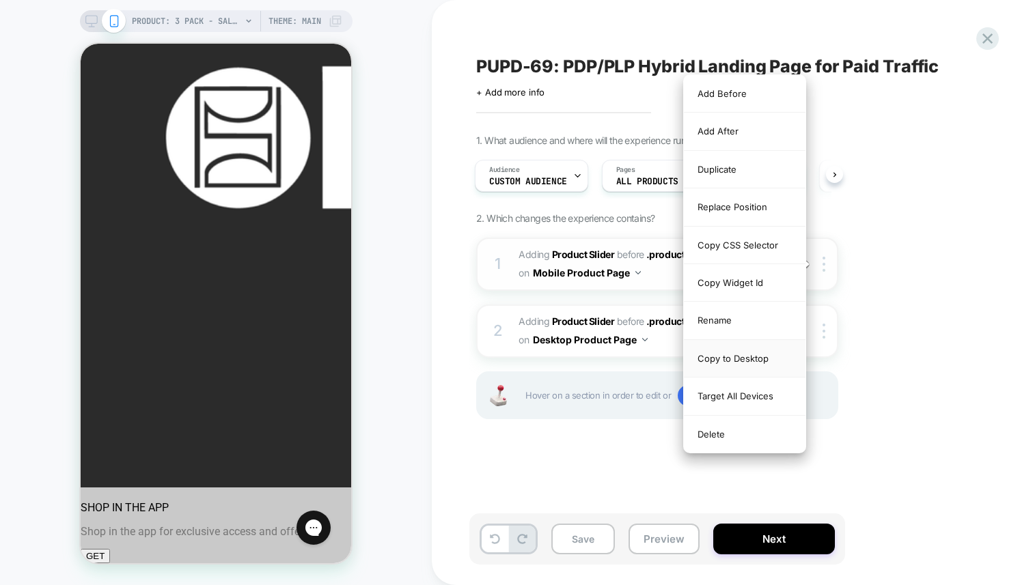
scroll to position [0, 0]
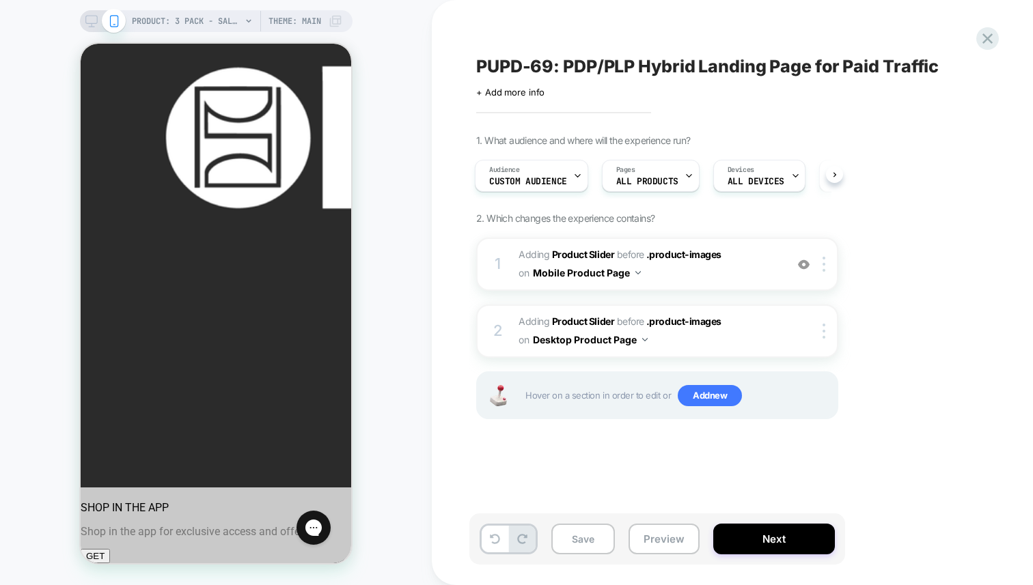
click at [87, 22] on icon at bounding box center [91, 21] width 12 height 12
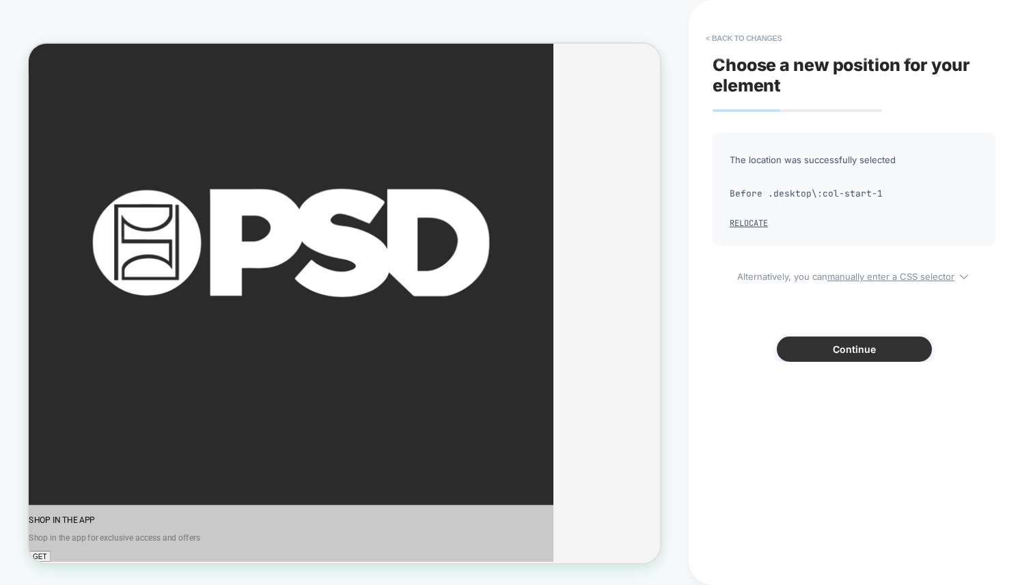
click at [856, 347] on button "Continue" at bounding box center [853, 349] width 155 height 25
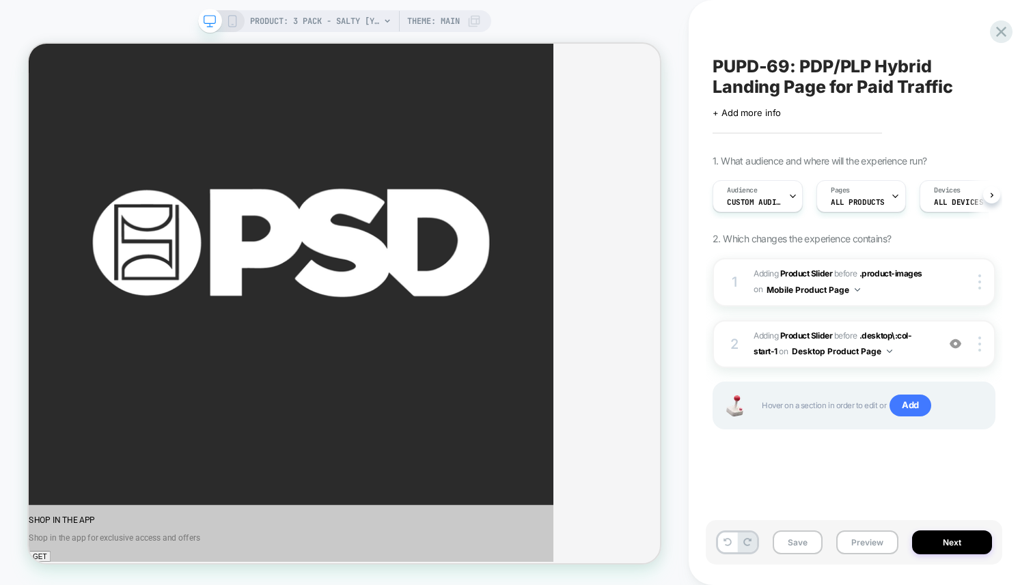
scroll to position [0, 1]
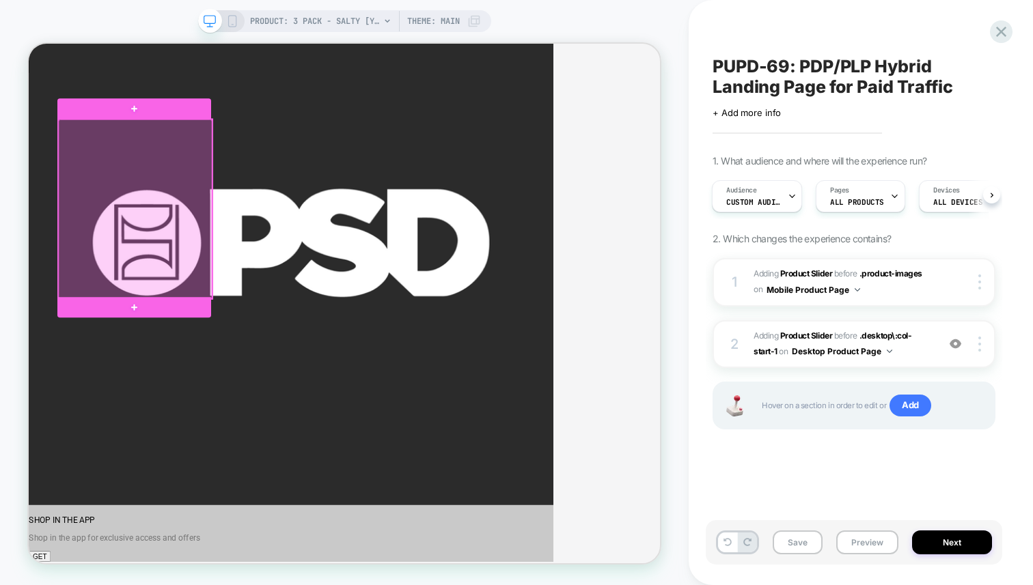
scroll to position [0, 0]
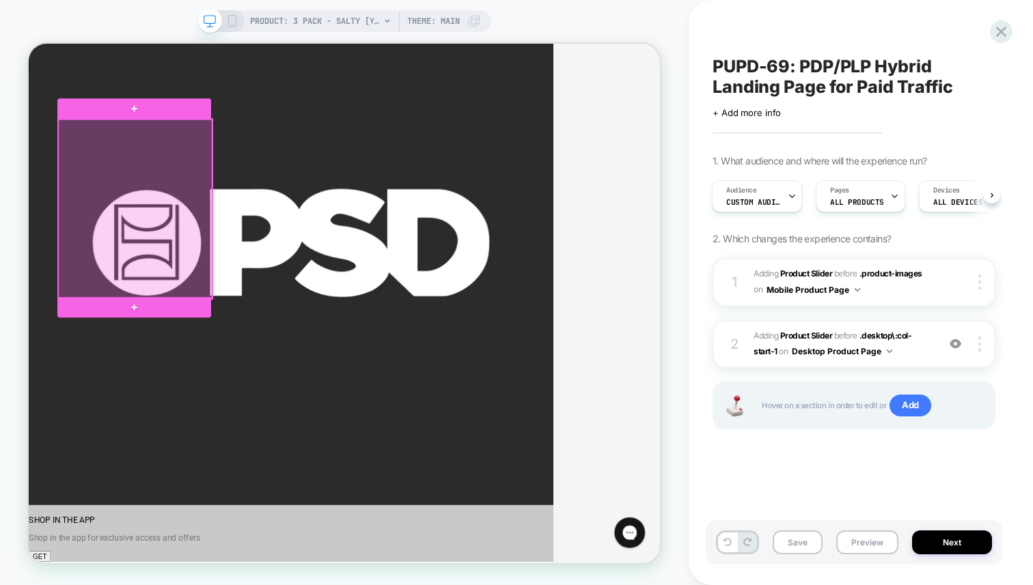
click at [242, 218] on div at bounding box center [170, 264] width 205 height 239
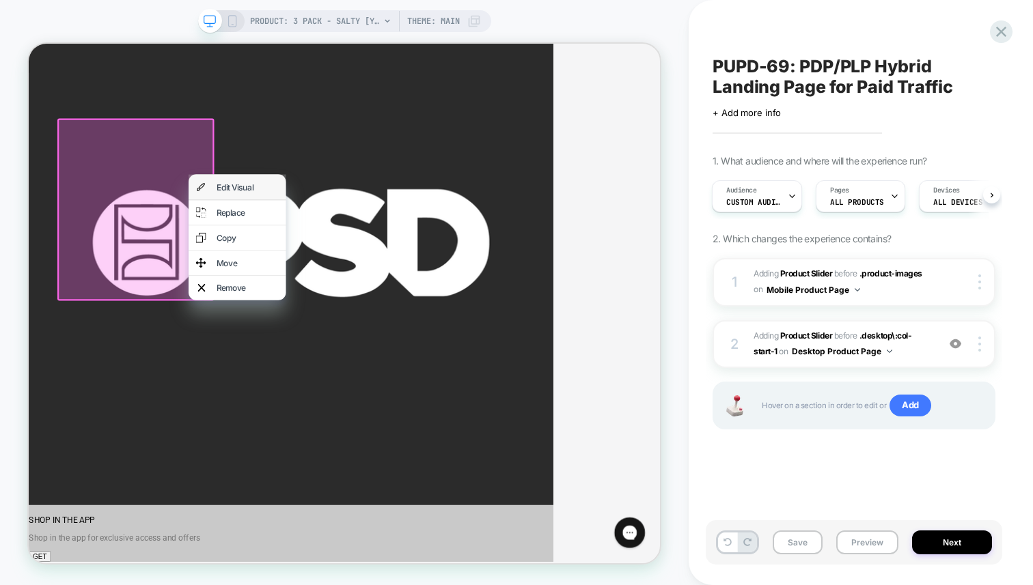
click at [272, 233] on div "Edit Visual" at bounding box center [307, 235] width 130 height 33
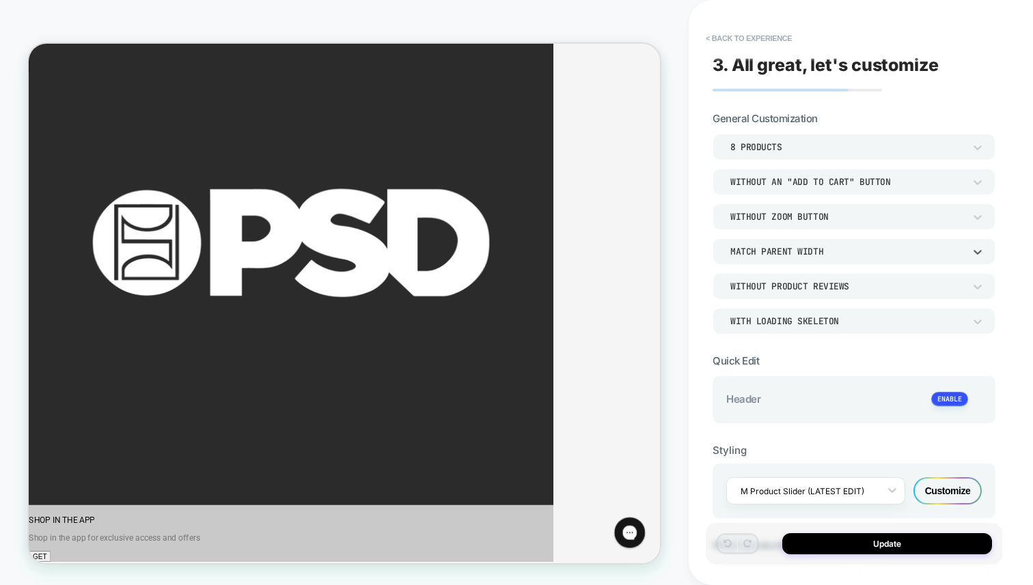
click at [777, 251] on div "Match Parent Width" at bounding box center [847, 252] width 234 height 12
click at [783, 285] on div "Match Screen Width" at bounding box center [854, 286] width 272 height 29
click at [783, 249] on div "Match Screen Width" at bounding box center [847, 252] width 234 height 12
click at [785, 314] on div "Match Parent Width" at bounding box center [854, 314] width 272 height 29
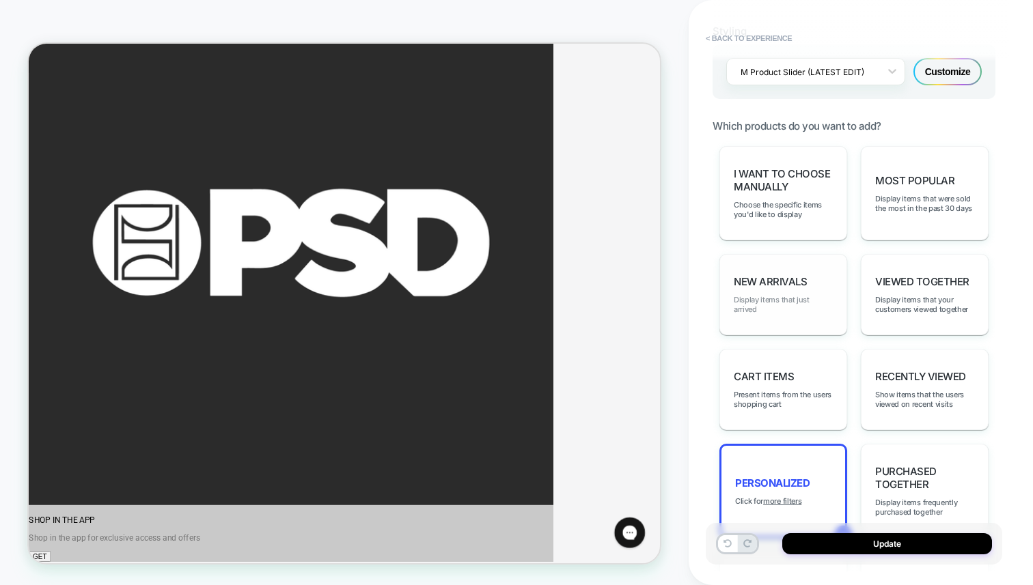
scroll to position [427, 0]
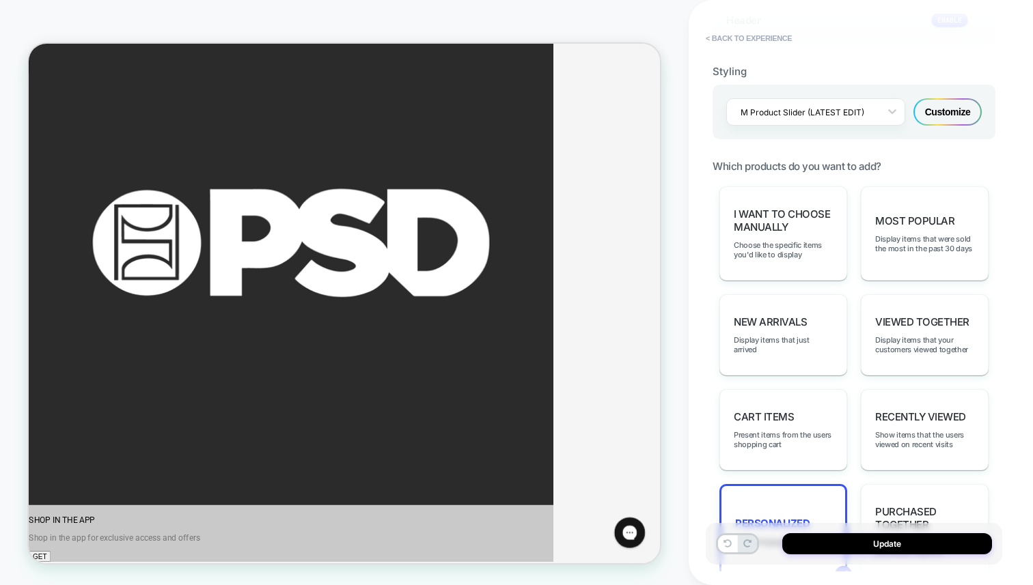
scroll to position [367, 0]
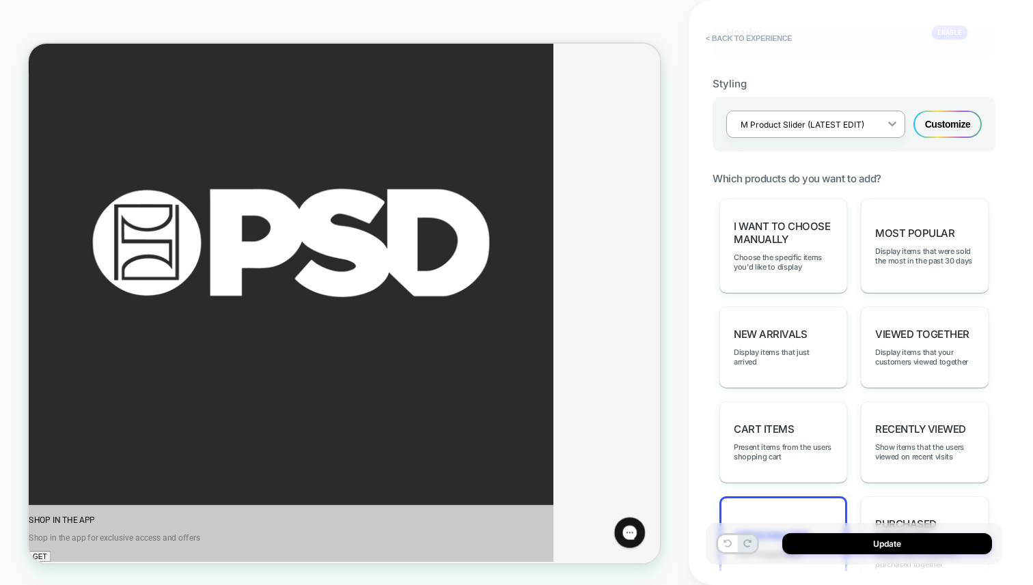
click at [886, 120] on icon at bounding box center [892, 124] width 14 height 14
click at [852, 93] on div "D Product Slider (LATEST EDIT)" at bounding box center [815, 96] width 179 height 25
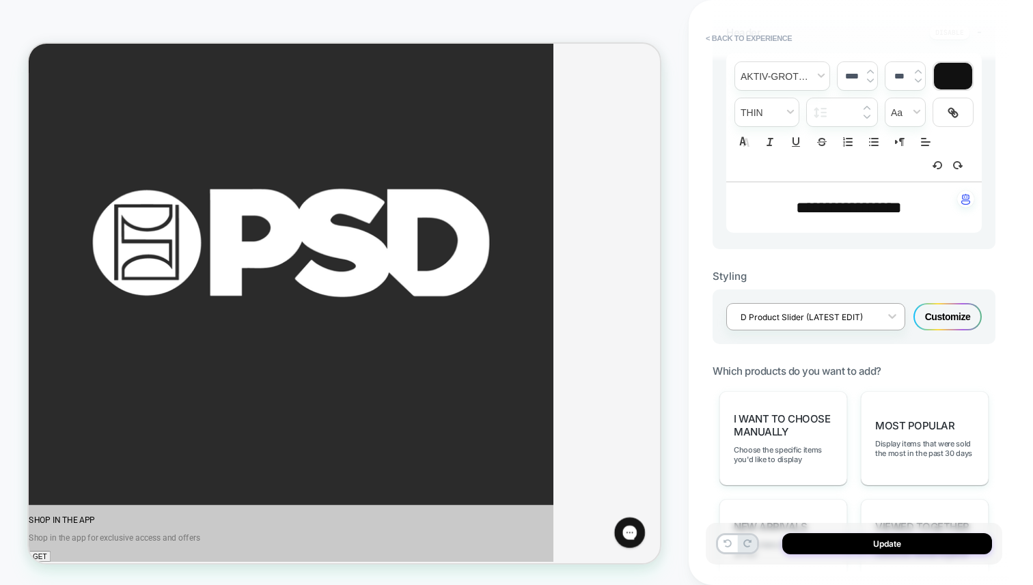
click at [859, 311] on div at bounding box center [806, 317] width 132 height 13
click at [721, 542] on button at bounding box center [727, 543] width 19 height 17
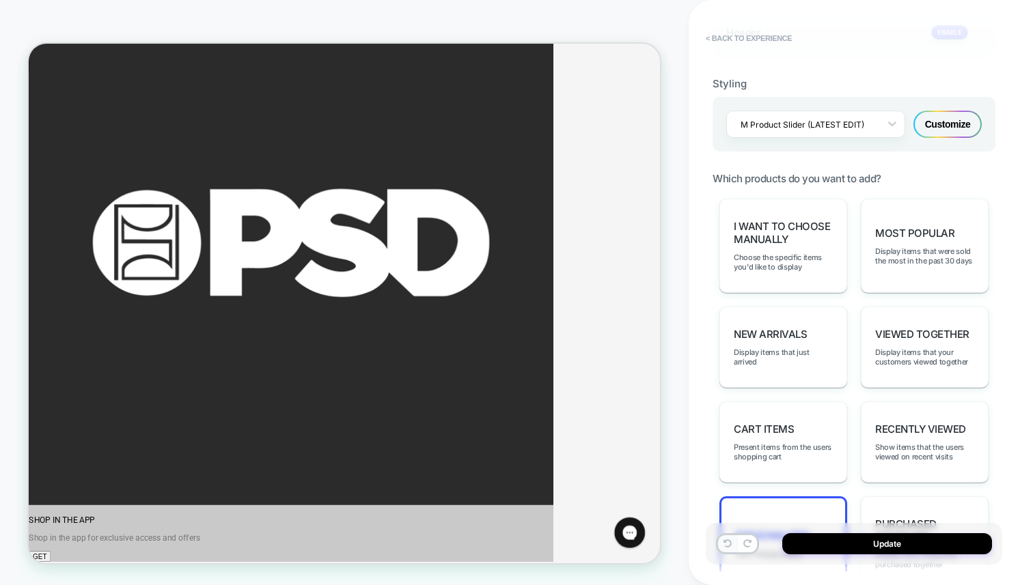
click at [721, 542] on button at bounding box center [727, 543] width 19 height 17
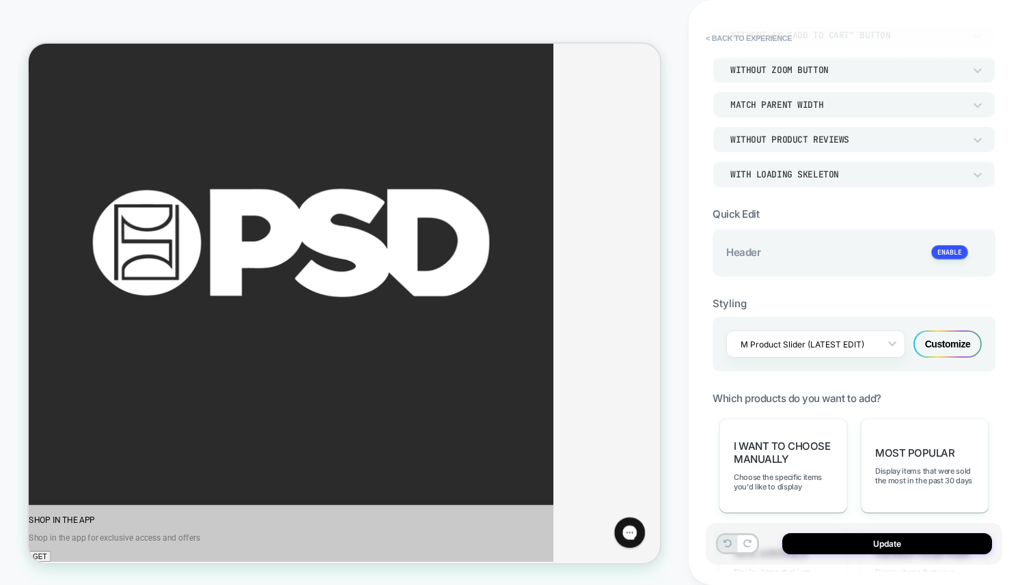
scroll to position [87, 0]
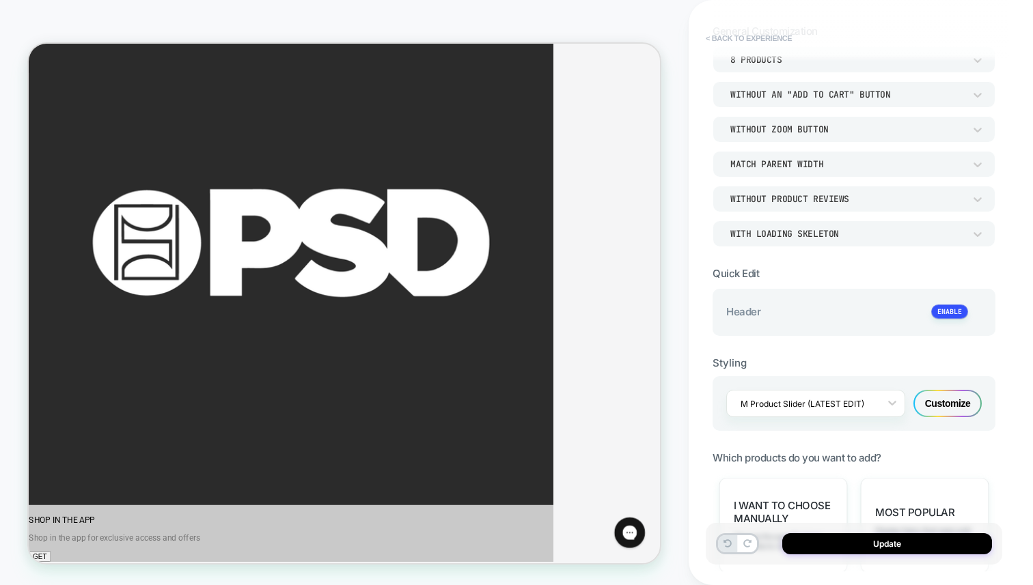
click at [735, 36] on button "< Back to experience" at bounding box center [749, 38] width 100 height 22
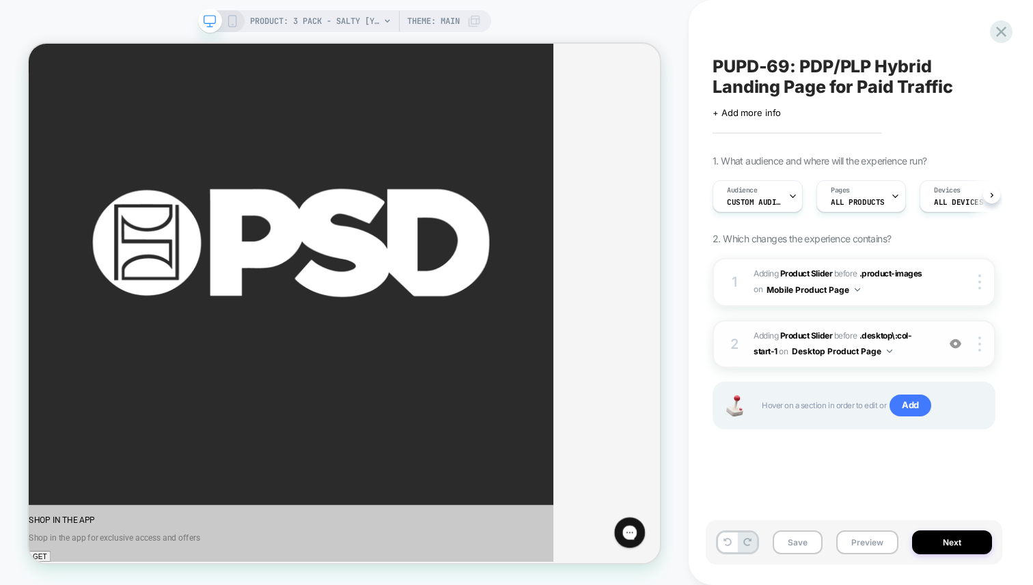
scroll to position [0, 1]
click at [978, 344] on img at bounding box center [979, 344] width 3 height 15
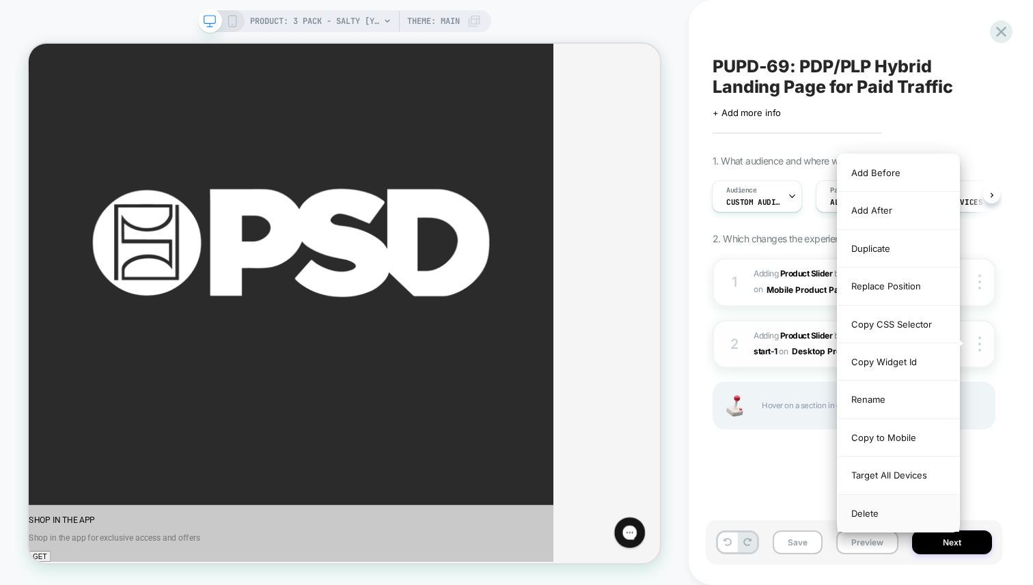
click at [890, 507] on div "Delete" at bounding box center [898, 513] width 122 height 37
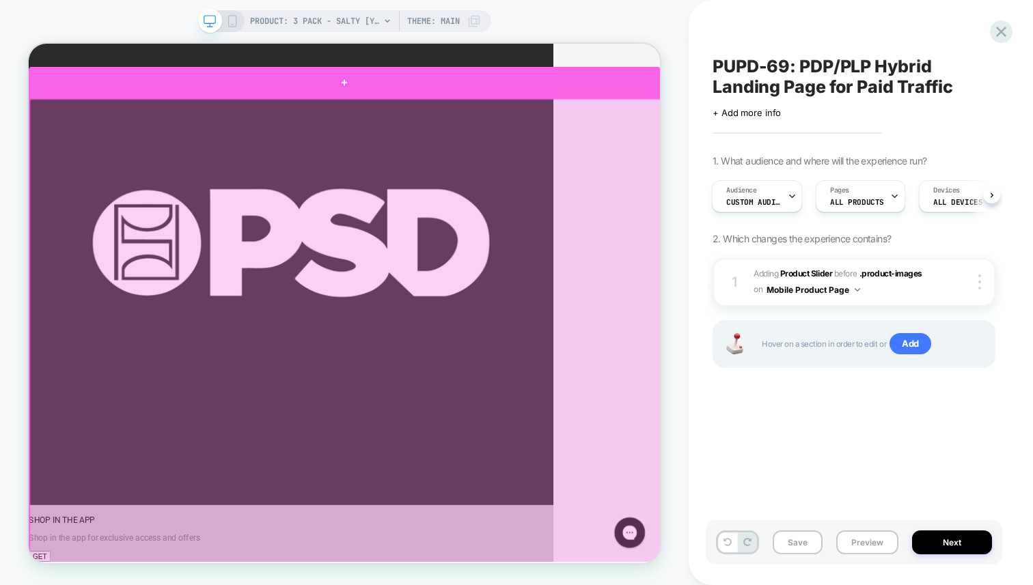
click at [548, 102] on div at bounding box center [450, 95] width 842 height 41
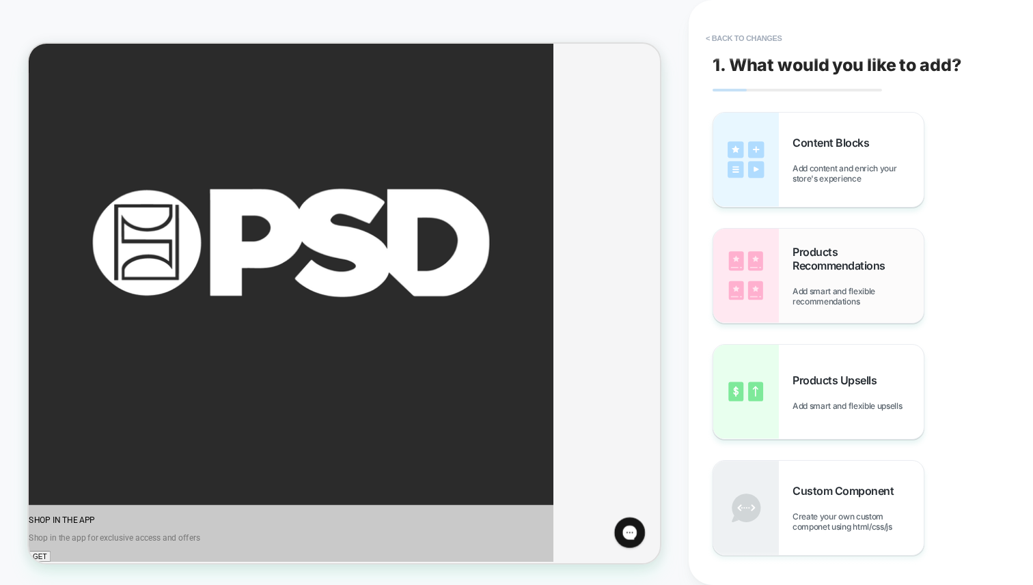
click at [831, 286] on span "Add smart and flexible recommendations" at bounding box center [857, 296] width 131 height 20
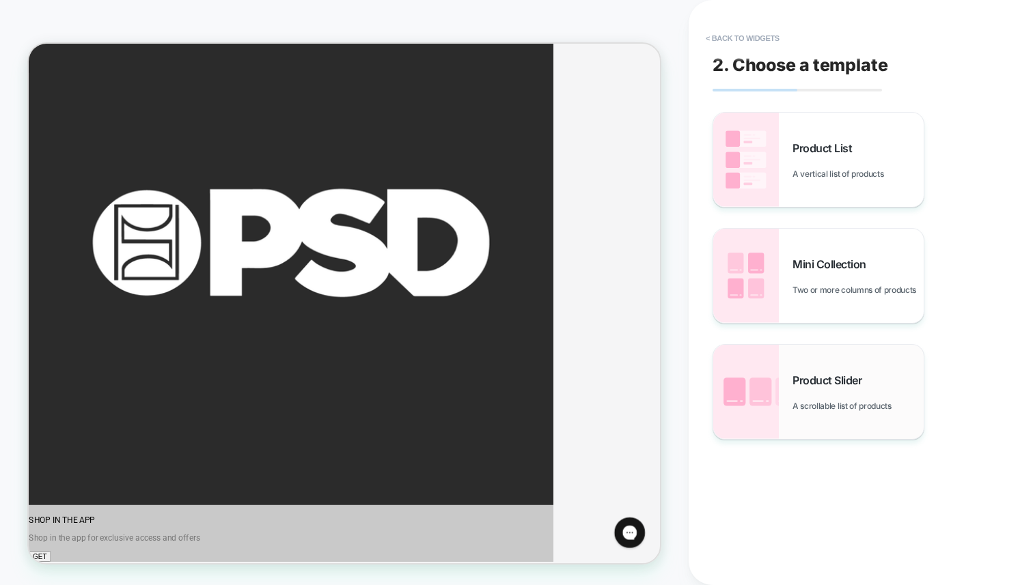
click at [809, 381] on span "Product Slider" at bounding box center [830, 381] width 76 height 14
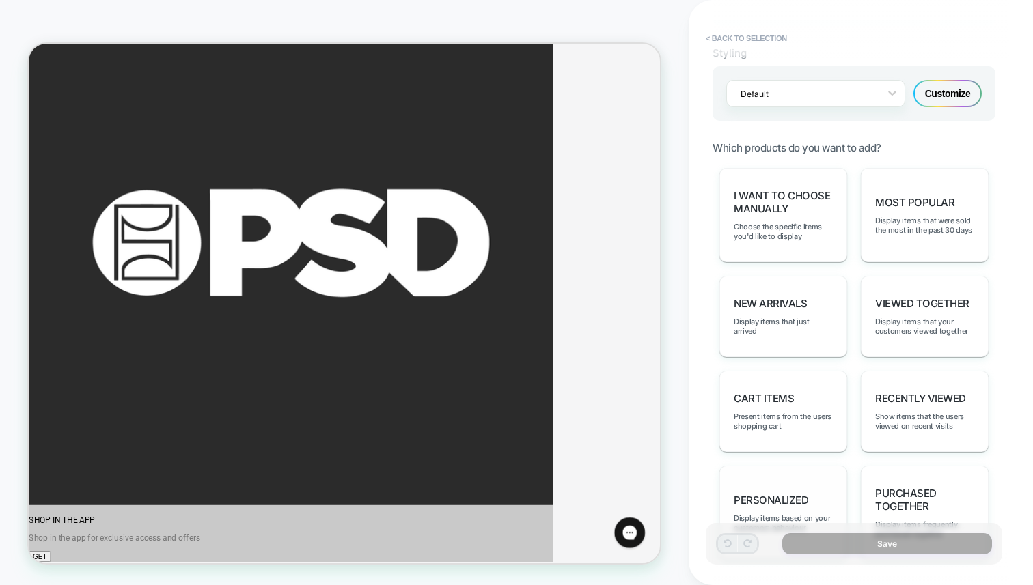
scroll to position [591, 0]
click at [759, 493] on span "personalized" at bounding box center [770, 499] width 74 height 13
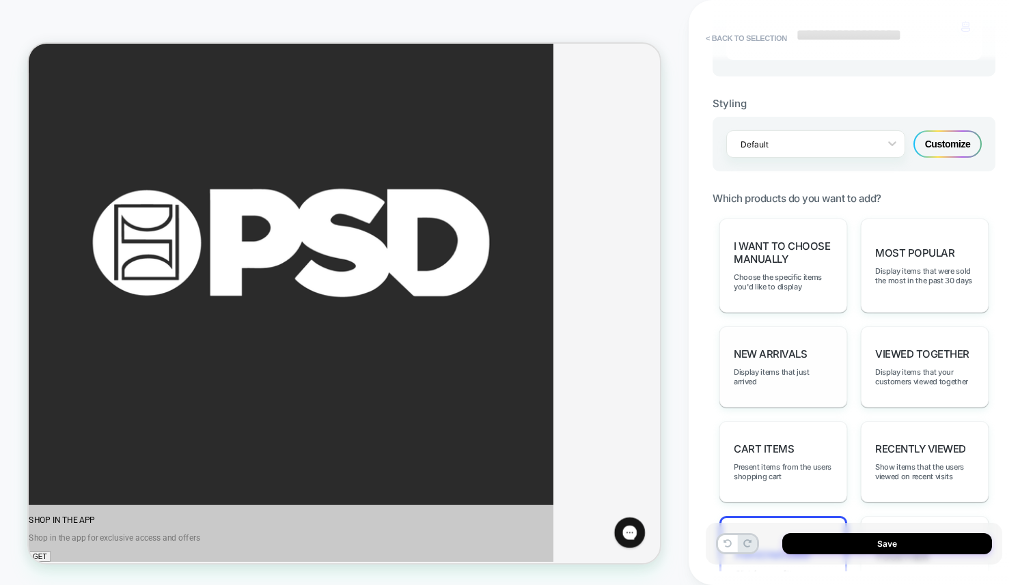
scroll to position [533, 0]
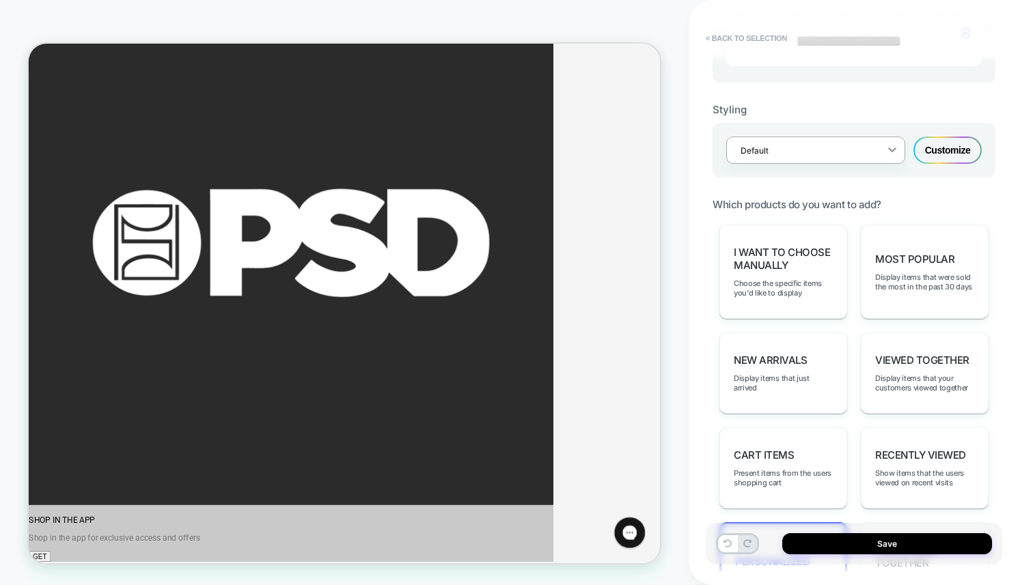
click at [888, 151] on icon at bounding box center [892, 150] width 14 height 14
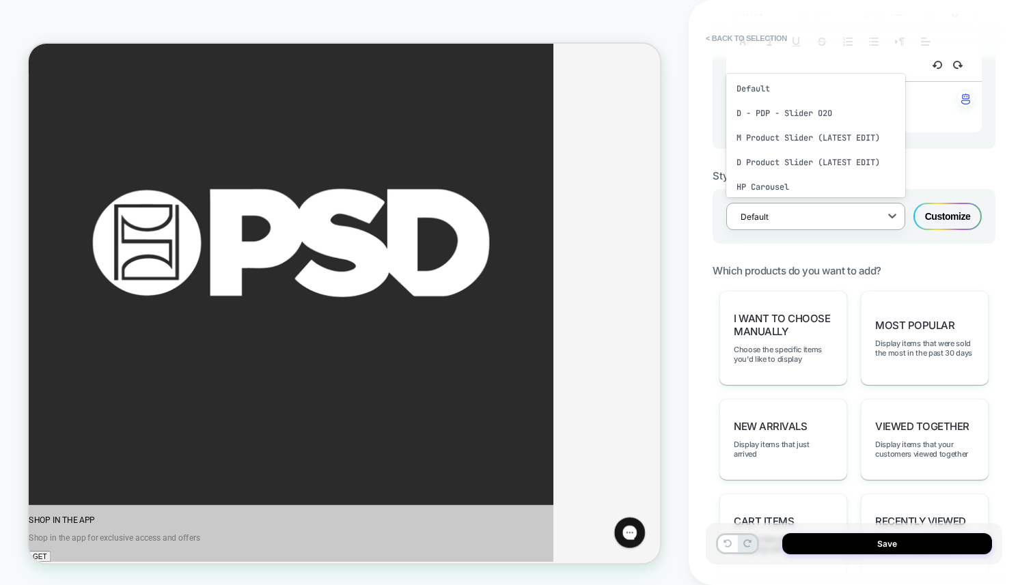
scroll to position [466, 0]
click at [823, 139] on div "M Product Slider (LATEST EDIT)" at bounding box center [815, 139] width 179 height 25
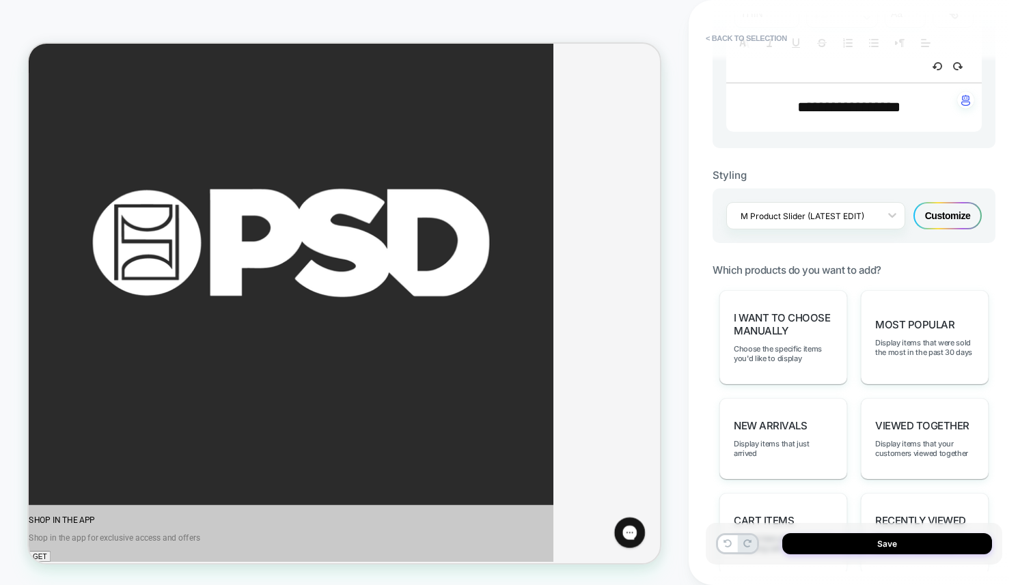
click at [939, 214] on div "Customize" at bounding box center [947, 215] width 68 height 27
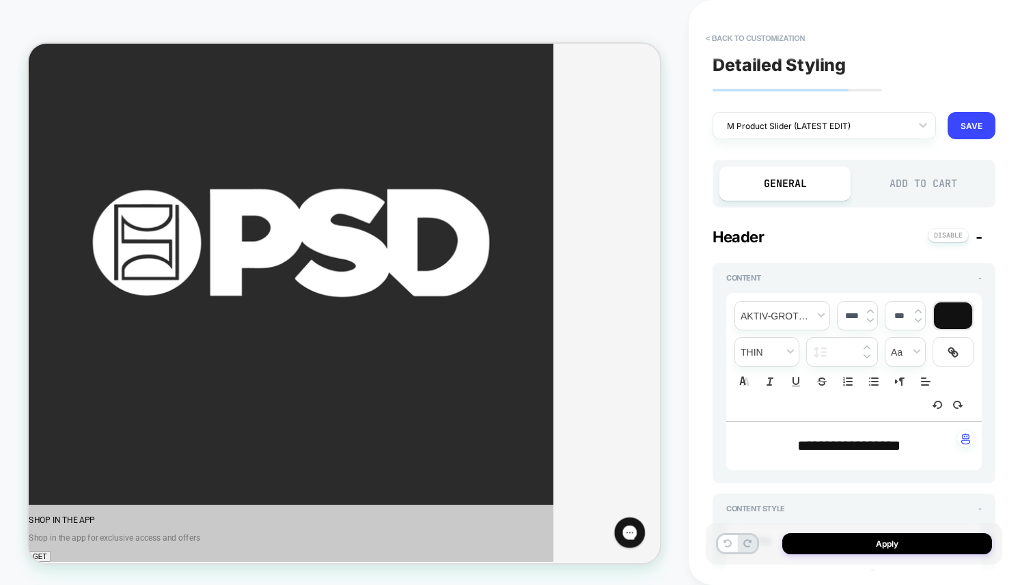
click at [831, 445] on span "**********" at bounding box center [848, 445] width 103 height 15
type textarea "*"
type input "****"
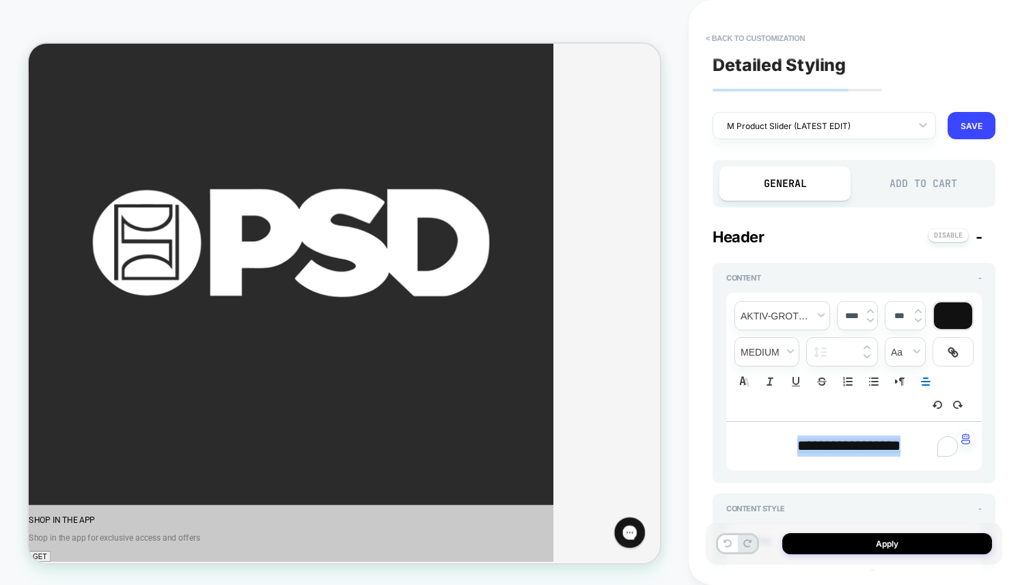
type textarea "*"
click at [910, 182] on div "Add to Cart" at bounding box center [922, 184] width 131 height 34
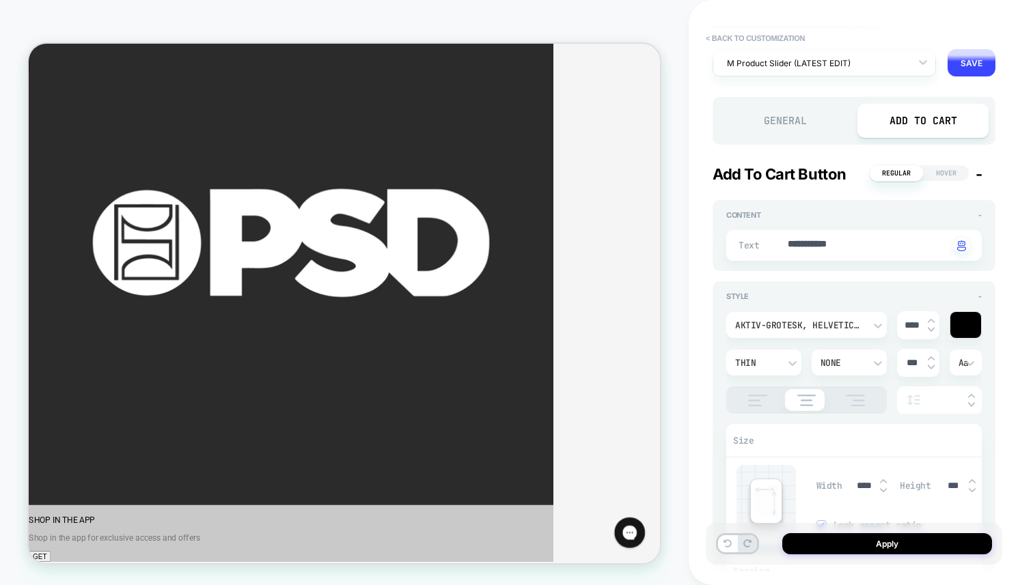
scroll to position [0, 0]
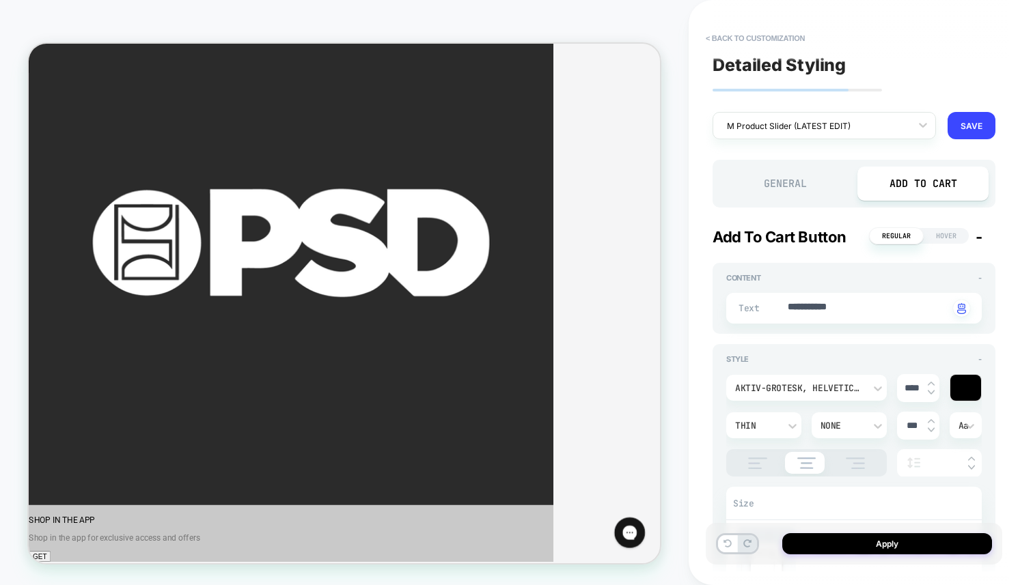
click at [798, 180] on div "General" at bounding box center [784, 184] width 131 height 34
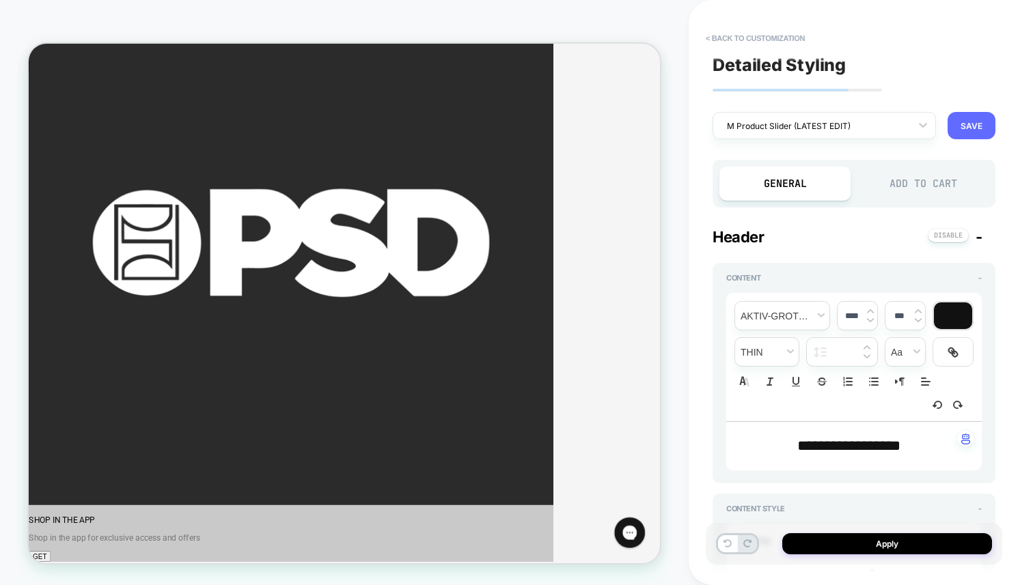
type textarea "*"
click at [967, 126] on button "SAVE" at bounding box center [971, 125] width 48 height 27
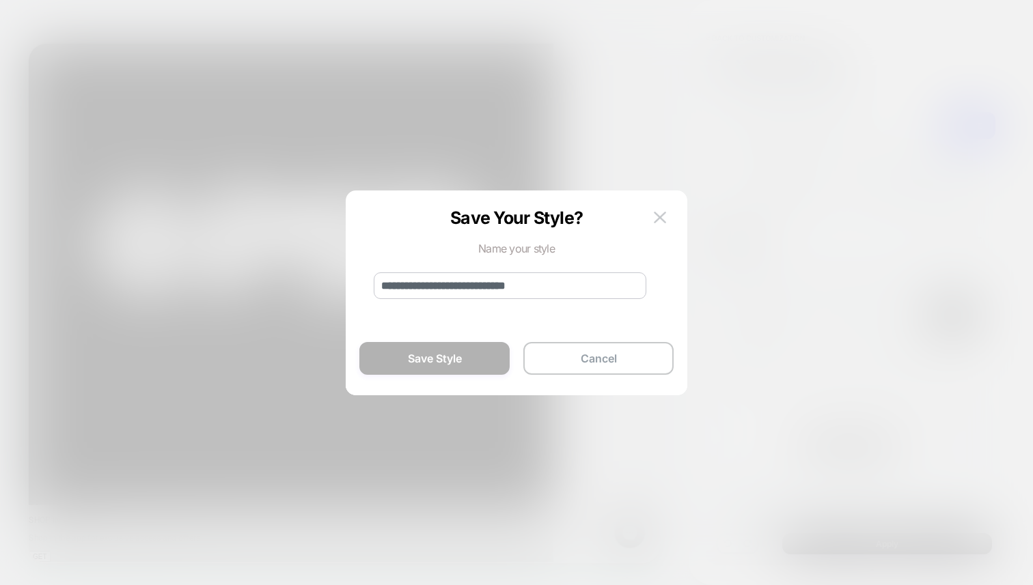
click at [660, 206] on div "**********" at bounding box center [516, 299] width 300 height 191
click at [658, 222] on img at bounding box center [660, 218] width 12 height 12
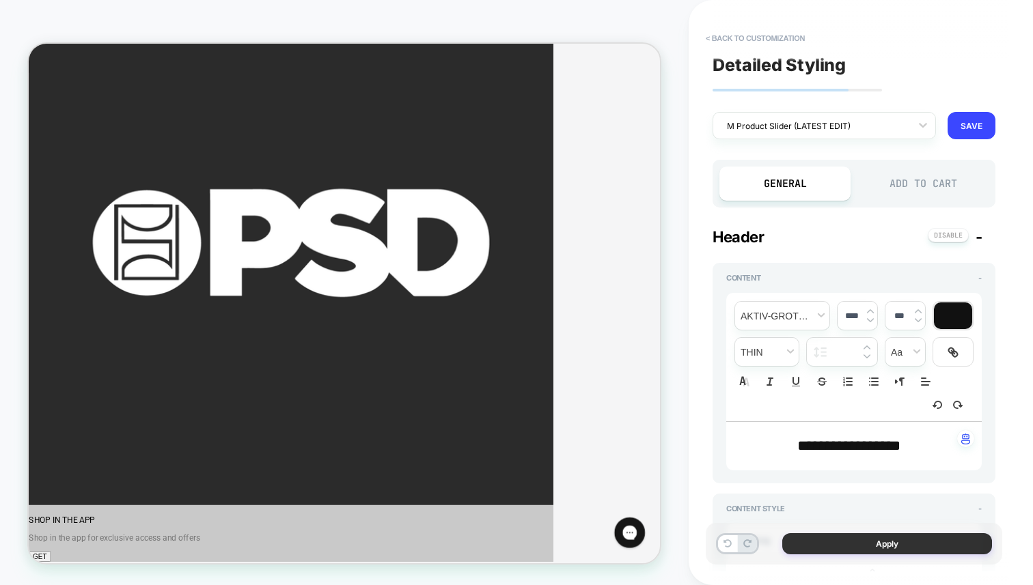
click at [834, 548] on button "Apply" at bounding box center [887, 543] width 210 height 21
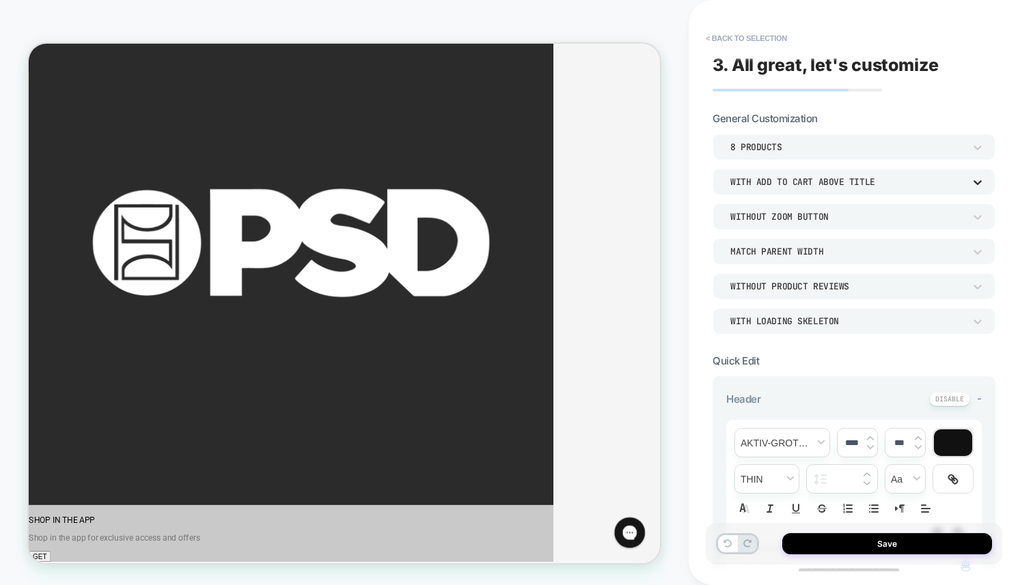
click at [973, 182] on icon at bounding box center [977, 183] width 14 height 14
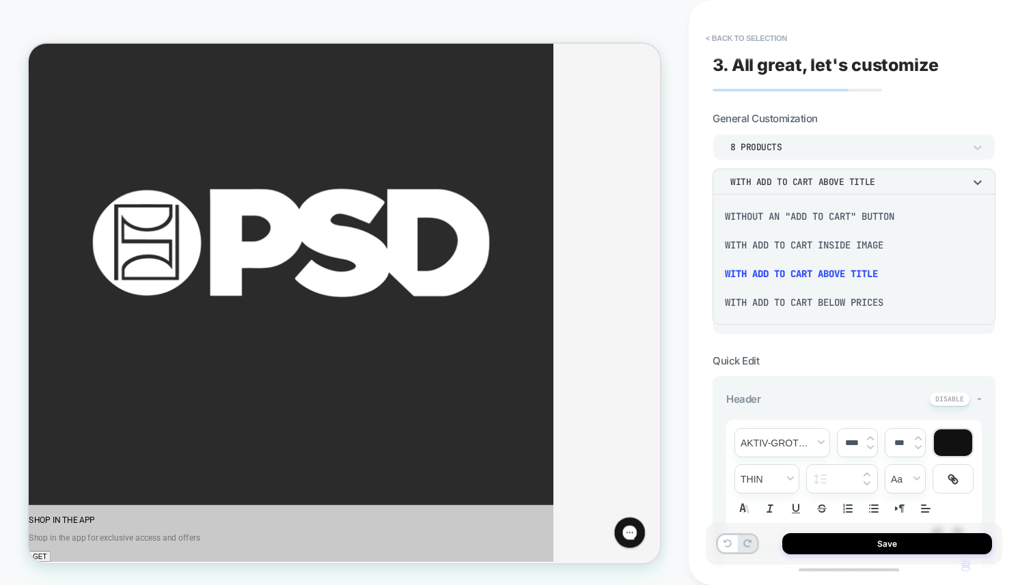
click at [866, 217] on div "Without an "add to cart" button" at bounding box center [854, 216] width 272 height 29
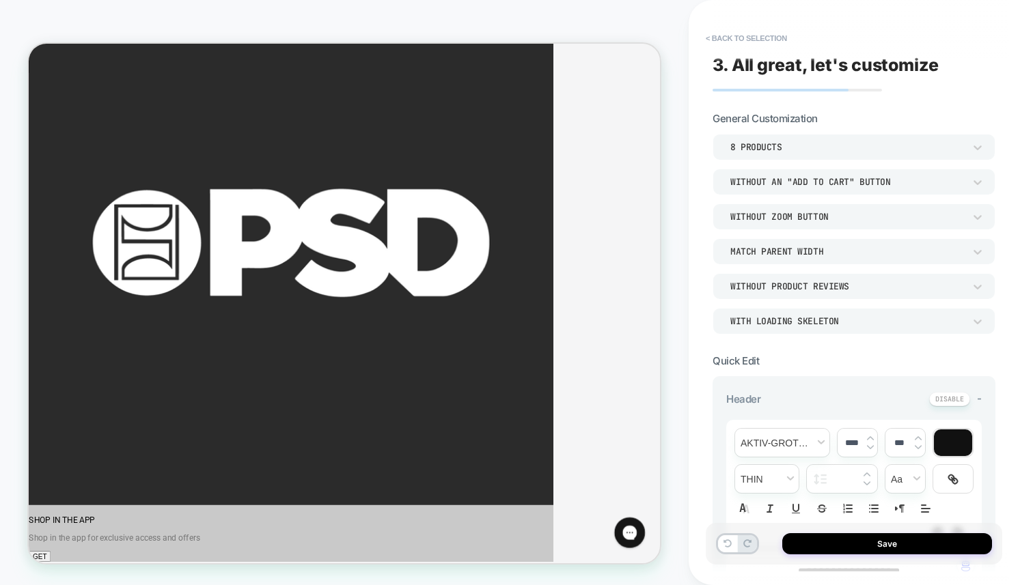
click at [661, 25] on div "PRODUCT: 3 Pack - Salty [yth 3pk multi] PRODUCT: 3 Pack - Salty [yth 3pk multi]…" at bounding box center [344, 293] width 688 height 558
click at [883, 545] on button "Save" at bounding box center [887, 543] width 210 height 21
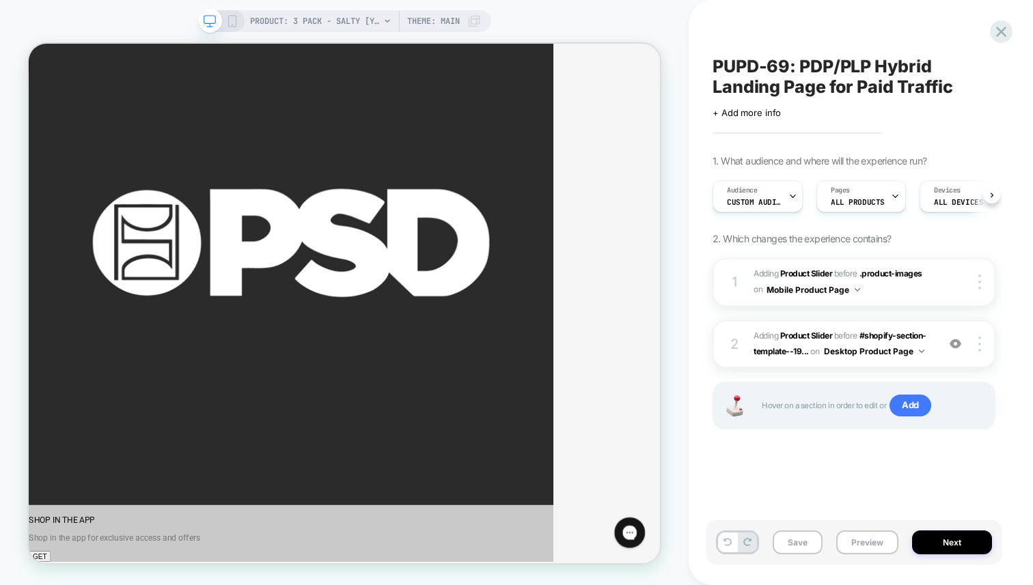
scroll to position [0, 1]
click at [231, 20] on icon at bounding box center [232, 21] width 12 height 12
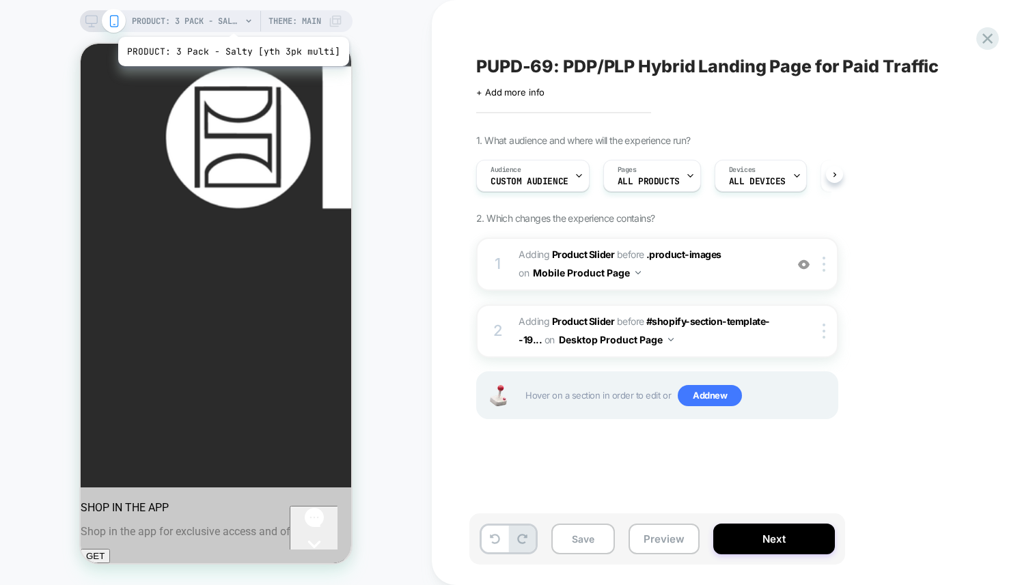
scroll to position [0, 1]
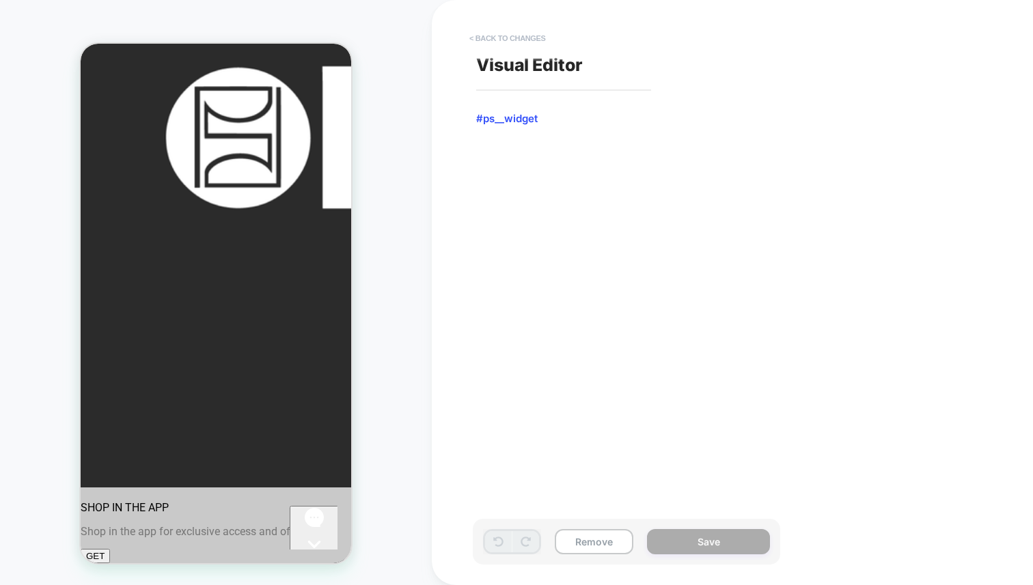
click at [477, 39] on button "< Back to changes" at bounding box center [507, 38] width 90 height 22
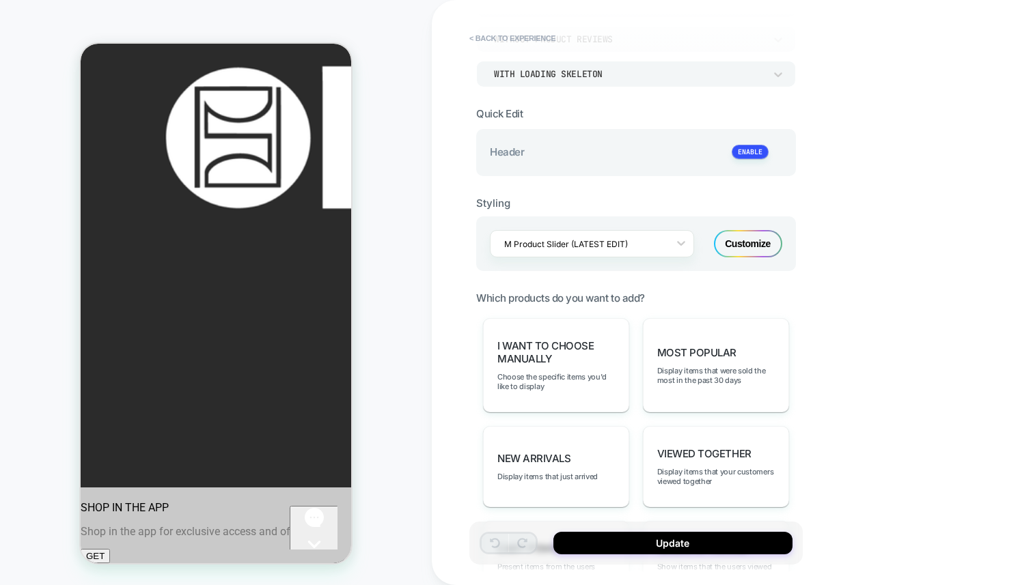
scroll to position [216, 0]
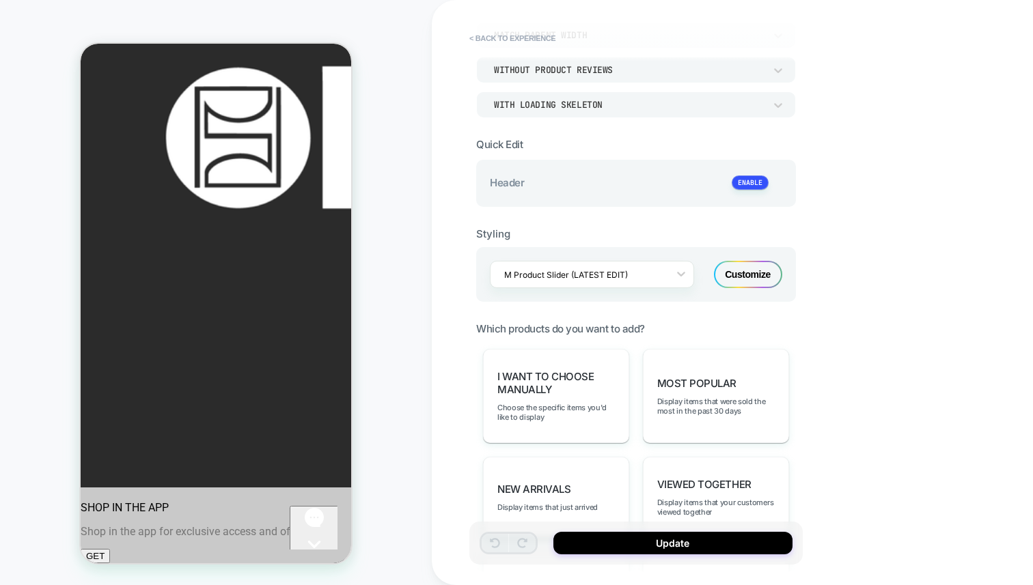
click at [753, 270] on div "Customize" at bounding box center [748, 274] width 68 height 27
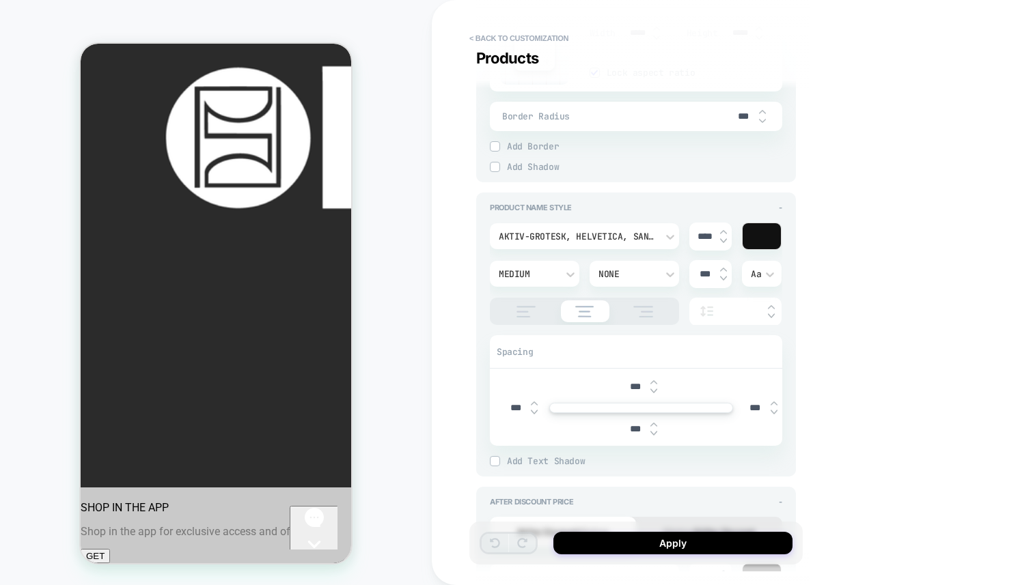
scroll to position [320, 0]
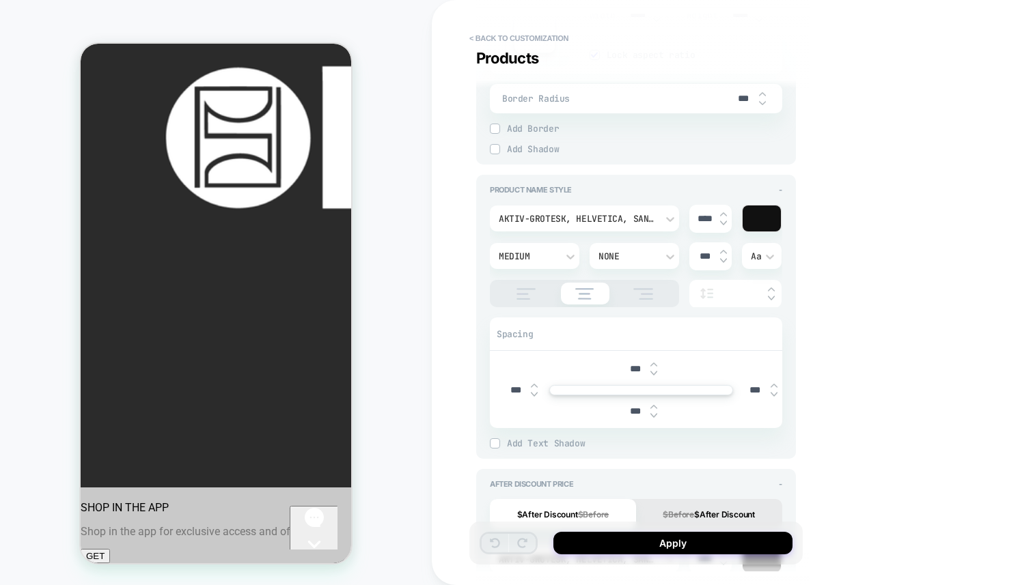
click at [656, 365] on img at bounding box center [653, 364] width 7 height 5
type textarea "*"
type input "***"
type textarea "*"
type input "***"
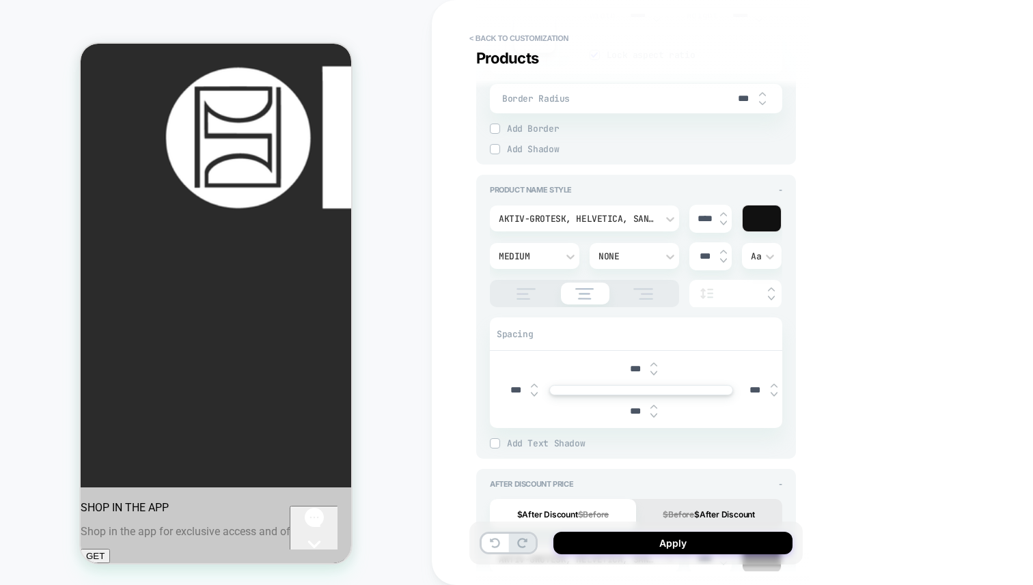
click at [654, 371] on img at bounding box center [653, 373] width 7 height 5
type textarea "*"
type input "****"
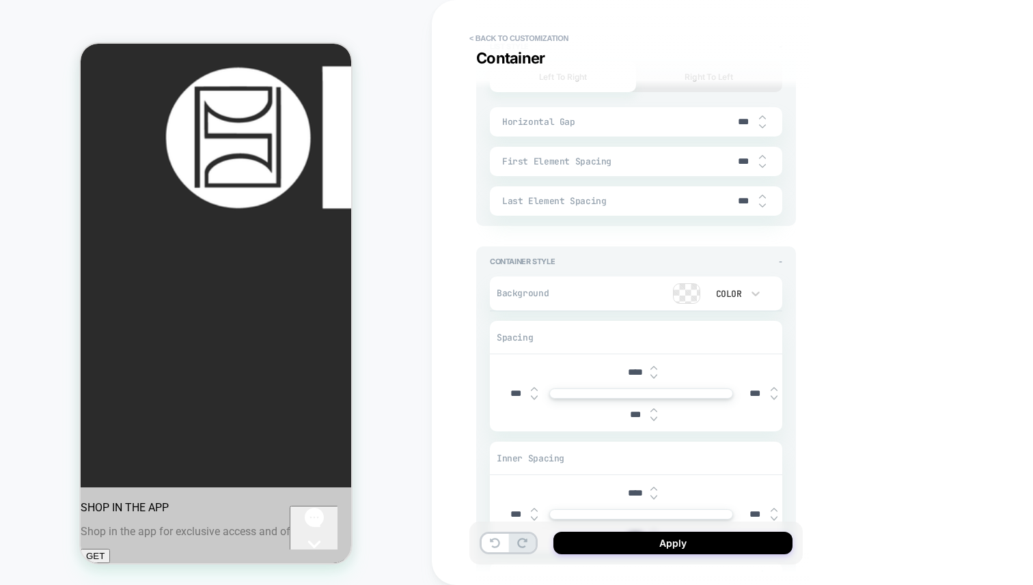
scroll to position [2066, 0]
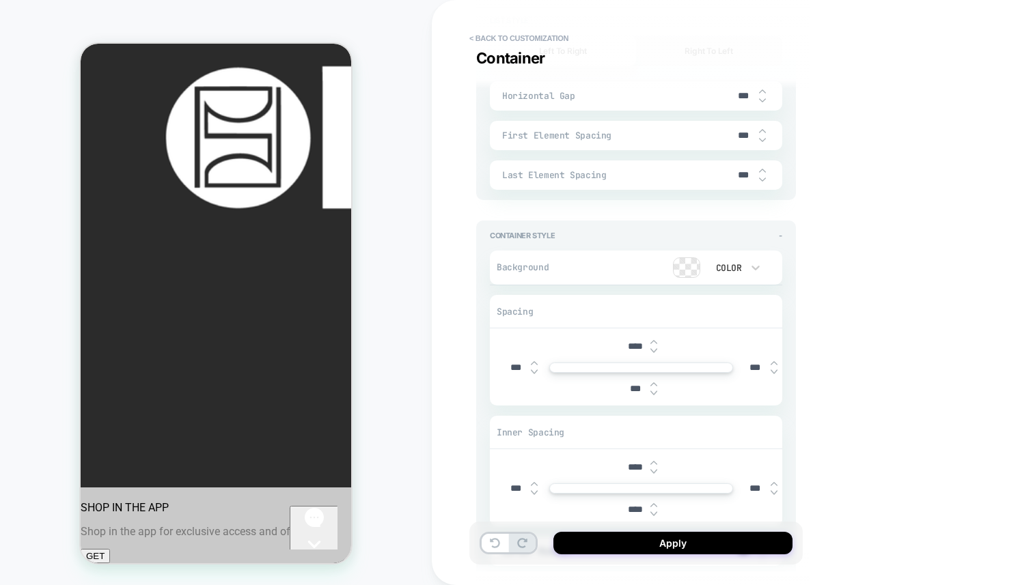
click at [656, 348] on img at bounding box center [653, 350] width 7 height 5
type textarea "*"
type input "****"
click at [656, 348] on img at bounding box center [653, 350] width 7 height 5
type textarea "*"
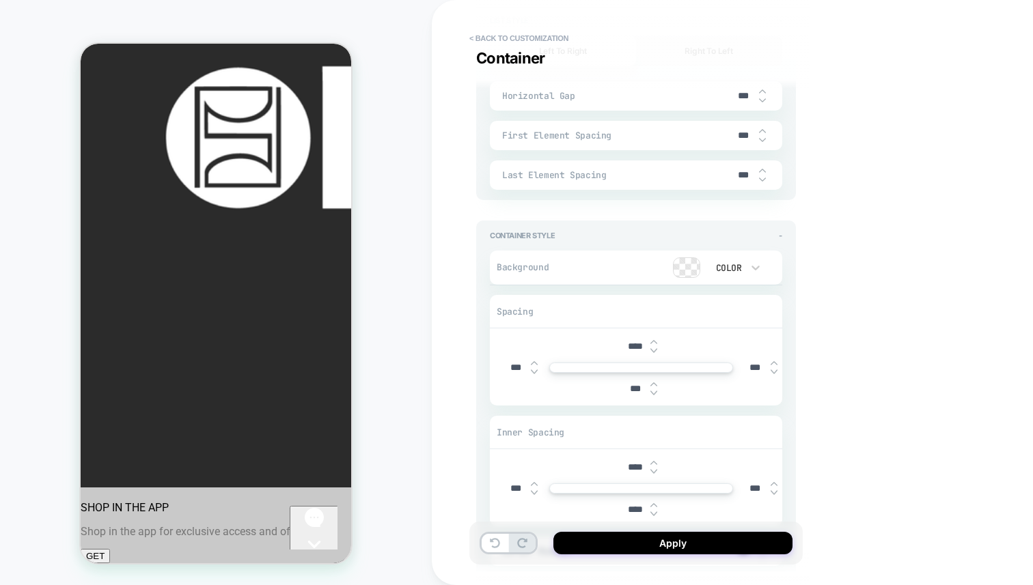
type input "****"
type textarea "*"
type input "****"
click at [656, 348] on img at bounding box center [653, 350] width 7 height 5
type textarea "*"
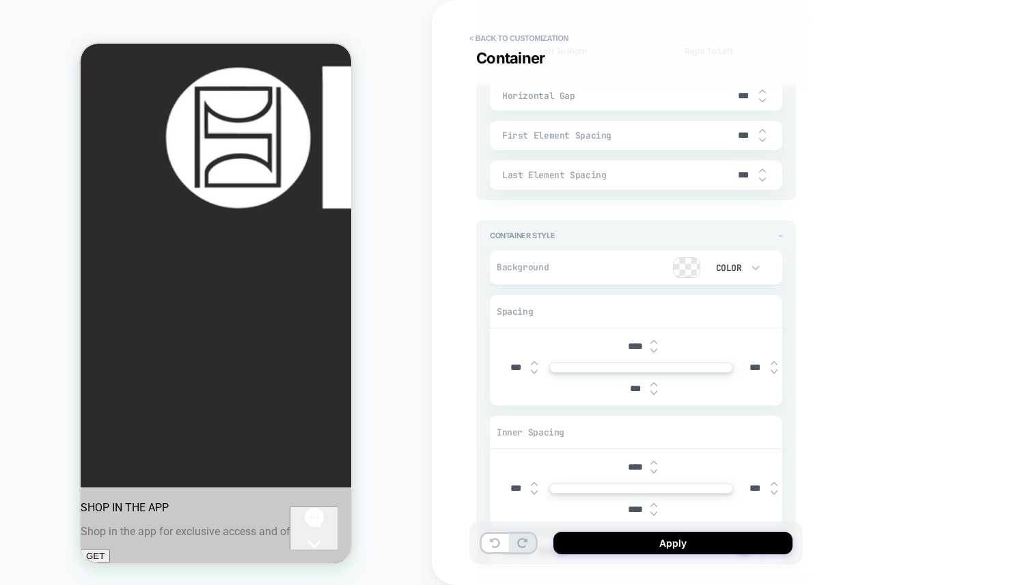
type input "****"
click at [656, 348] on img at bounding box center [653, 350] width 7 height 5
type textarea "*"
type input "****"
click at [656, 348] on img at bounding box center [653, 350] width 7 height 5
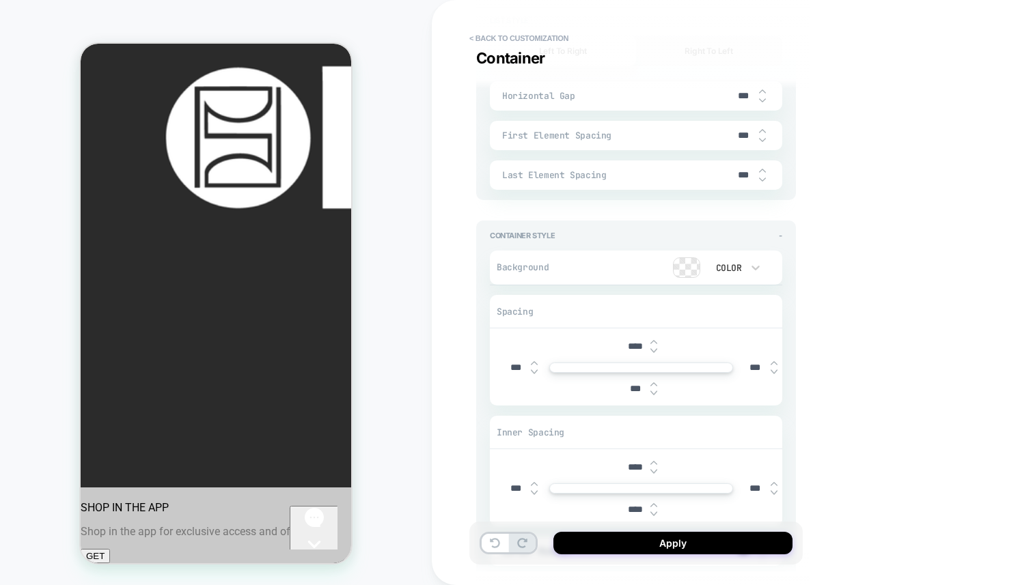
type textarea "*"
type input "****"
click at [656, 348] on img at bounding box center [653, 350] width 7 height 5
type textarea "*"
type input "****"
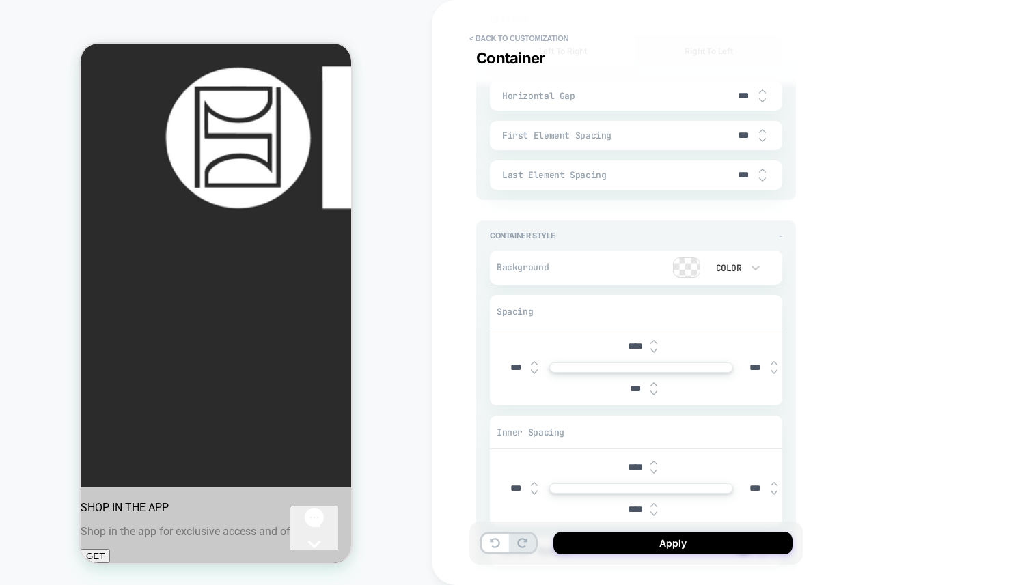
click at [656, 348] on img at bounding box center [653, 350] width 7 height 5
type textarea "*"
type input "***"
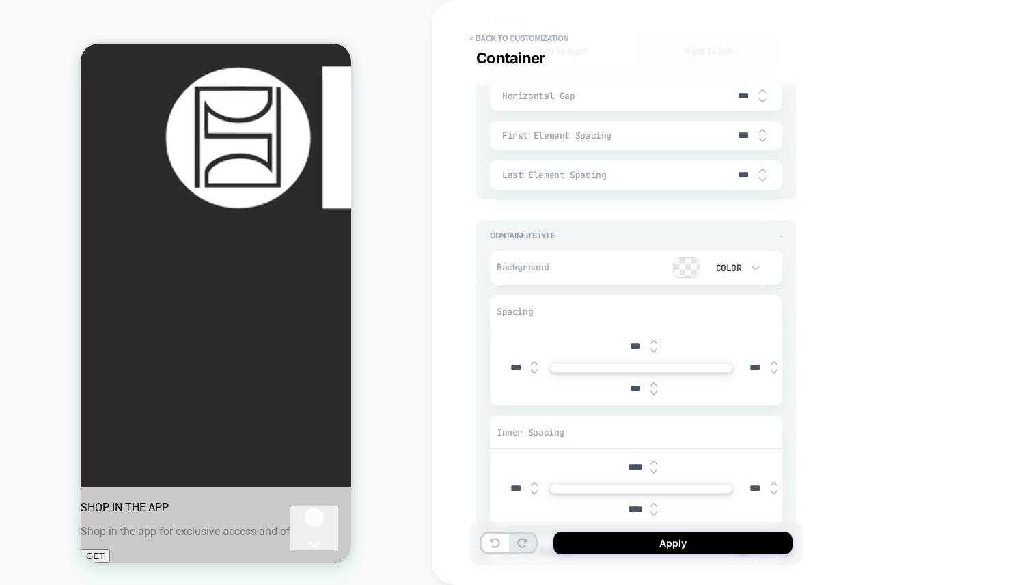
type textarea "*"
type input "***"
click at [656, 348] on img at bounding box center [653, 350] width 7 height 5
type textarea "*"
type input "***"
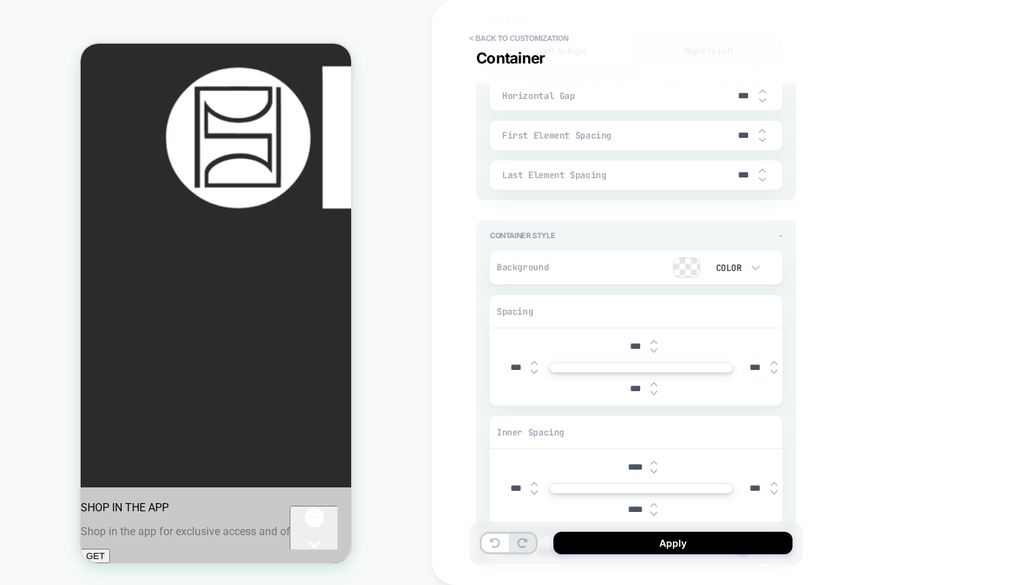
click at [656, 348] on img at bounding box center [653, 350] width 7 height 5
type textarea "*"
type input "***"
click at [656, 348] on img at bounding box center [653, 350] width 7 height 5
type textarea "*"
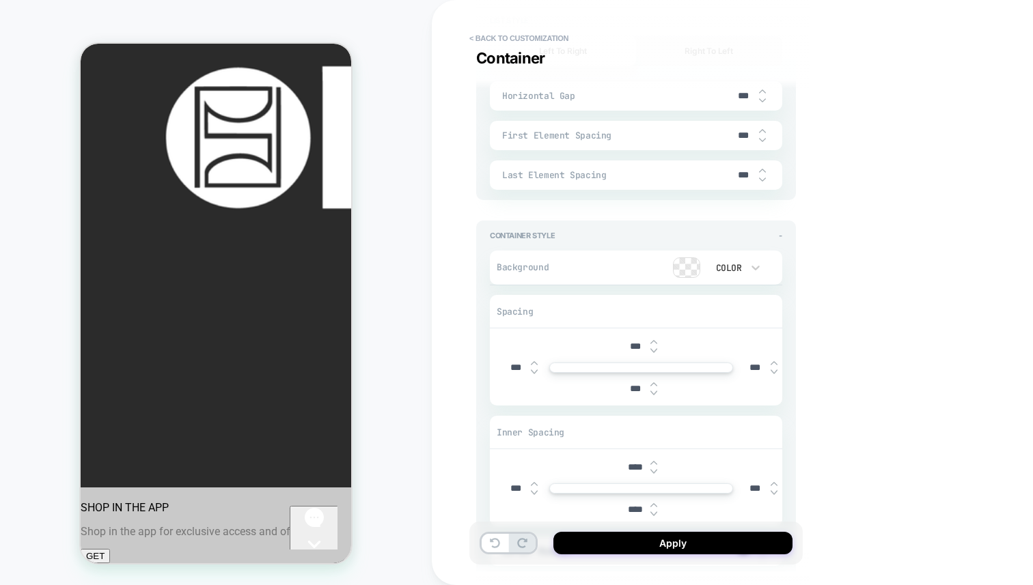
type input "***"
click at [656, 348] on img at bounding box center [653, 350] width 7 height 5
type textarea "*"
type input "***"
click at [656, 348] on img at bounding box center [653, 350] width 7 height 5
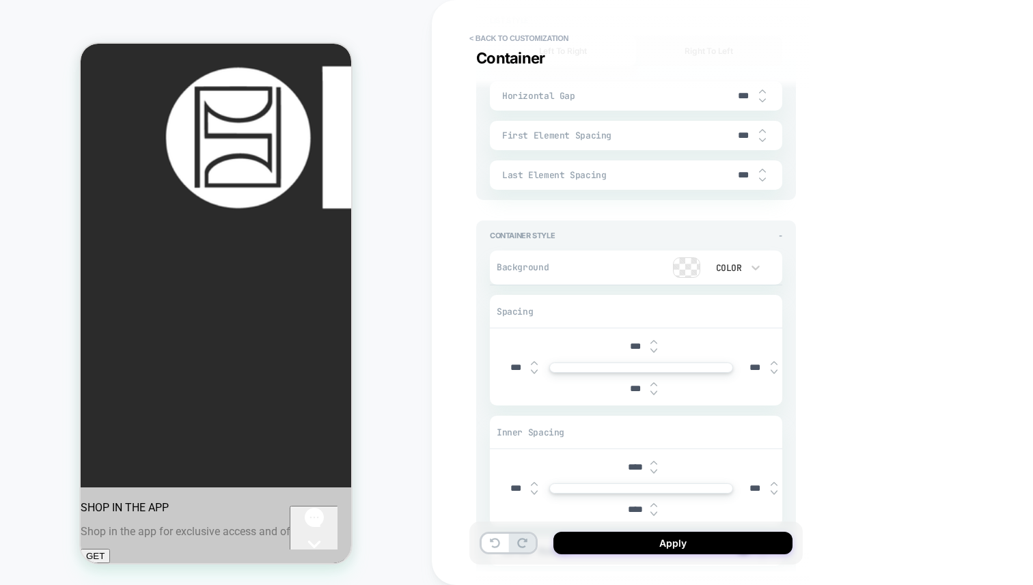
type textarea "*"
type input "***"
click at [656, 348] on img at bounding box center [653, 350] width 7 height 5
type textarea "*"
type input "***"
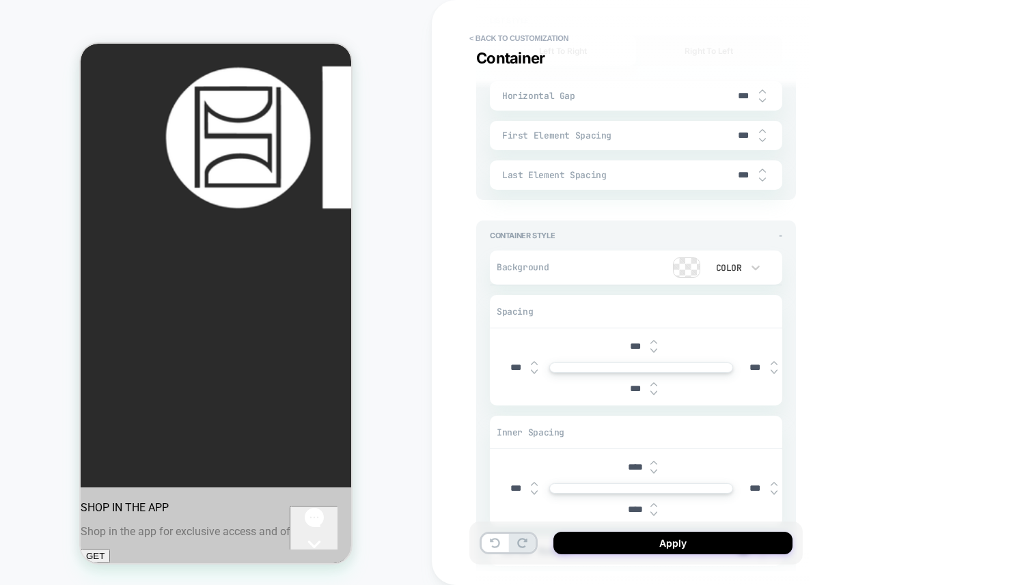
click at [656, 348] on img at bounding box center [653, 350] width 7 height 5
type textarea "*"
type input "***"
click at [656, 348] on img at bounding box center [653, 350] width 7 height 5
type textarea "*"
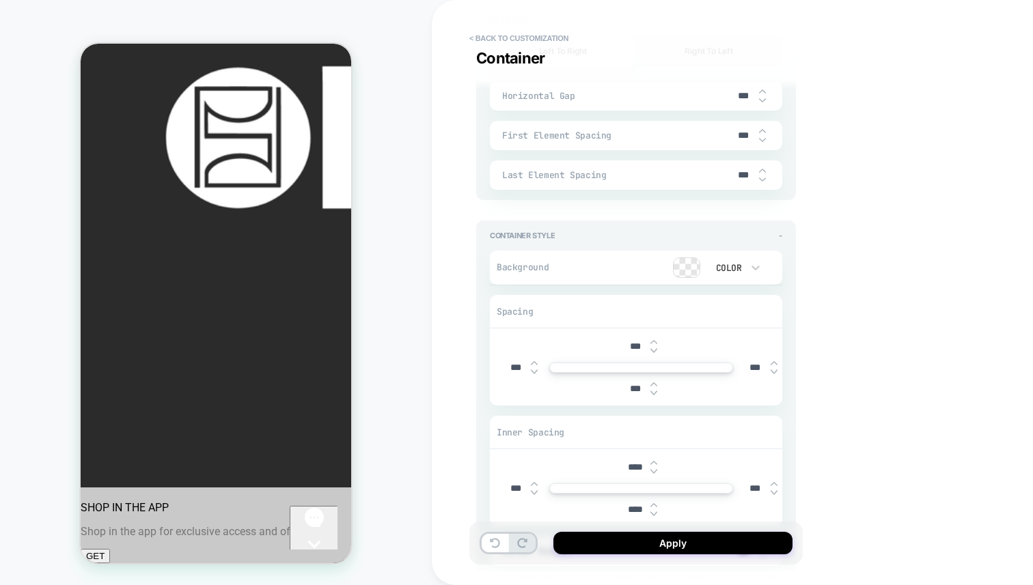
type input "***"
click at [656, 348] on img at bounding box center [653, 350] width 7 height 5
type textarea "*"
type input "****"
click at [656, 348] on img at bounding box center [653, 350] width 7 height 5
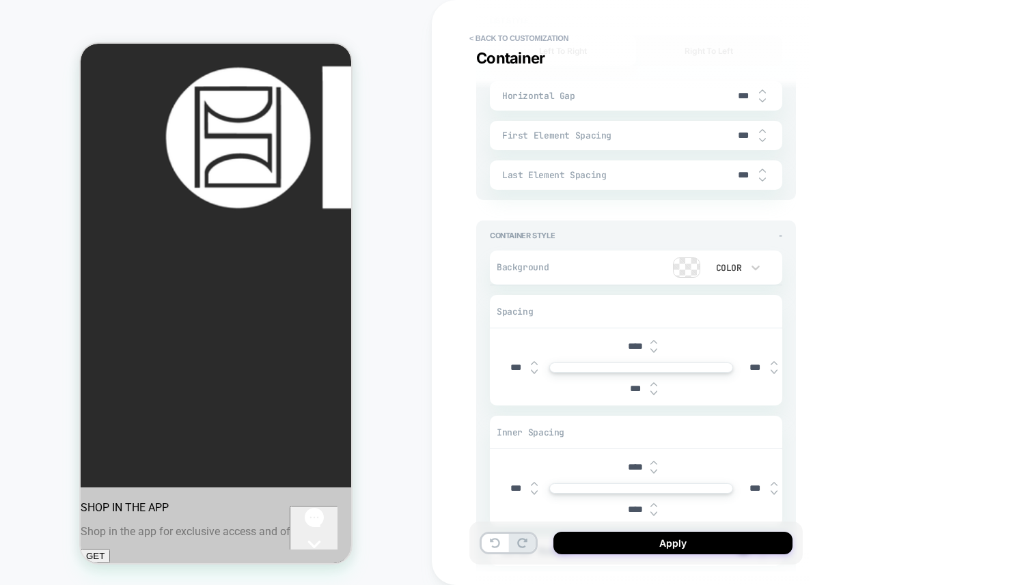
type textarea "*"
type input "****"
click at [656, 348] on img at bounding box center [653, 350] width 7 height 5
type textarea "*"
type input "****"
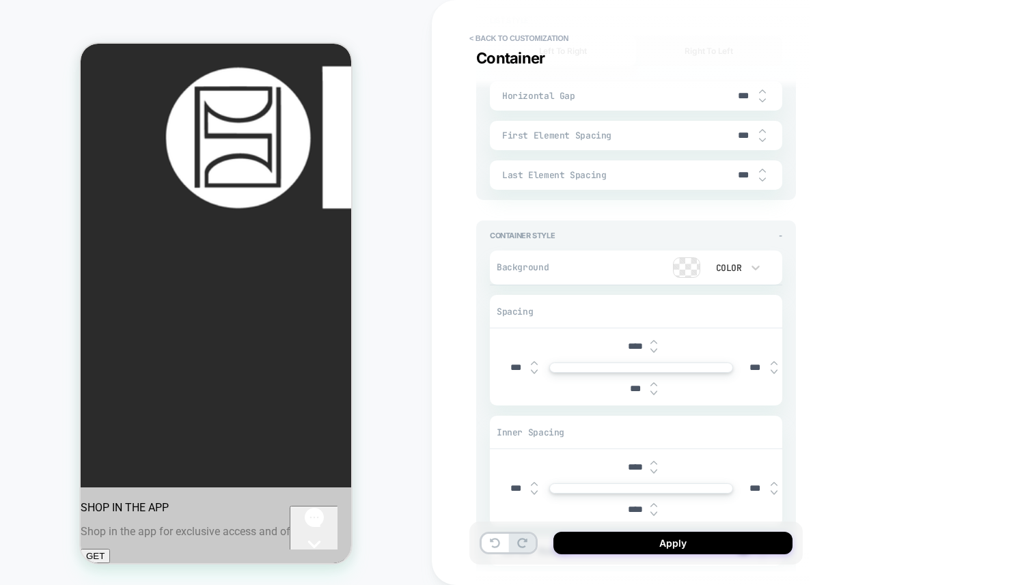
click at [656, 348] on img at bounding box center [653, 350] width 7 height 5
type textarea "*"
type input "****"
click at [656, 348] on img at bounding box center [653, 350] width 7 height 5
type textarea "*"
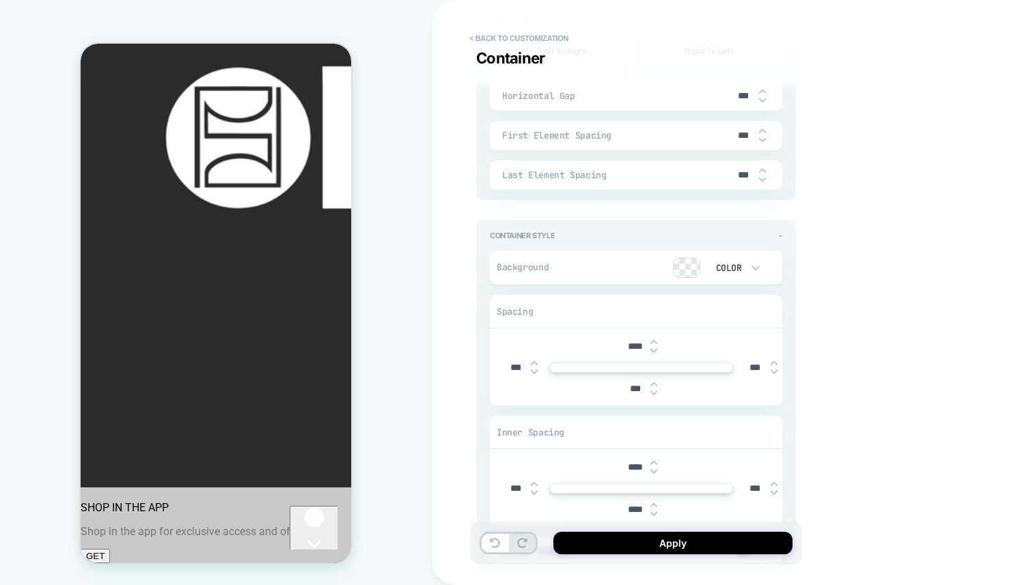
type input "****"
click at [656, 348] on img at bounding box center [653, 350] width 7 height 5
type textarea "*"
type input "****"
click at [656, 348] on img at bounding box center [653, 350] width 7 height 5
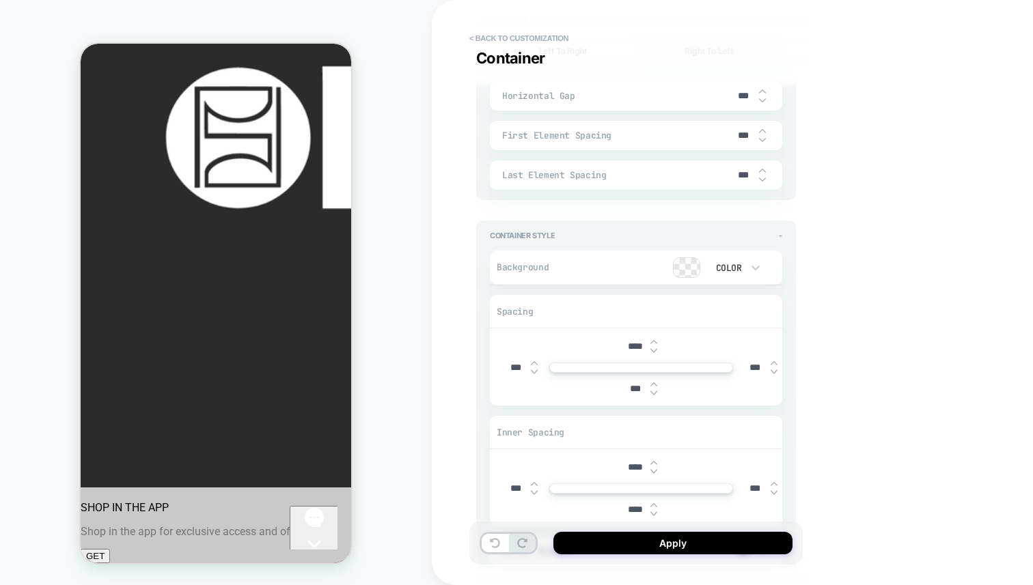
type textarea "*"
type input "****"
click at [656, 348] on img at bounding box center [653, 350] width 7 height 5
type textarea "*"
type input "****"
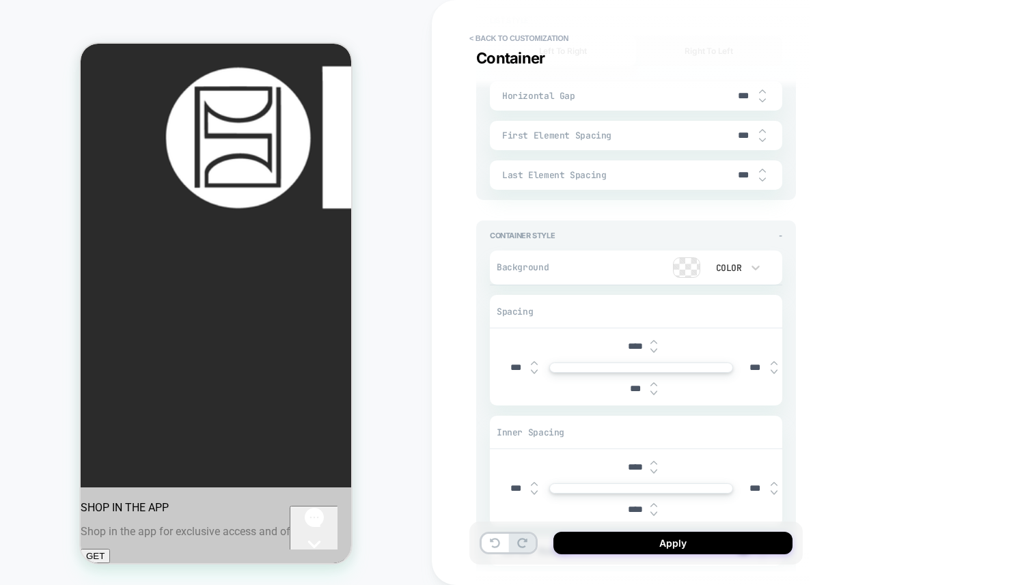
click at [656, 348] on img at bounding box center [653, 350] width 7 height 5
type textarea "*"
type input "****"
click at [656, 348] on img at bounding box center [653, 350] width 7 height 5
type textarea "*"
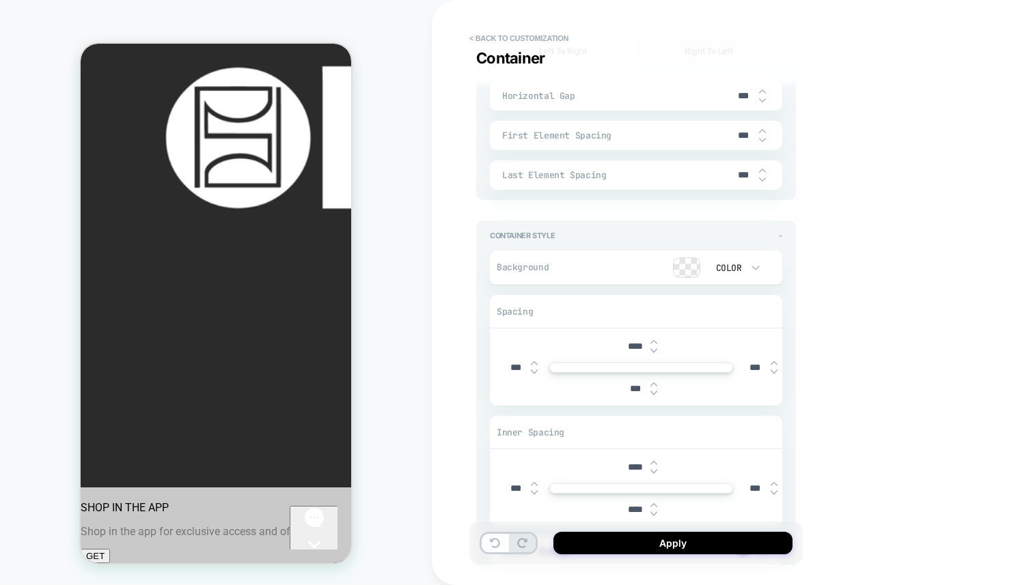
type input "*****"
click at [656, 348] on img at bounding box center [653, 350] width 7 height 5
type textarea "*"
type input "*****"
click at [656, 348] on img at bounding box center [653, 350] width 7 height 5
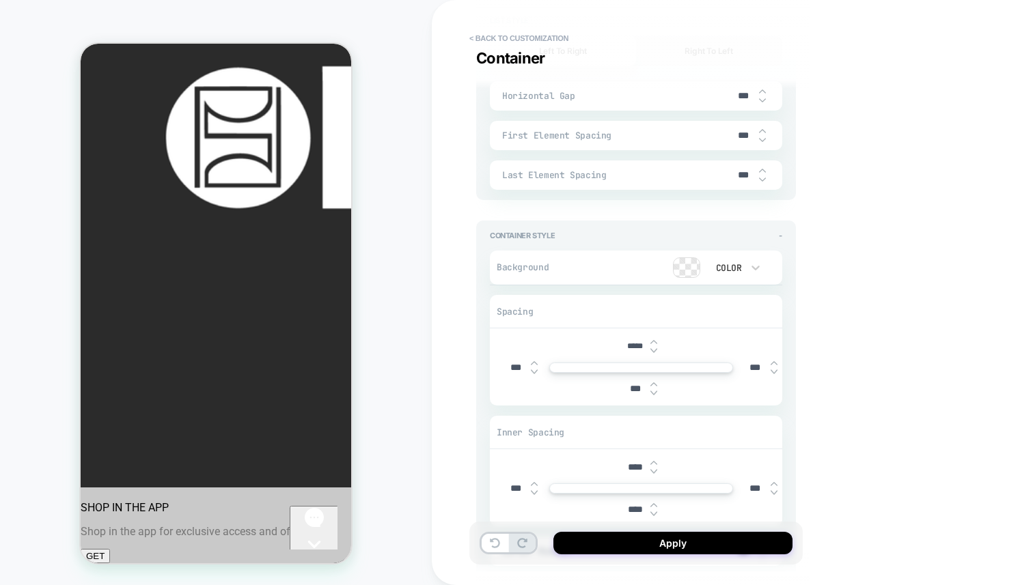
type textarea "*"
type input "*****"
click at [656, 348] on img at bounding box center [653, 350] width 7 height 5
type textarea "*"
type input "*****"
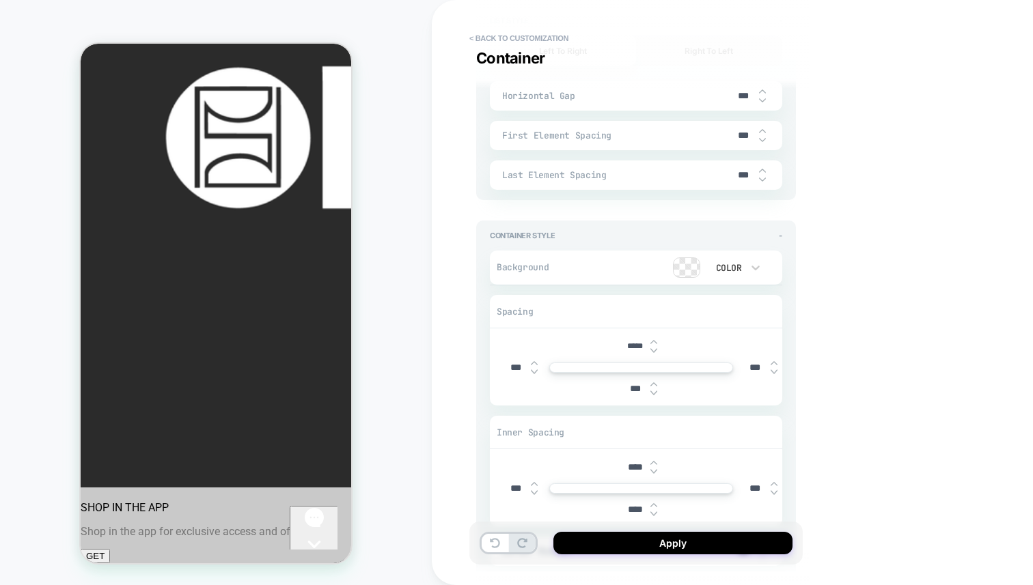
click at [656, 348] on img at bounding box center [653, 350] width 7 height 5
type textarea "*"
type input "*****"
click at [656, 348] on img at bounding box center [653, 350] width 7 height 5
type textarea "*"
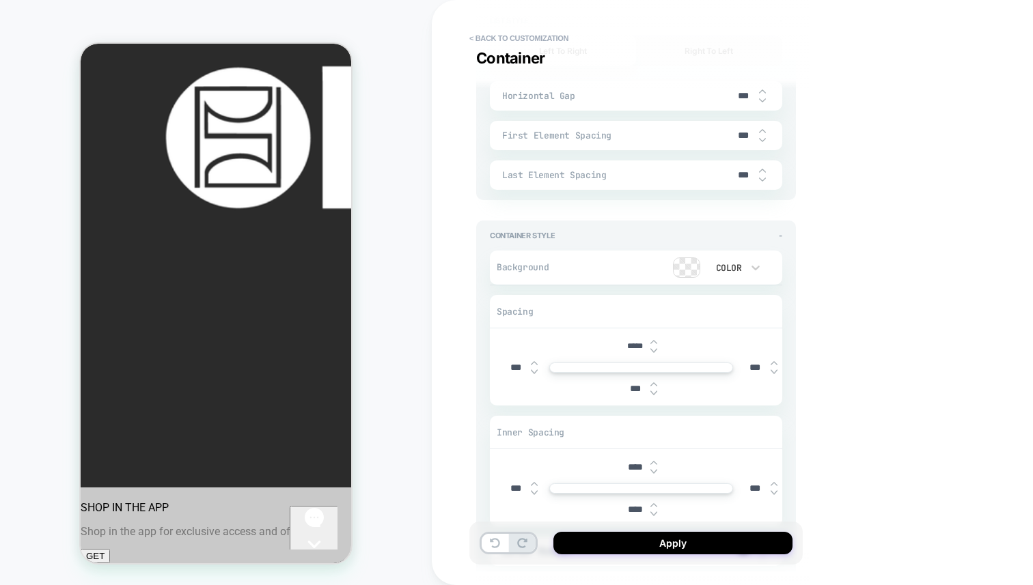
type input "*****"
click at [656, 348] on img at bounding box center [653, 350] width 7 height 5
type textarea "*"
type input "*****"
click at [656, 348] on img at bounding box center [653, 350] width 7 height 5
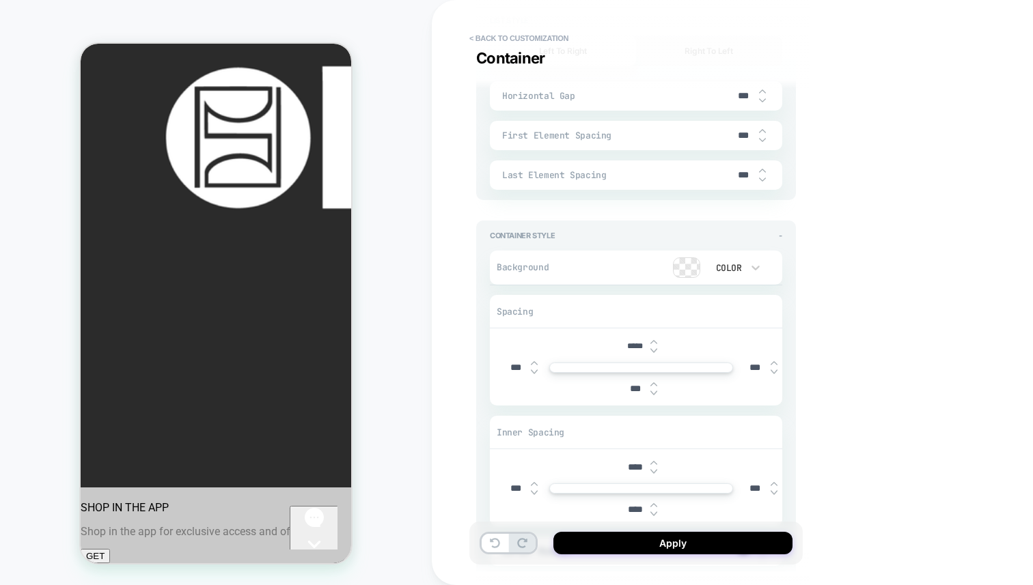
type textarea "*"
type input "*****"
click at [656, 348] on img at bounding box center [653, 350] width 7 height 5
type textarea "*"
type input "*****"
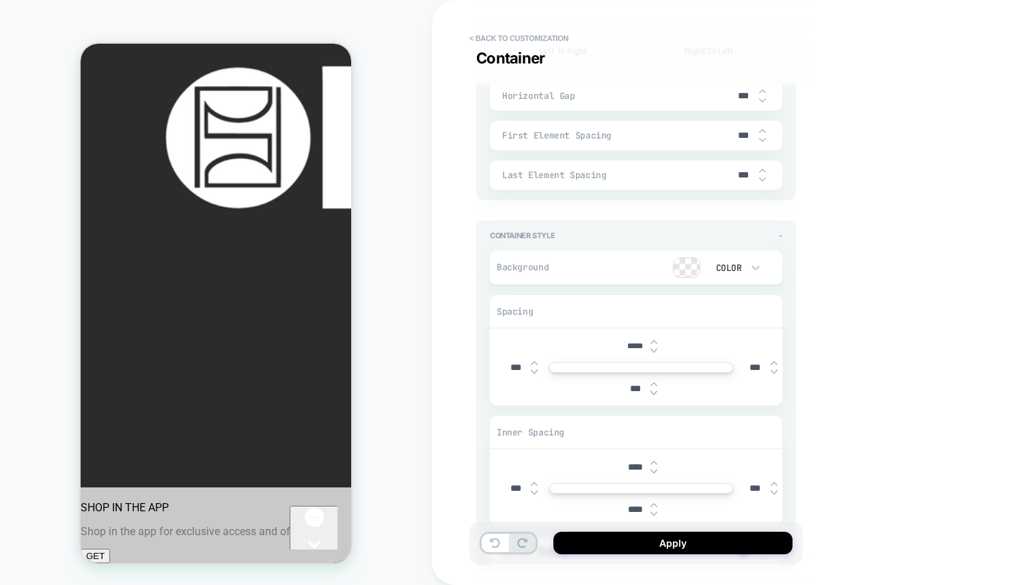
click at [656, 348] on img at bounding box center [653, 350] width 7 height 5
type textarea "*"
type input "*****"
click at [656, 348] on img at bounding box center [653, 350] width 7 height 5
type textarea "*"
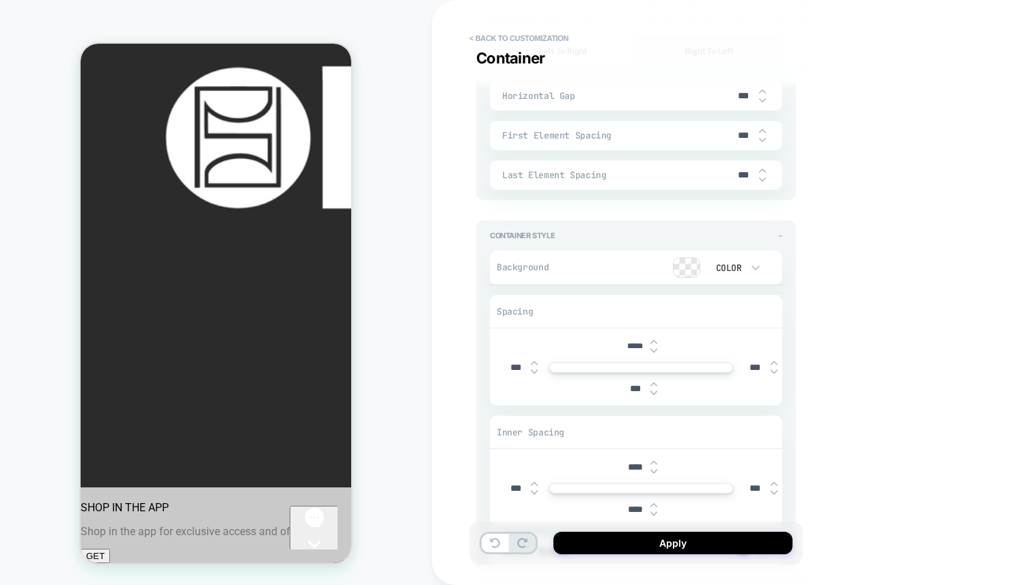
type input "*****"
click at [656, 348] on img at bounding box center [653, 350] width 7 height 5
type textarea "*"
type input "*****"
click at [656, 348] on img at bounding box center [653, 350] width 7 height 5
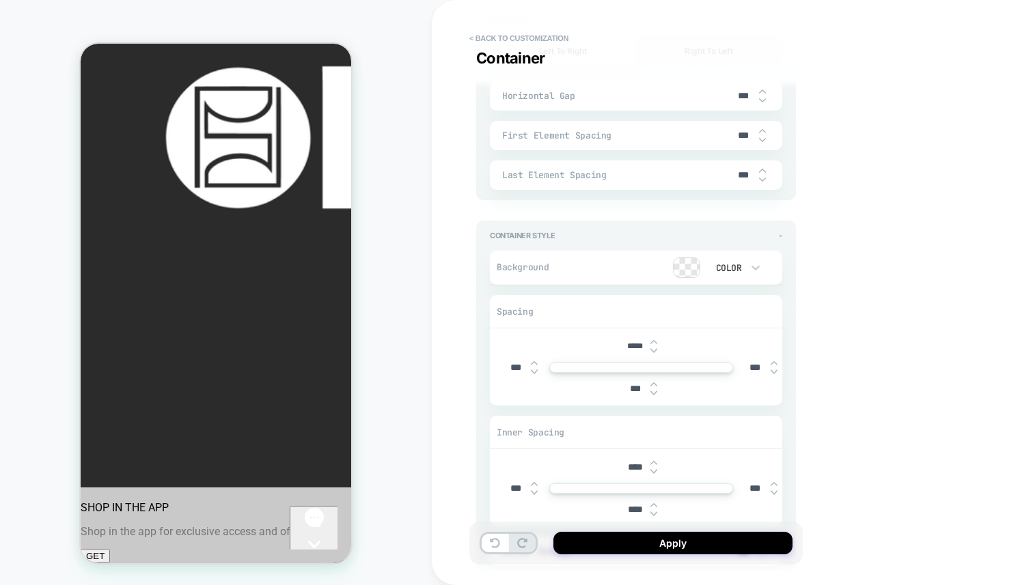
type textarea "*"
type input "*****"
click at [656, 348] on img at bounding box center [653, 350] width 7 height 5
type textarea "*"
type input "*****"
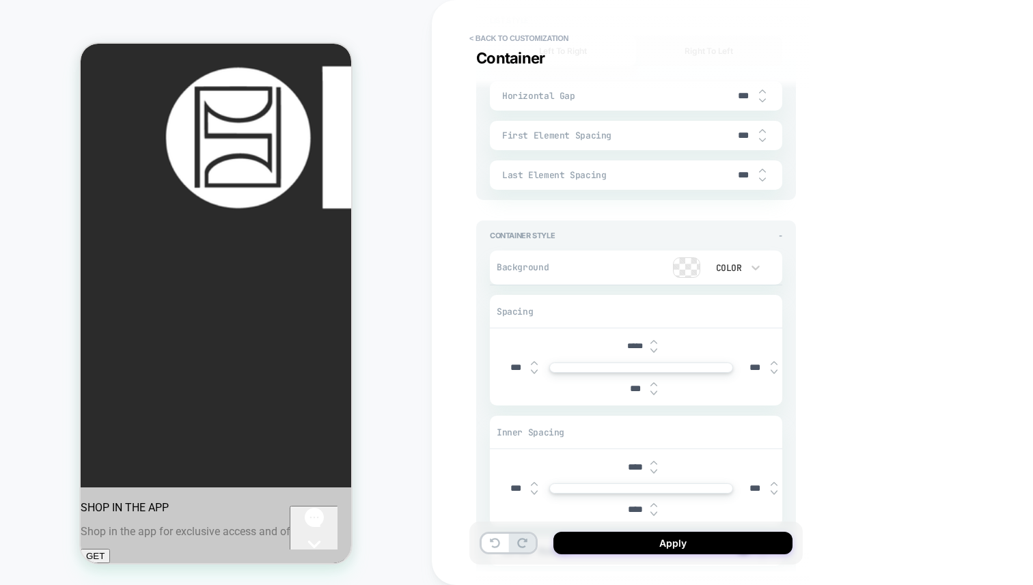
type textarea "*"
type input "*****"
click at [656, 348] on img at bounding box center [653, 350] width 7 height 5
type textarea "*"
type input "*****"
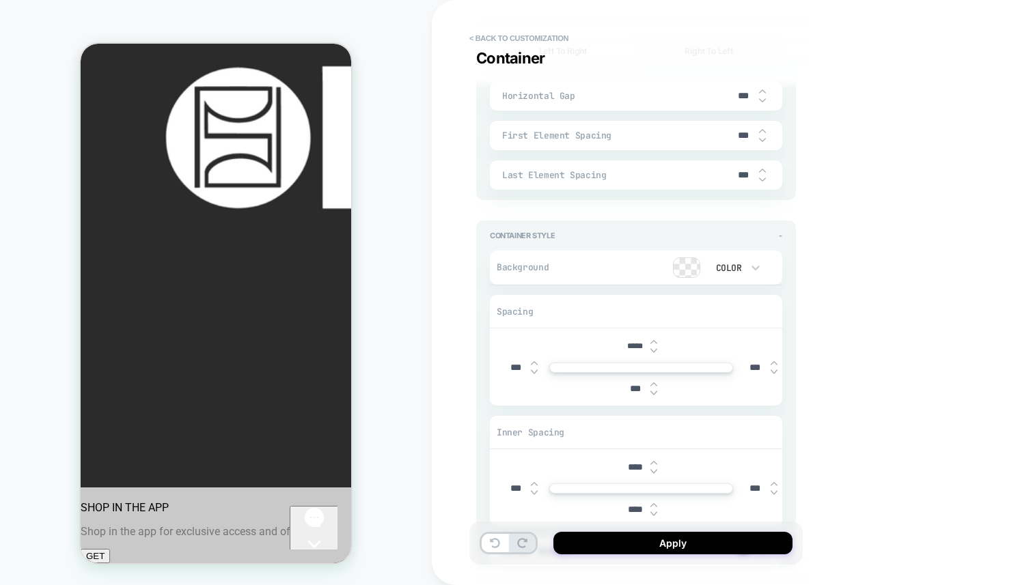
click at [656, 348] on img at bounding box center [653, 350] width 7 height 5
type textarea "*"
type input "*****"
click at [656, 348] on img at bounding box center [653, 350] width 7 height 5
type textarea "*"
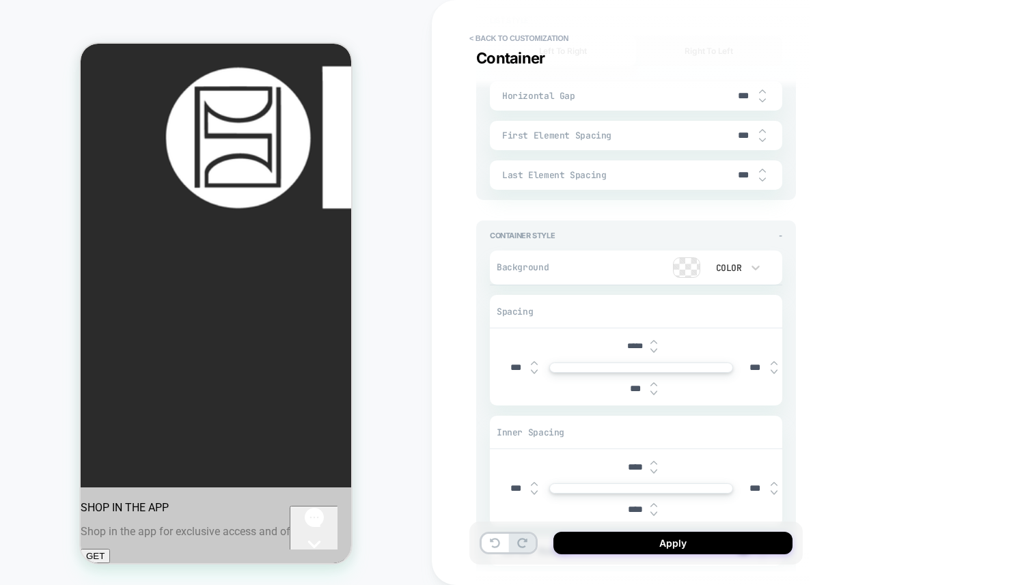
type input "*****"
click at [656, 348] on img at bounding box center [653, 350] width 7 height 5
type textarea "*"
type input "*****"
click at [656, 348] on img at bounding box center [653, 350] width 7 height 5
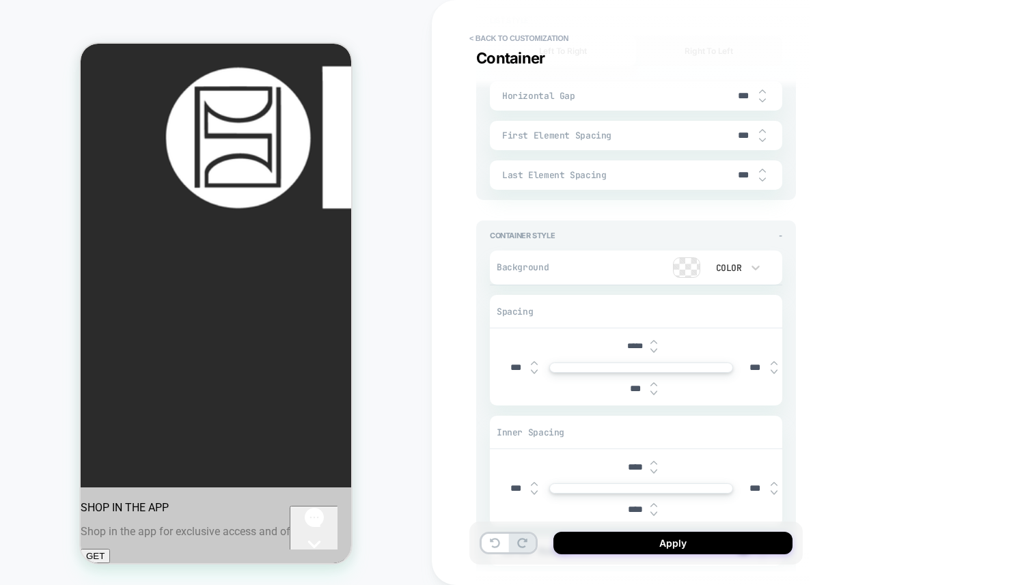
type textarea "*"
type input "*****"
click at [656, 348] on img at bounding box center [653, 350] width 7 height 5
type textarea "*"
type input "*****"
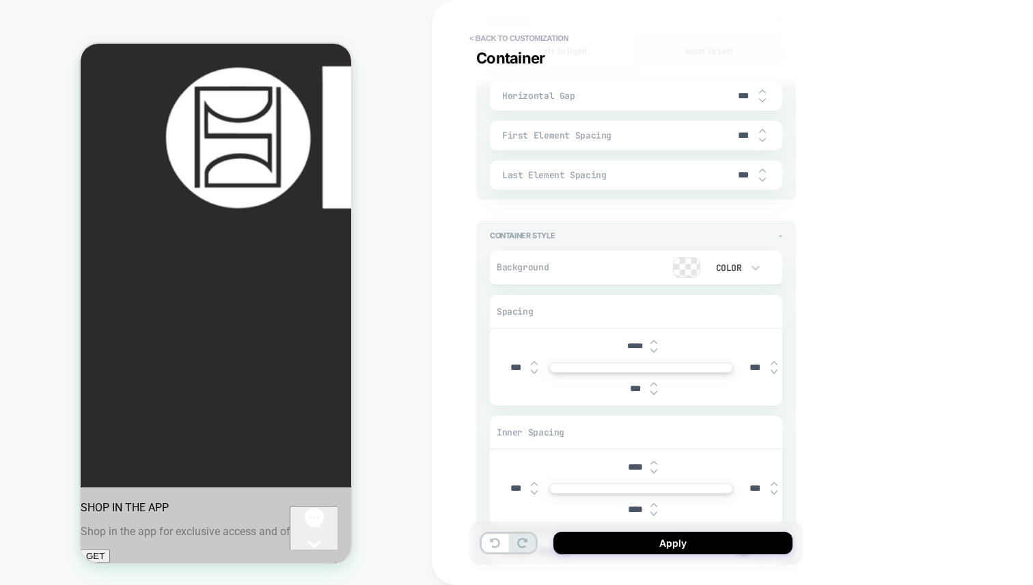
click at [656, 348] on img at bounding box center [653, 350] width 7 height 5
type textarea "*"
type input "*****"
click at [656, 348] on img at bounding box center [653, 350] width 7 height 5
type textarea "*"
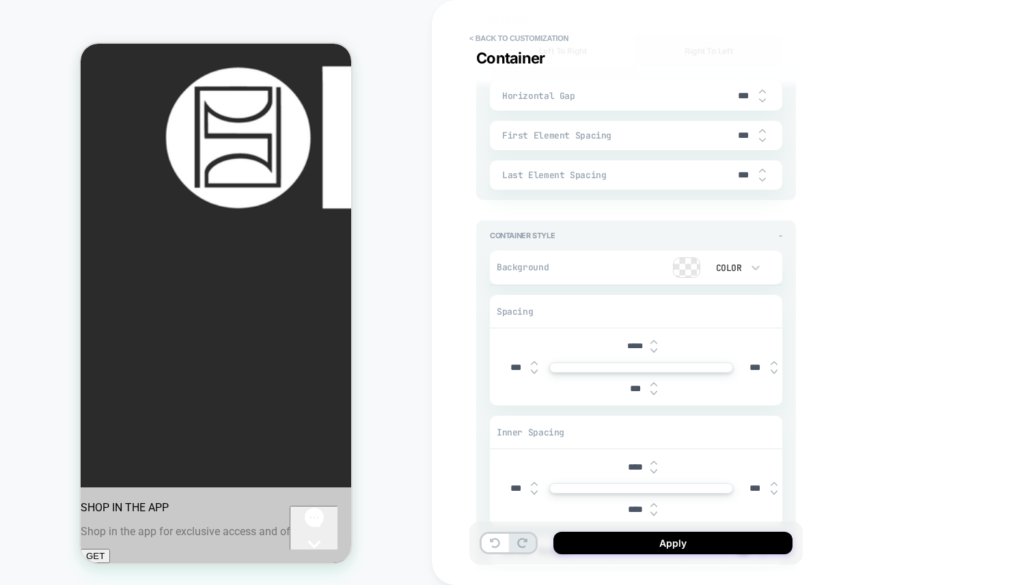
type input "*****"
click at [656, 348] on img at bounding box center [653, 350] width 7 height 5
type textarea "*"
type input "*****"
click at [656, 348] on img at bounding box center [653, 350] width 7 height 5
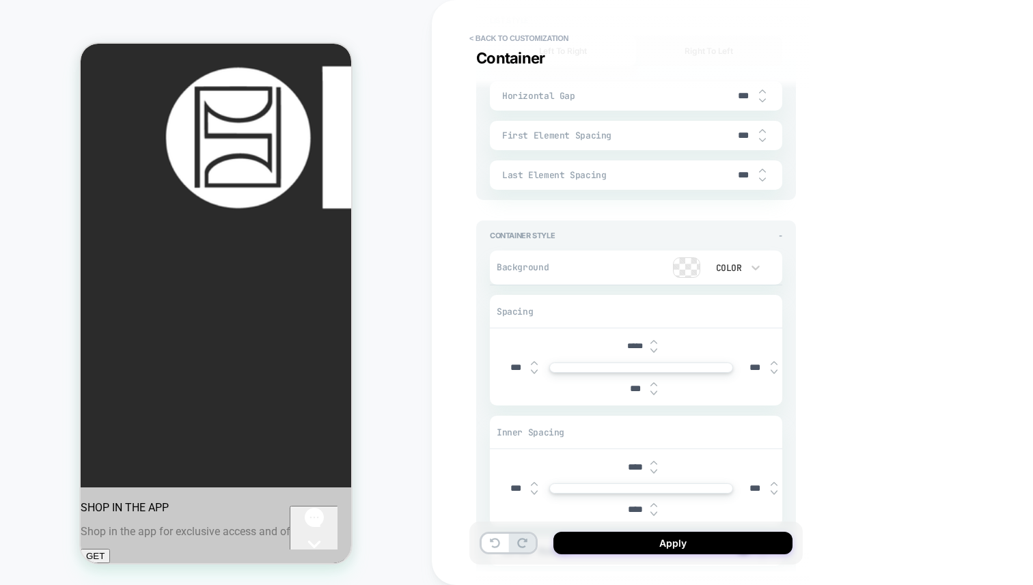
type textarea "*"
type input "*****"
click at [656, 348] on img at bounding box center [653, 350] width 7 height 5
type textarea "*"
type input "*****"
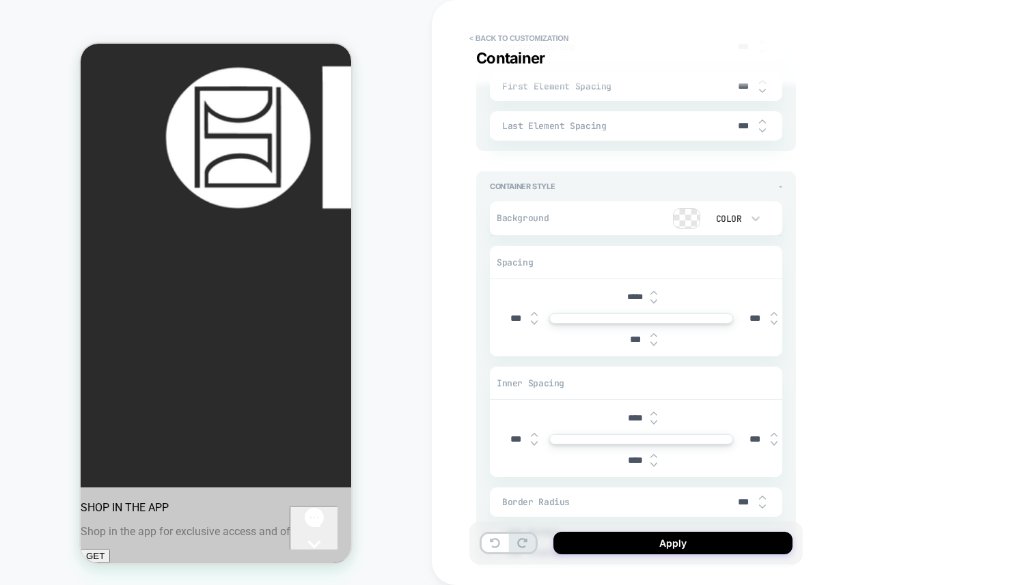
scroll to position [2117, 0]
click at [654, 340] on img at bounding box center [653, 342] width 7 height 5
type textarea "*"
type input "****"
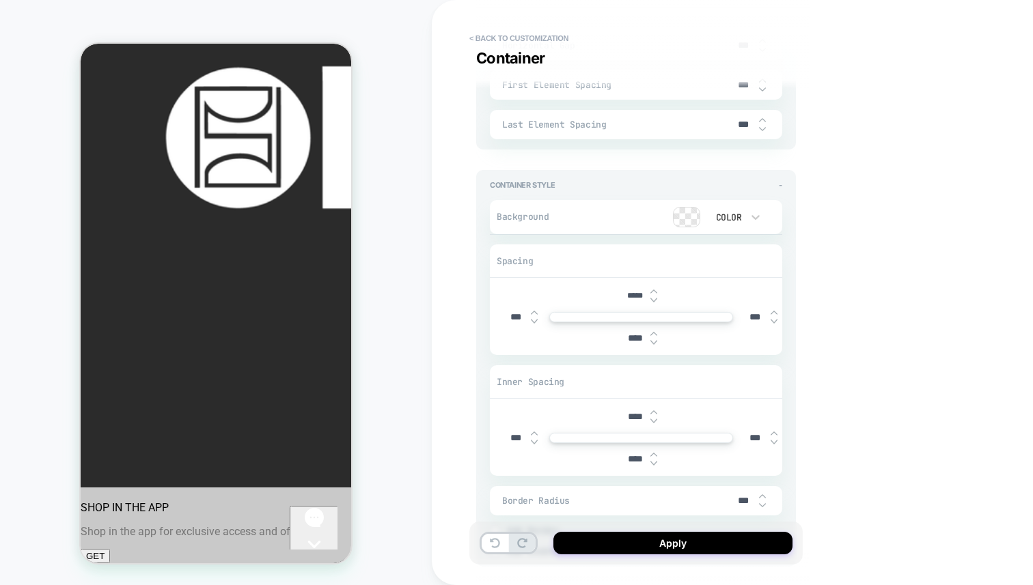
click at [654, 340] on img at bounding box center [653, 342] width 7 height 5
type textarea "*"
type input "****"
click at [654, 340] on img at bounding box center [653, 342] width 7 height 5
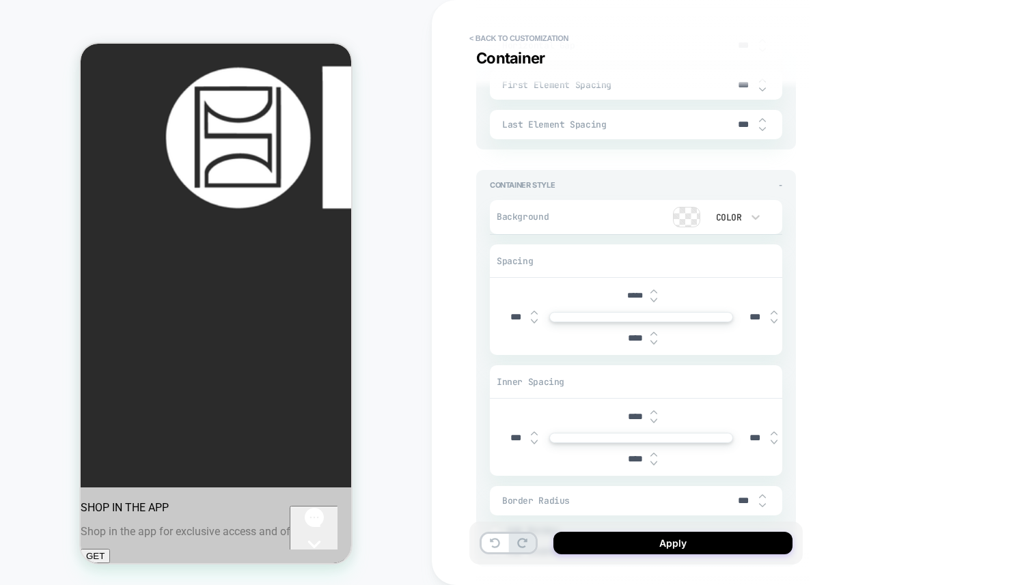
type textarea "*"
type input "****"
click at [654, 340] on img at bounding box center [653, 342] width 7 height 5
type textarea "*"
type input "****"
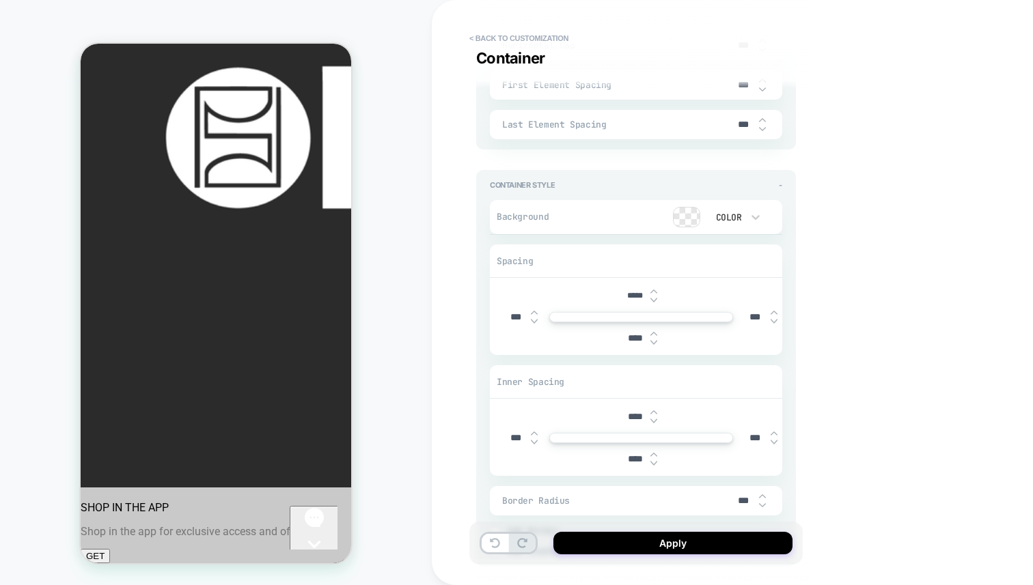
click at [654, 340] on img at bounding box center [653, 342] width 7 height 5
type textarea "*"
type input "****"
click at [654, 340] on img at bounding box center [653, 342] width 7 height 5
type textarea "*"
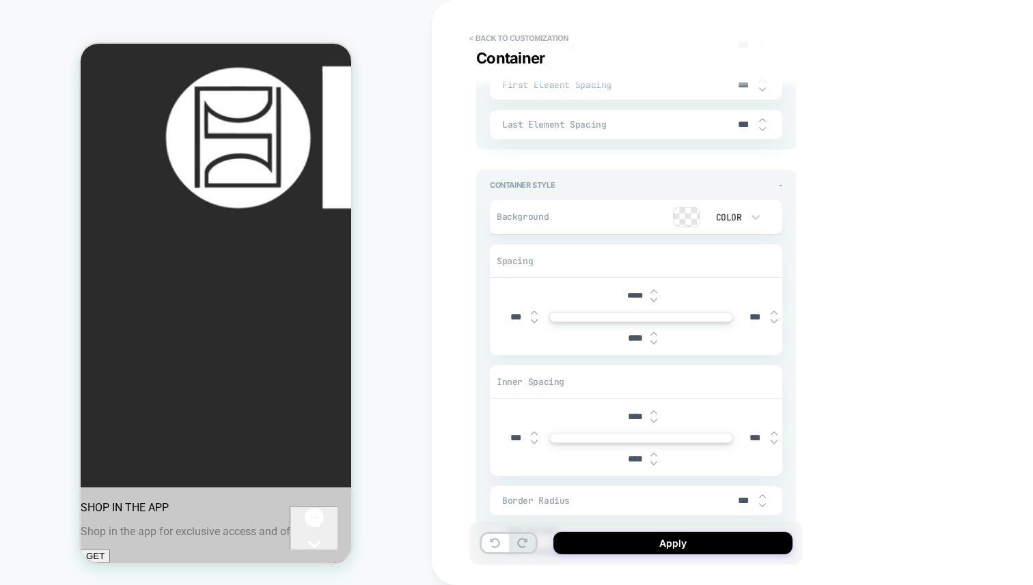
type input "****"
click at [654, 340] on img at bounding box center [653, 342] width 7 height 5
type textarea "*"
type input "****"
click at [654, 340] on img at bounding box center [653, 342] width 7 height 5
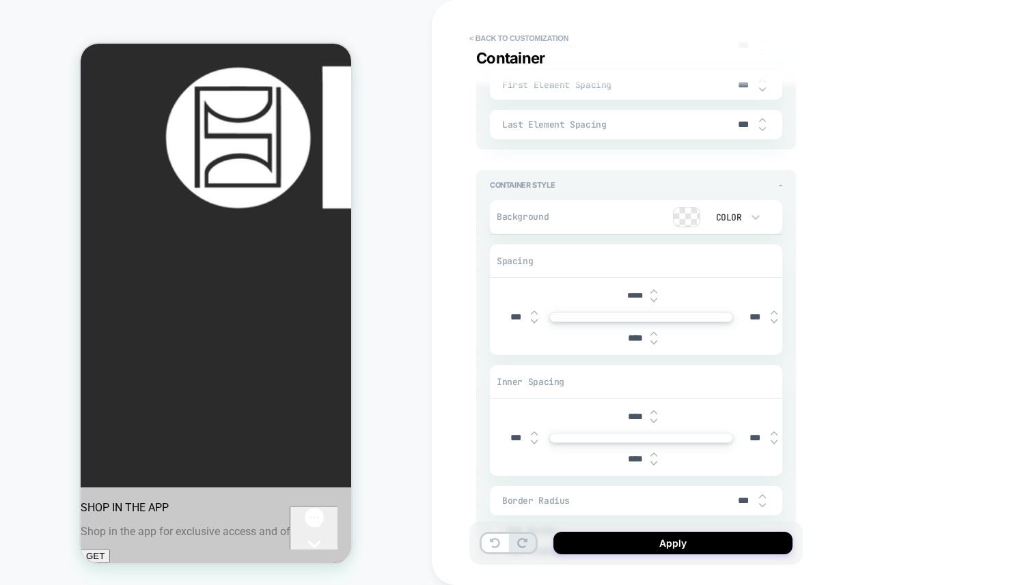
type textarea "*"
type input "*****"
click at [654, 340] on img at bounding box center [653, 342] width 7 height 5
type textarea "*"
type input "*****"
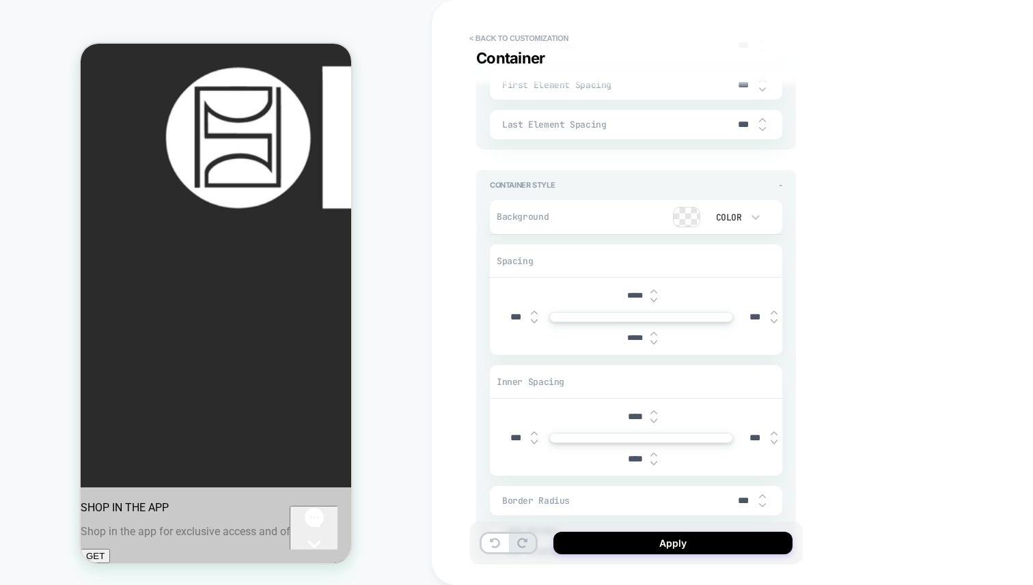
click at [654, 340] on img at bounding box center [653, 342] width 7 height 5
type textarea "*"
type input "*****"
click at [654, 340] on img at bounding box center [653, 342] width 7 height 5
type textarea "*"
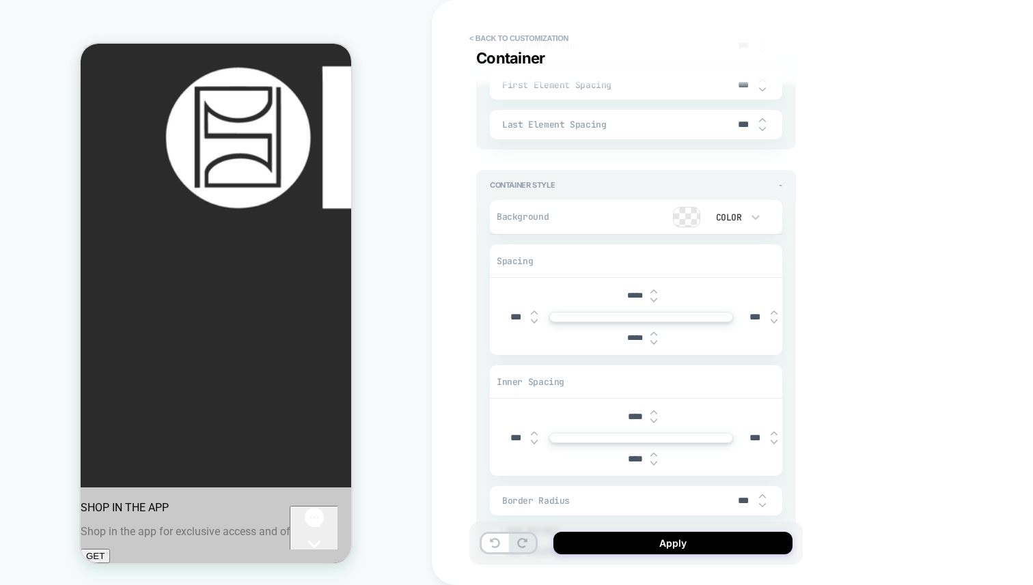
type input "*****"
click at [654, 340] on img at bounding box center [653, 342] width 7 height 5
type textarea "*"
type input "*****"
click at [654, 340] on img at bounding box center [653, 342] width 7 height 5
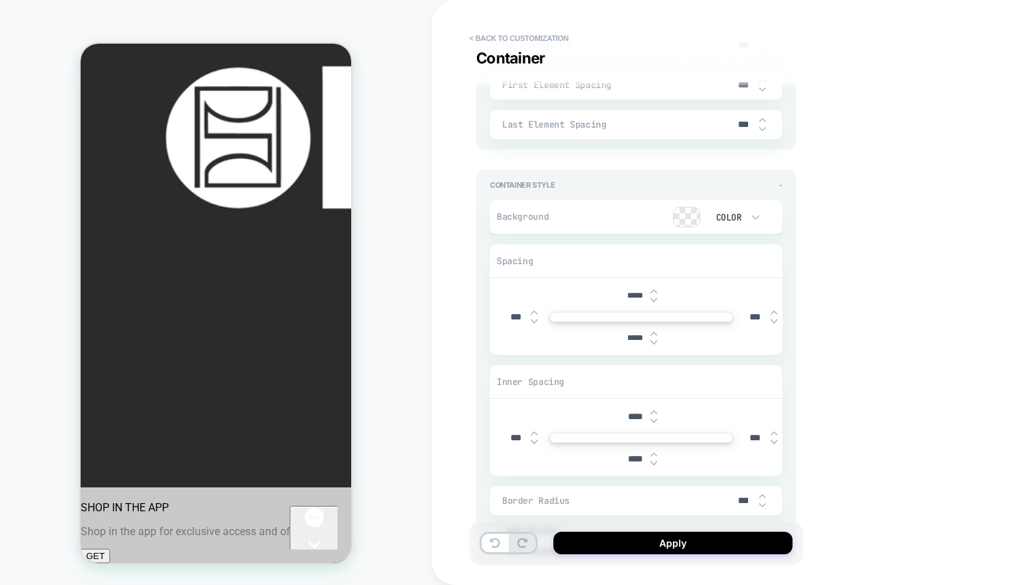
type textarea "*"
type input "*****"
click at [654, 340] on img at bounding box center [653, 342] width 7 height 5
type textarea "*"
type input "*****"
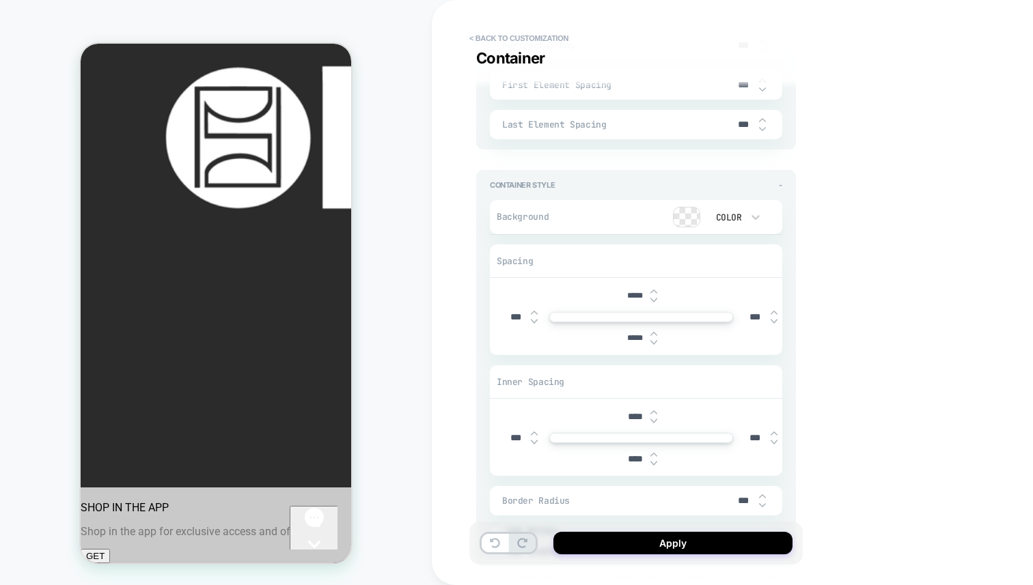
click at [654, 340] on img at bounding box center [653, 342] width 7 height 5
type textarea "*"
type input "*****"
click at [654, 340] on img at bounding box center [653, 342] width 7 height 5
type textarea "*"
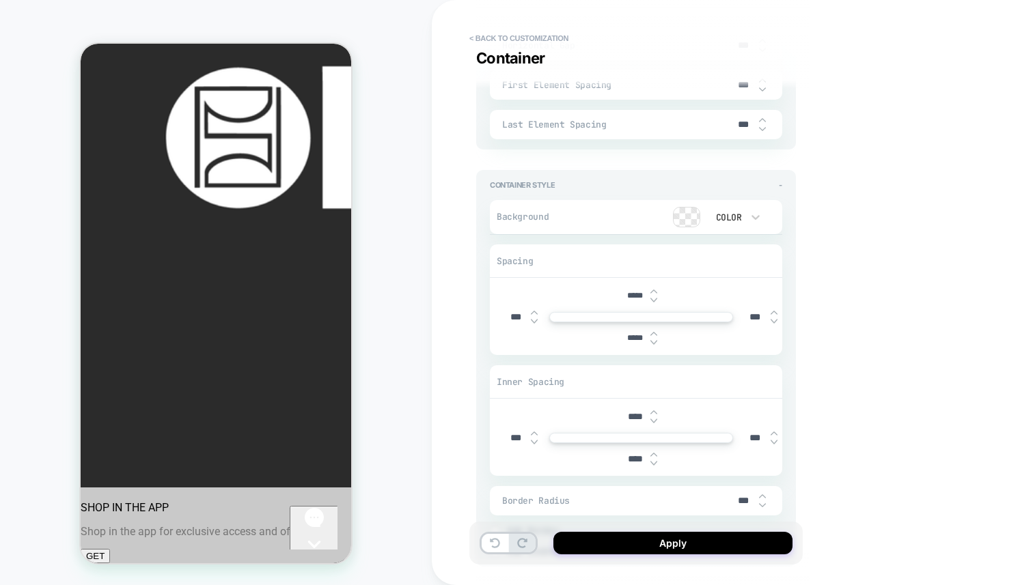
type input "*****"
click at [654, 340] on img at bounding box center [653, 342] width 7 height 5
type textarea "*"
type input "*****"
type textarea "*"
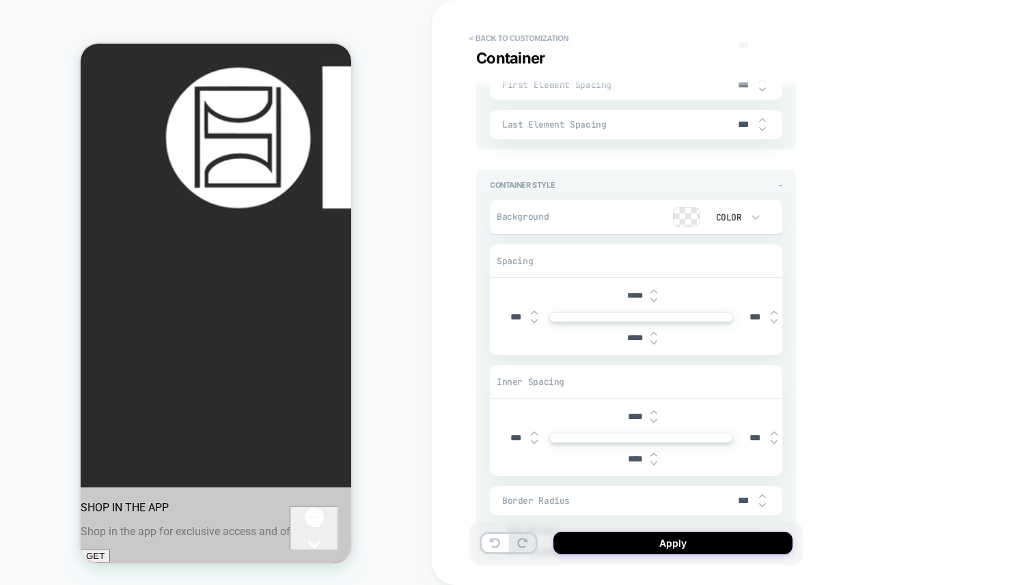
type input "*****"
click at [654, 340] on img at bounding box center [653, 342] width 7 height 5
type textarea "*"
type input "*****"
click at [654, 340] on img at bounding box center [653, 342] width 7 height 5
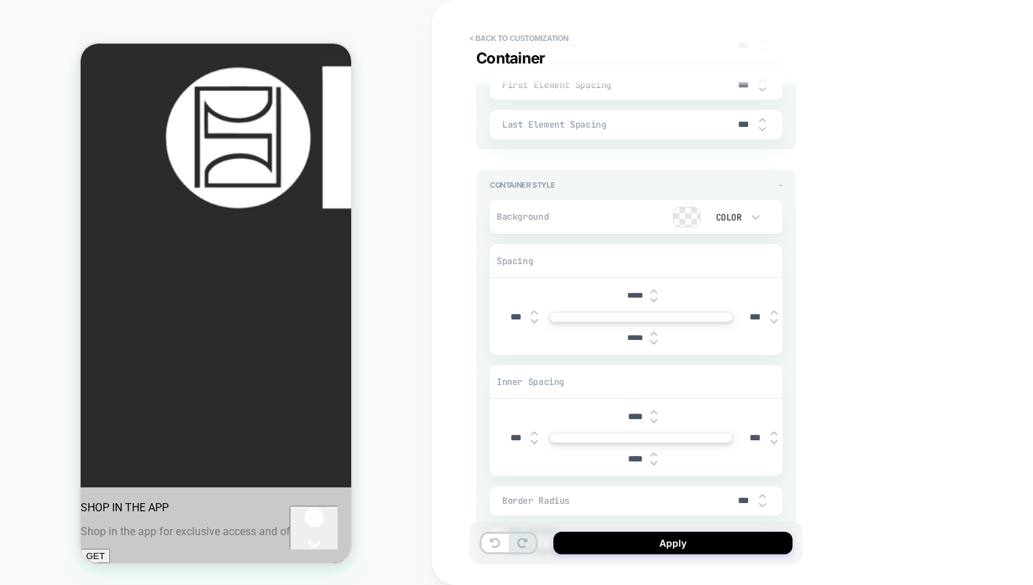
type textarea "*"
type input "*****"
click at [654, 340] on img at bounding box center [653, 342] width 7 height 5
type textarea "*"
type input "*****"
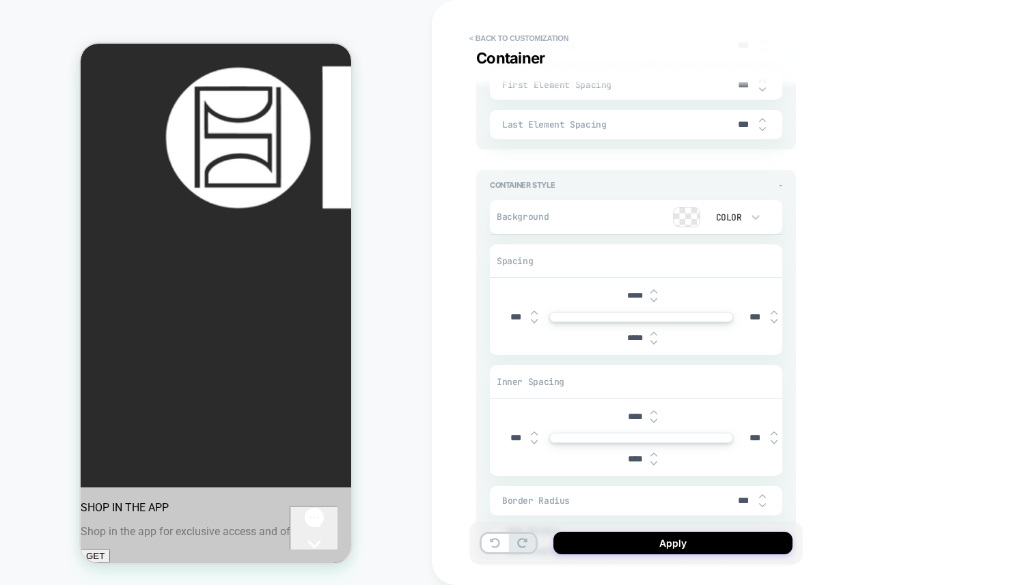
click at [654, 340] on img at bounding box center [653, 342] width 7 height 5
type textarea "*"
type input "*****"
click at [654, 340] on img at bounding box center [653, 342] width 7 height 5
type textarea "*"
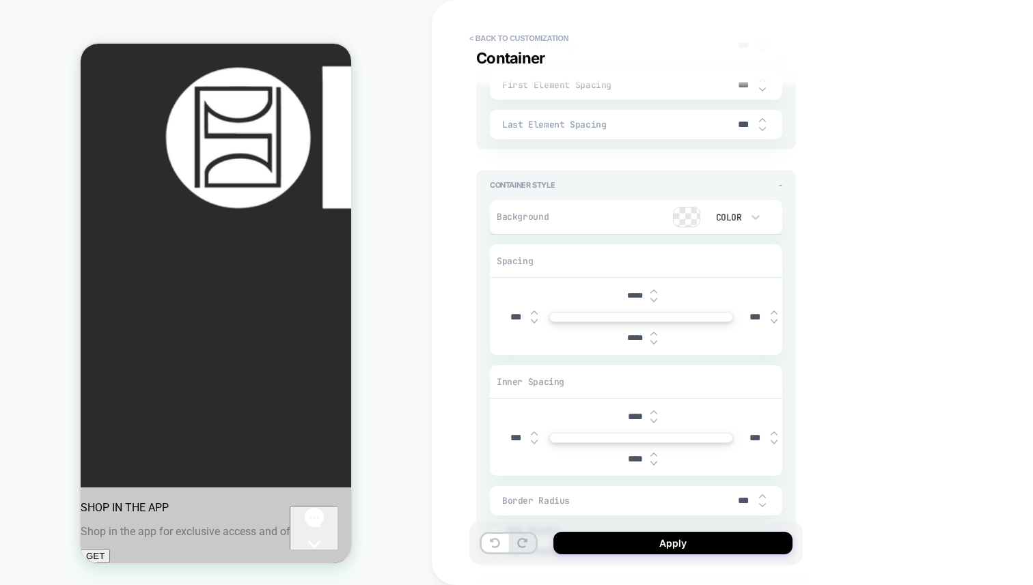
type input "*****"
click at [654, 340] on img at bounding box center [653, 342] width 7 height 5
type textarea "*"
type input "*****"
click at [654, 340] on img at bounding box center [653, 342] width 7 height 5
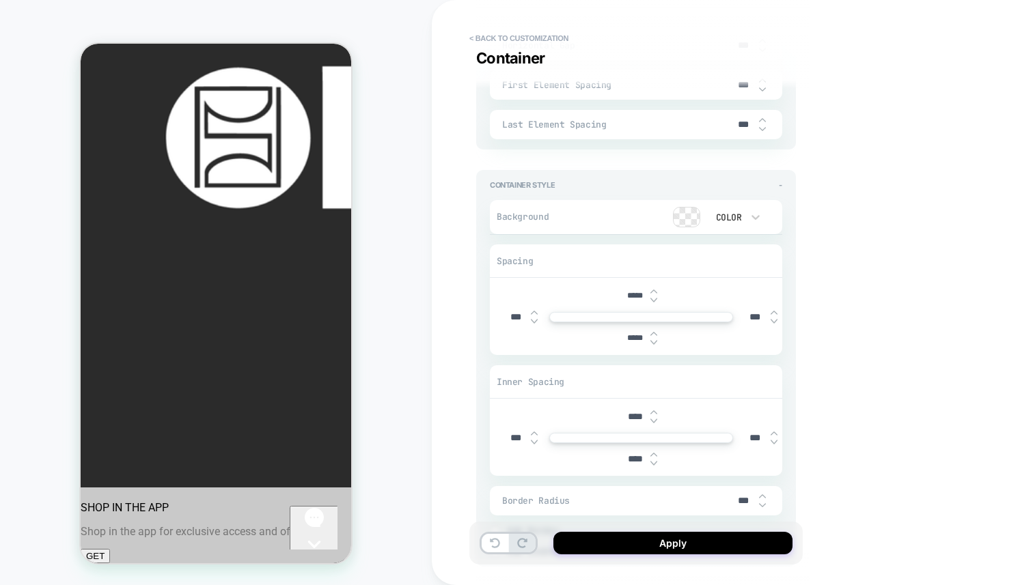
type textarea "*"
type input "*****"
click at [654, 340] on img at bounding box center [653, 342] width 7 height 5
type textarea "*"
type input "*****"
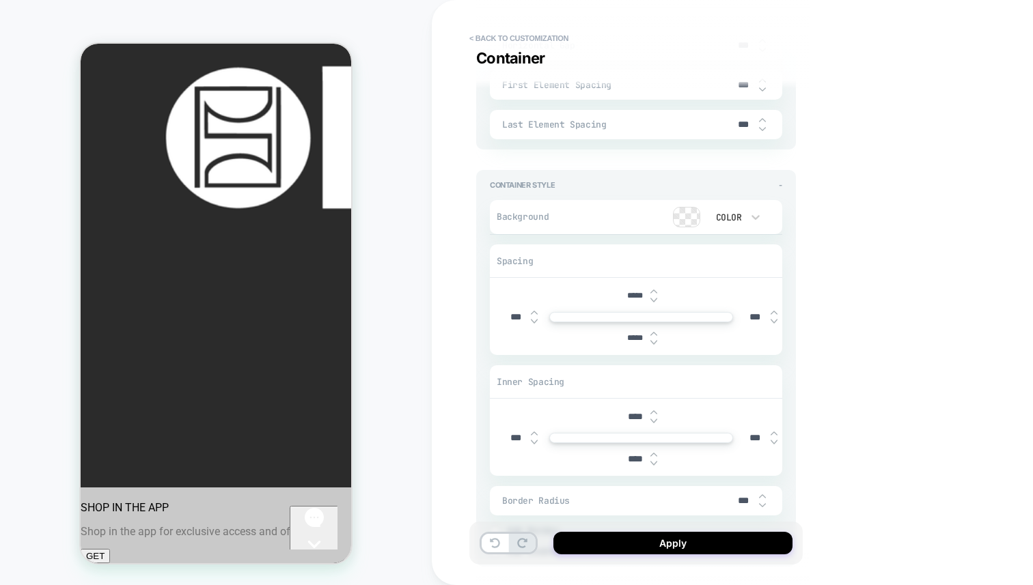
click at [654, 340] on img at bounding box center [653, 342] width 7 height 5
type textarea "*"
type input "*****"
click at [654, 340] on img at bounding box center [653, 342] width 7 height 5
type textarea "*"
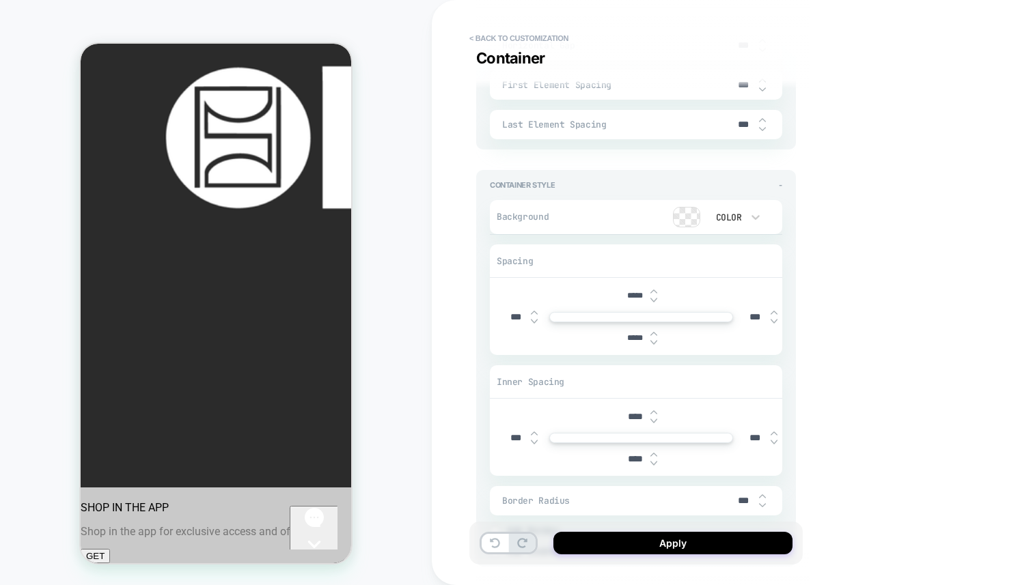
type input "*****"
click at [654, 340] on img at bounding box center [653, 342] width 7 height 5
type textarea "*"
type input "*****"
click at [654, 340] on img at bounding box center [653, 342] width 7 height 5
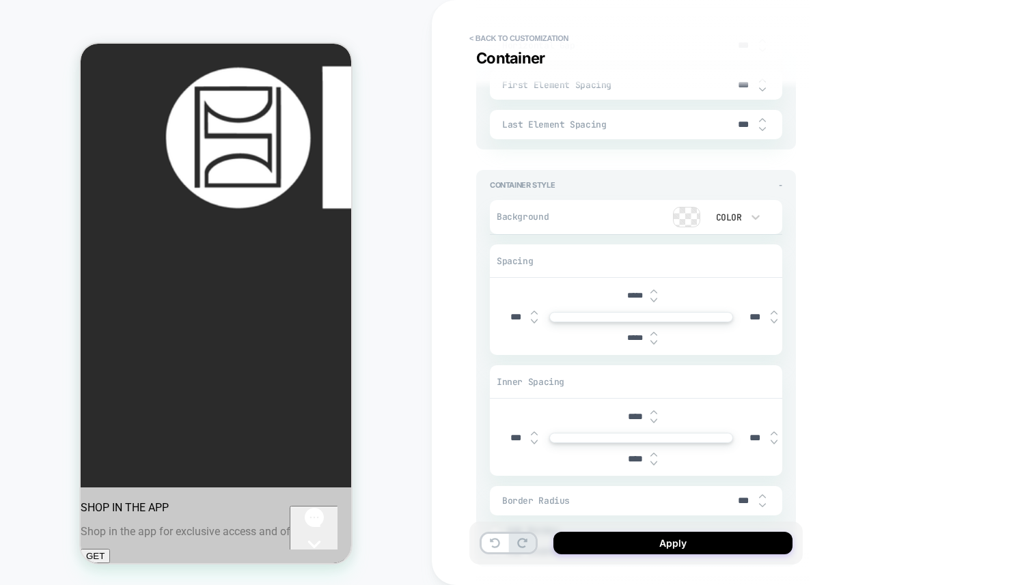
type textarea "*"
type input "*****"
click at [654, 340] on img at bounding box center [653, 342] width 7 height 5
type textarea "*"
type input "*****"
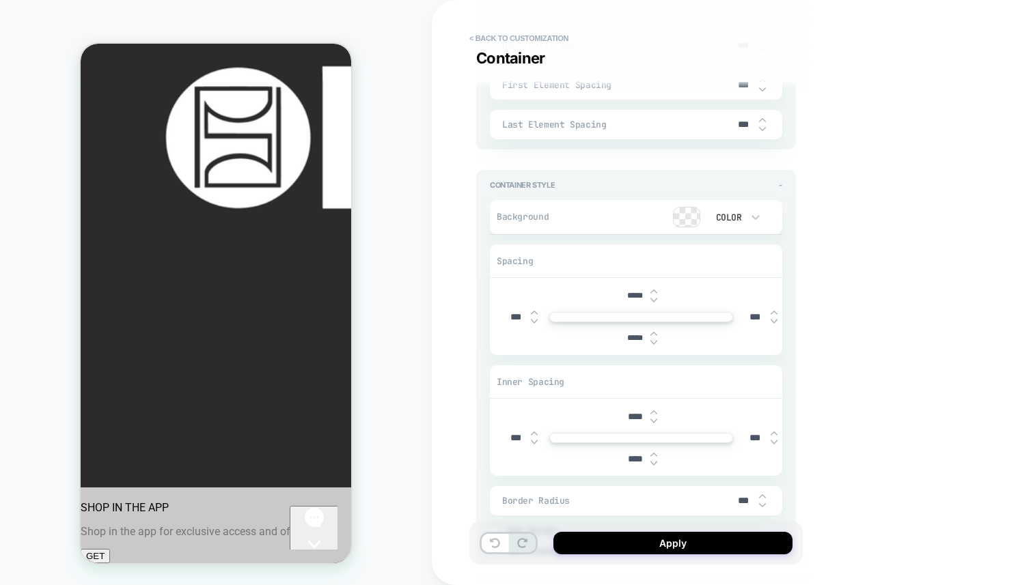
click at [654, 340] on img at bounding box center [653, 342] width 7 height 5
type textarea "*"
type input "*****"
click at [654, 340] on img at bounding box center [653, 342] width 7 height 5
type textarea "*"
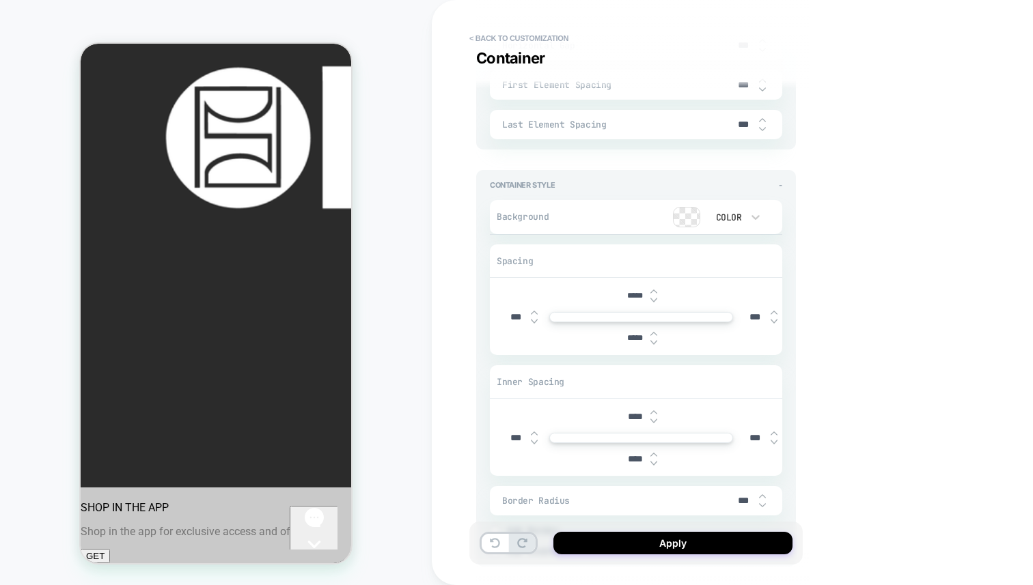
type input "*****"
click at [654, 340] on img at bounding box center [653, 342] width 7 height 5
type textarea "*"
type input "*****"
click at [654, 340] on img at bounding box center [653, 342] width 7 height 5
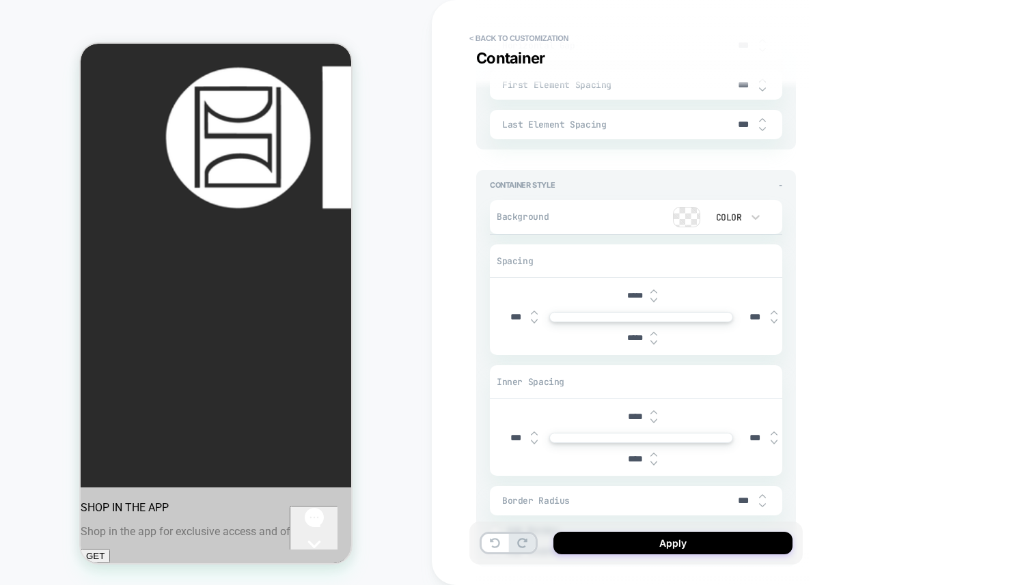
type textarea "*"
type input "*****"
click at [654, 340] on img at bounding box center [653, 342] width 7 height 5
type textarea "*"
type input "*****"
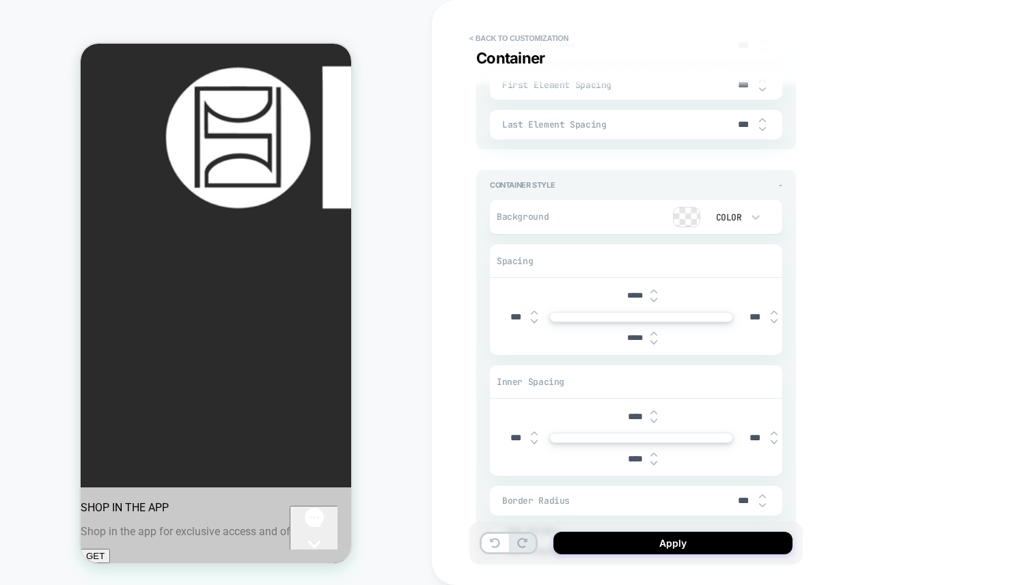
click at [654, 340] on img at bounding box center [653, 342] width 7 height 5
type textarea "*"
type input "*****"
click at [654, 340] on img at bounding box center [653, 342] width 7 height 5
type textarea "*"
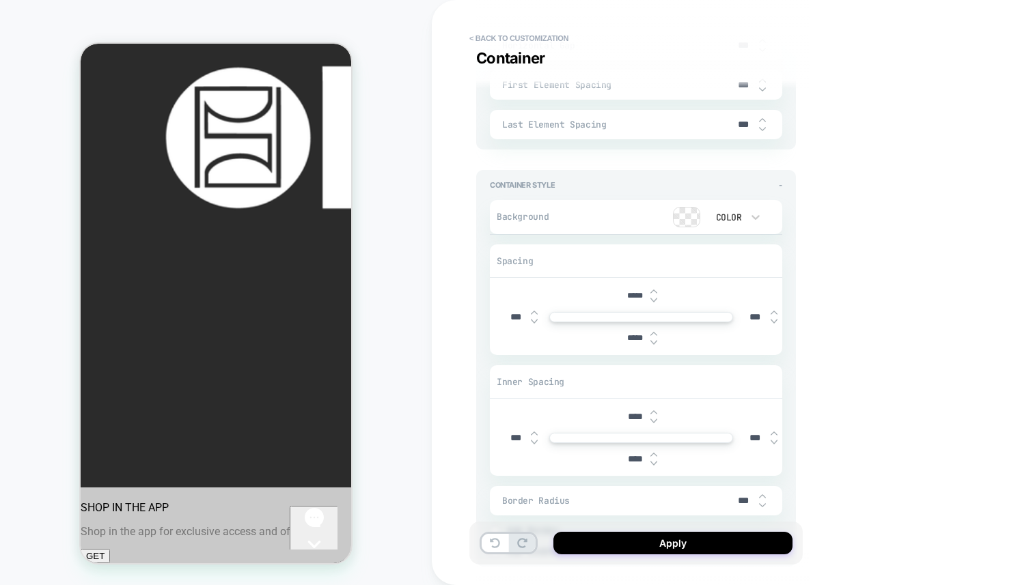
type input "*****"
click at [654, 340] on img at bounding box center [653, 342] width 7 height 5
type textarea "*"
type input "*****"
click at [654, 340] on img at bounding box center [653, 342] width 7 height 5
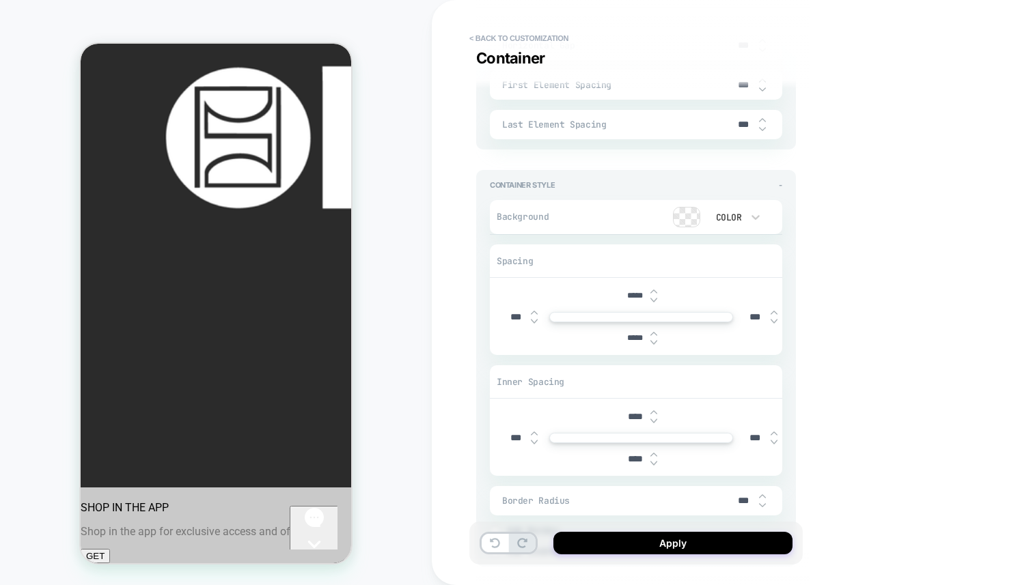
type textarea "*"
type input "*****"
click at [654, 340] on img at bounding box center [653, 342] width 7 height 5
type textarea "*"
type input "*****"
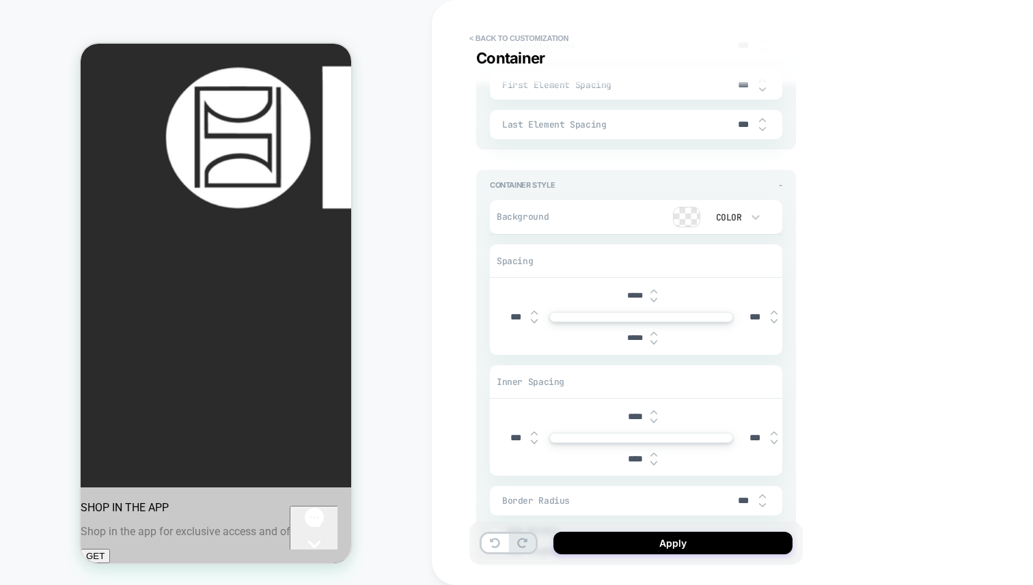
click at [654, 340] on img at bounding box center [653, 342] width 7 height 5
type textarea "*"
type input "*****"
click at [654, 340] on img at bounding box center [653, 342] width 7 height 5
type textarea "*"
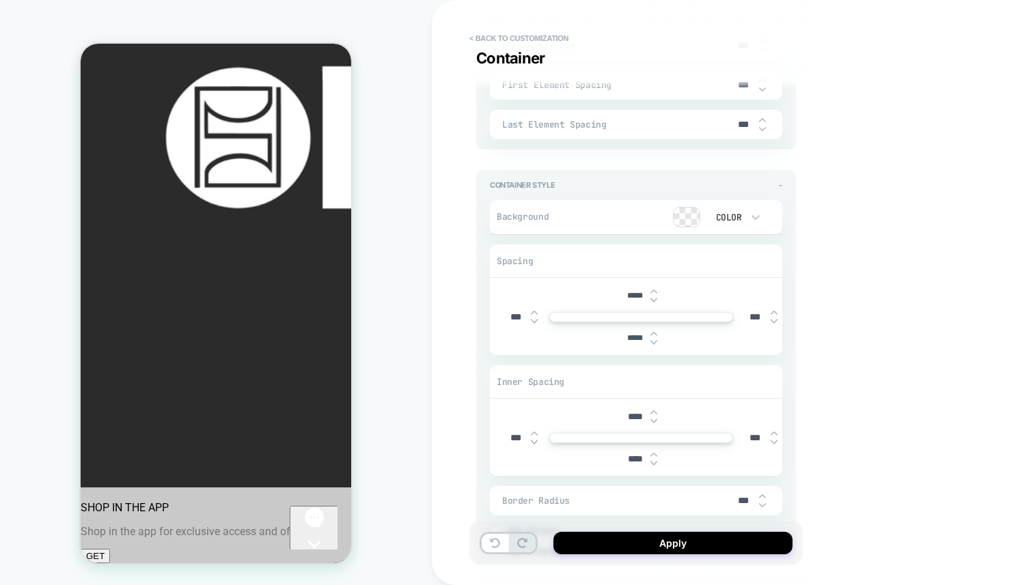
type input "*****"
click at [654, 340] on img at bounding box center [653, 342] width 7 height 5
type textarea "*"
type input "*****"
click at [654, 340] on img at bounding box center [653, 342] width 7 height 5
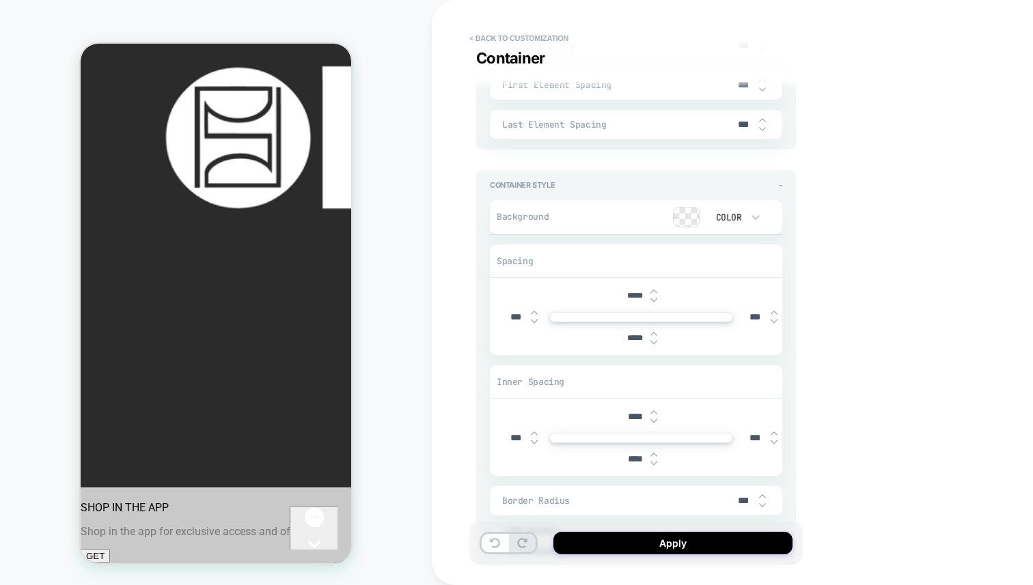
type textarea "*"
type input "*****"
click at [654, 340] on img at bounding box center [653, 342] width 7 height 5
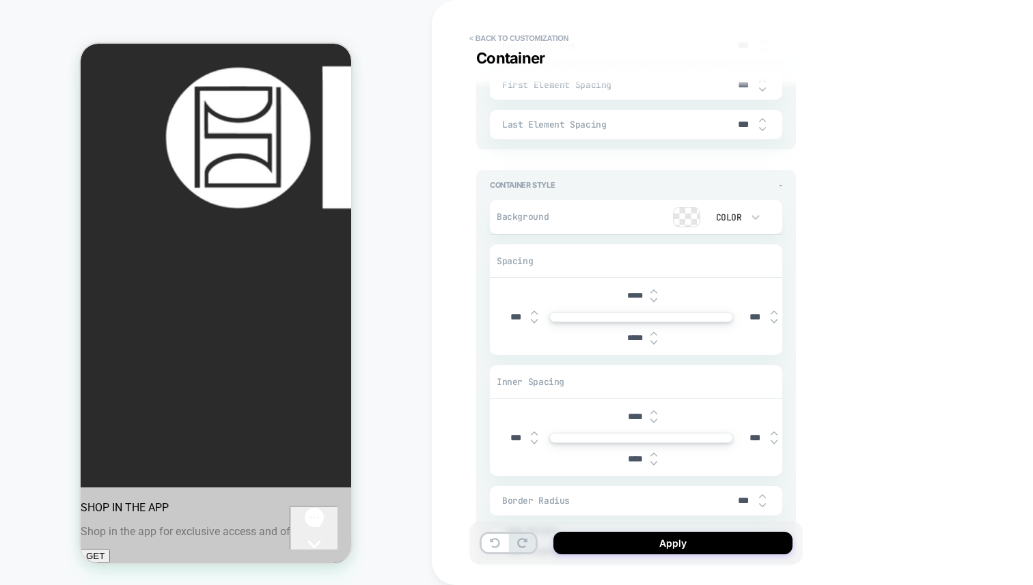
click at [654, 340] on img at bounding box center [653, 342] width 7 height 5
click at [653, 331] on img at bounding box center [653, 333] width 7 height 5
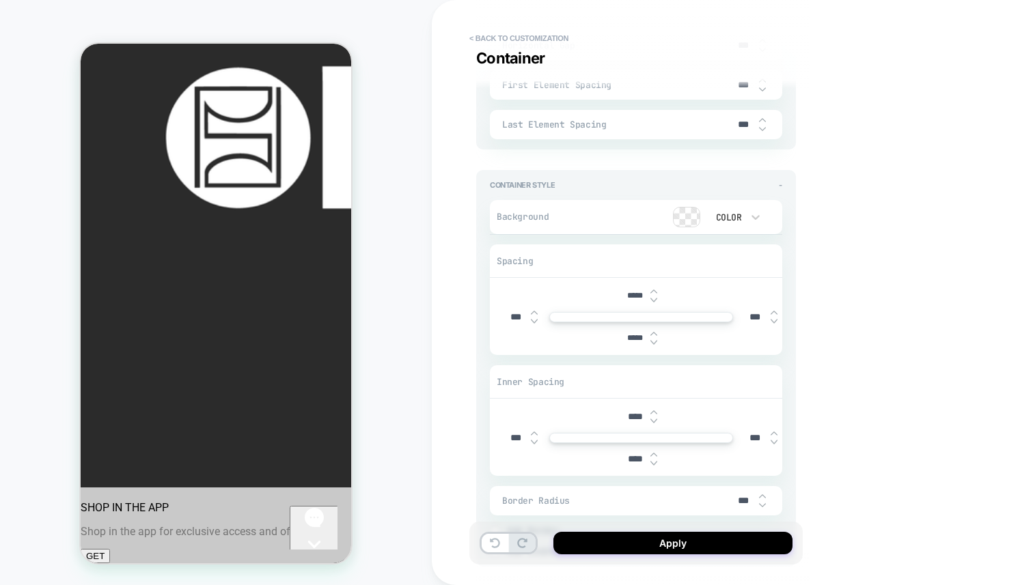
click at [653, 331] on img at bounding box center [653, 333] width 7 height 5
click at [653, 289] on img at bounding box center [653, 291] width 7 height 5
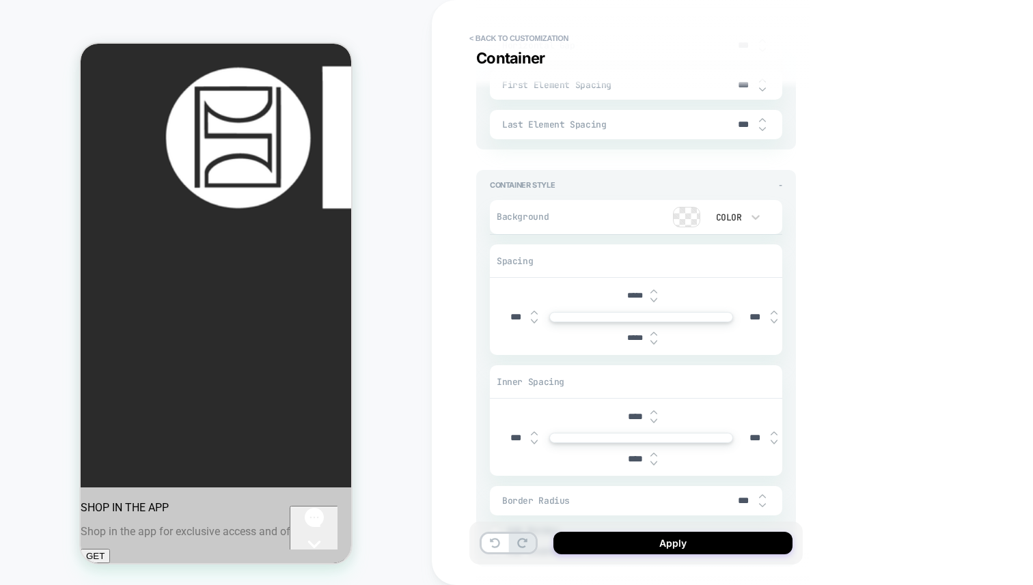
click at [653, 289] on img at bounding box center [653, 291] width 7 height 5
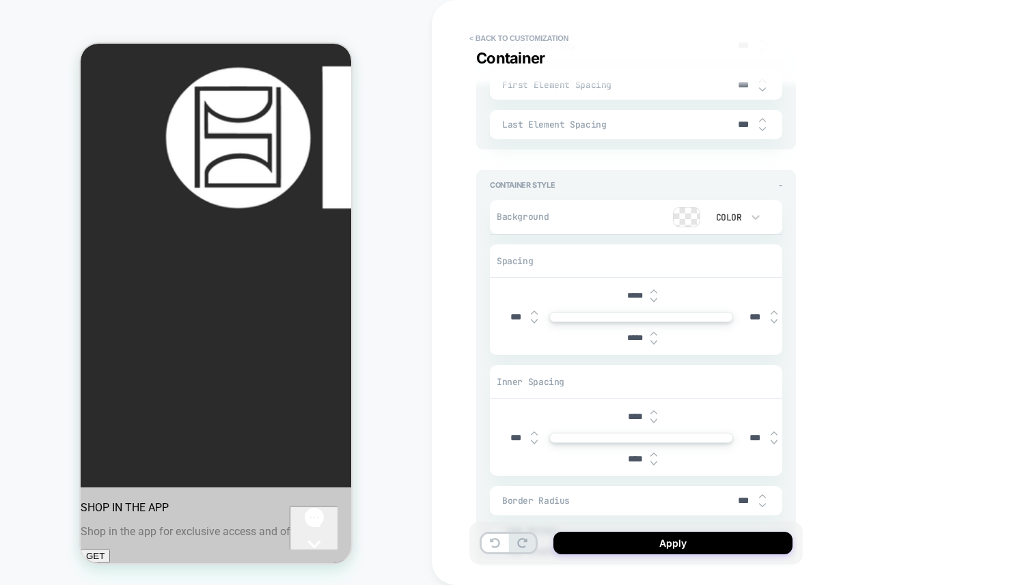
click at [653, 289] on img at bounding box center [653, 291] width 7 height 5
click at [654, 331] on img at bounding box center [653, 333] width 7 height 5
click at [656, 340] on img at bounding box center [653, 342] width 7 height 5
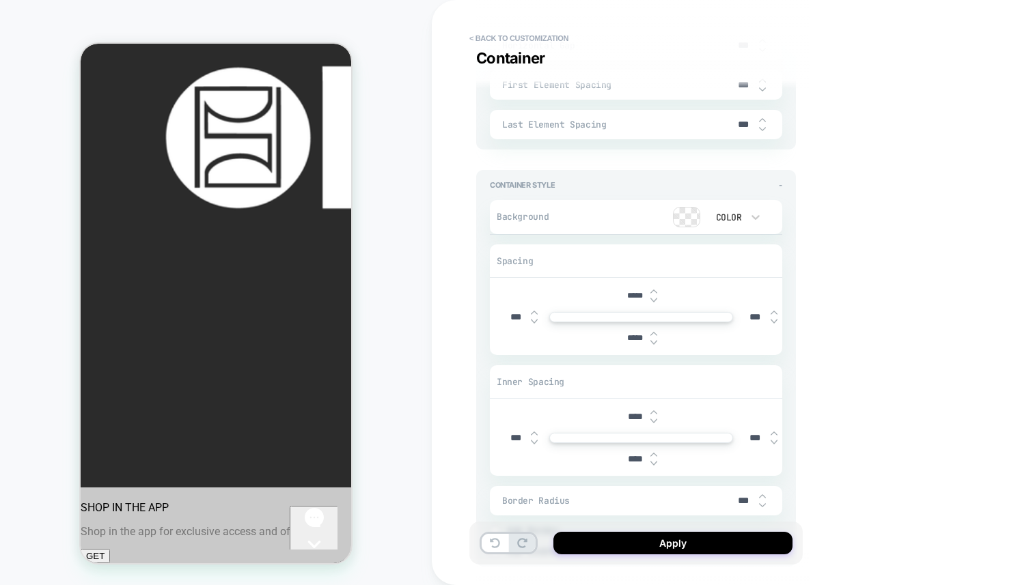
click at [656, 340] on img at bounding box center [653, 342] width 7 height 5
click at [466, 445] on div "< Back to customization Container Detailed Styling M Product Slider (LATEST EDI…" at bounding box center [732, 292] width 601 height 585
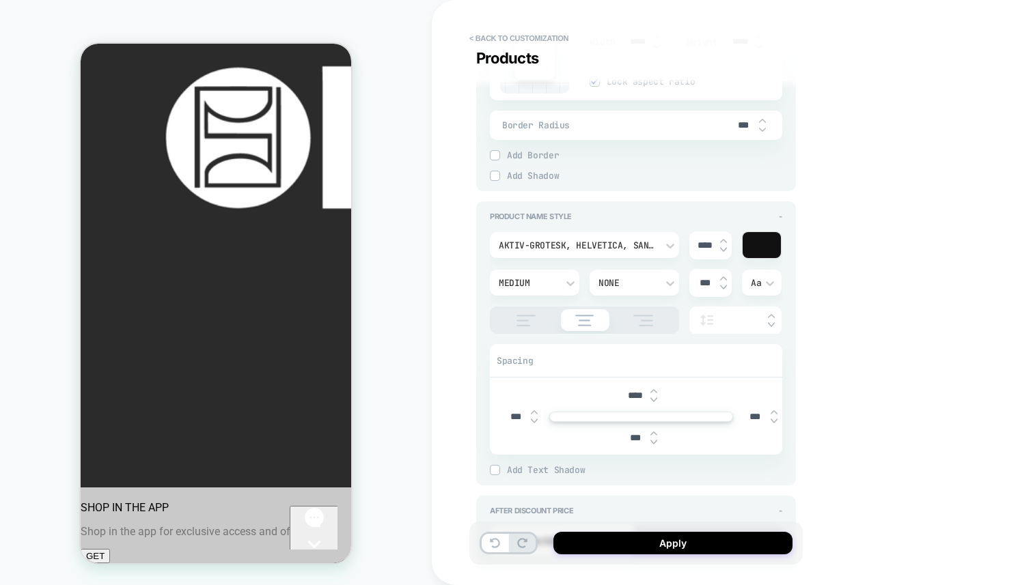
scroll to position [298, 0]
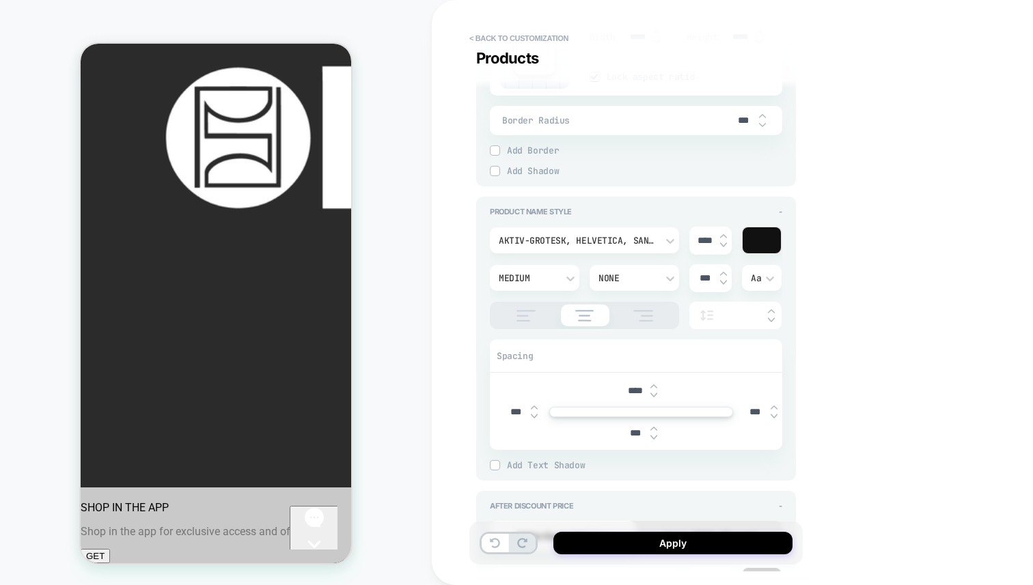
click at [722, 244] on img at bounding box center [723, 244] width 7 height 5
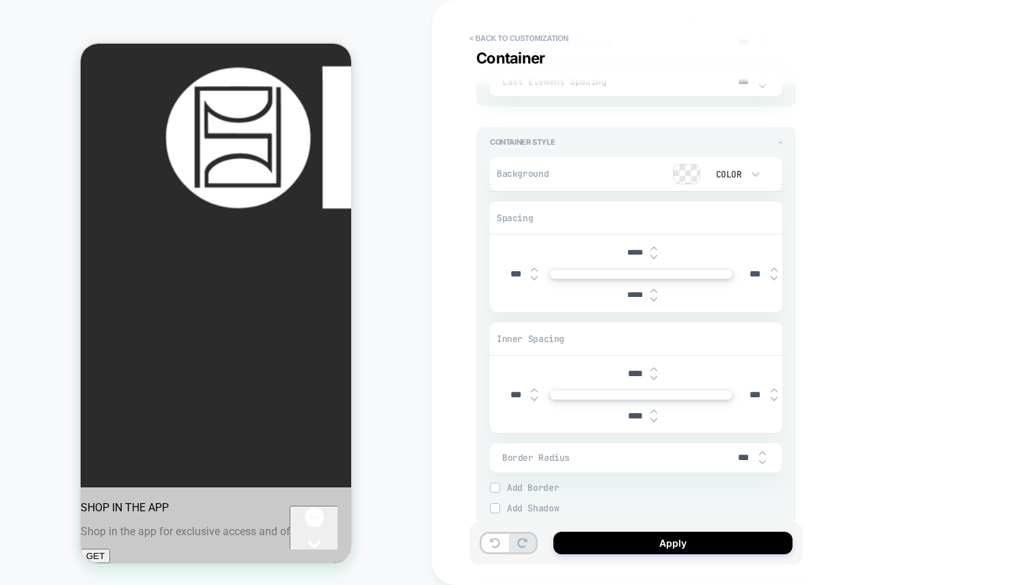
scroll to position [2156, 0]
click at [652, 301] on img at bounding box center [653, 303] width 7 height 5
click at [652, 292] on img at bounding box center [653, 294] width 7 height 5
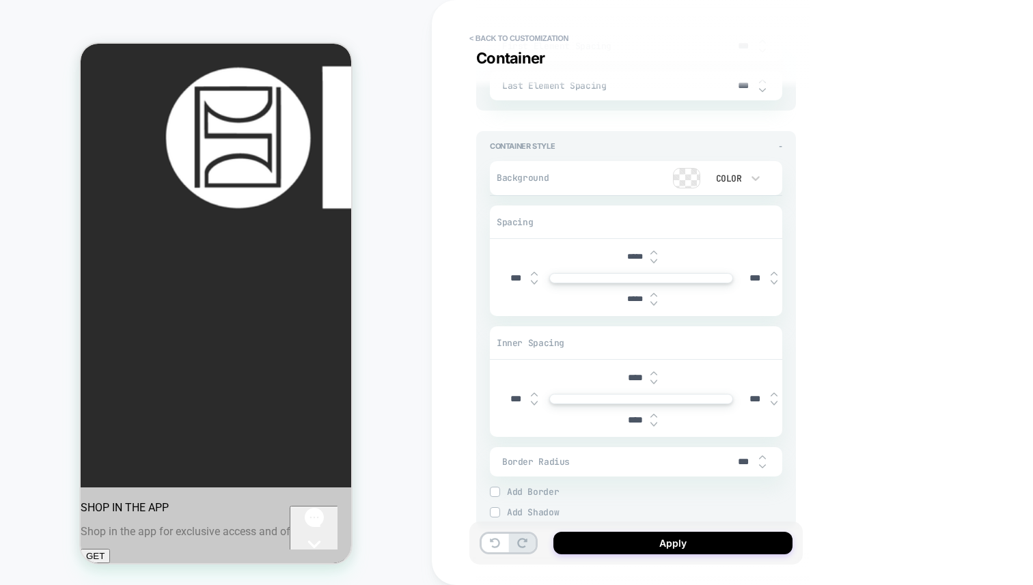
click at [652, 292] on img at bounding box center [653, 294] width 7 height 5
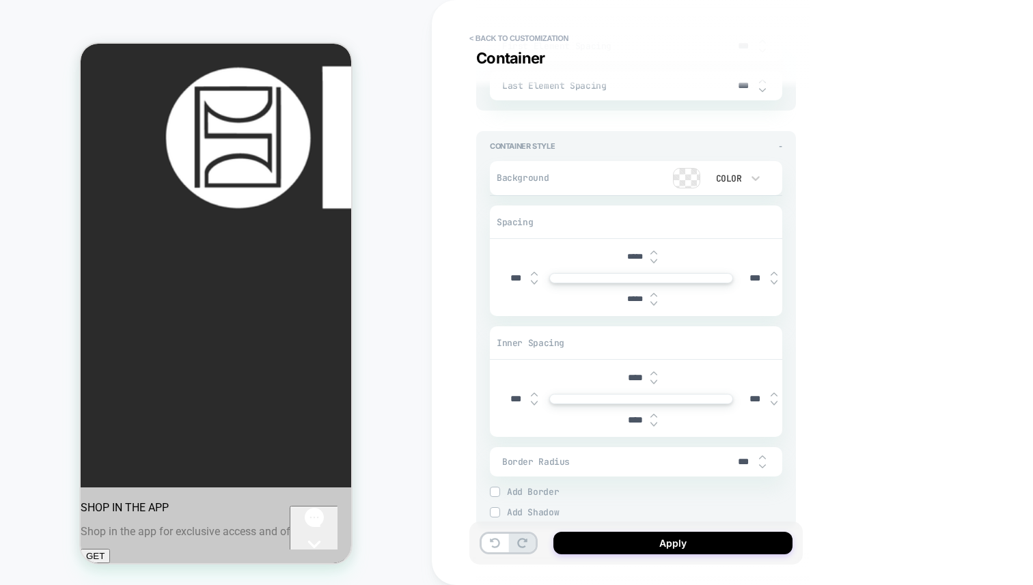
click at [652, 292] on img at bounding box center [653, 294] width 7 height 5
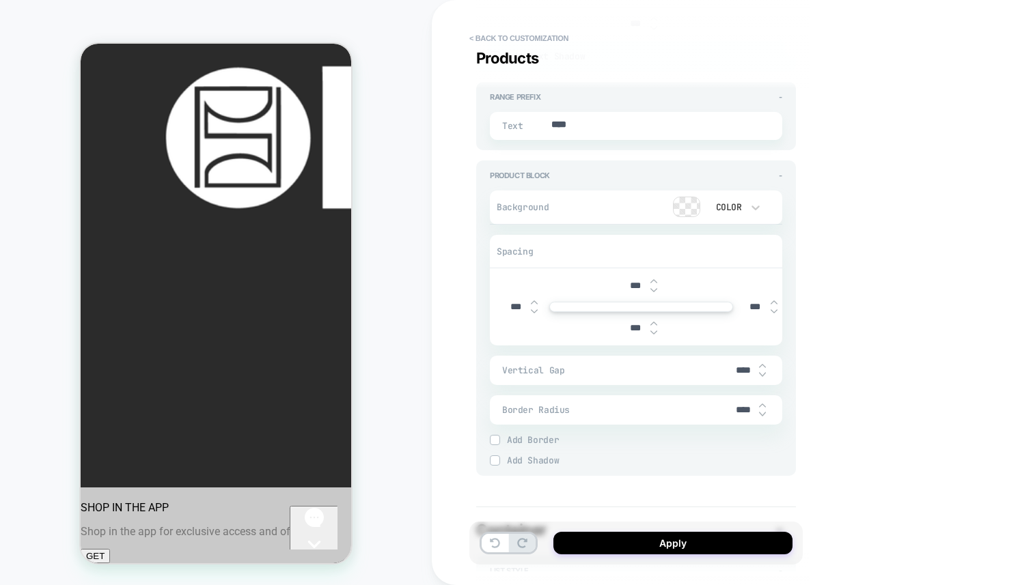
scroll to position [1515, 0]
click at [684, 537] on button "Apply" at bounding box center [672, 543] width 239 height 23
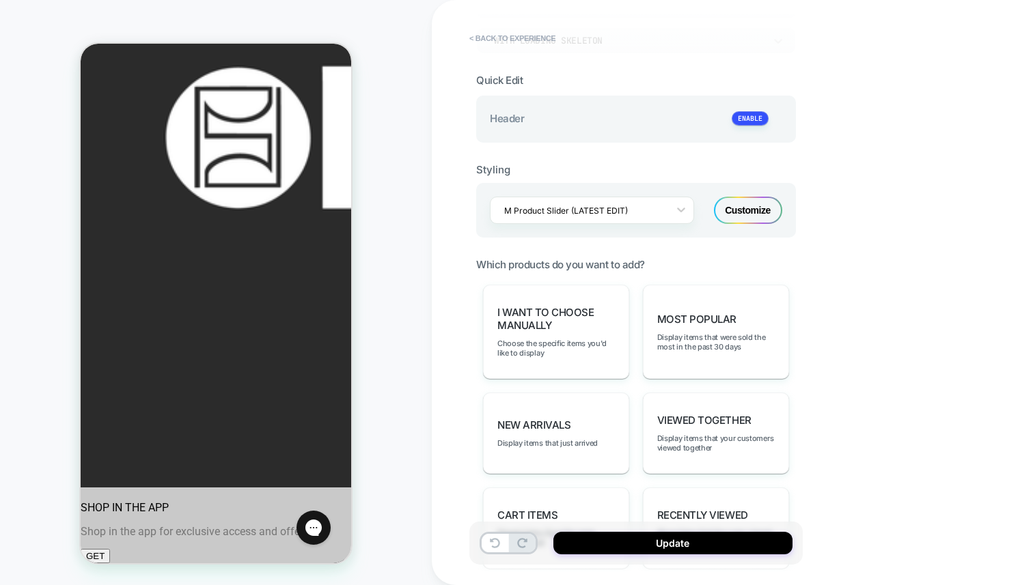
scroll to position [292, 0]
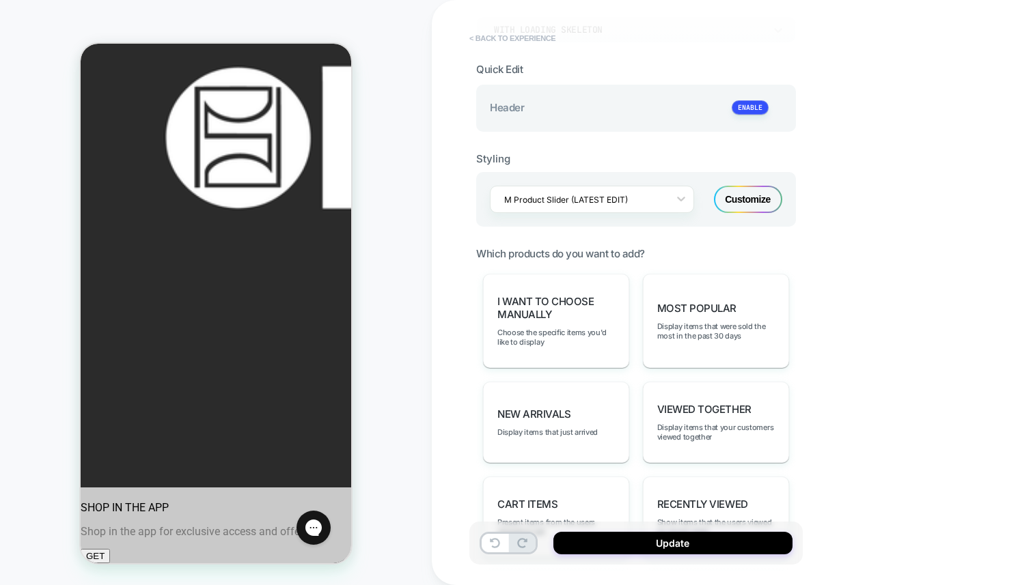
click at [478, 38] on button "< Back to experience" at bounding box center [512, 38] width 100 height 22
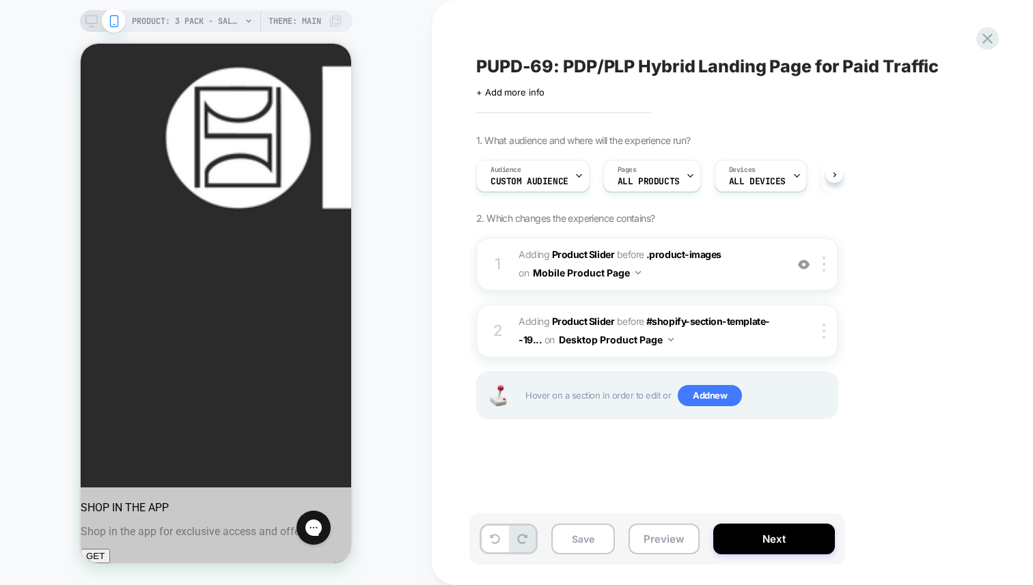
scroll to position [0, 1]
click at [992, 40] on icon at bounding box center [987, 38] width 18 height 18
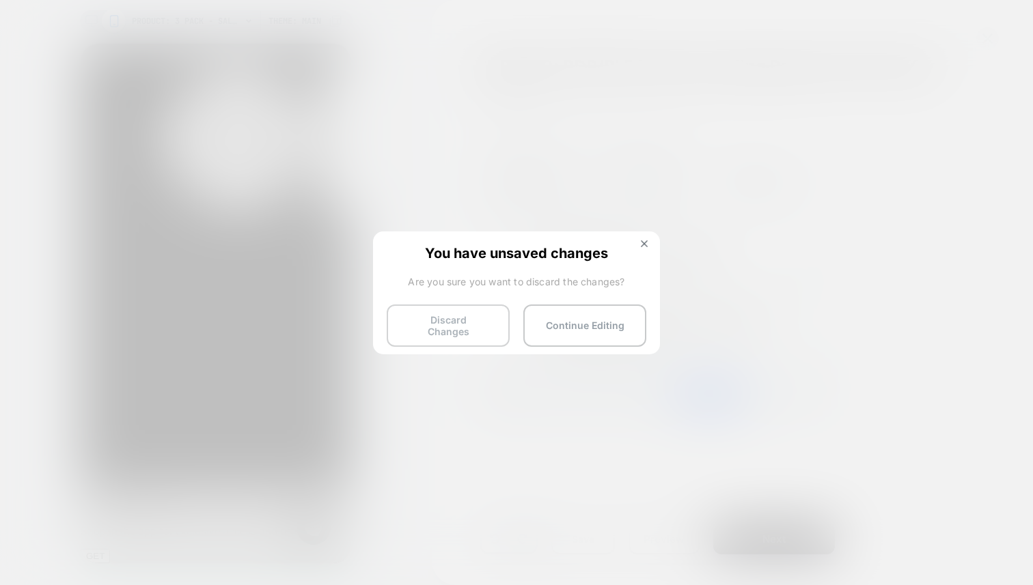
click at [455, 328] on button "Discard Changes" at bounding box center [448, 326] width 123 height 42
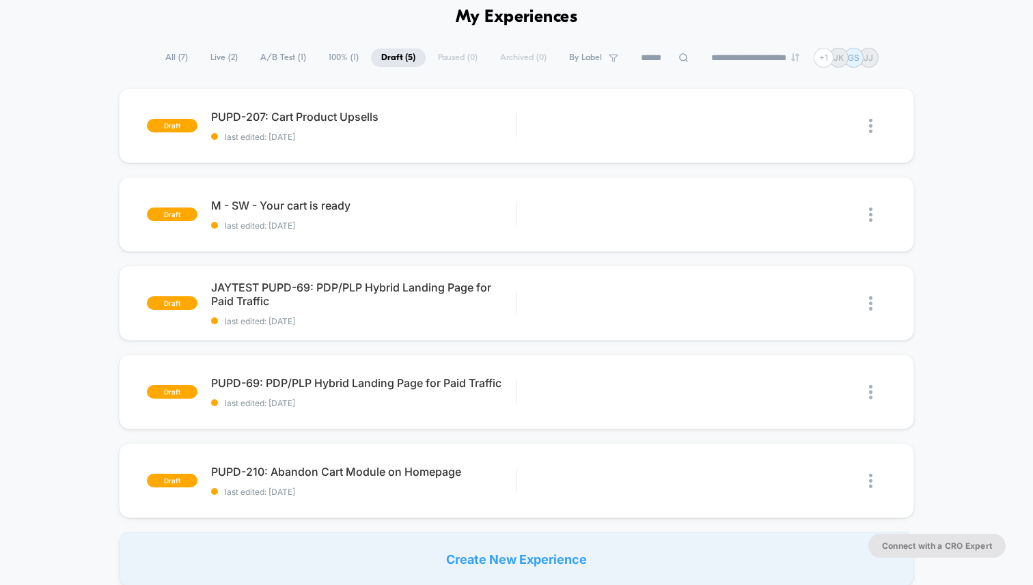
scroll to position [63, 0]
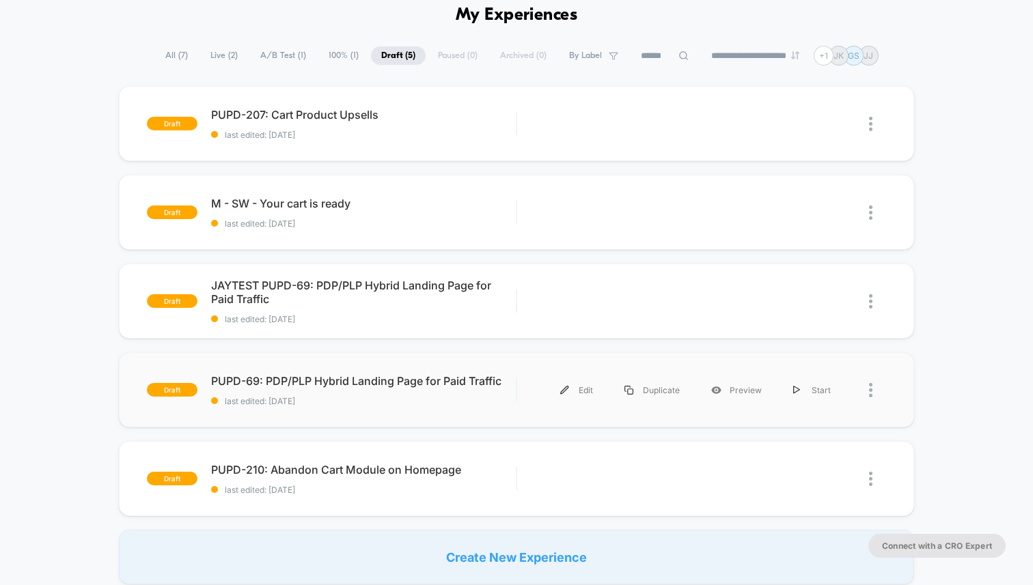
click at [359, 365] on div "draft PUPD-69: PDP/PLP Hybrid Landing Page for Paid Traffic last edited: [DATE]…" at bounding box center [516, 389] width 795 height 75
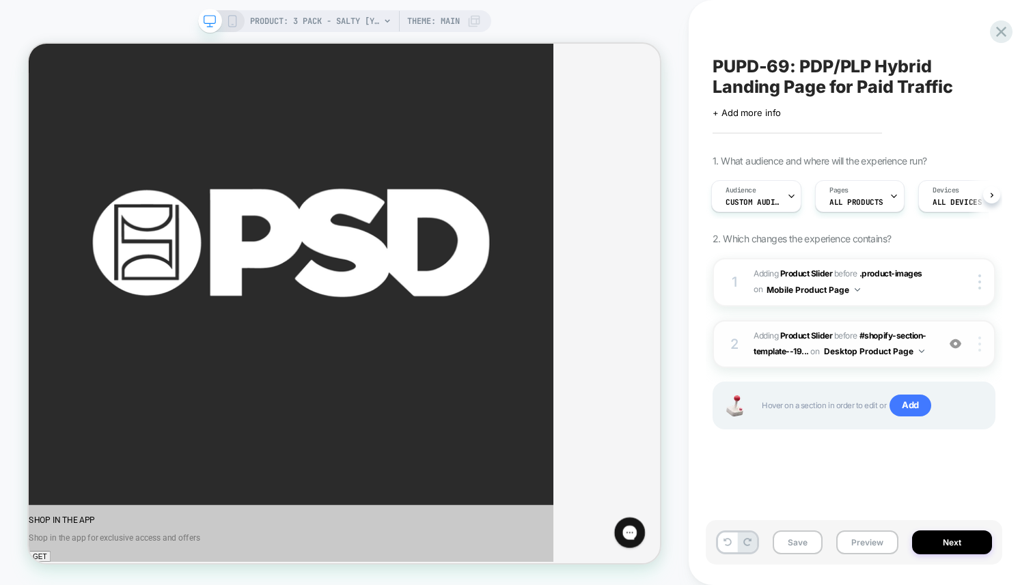
click at [982, 346] on div at bounding box center [981, 344] width 26 height 15
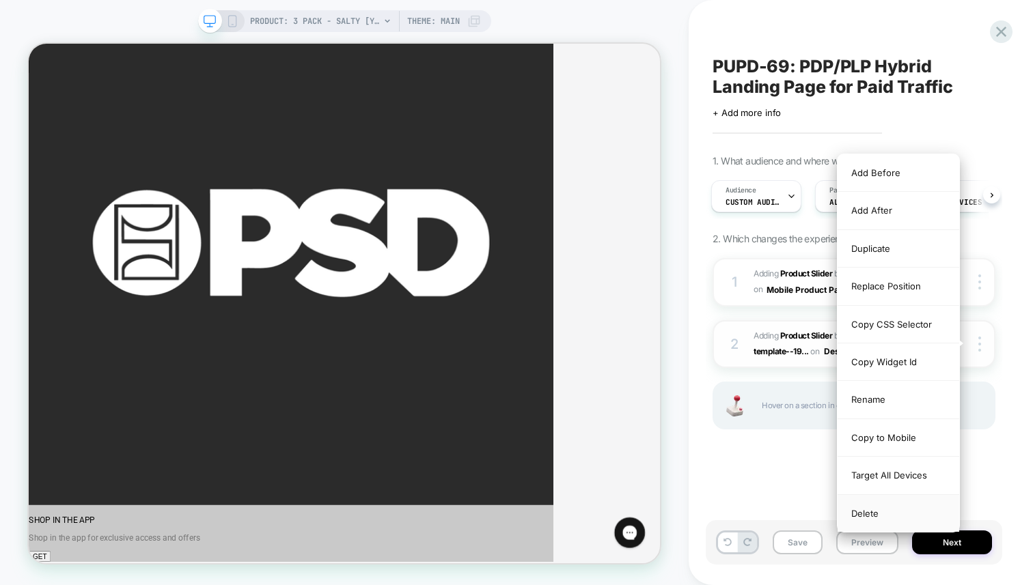
click at [870, 514] on div "Delete" at bounding box center [898, 513] width 122 height 37
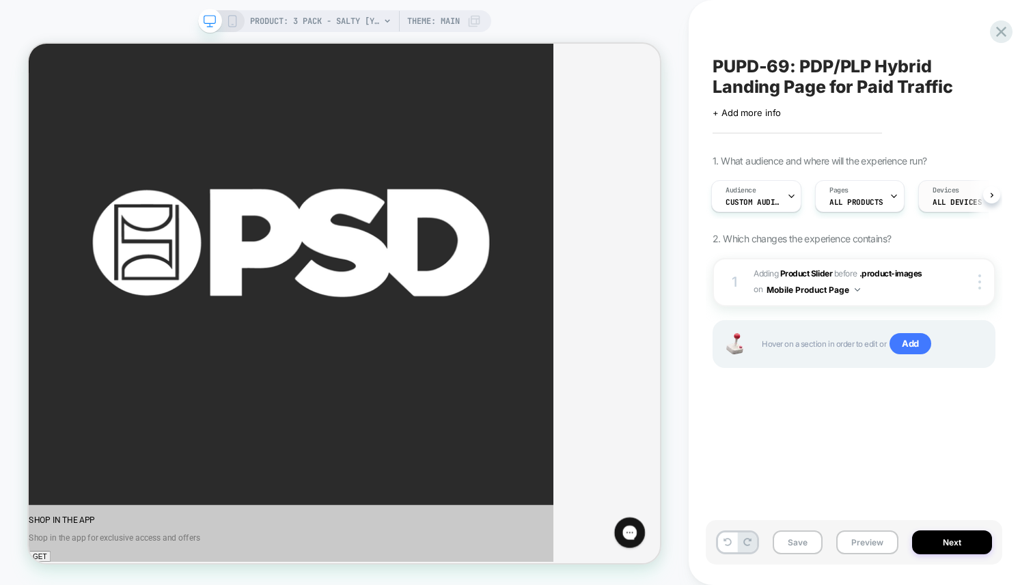
click at [942, 203] on span "ALL DEVICES" at bounding box center [956, 202] width 49 height 10
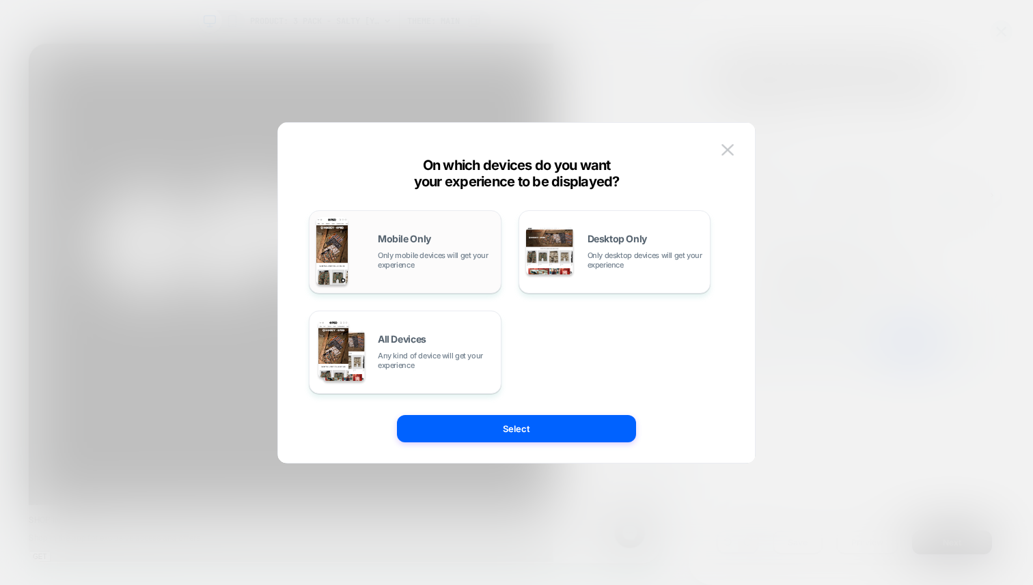
click at [444, 253] on span "Only mobile devices will get your experience" at bounding box center [436, 260] width 116 height 19
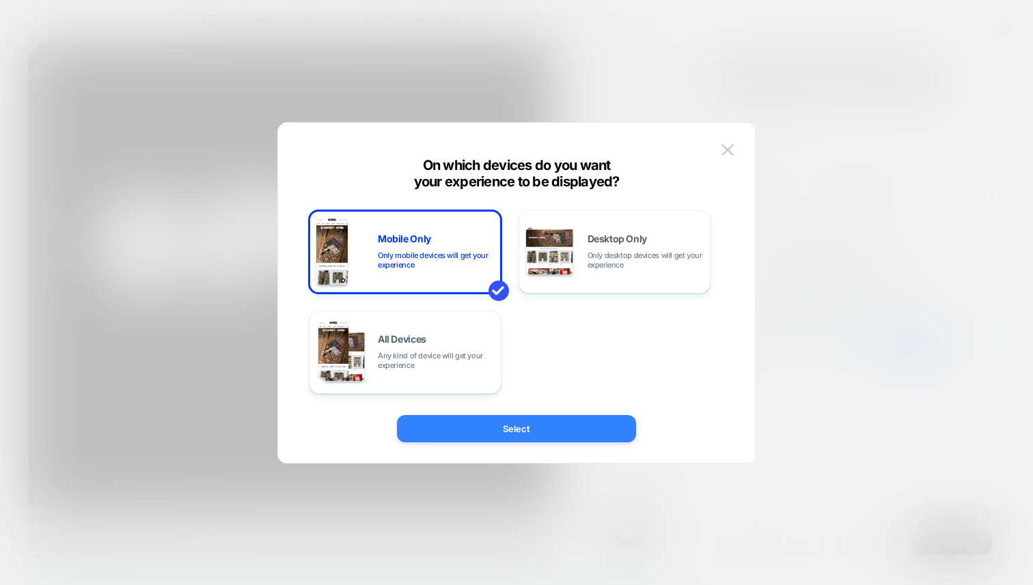
click at [523, 435] on button "Select" at bounding box center [516, 428] width 239 height 27
